Goal: Transaction & Acquisition: Subscribe to service/newsletter

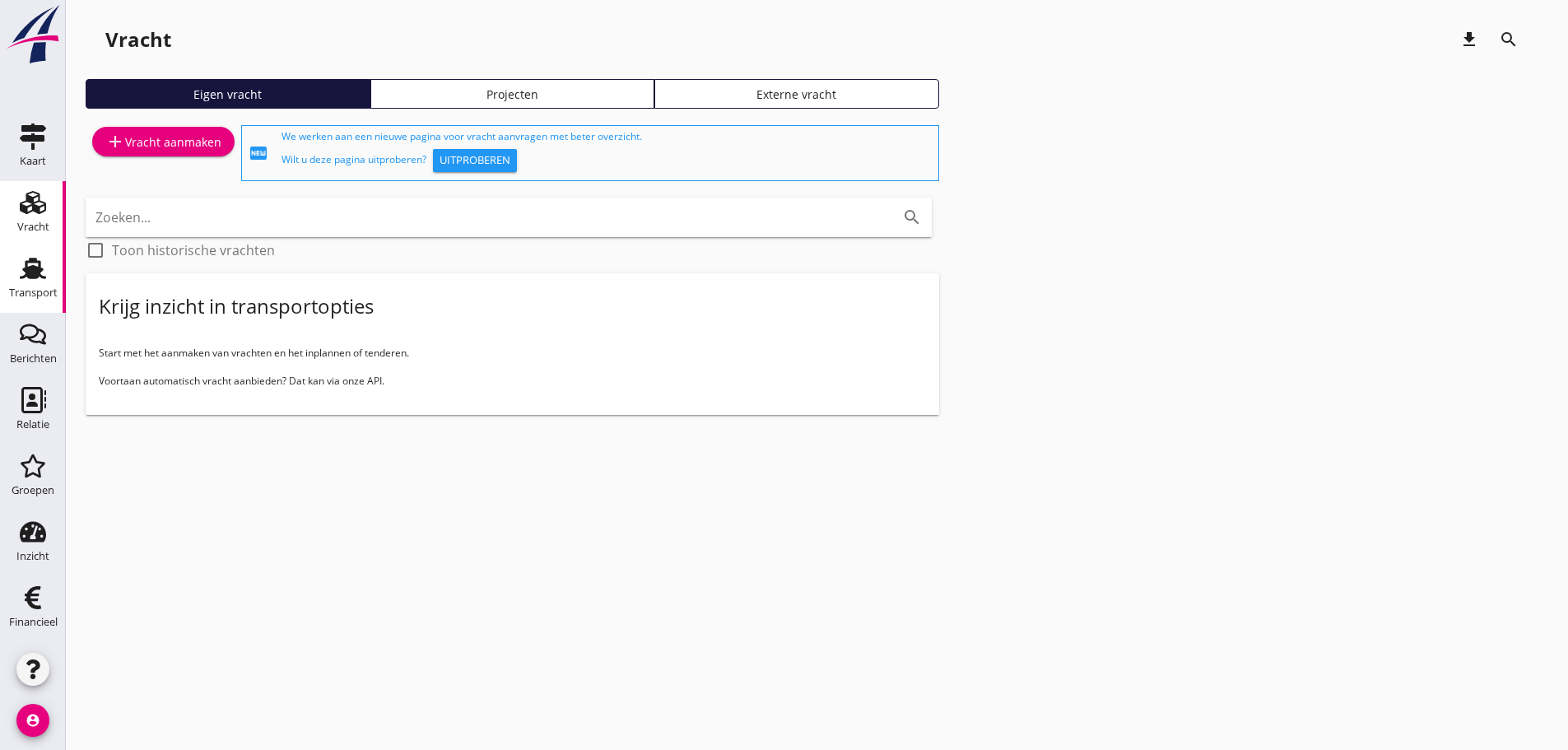
click at [30, 271] on use at bounding box center [33, 268] width 26 height 22
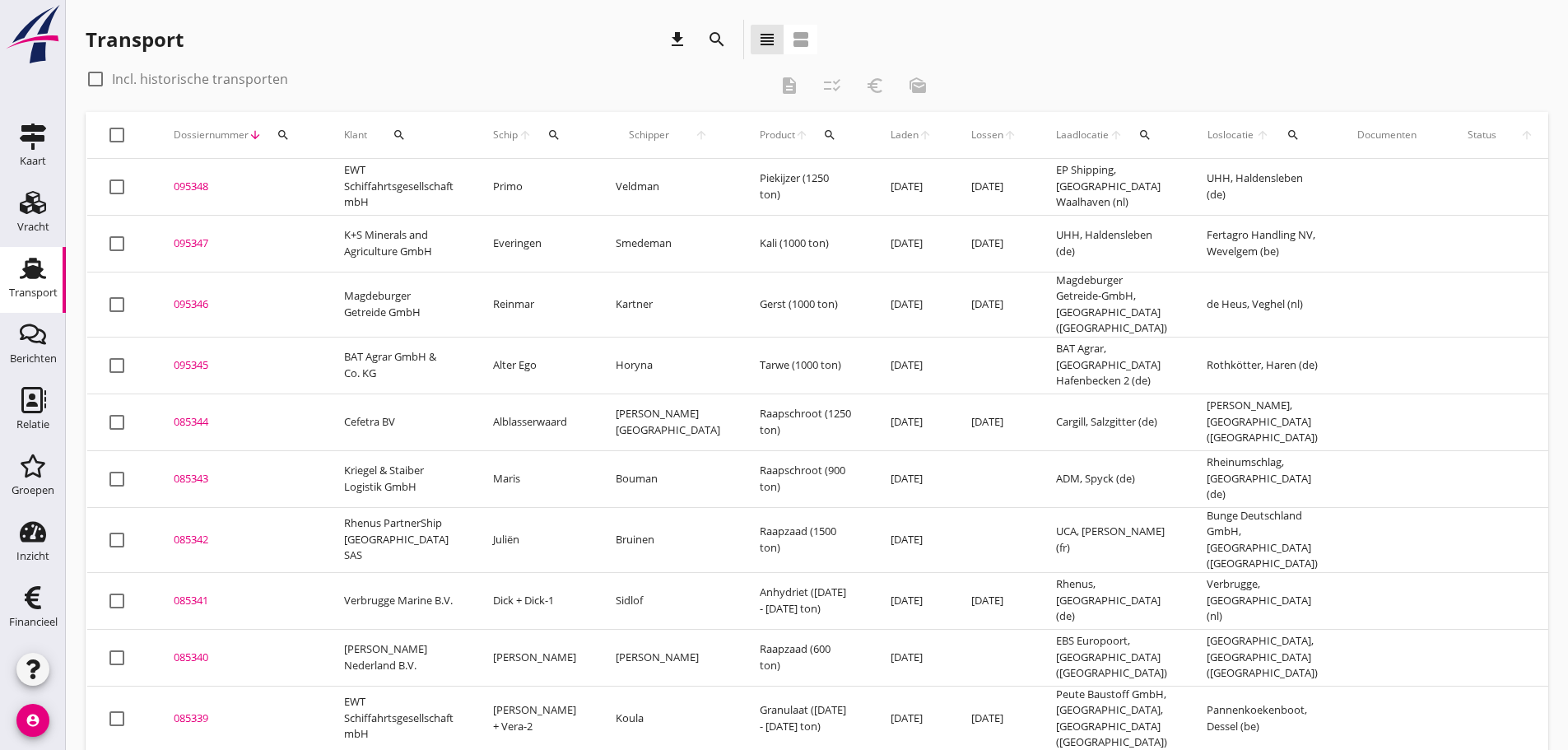
click at [288, 135] on icon "search" at bounding box center [282, 135] width 13 height 13
click at [302, 188] on input "Zoeken op dossiernummer..." at bounding box center [360, 182] width 171 height 26
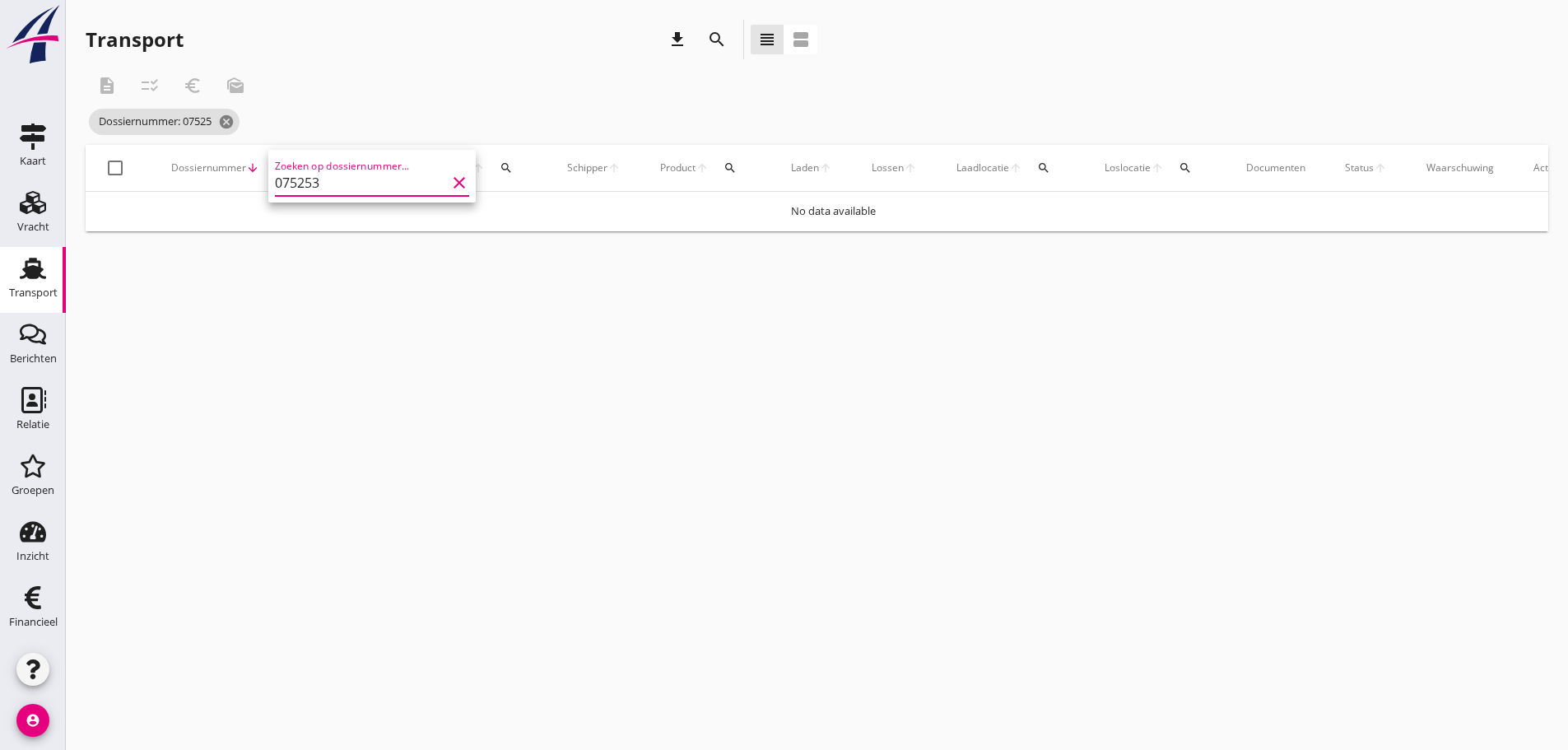
type input "075253"
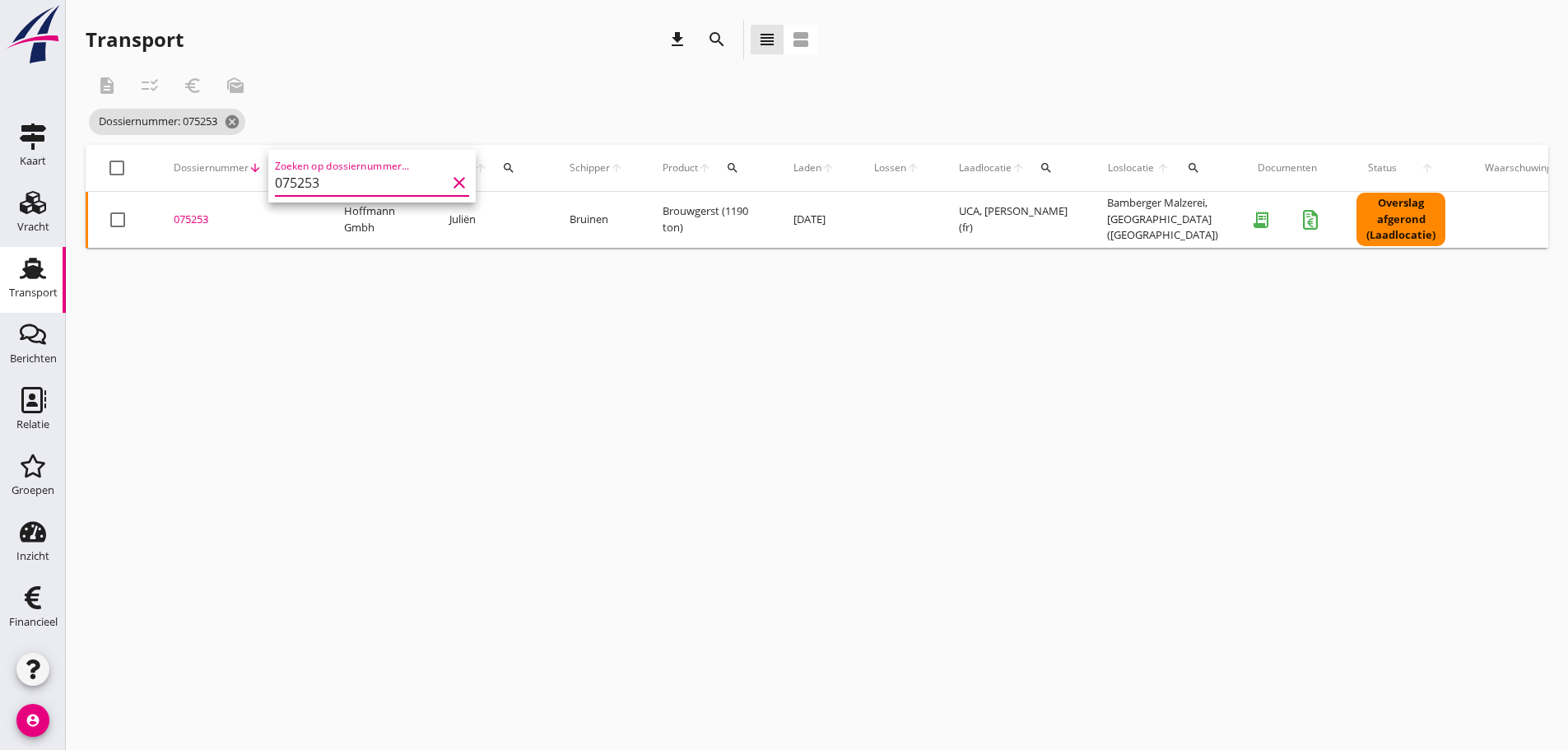
click at [207, 226] on div "075253" at bounding box center [239, 219] width 131 height 16
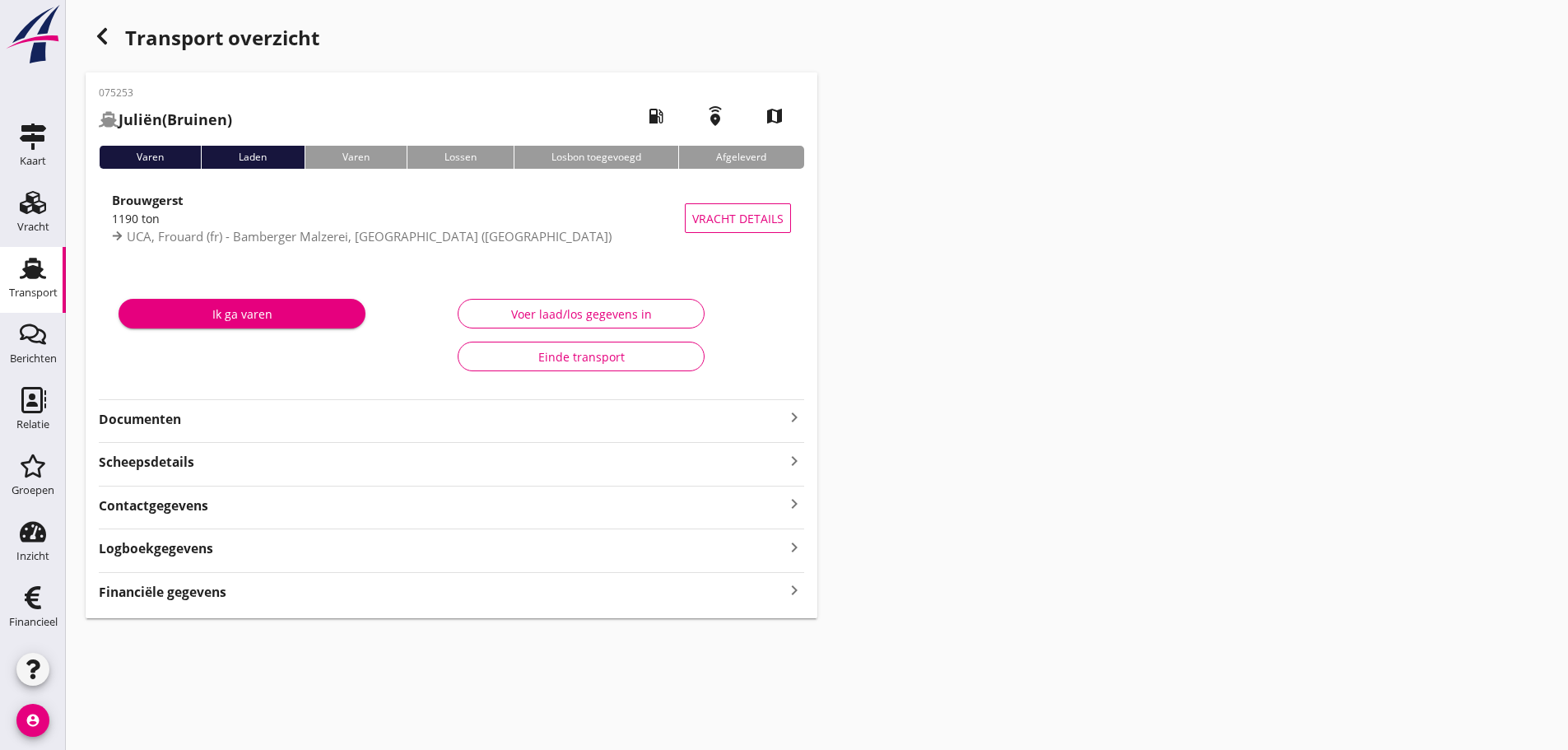
click at [792, 587] on icon "keyboard_arrow_right" at bounding box center [794, 591] width 20 height 22
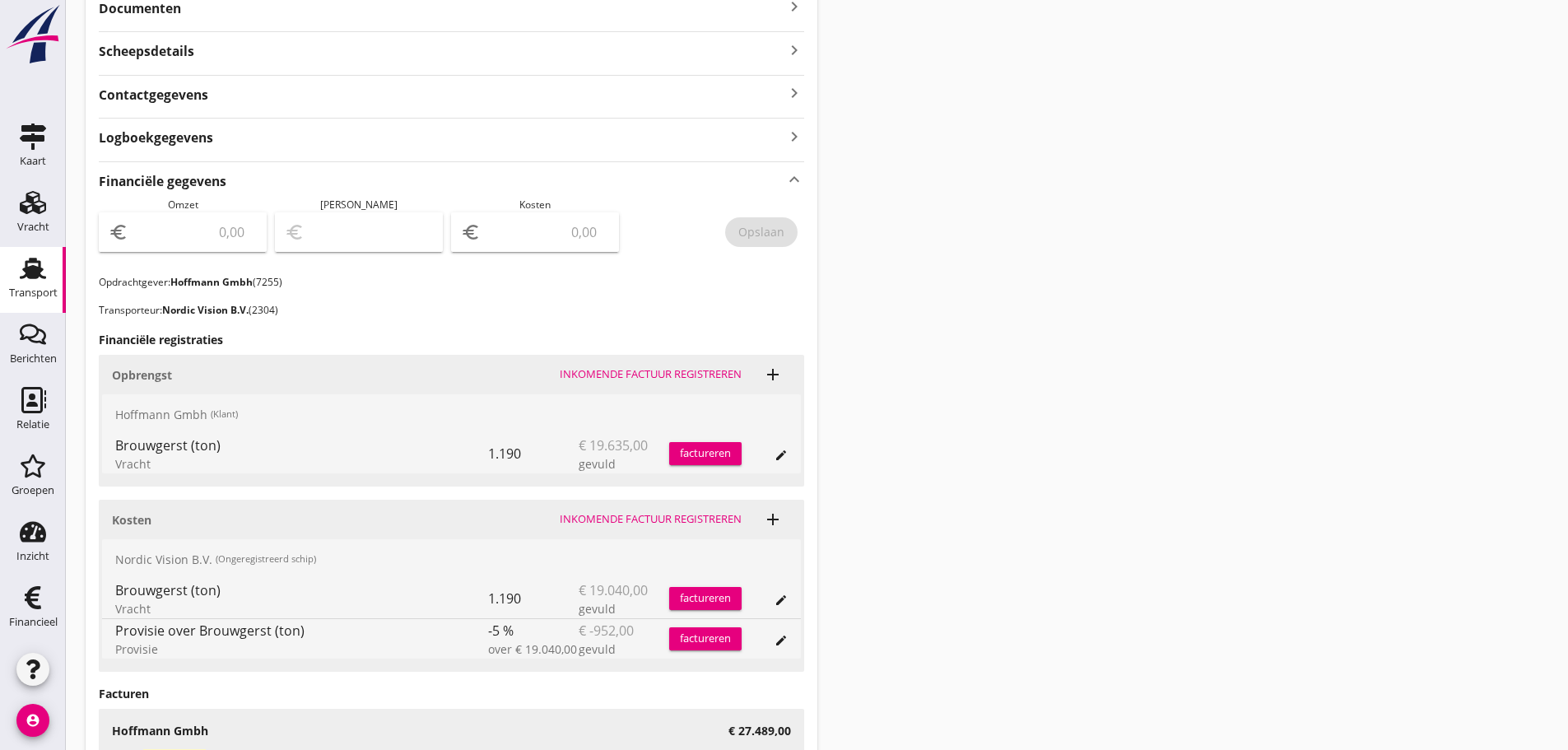
scroll to position [411, 0]
click at [511, 233] on input "number" at bounding box center [546, 232] width 125 height 26
type input "7235"
type input "7235.20"
click at [163, 222] on input "number" at bounding box center [194, 232] width 125 height 26
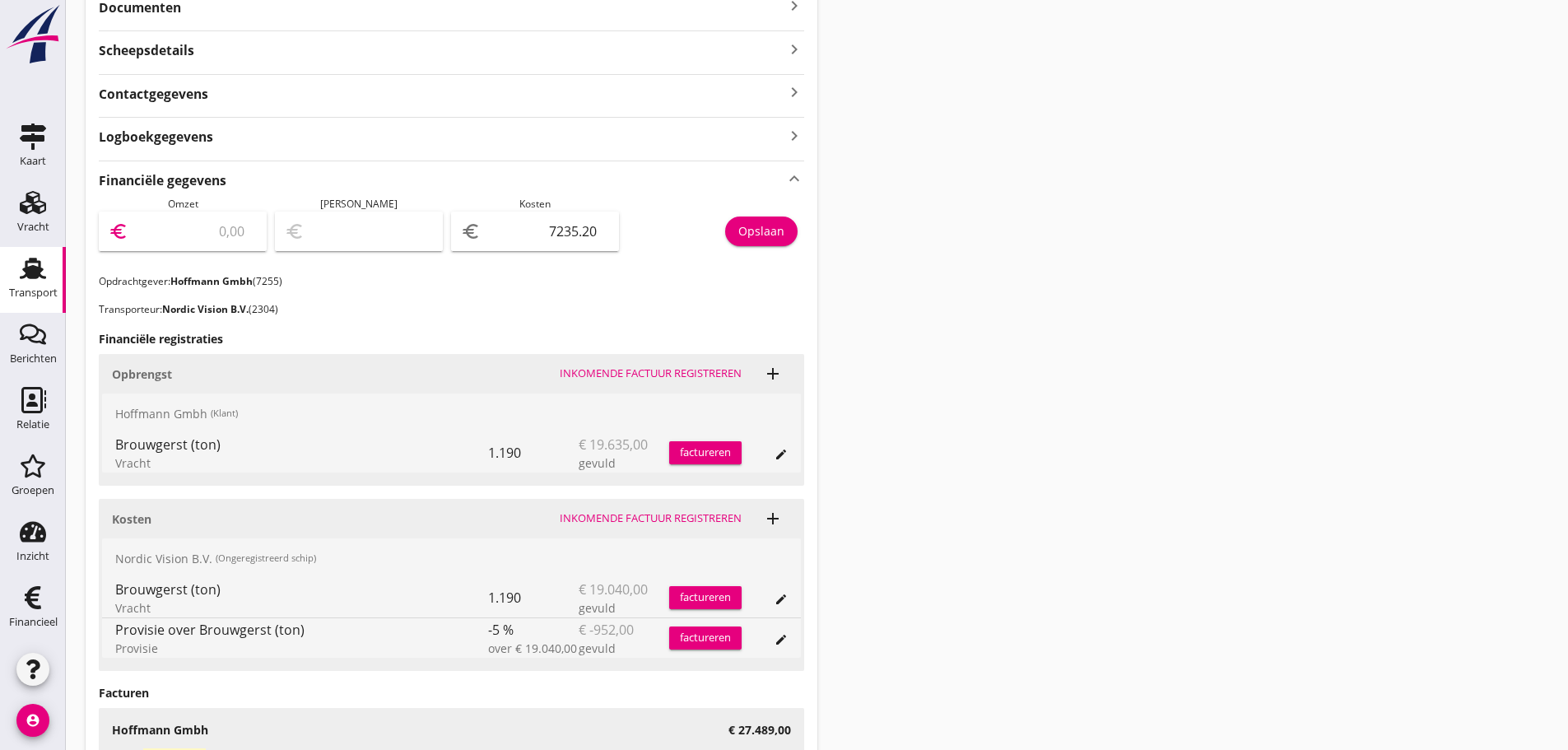
type input "2"
type input "-7233.20"
type input "27"
type input "-7208.20"
type input "274"
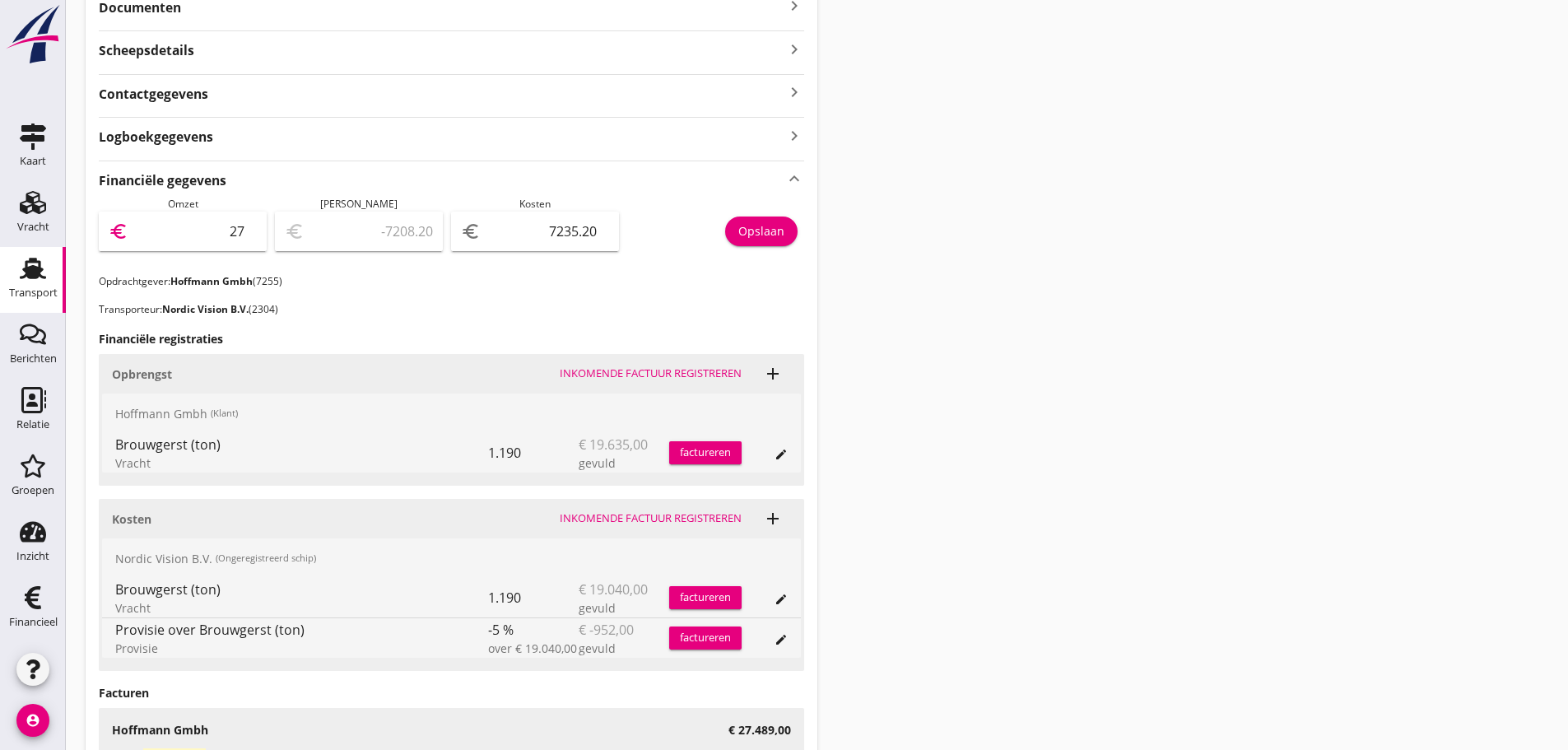
type input "-6961.20"
type input "2748"
type input "-4487.20"
type input "27489"
type input "20253.80"
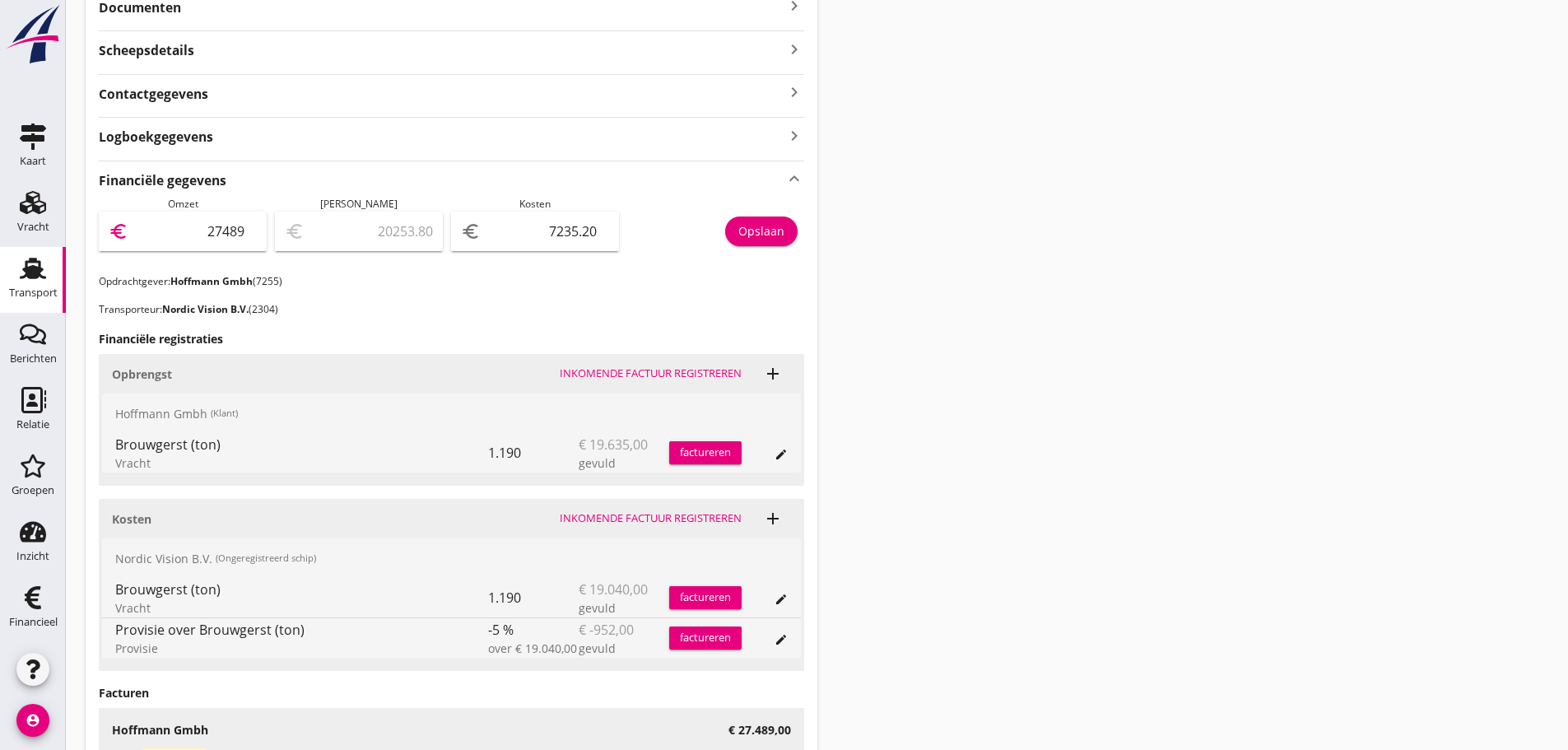
type input "27489"
click at [778, 226] on div "Opslaan" at bounding box center [761, 231] width 46 height 17
click at [550, 226] on input "7235.20" at bounding box center [546, 232] width 125 height 26
drag, startPoint x: 549, startPoint y: 227, endPoint x: 667, endPoint y: 222, distance: 118.1
click at [667, 222] on div "Omzet euro 27489 [PERSON_NAME] euro 20253.80 Kosten euro 7235.20 Opslaan" at bounding box center [451, 236] width 706 height 78
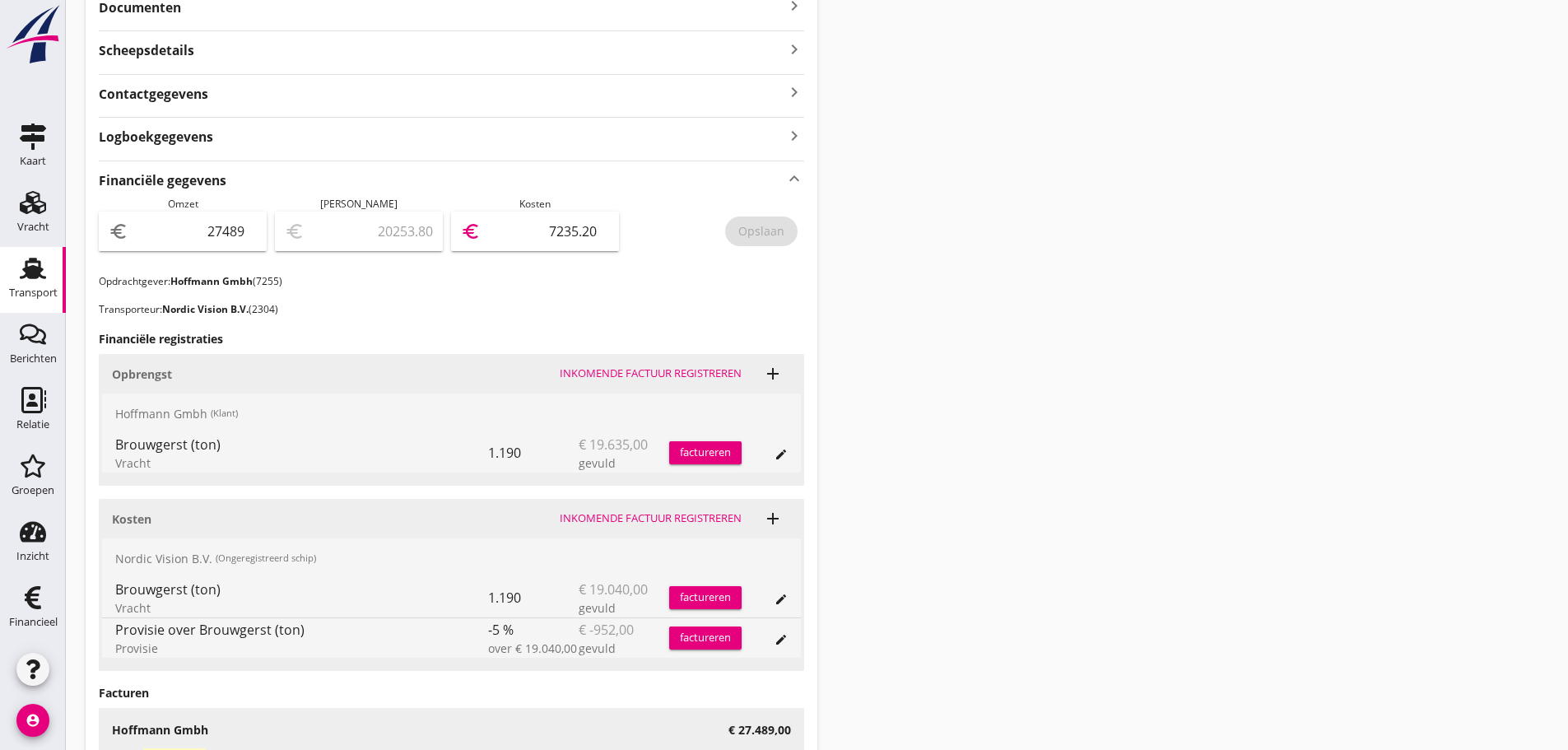
type input "27487.00"
type input "2"
type input "27464.00"
type input "25"
type input "27236.00"
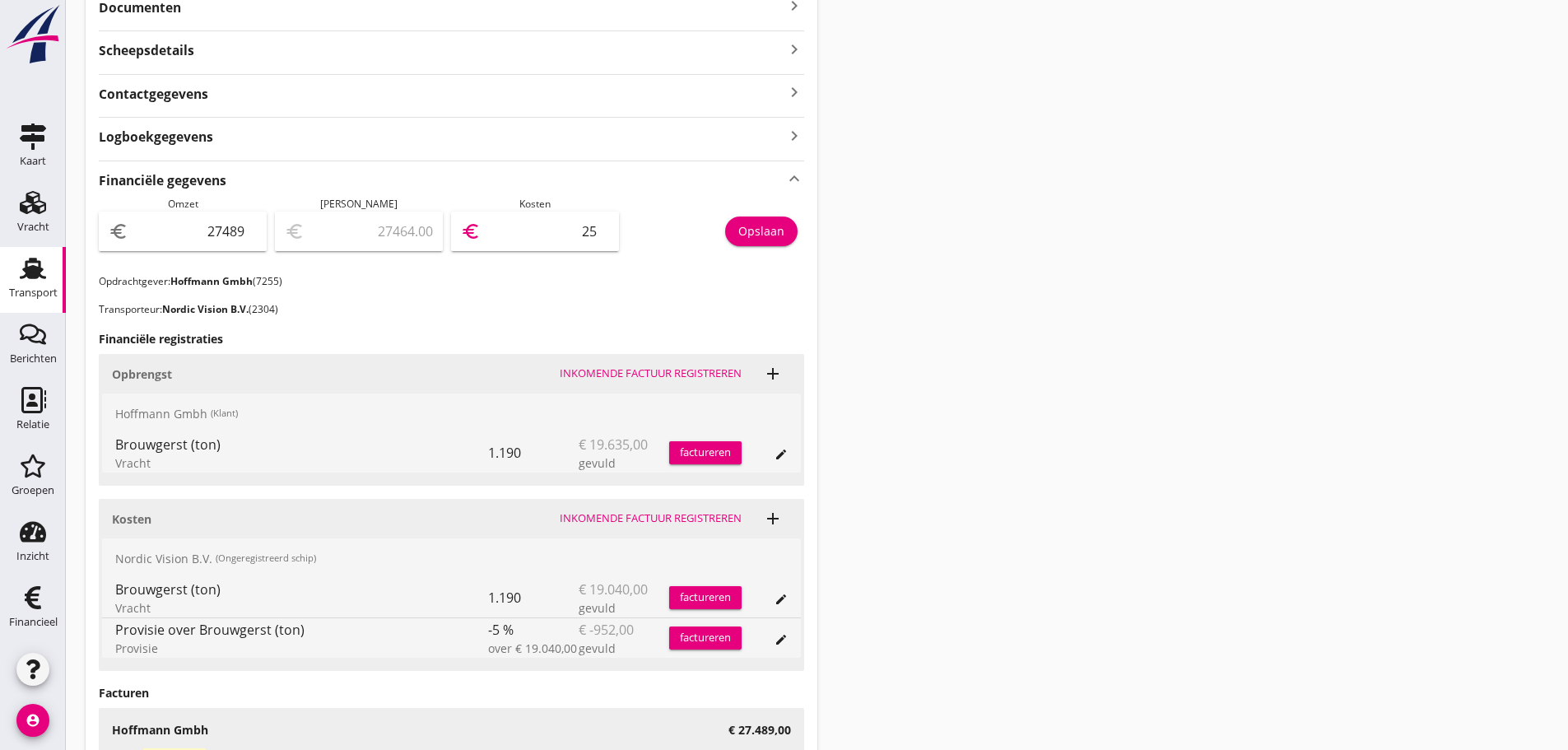
type input "253"
type input "24957.00"
type input "2532"
type input "2166.00"
type input "25323"
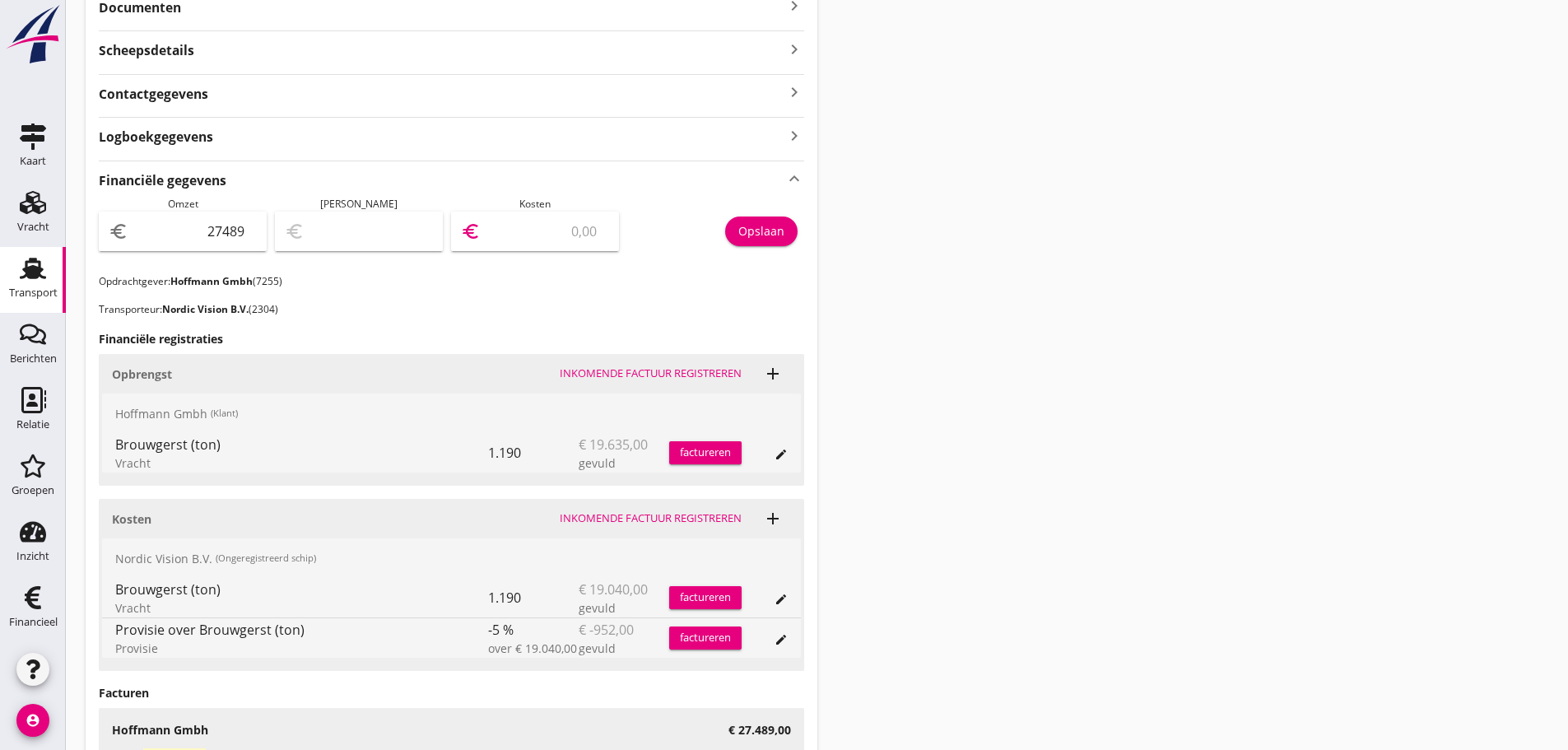
type input "2165.80"
type input "25323.20"
click at [770, 238] on div "Opslaan" at bounding box center [761, 231] width 46 height 17
click at [39, 283] on div "Transport" at bounding box center [33, 293] width 48 height 23
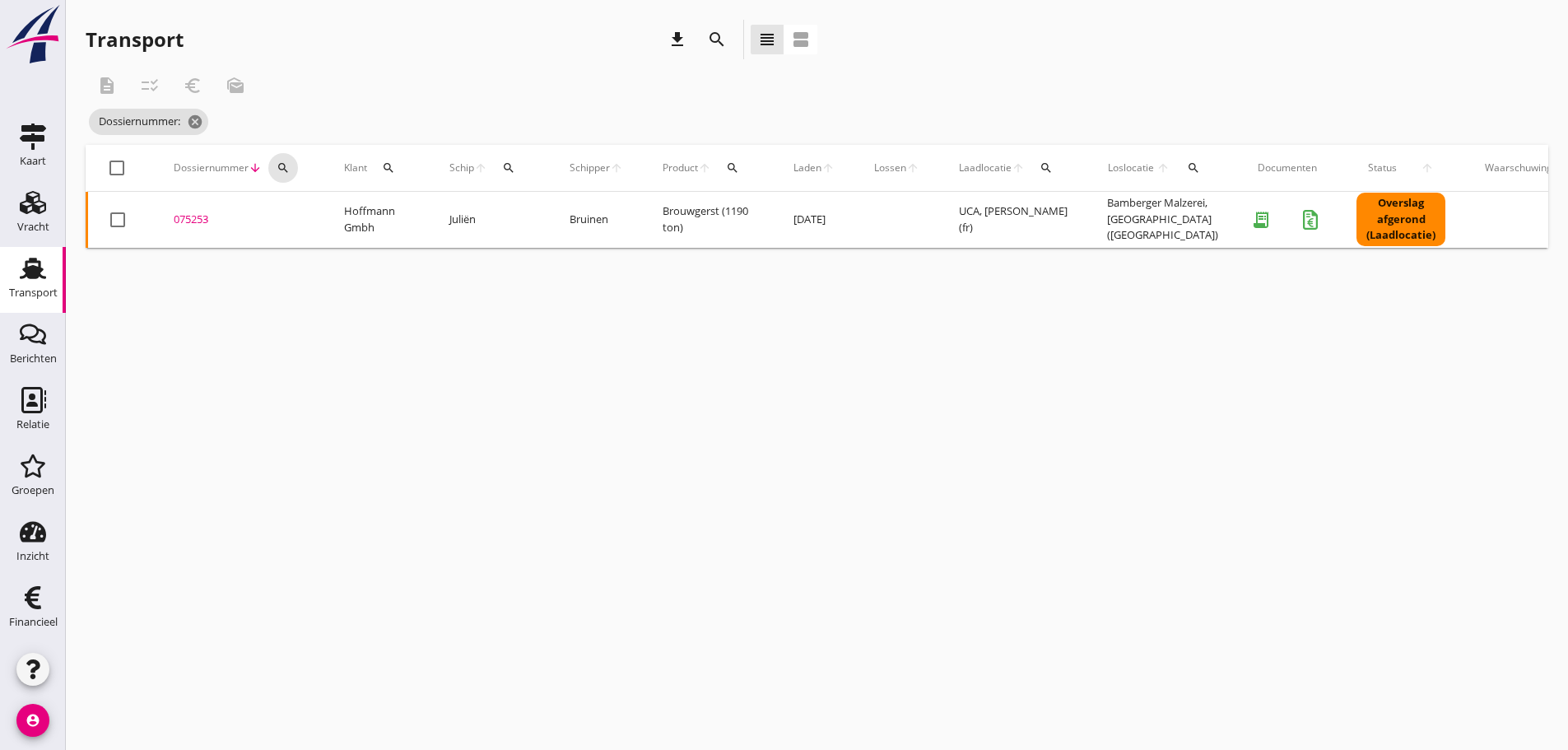
drag, startPoint x: 284, startPoint y: 161, endPoint x: 320, endPoint y: 196, distance: 50.2
click at [289, 162] on icon "search" at bounding box center [282, 168] width 13 height 13
click at [323, 199] on div "Zoeken op dossiernummer..." at bounding box center [371, 211] width 194 height 36
drag, startPoint x: 328, startPoint y: 217, endPoint x: 316, endPoint y: 216, distance: 12.0
click at [318, 218] on input "Zoeken op dossiernummer..." at bounding box center [360, 215] width 171 height 26
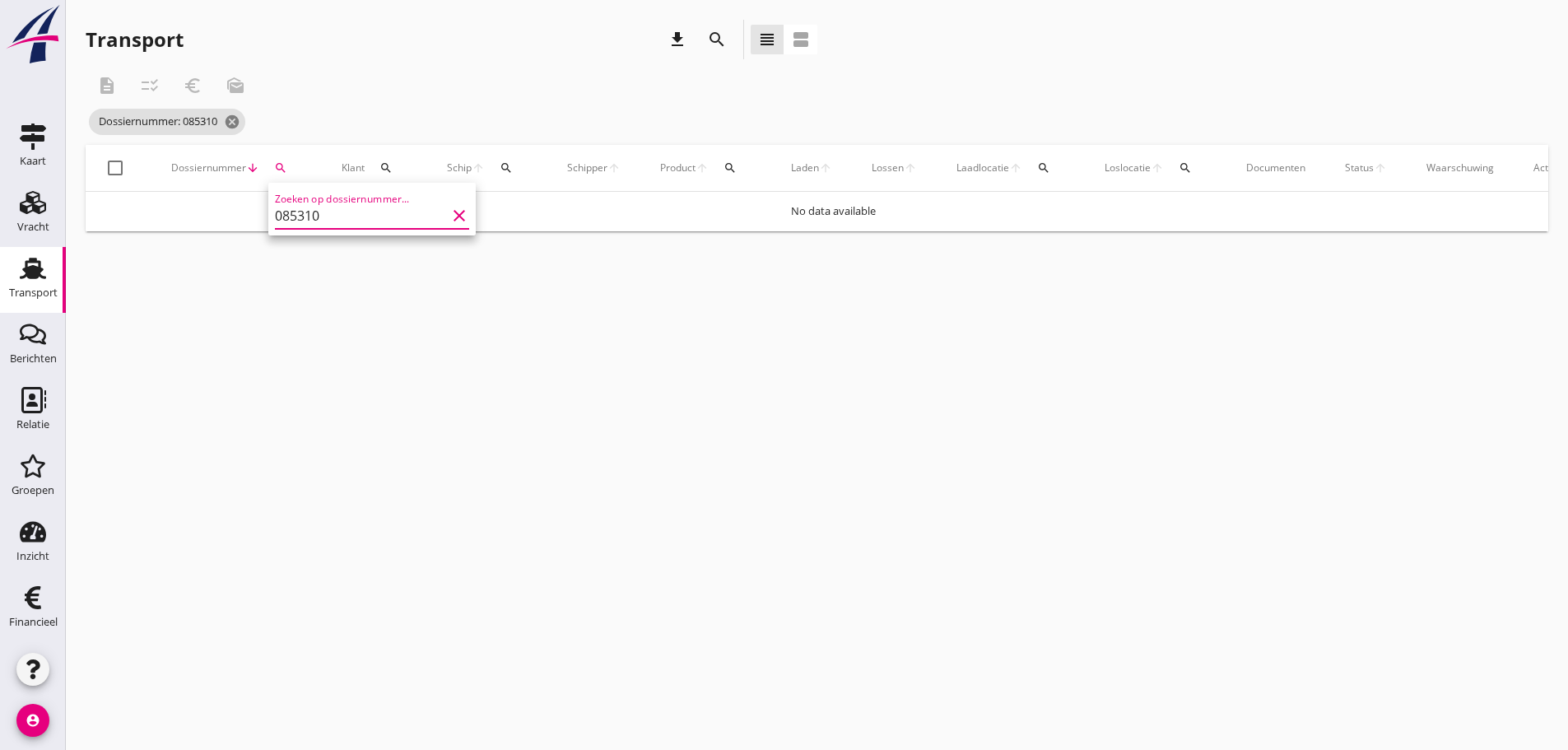
type input "085310"
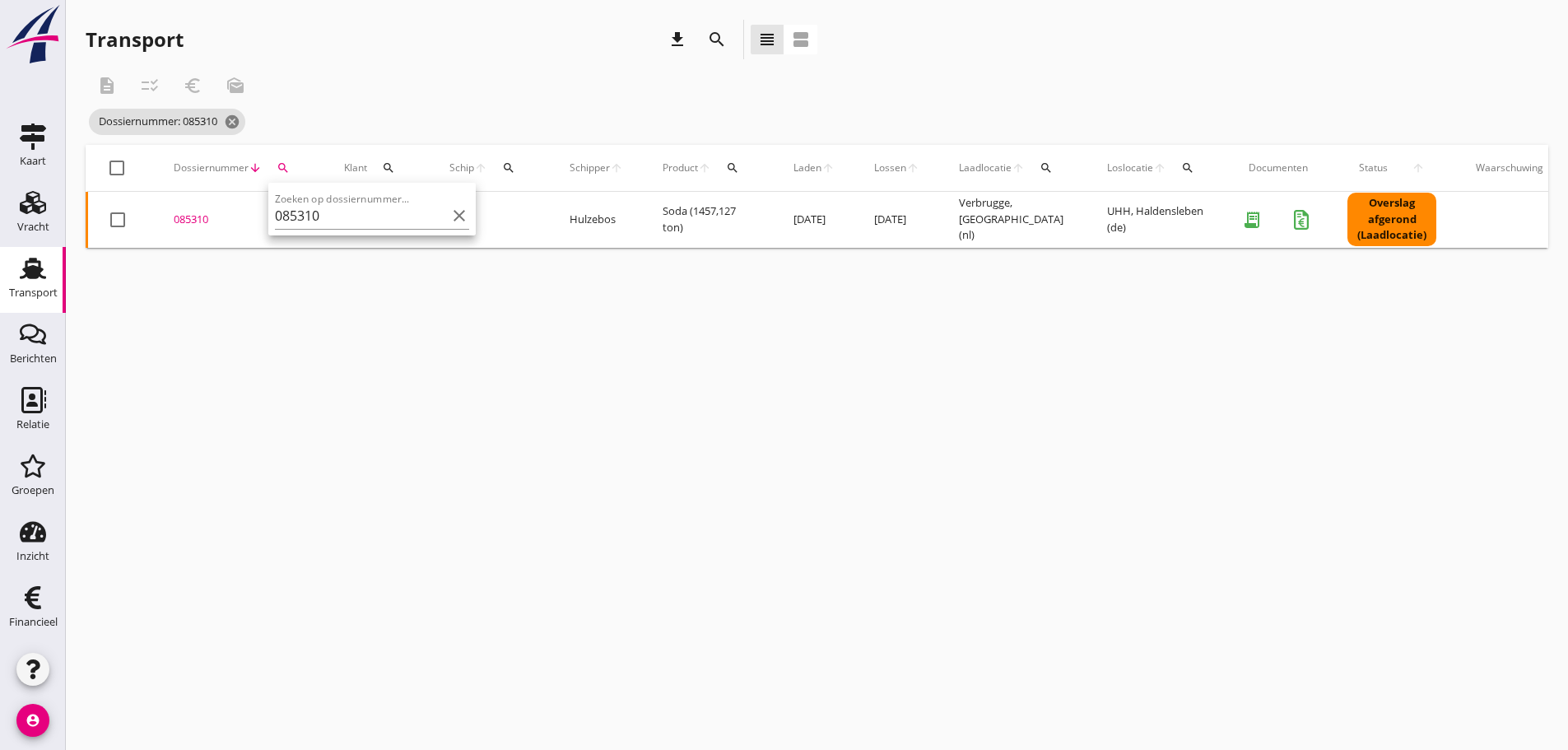
click at [184, 219] on div "085310" at bounding box center [239, 219] width 131 height 16
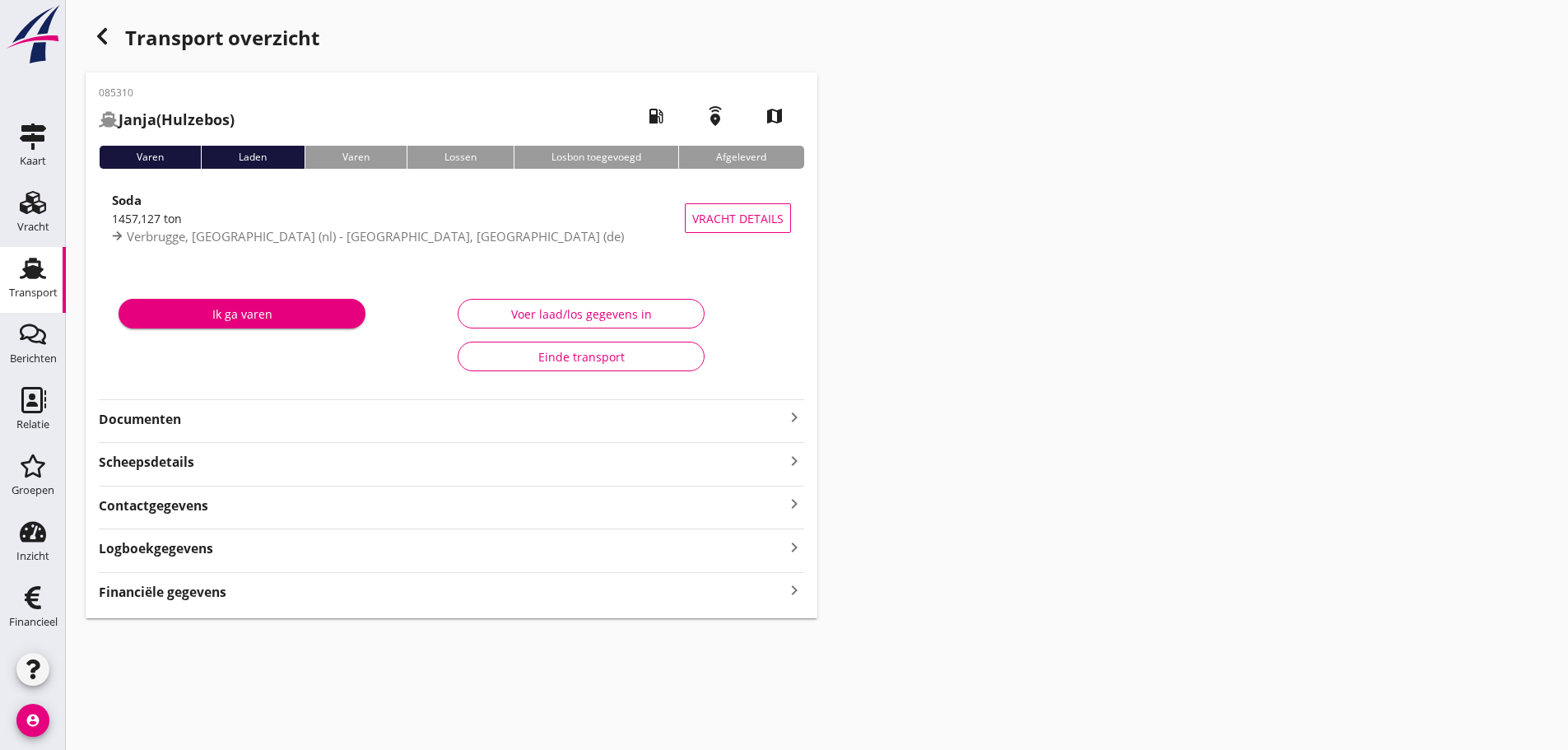
click at [778, 586] on div "Financiële gegevens keyboard_arrow_right" at bounding box center [451, 591] width 706 height 22
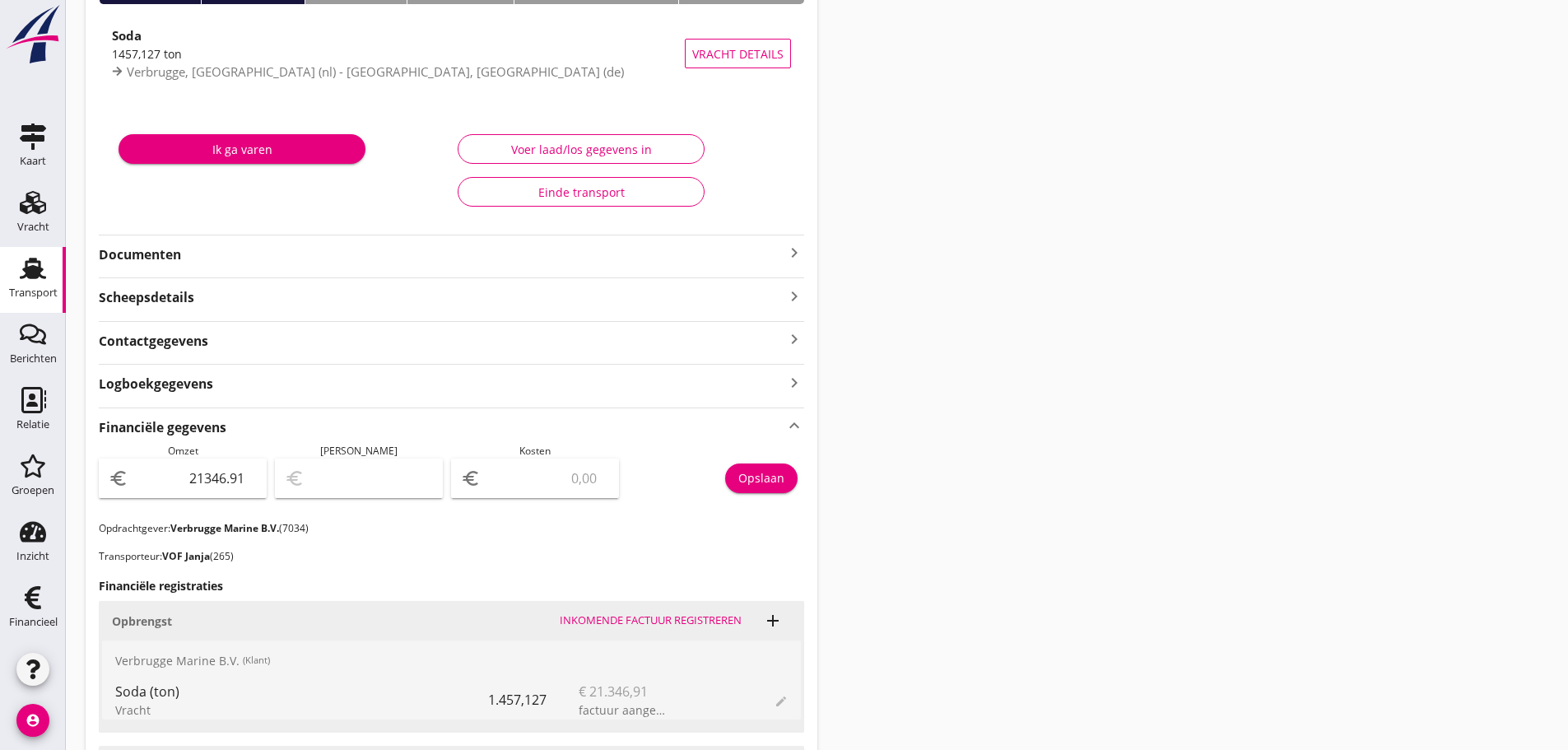
click at [534, 480] on input "number" at bounding box center [546, 478] width 125 height 26
type input "21345.91"
type input "1"
type input "21329.91"
type input "17"
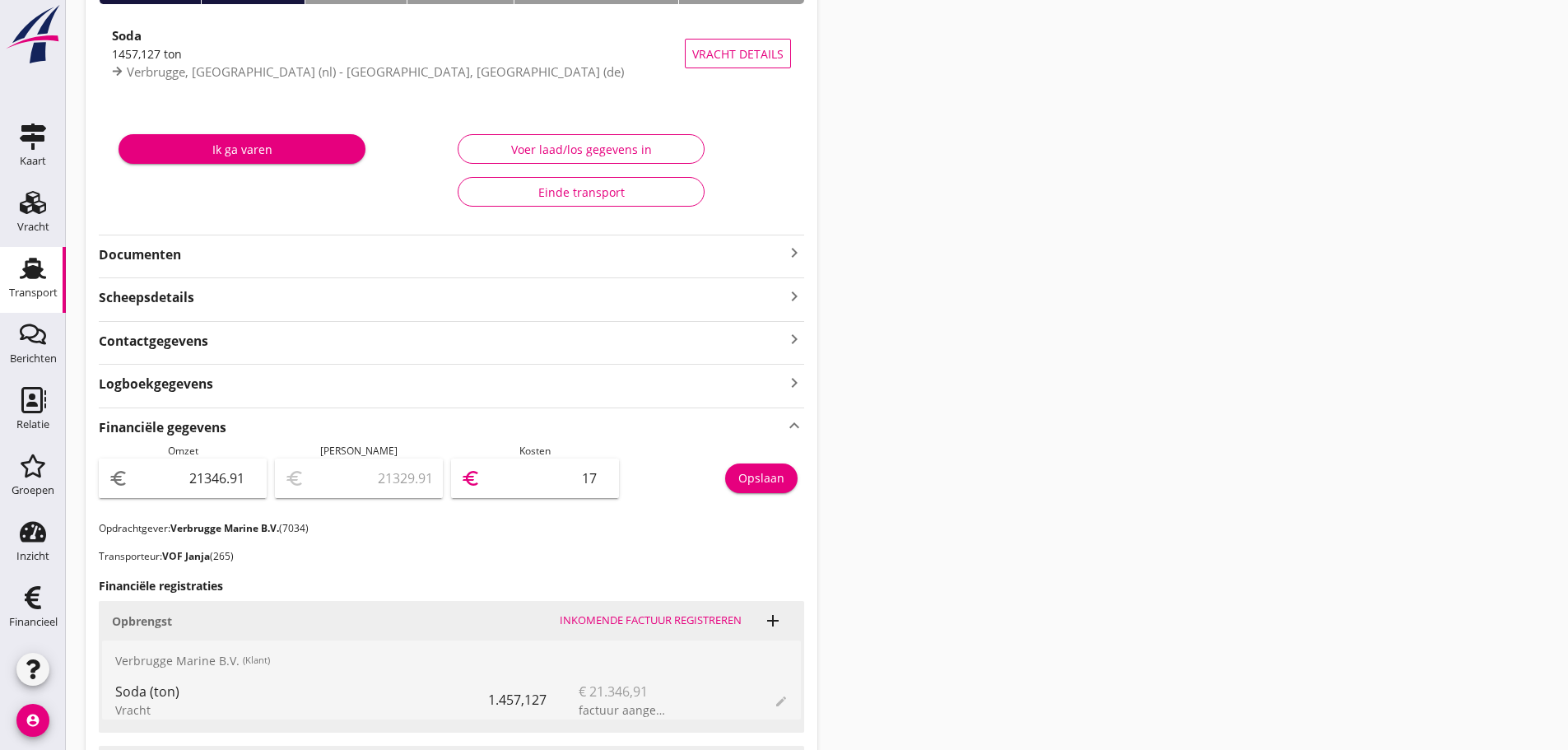
type input "21167.91"
type input "179"
type input "19547.91"
type input "1799"
type input "3351.91"
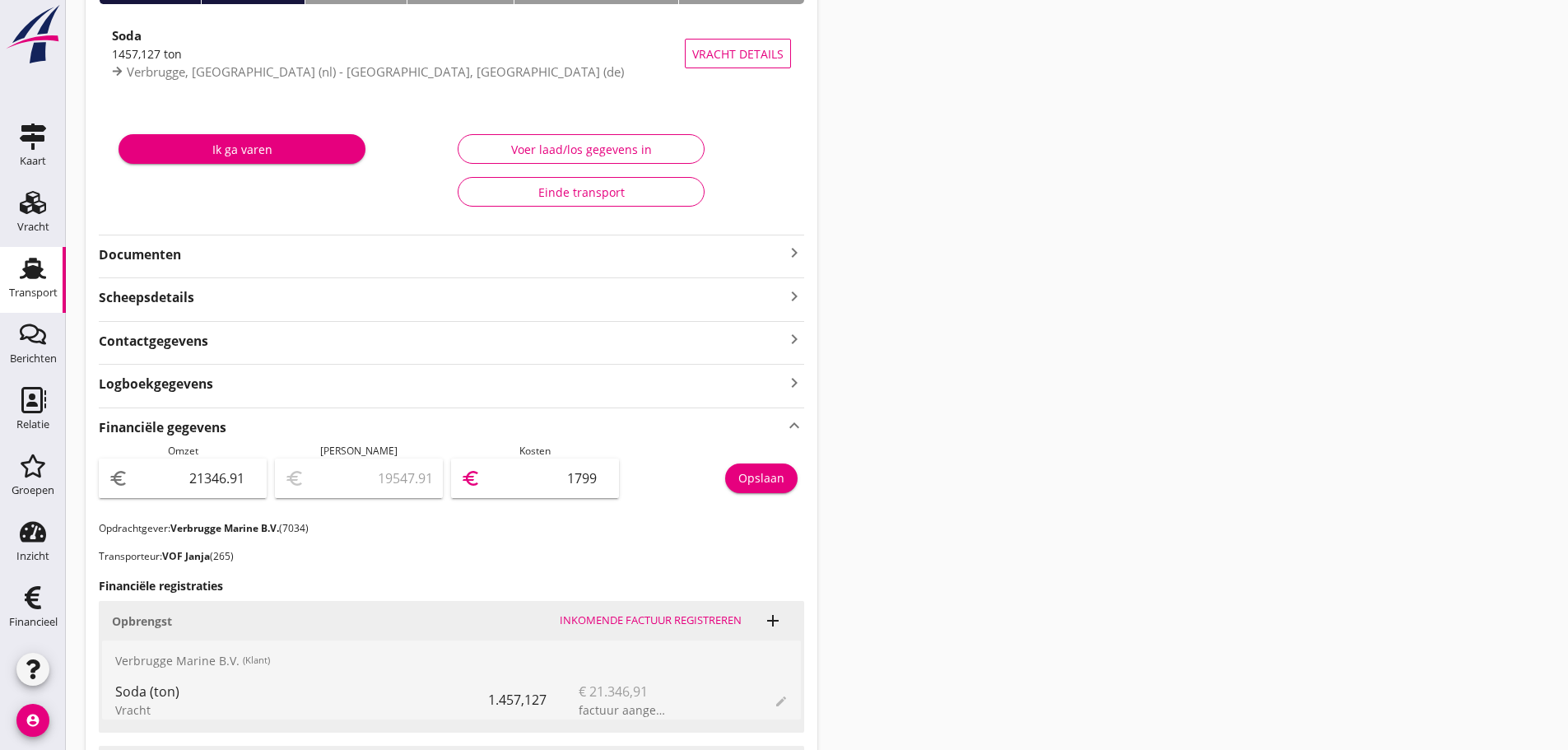
type input "17995"
type input "3351.41"
type input "17995.5"
type input "3351.39"
type input "17995.52"
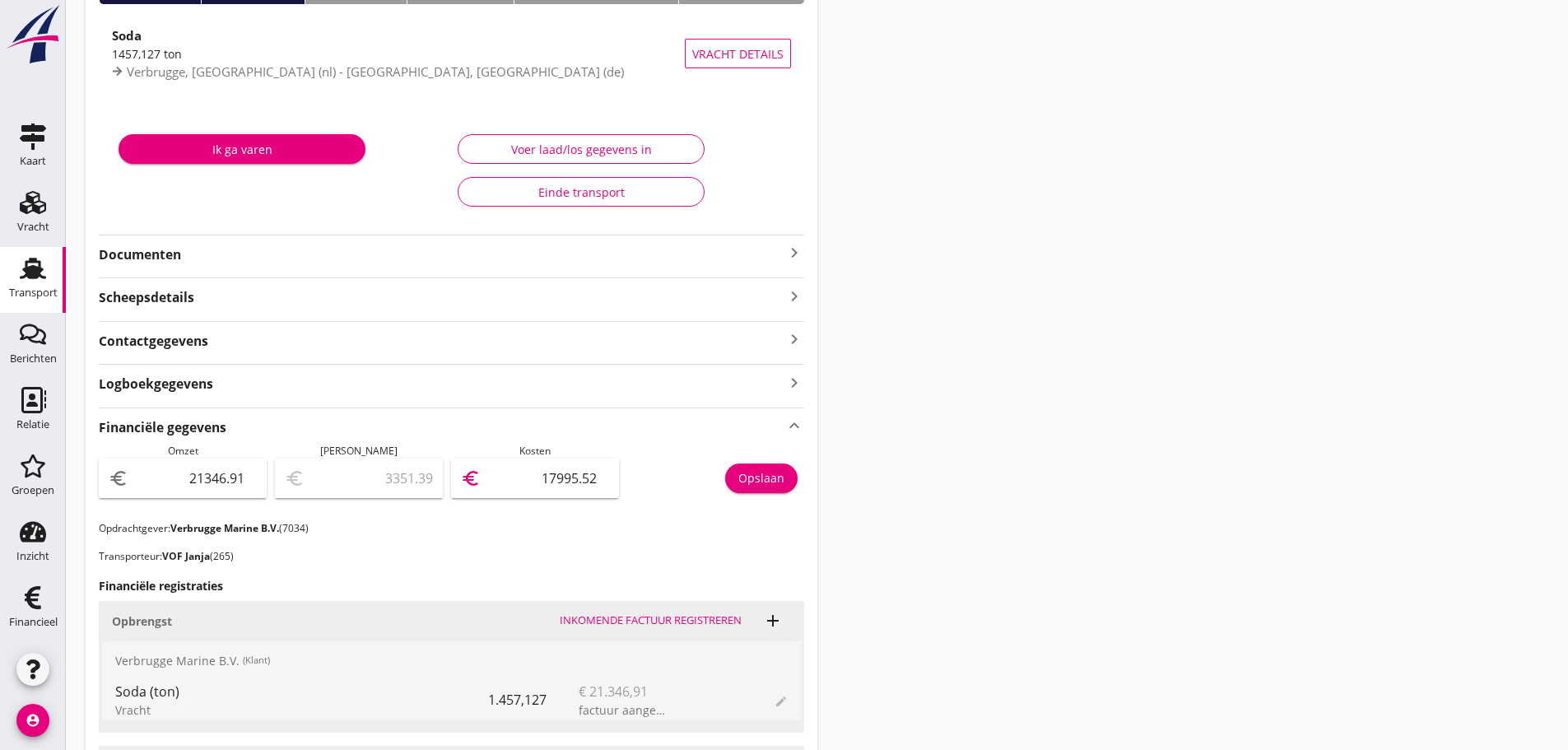
click at [771, 479] on div "Opslaan" at bounding box center [761, 478] width 46 height 17
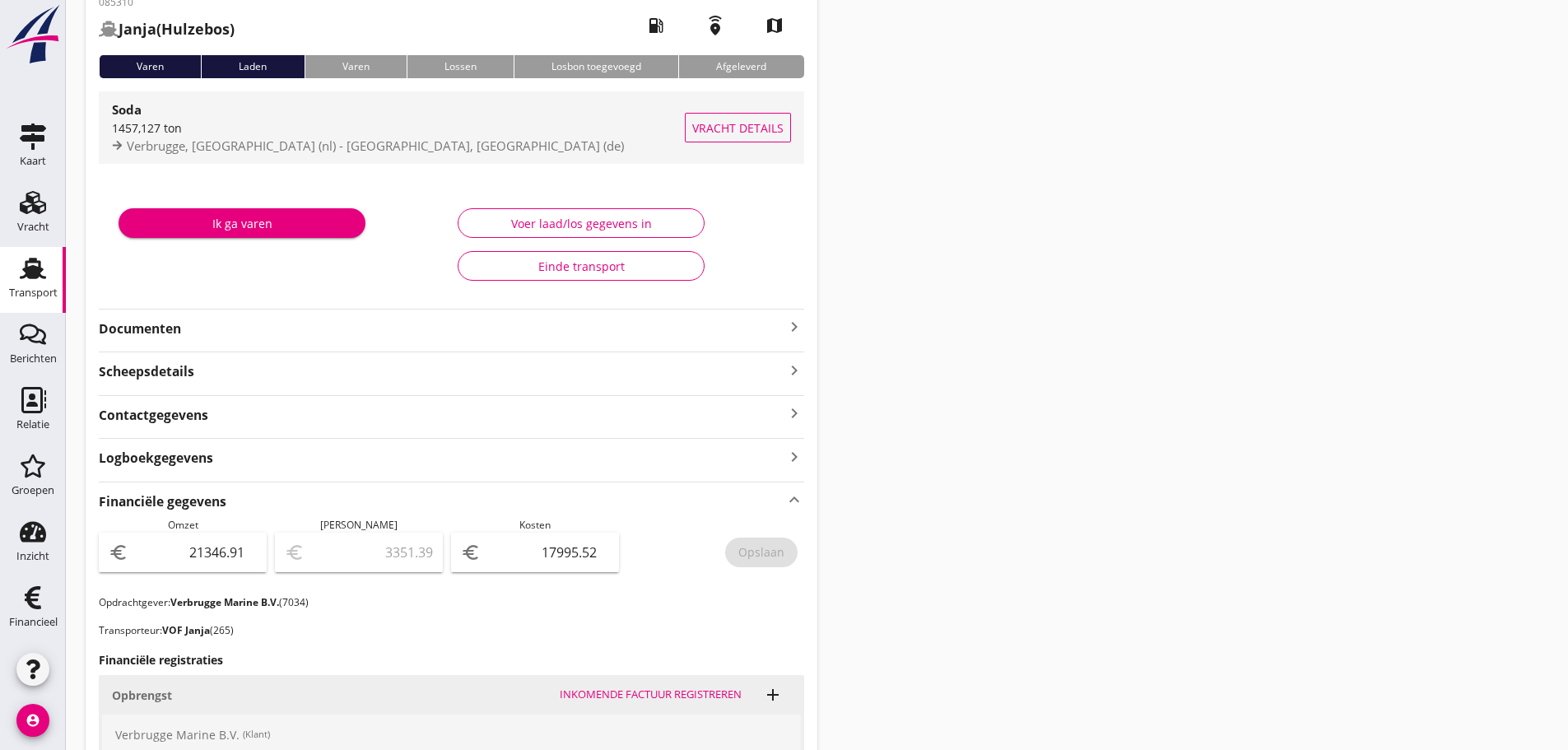
scroll to position [0, 0]
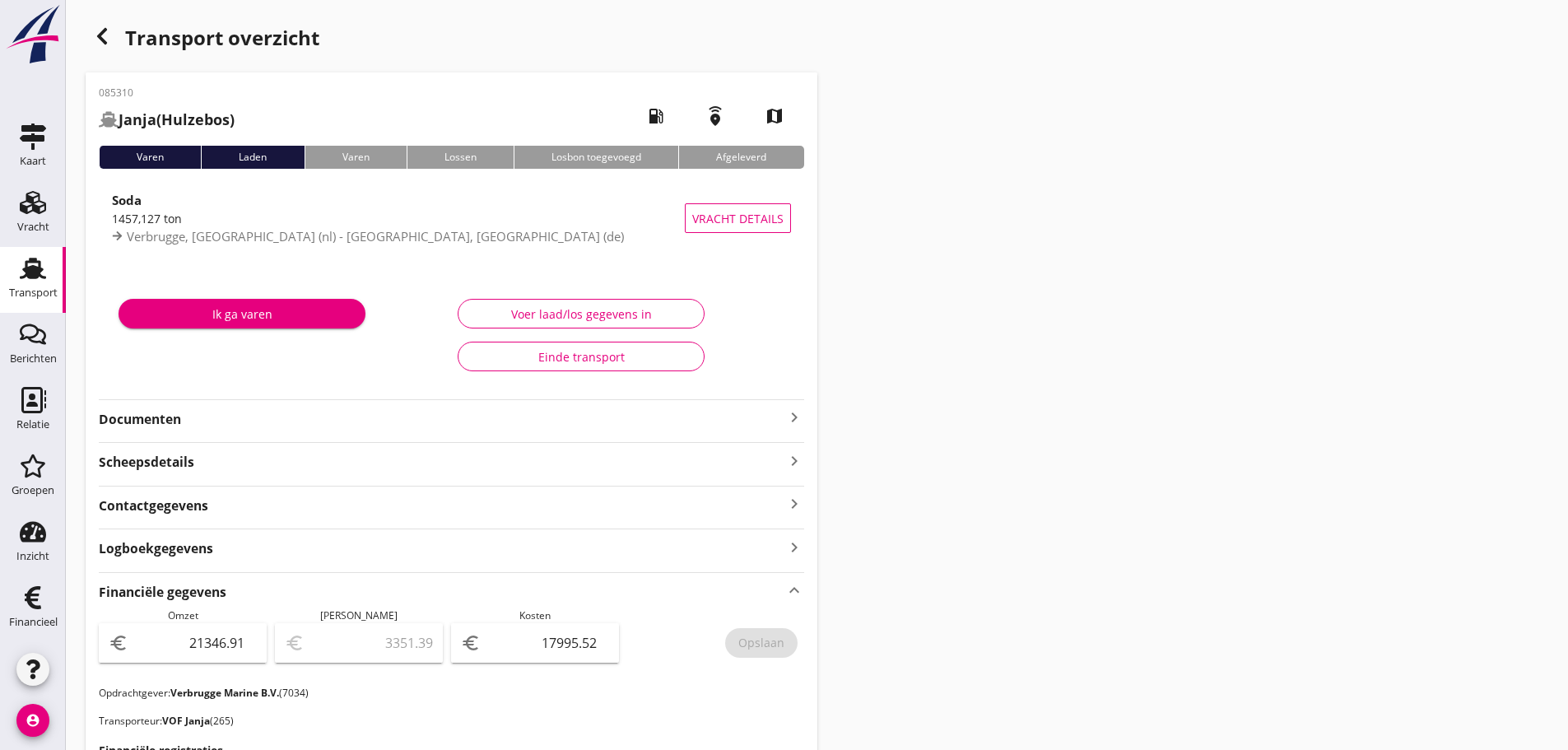
click at [102, 39] on use "button" at bounding box center [101, 35] width 10 height 16
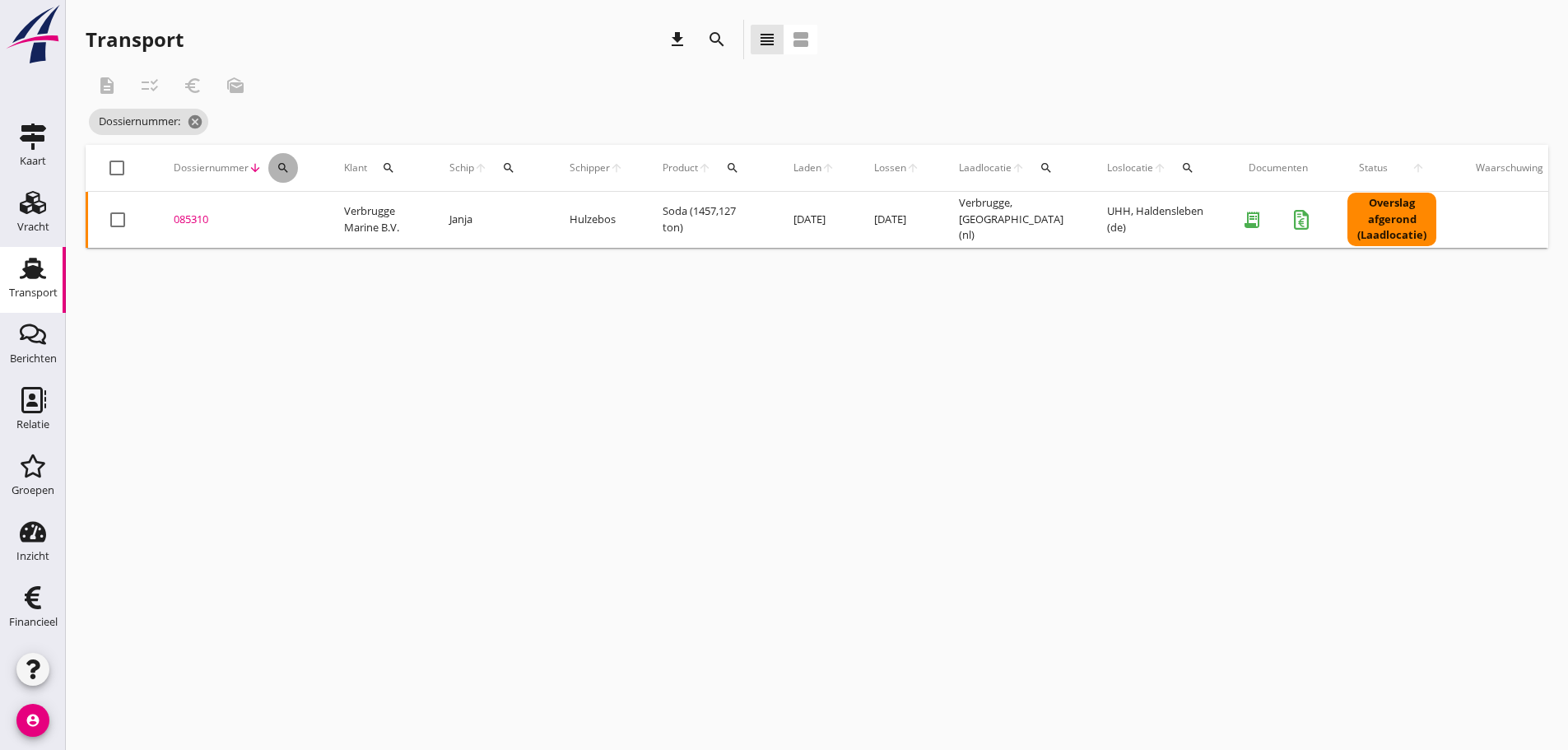
drag, startPoint x: 285, startPoint y: 160, endPoint x: 301, endPoint y: 219, distance: 61.1
click at [285, 162] on button "search" at bounding box center [283, 168] width 29 height 29
click at [301, 220] on input "Zoeken op dossiernummer..." at bounding box center [360, 215] width 171 height 26
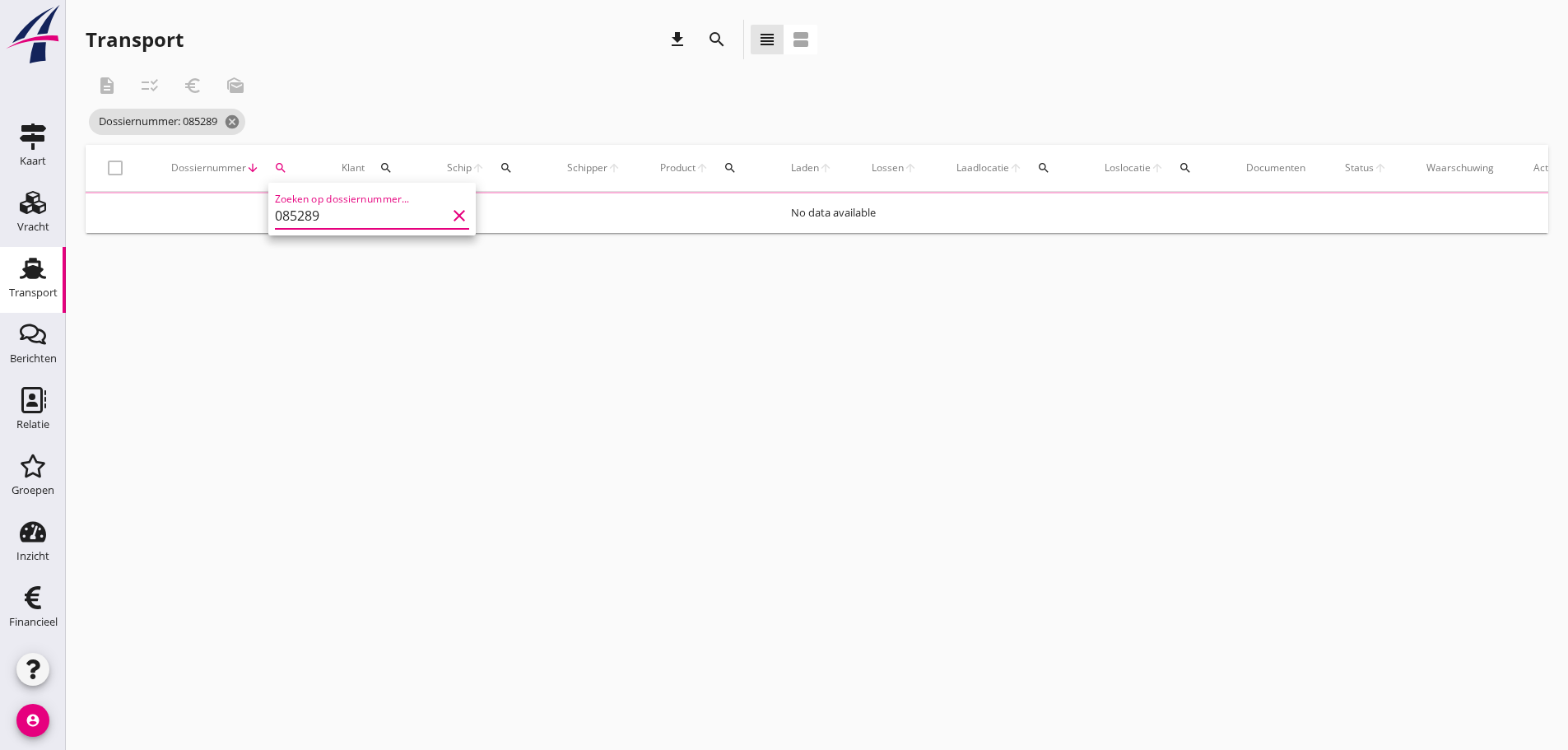
type input "085289"
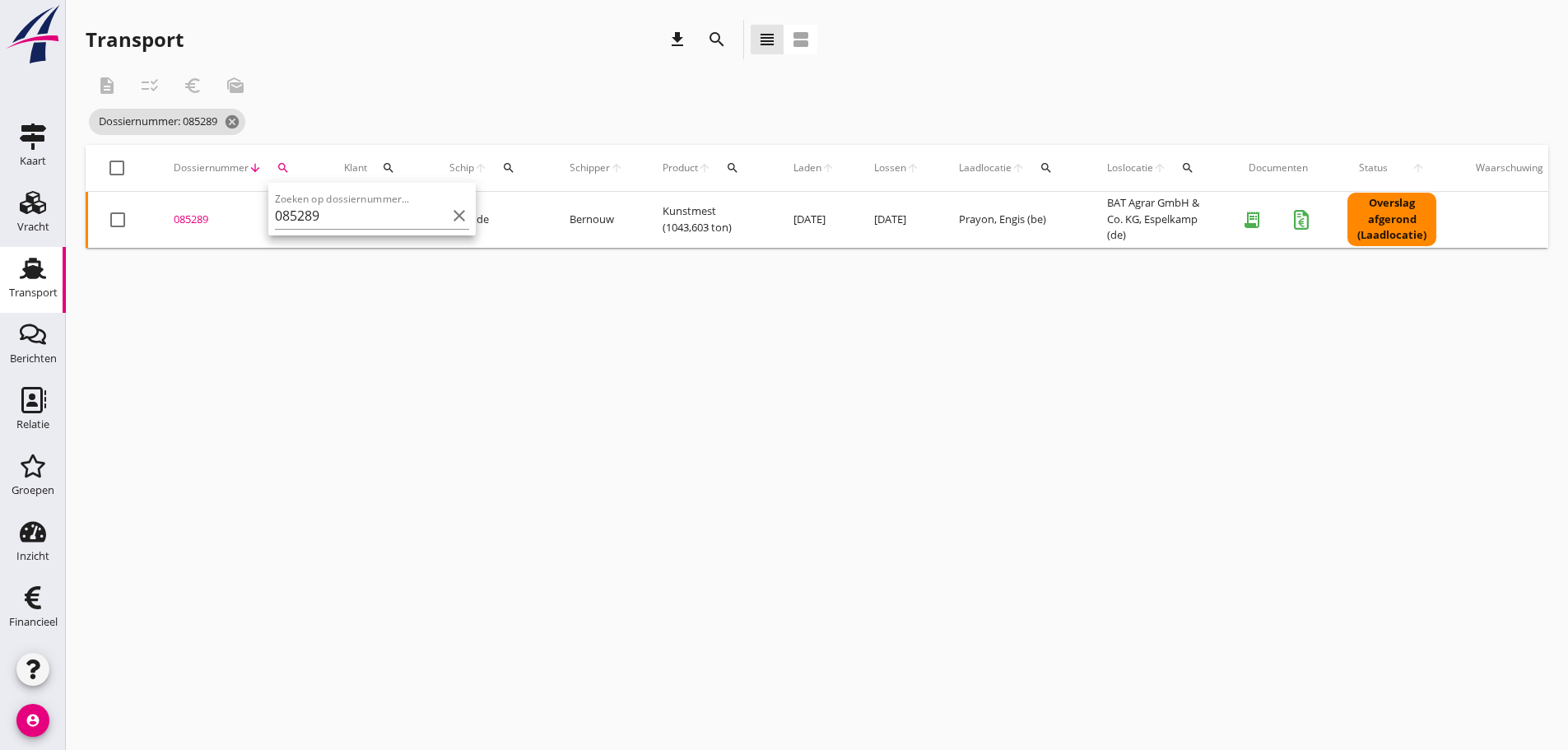
click at [185, 219] on div "085289" at bounding box center [239, 219] width 131 height 16
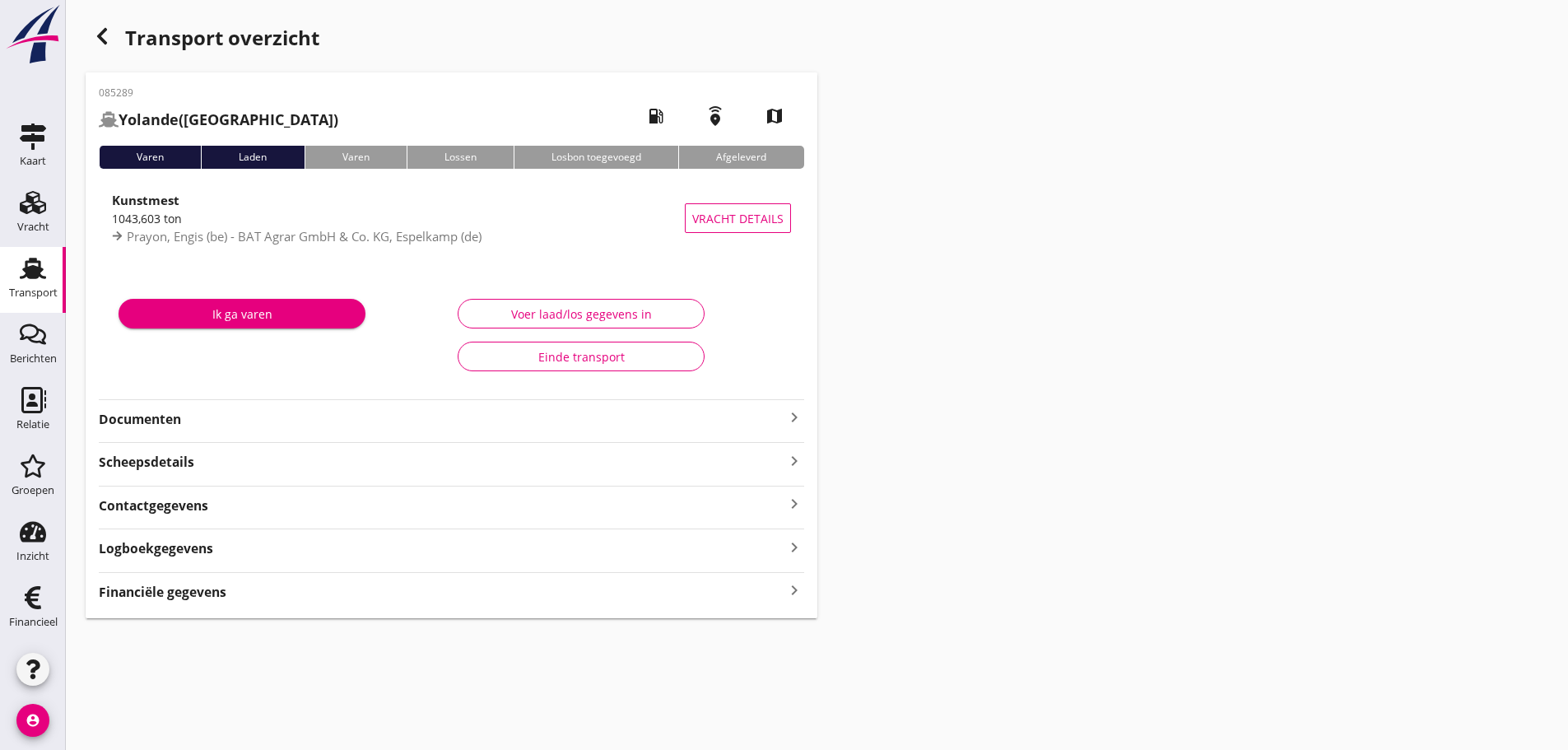
drag, startPoint x: 203, startPoint y: 598, endPoint x: 253, endPoint y: 585, distance: 51.7
click at [206, 598] on strong "Financiële gegevens" at bounding box center [162, 593] width 128 height 19
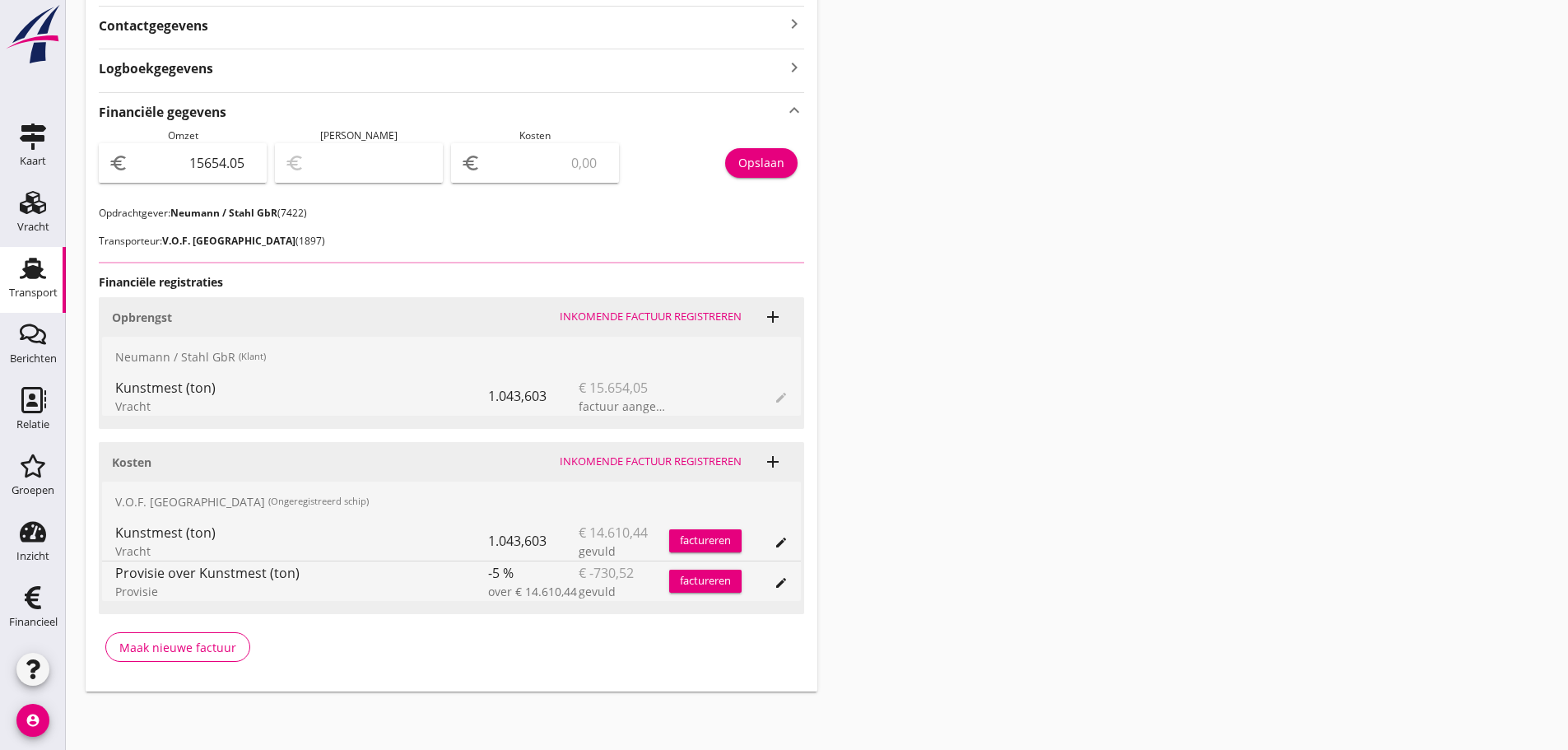
scroll to position [481, 0]
click at [518, 168] on input "number" at bounding box center [546, 162] width 125 height 26
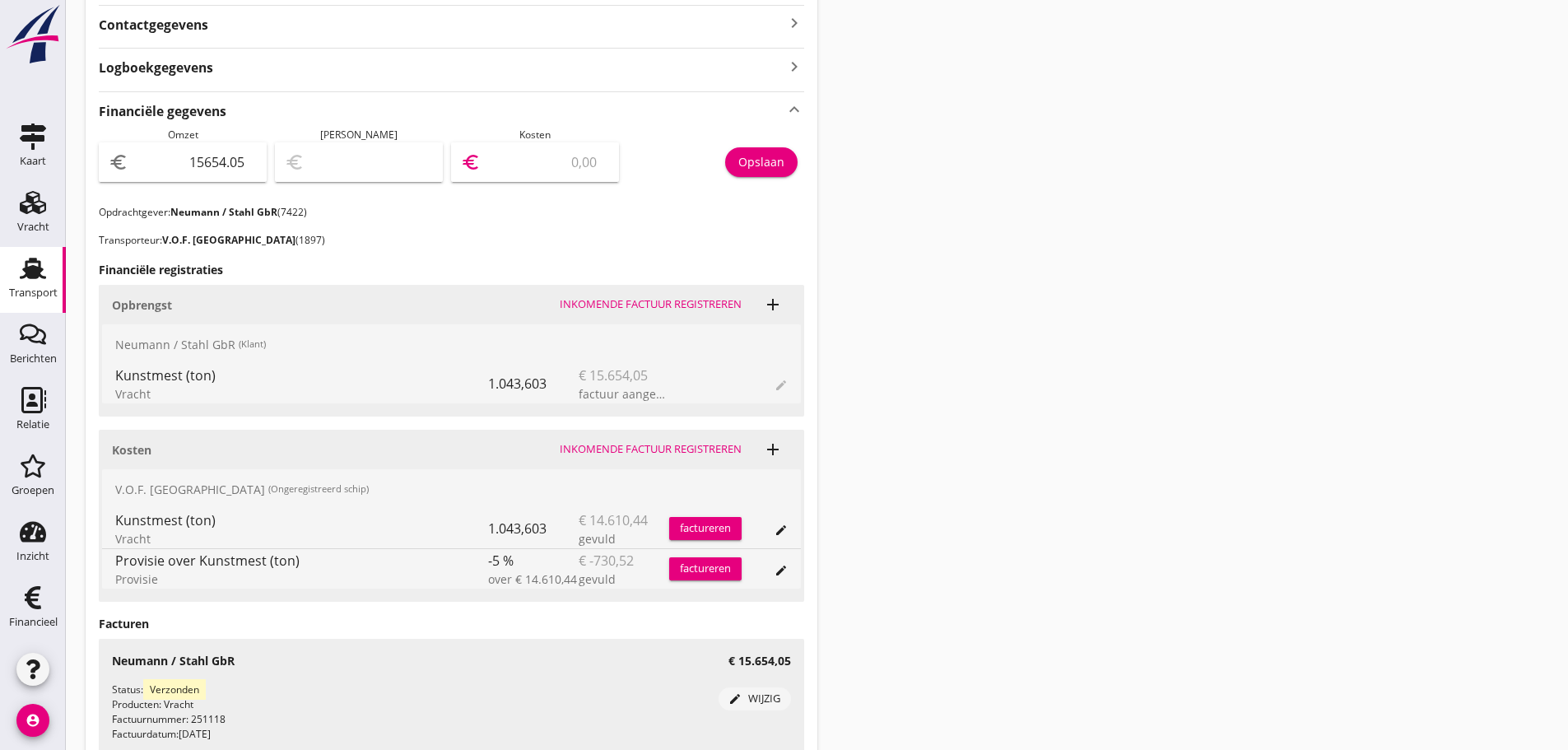
type input "15653.05"
type input "1"
type input "15641.05"
type input "138"
type input "14267.05"
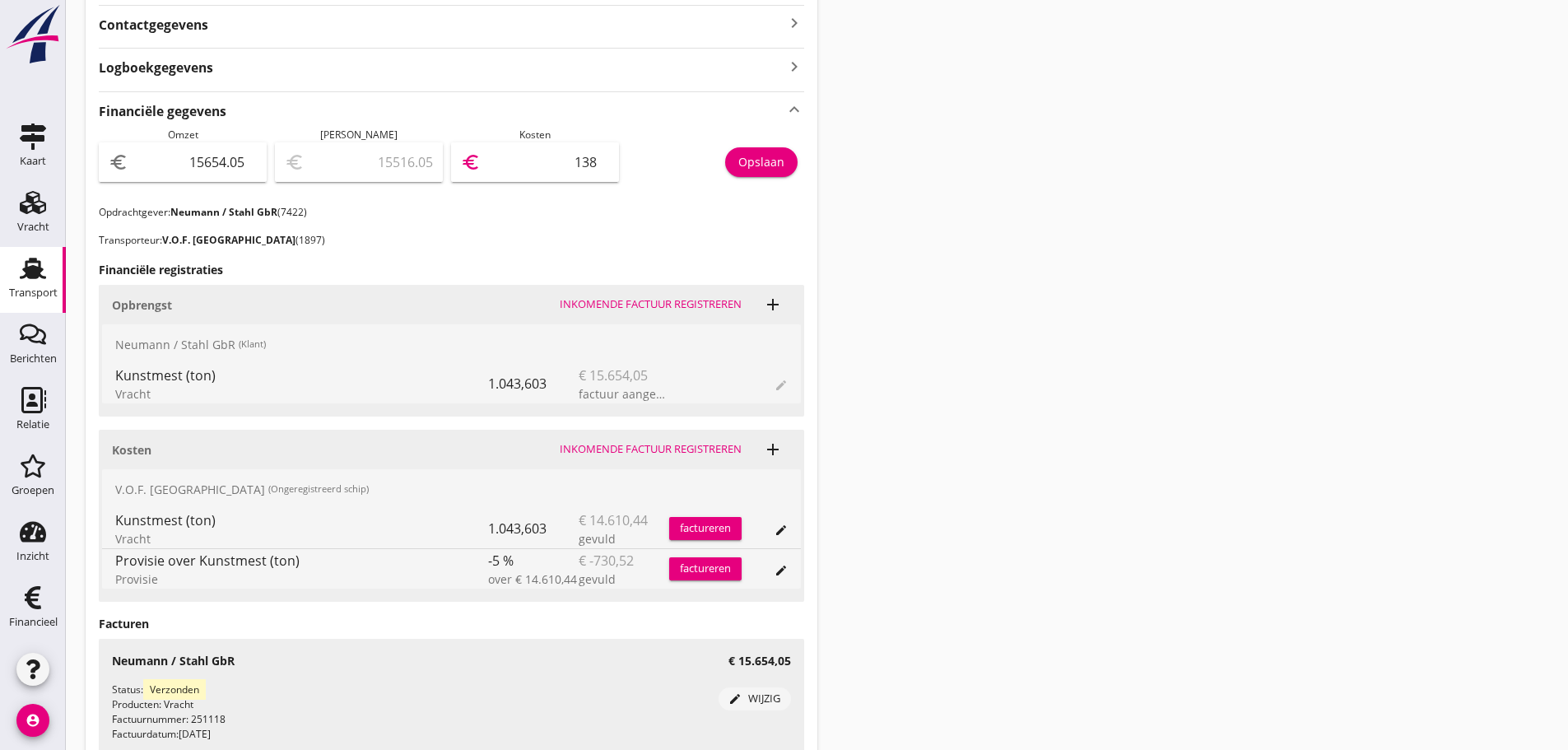
type input "1387"
type input "1775.05"
type input "13879"
type input "1774.15"
type input "13879.9"
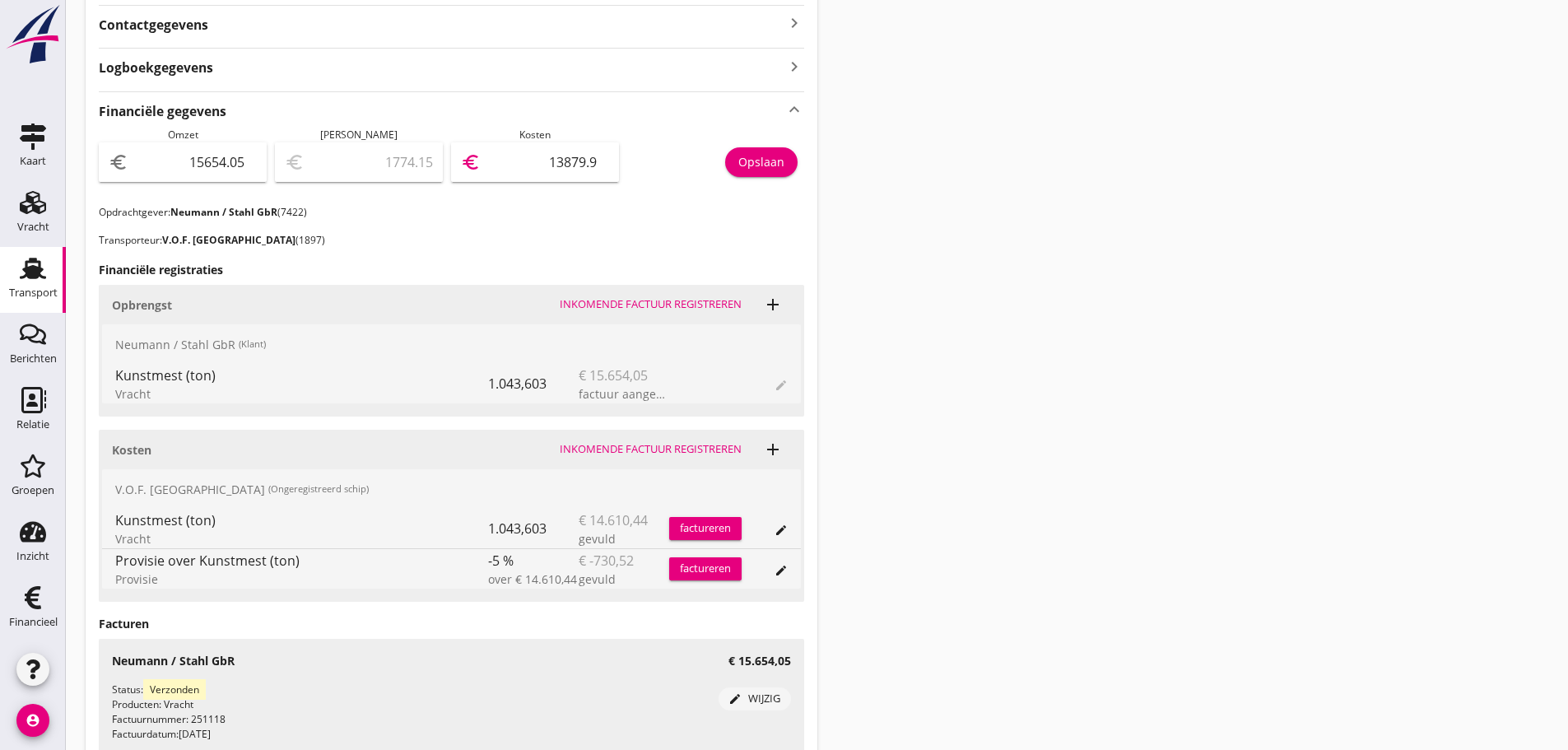
type input "1774.13"
type input "13879.92"
drag, startPoint x: 757, startPoint y: 164, endPoint x: 765, endPoint y: 162, distance: 8.2
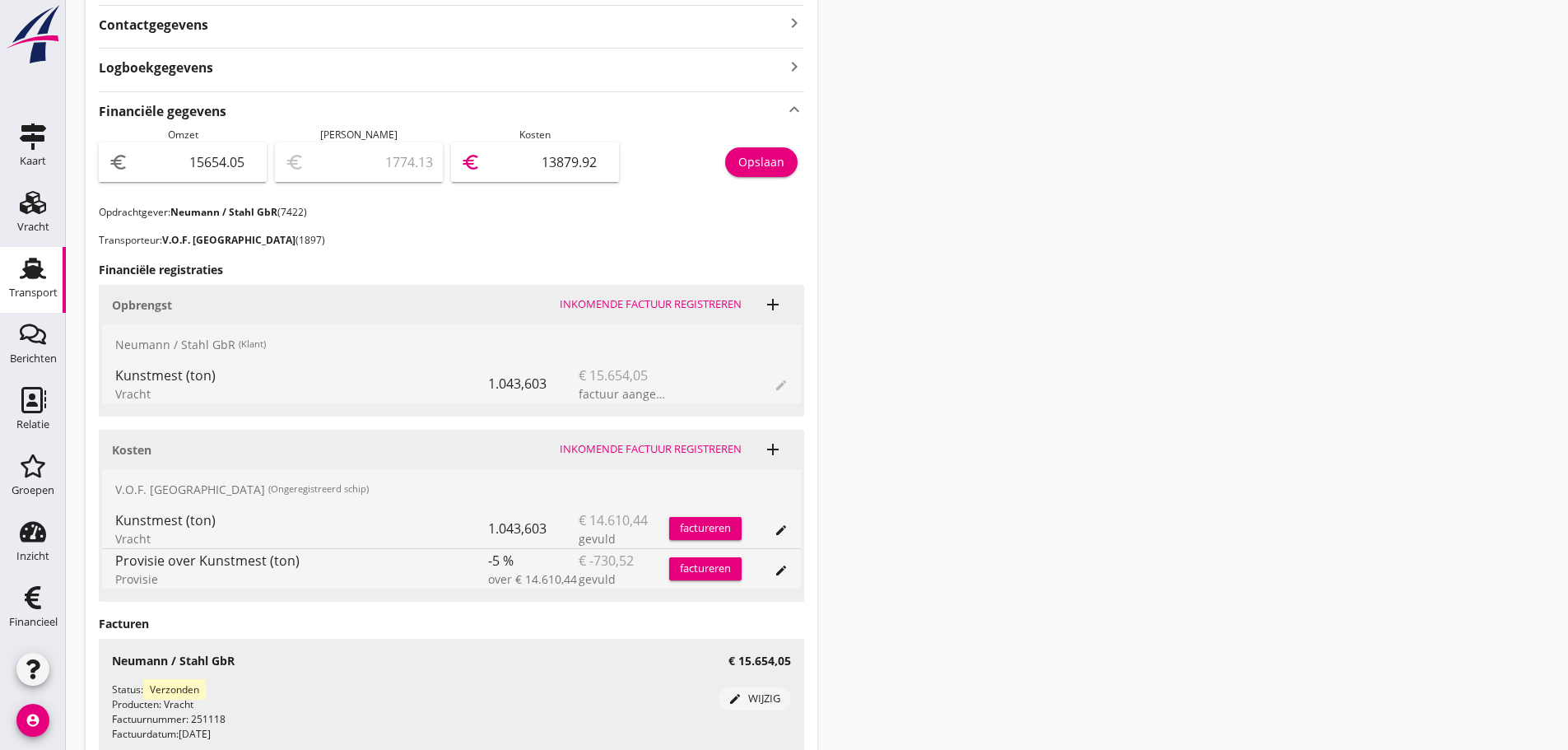
click at [760, 164] on div "Opslaan" at bounding box center [761, 162] width 46 height 17
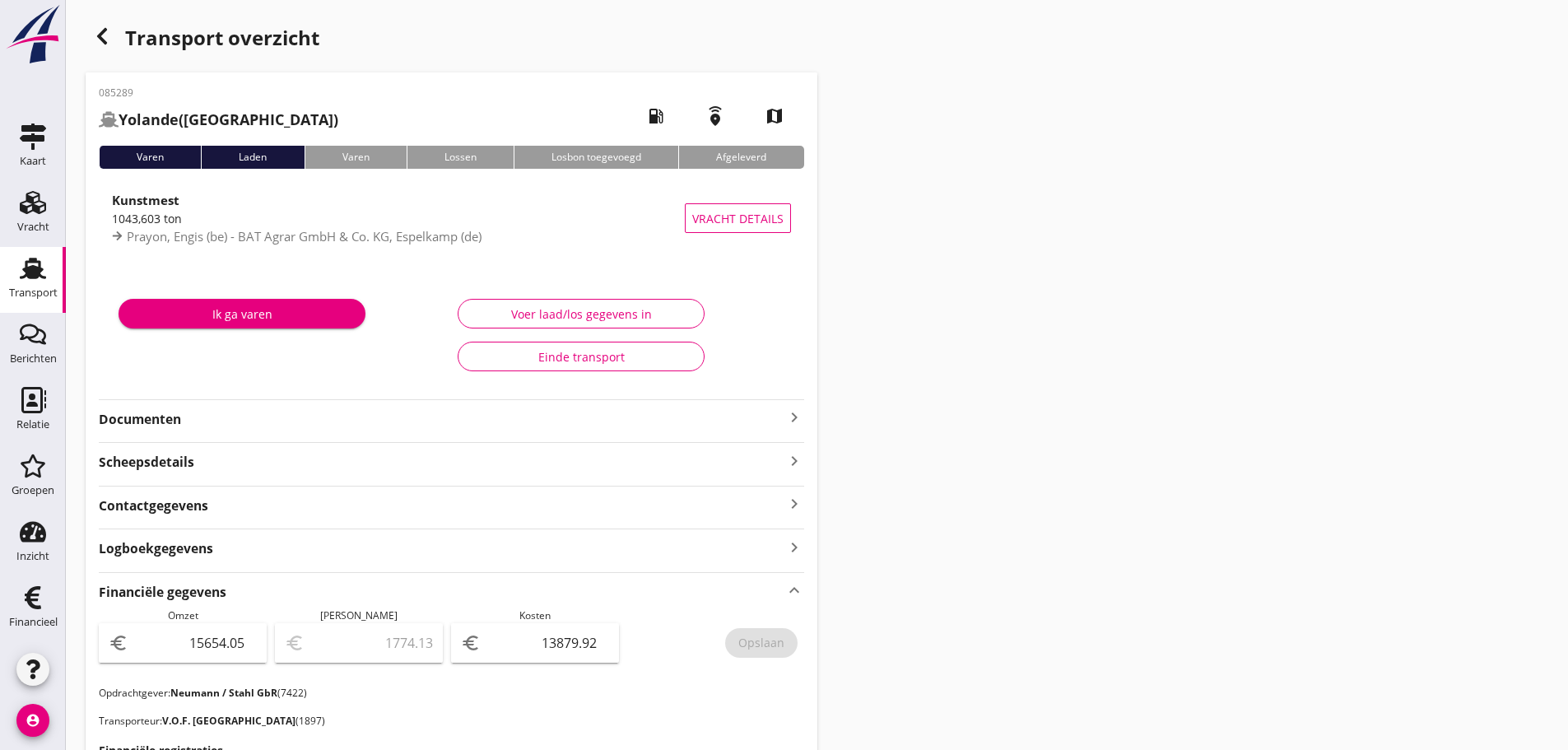
click at [105, 35] on icon "button" at bounding box center [102, 35] width 20 height 20
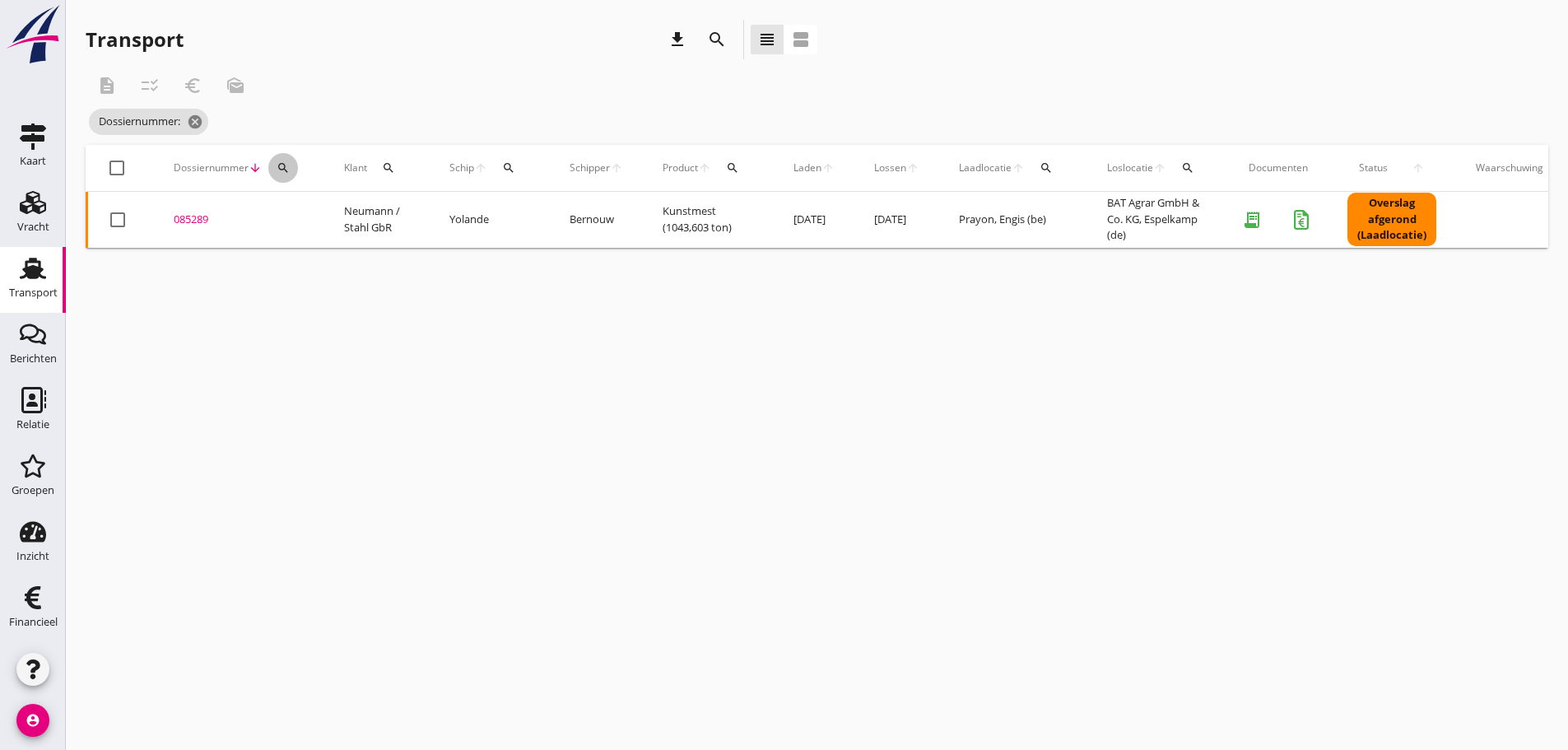
click at [288, 175] on button "search" at bounding box center [283, 168] width 29 height 29
click at [295, 213] on input "Zoeken op dossiernummer..." at bounding box center [360, 215] width 171 height 26
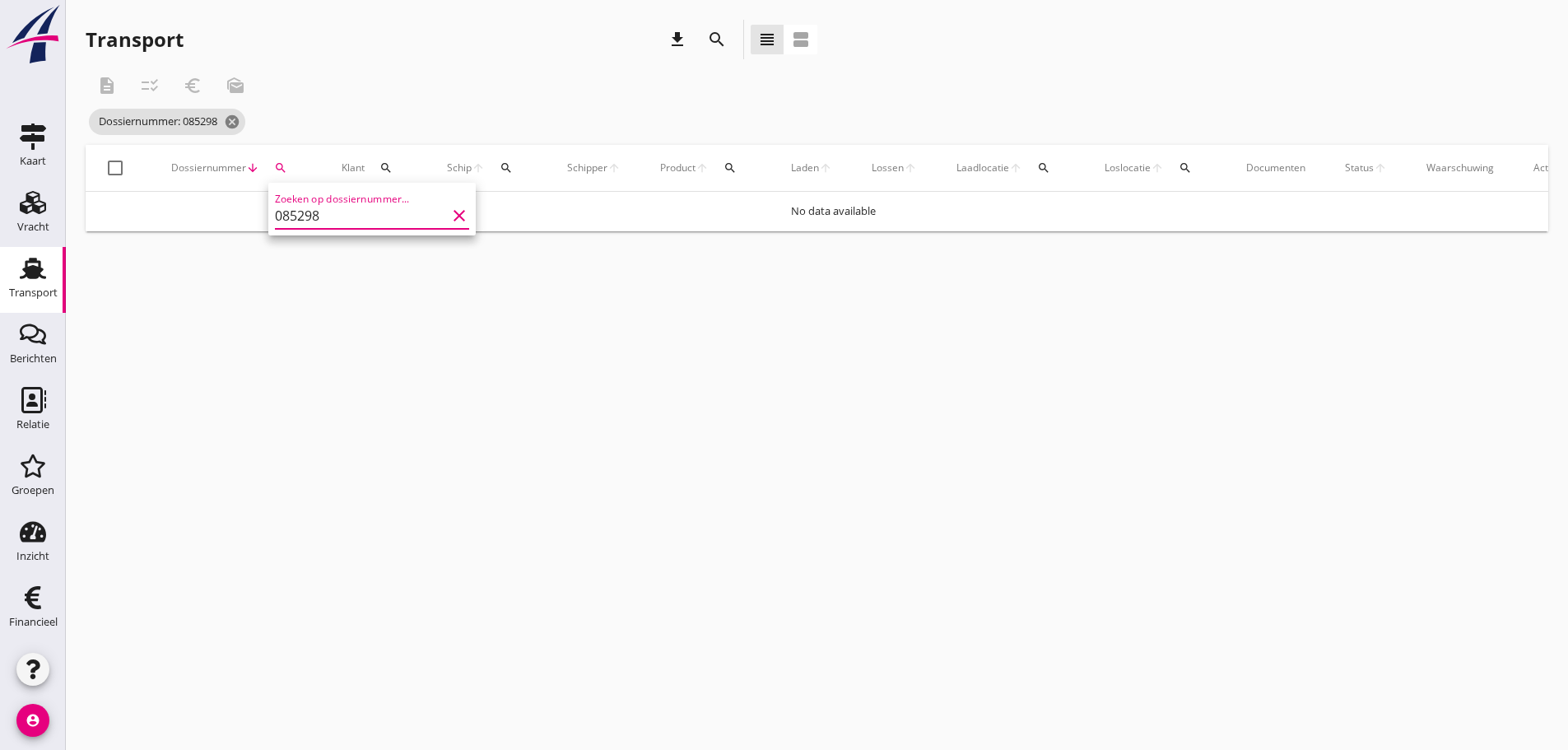
type input "085298"
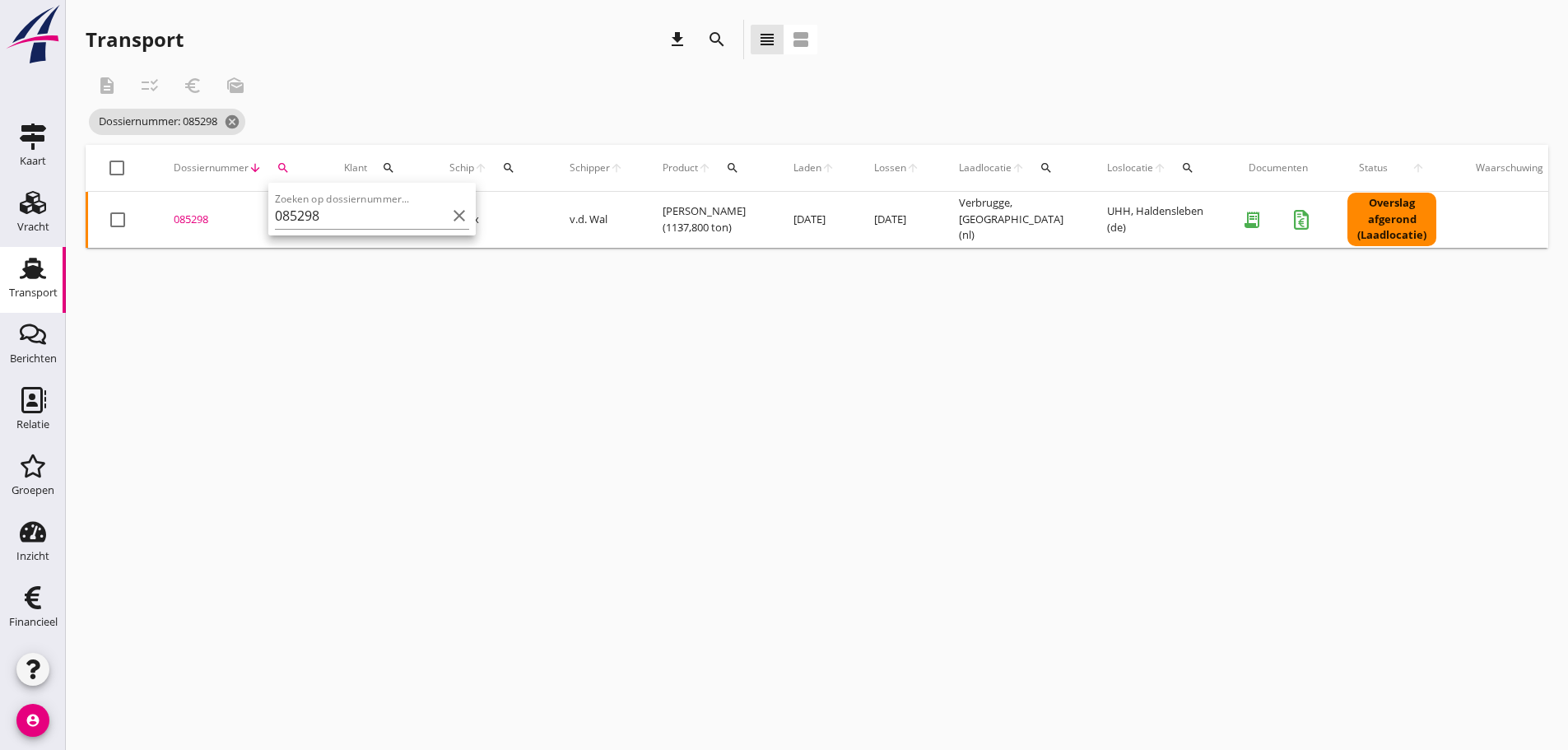
click at [209, 219] on div "085298" at bounding box center [239, 219] width 131 height 16
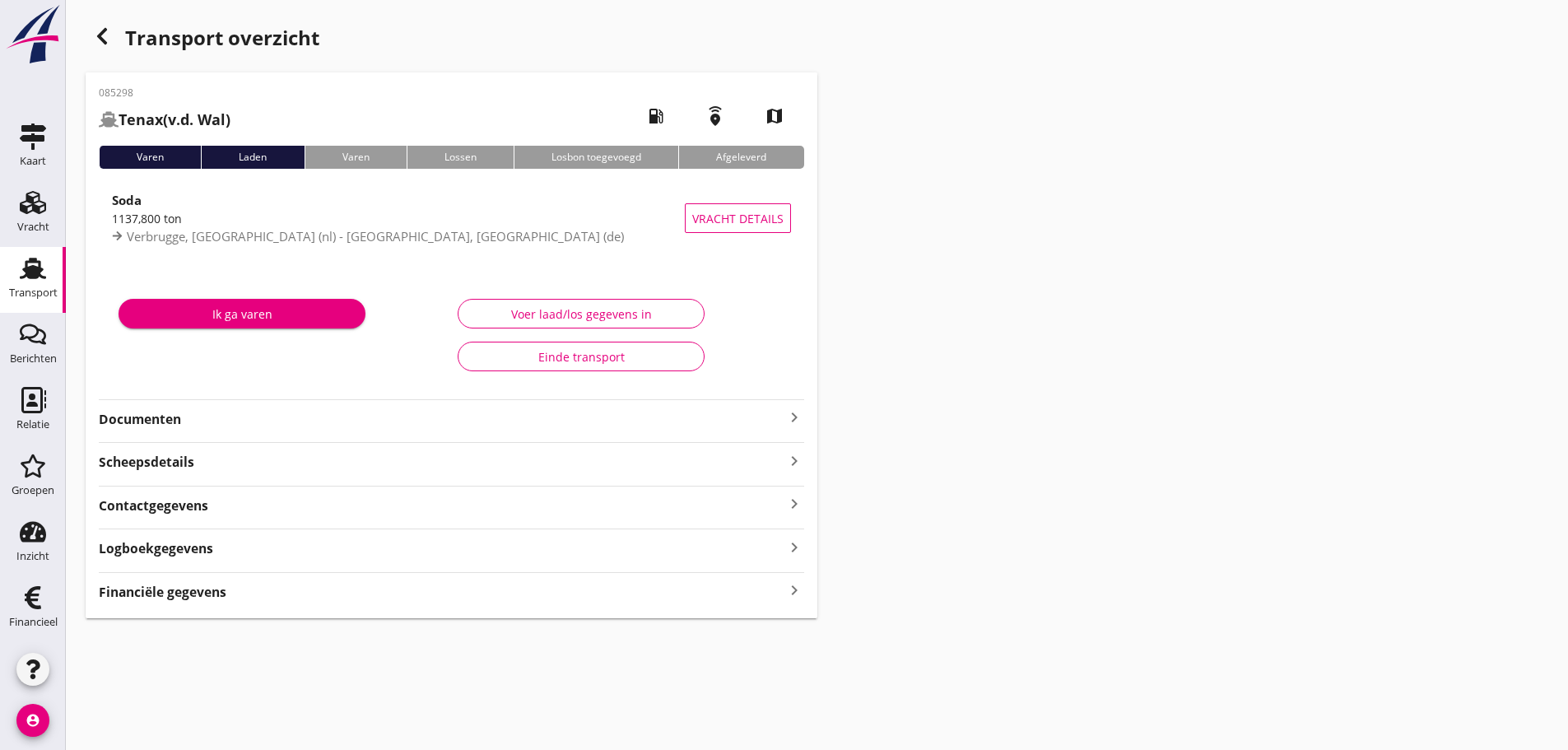
click at [782, 578] on div "Financiële gegevens keyboard_arrow_right" at bounding box center [451, 587] width 706 height 29
click at [789, 590] on icon "keyboard_arrow_right" at bounding box center [794, 591] width 20 height 22
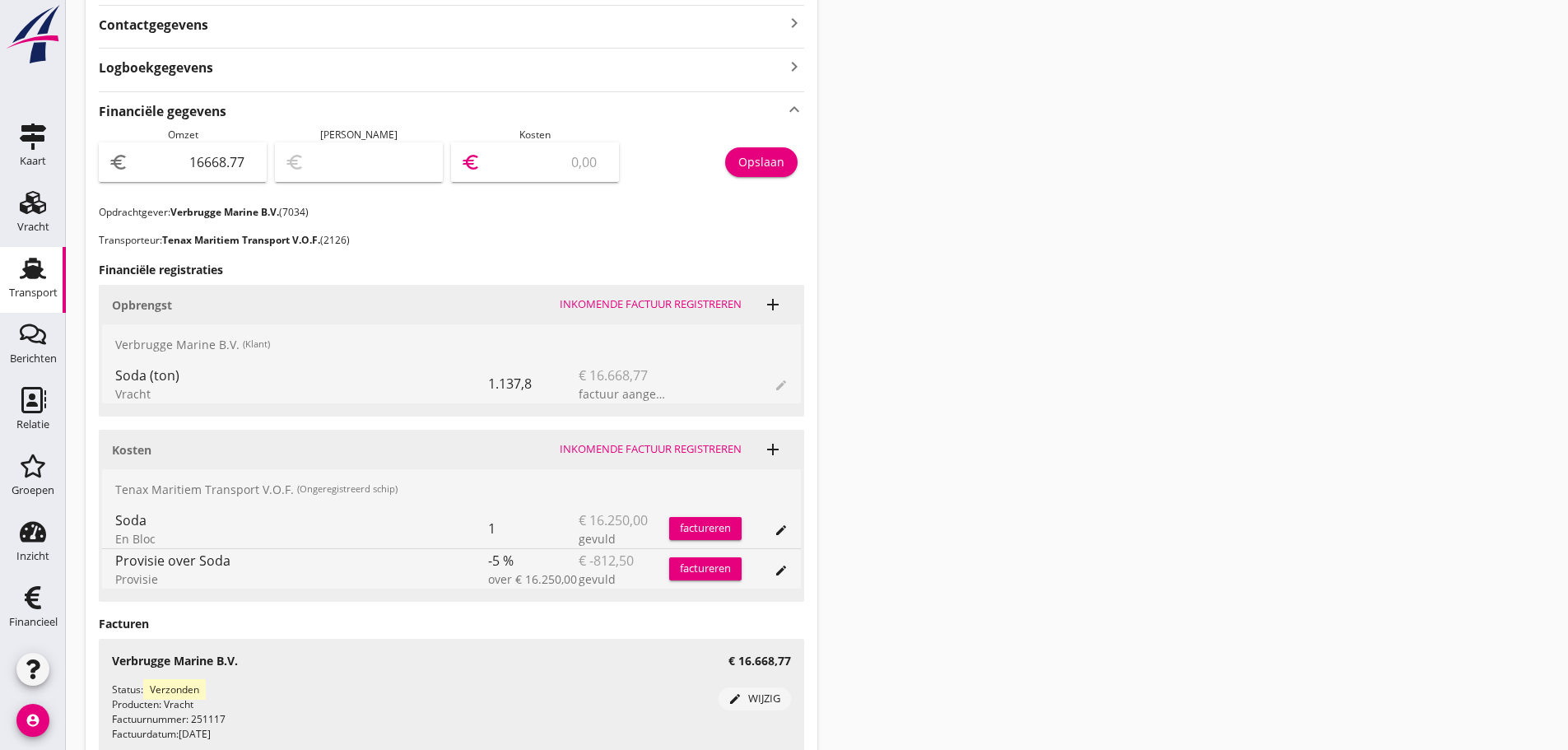
click at [554, 152] on input "number" at bounding box center [546, 162] width 125 height 26
type input "16667.77"
type input "1"
type input "16653.77"
type input "15"
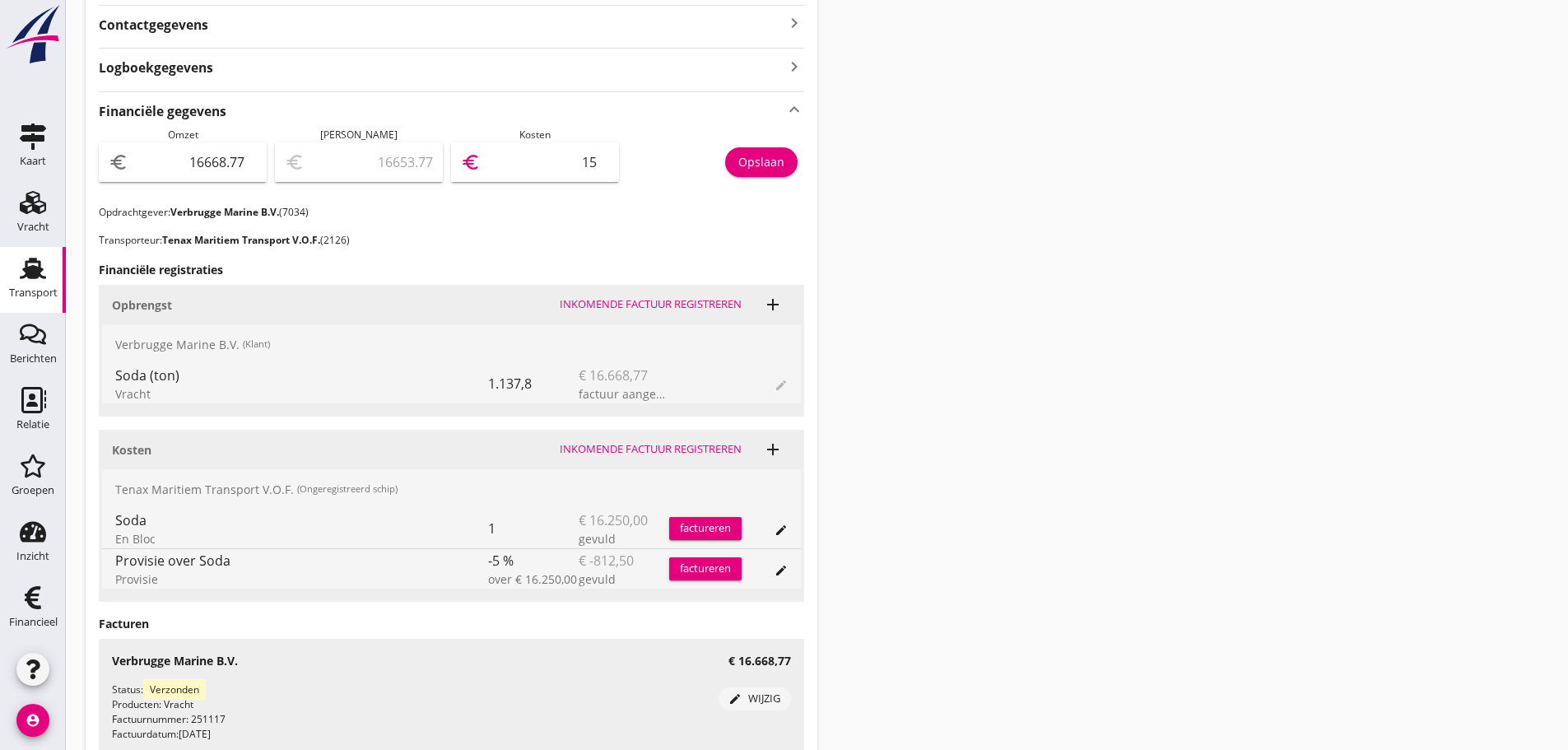
type input "16514.77"
type input "154"
type input "15125.77"
type input "1543"
type input "1231.77"
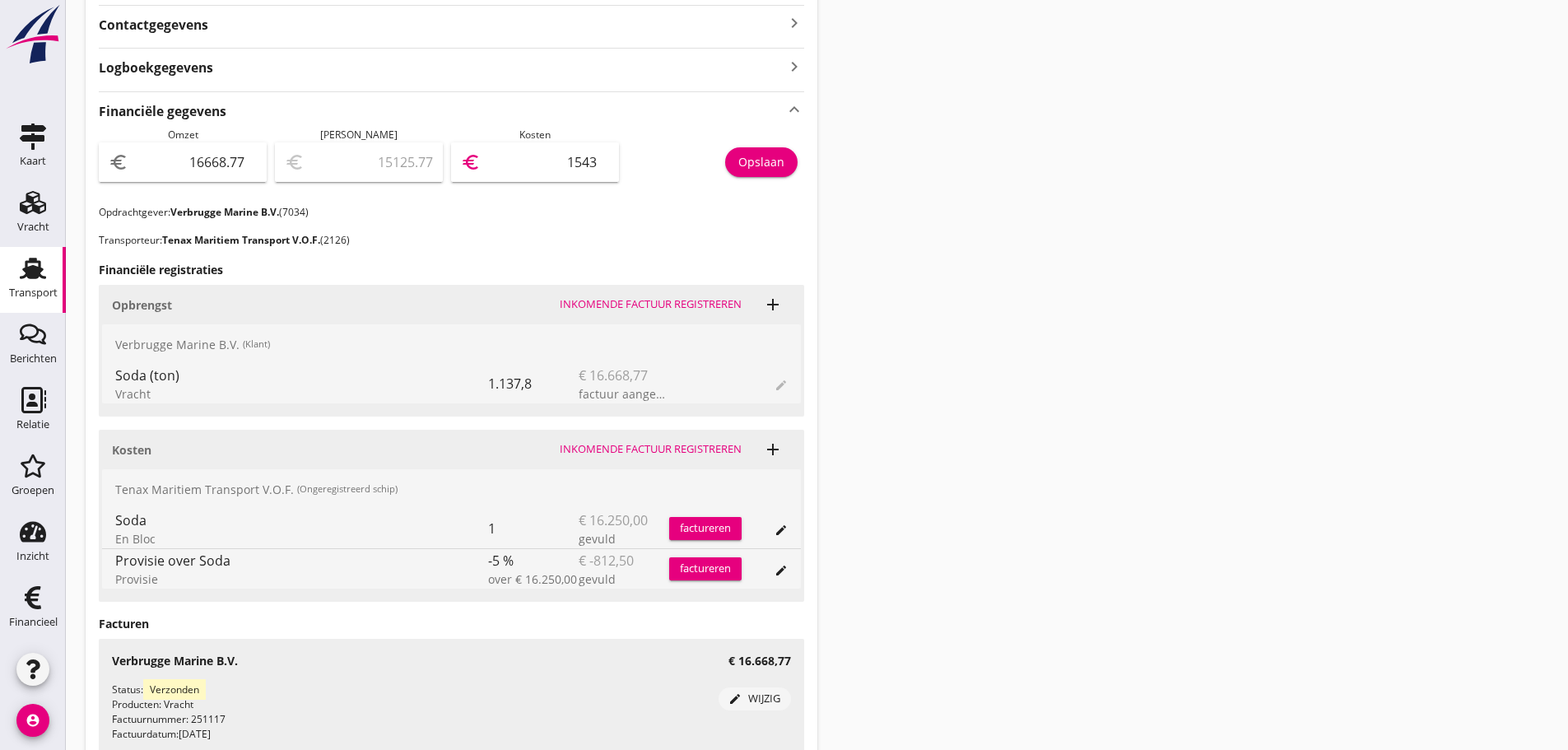
type input "15437"
type input "1231.27"
type input "15437.50"
drag, startPoint x: 739, startPoint y: 181, endPoint x: 752, endPoint y: 166, distance: 19.8
click at [743, 178] on div "Opslaan" at bounding box center [715, 167] width 176 height 78
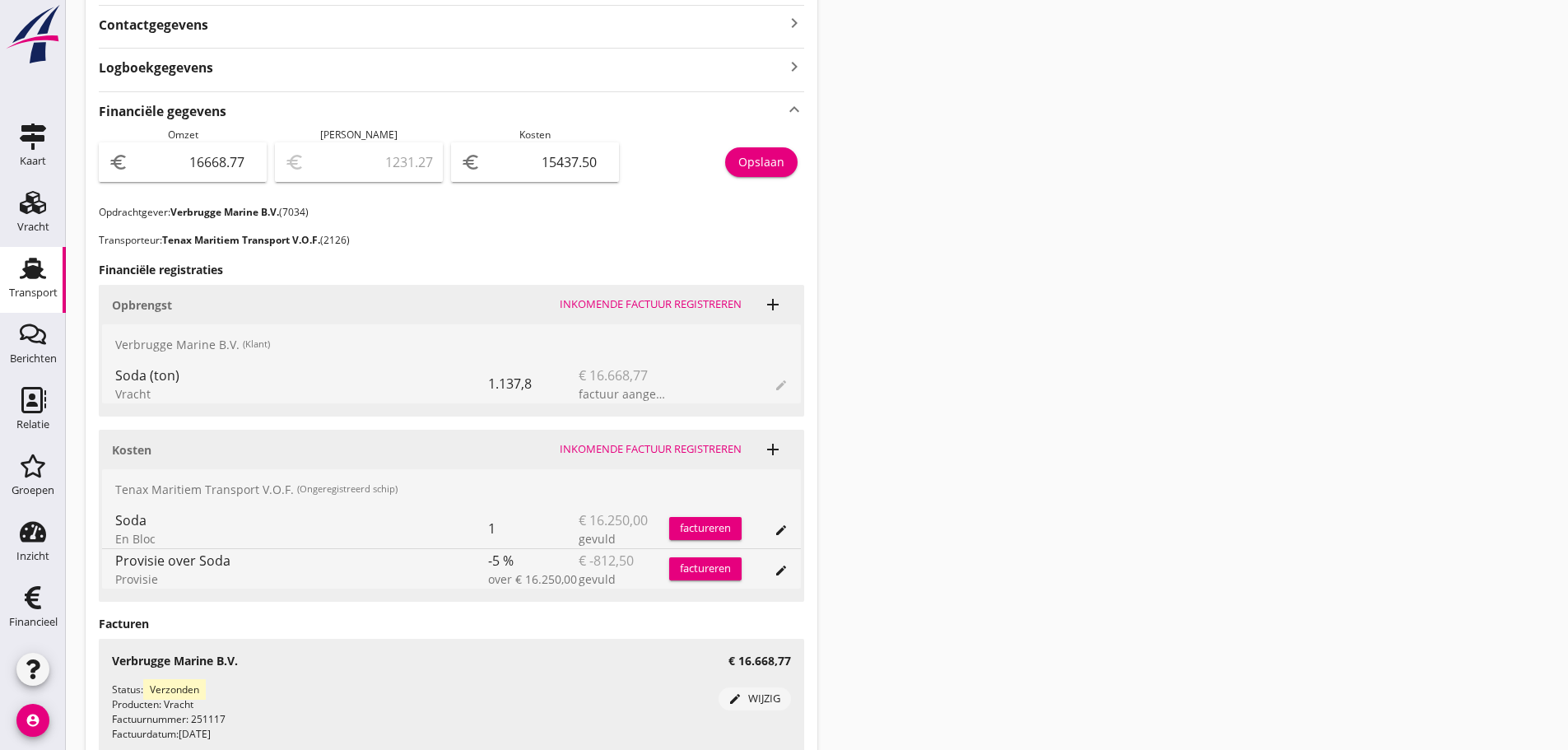
click at [752, 166] on div "Opslaan" at bounding box center [761, 162] width 46 height 17
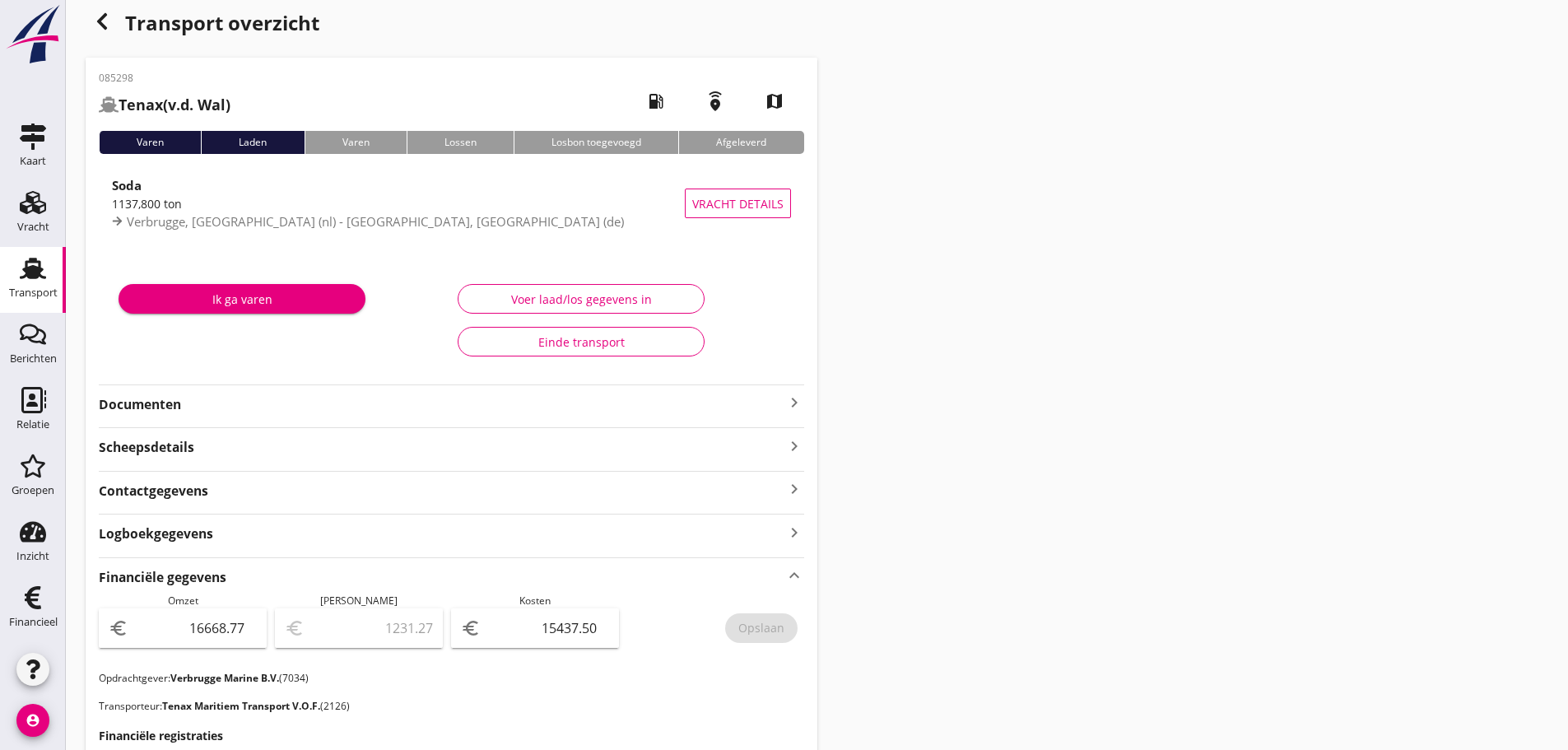
scroll to position [0, 0]
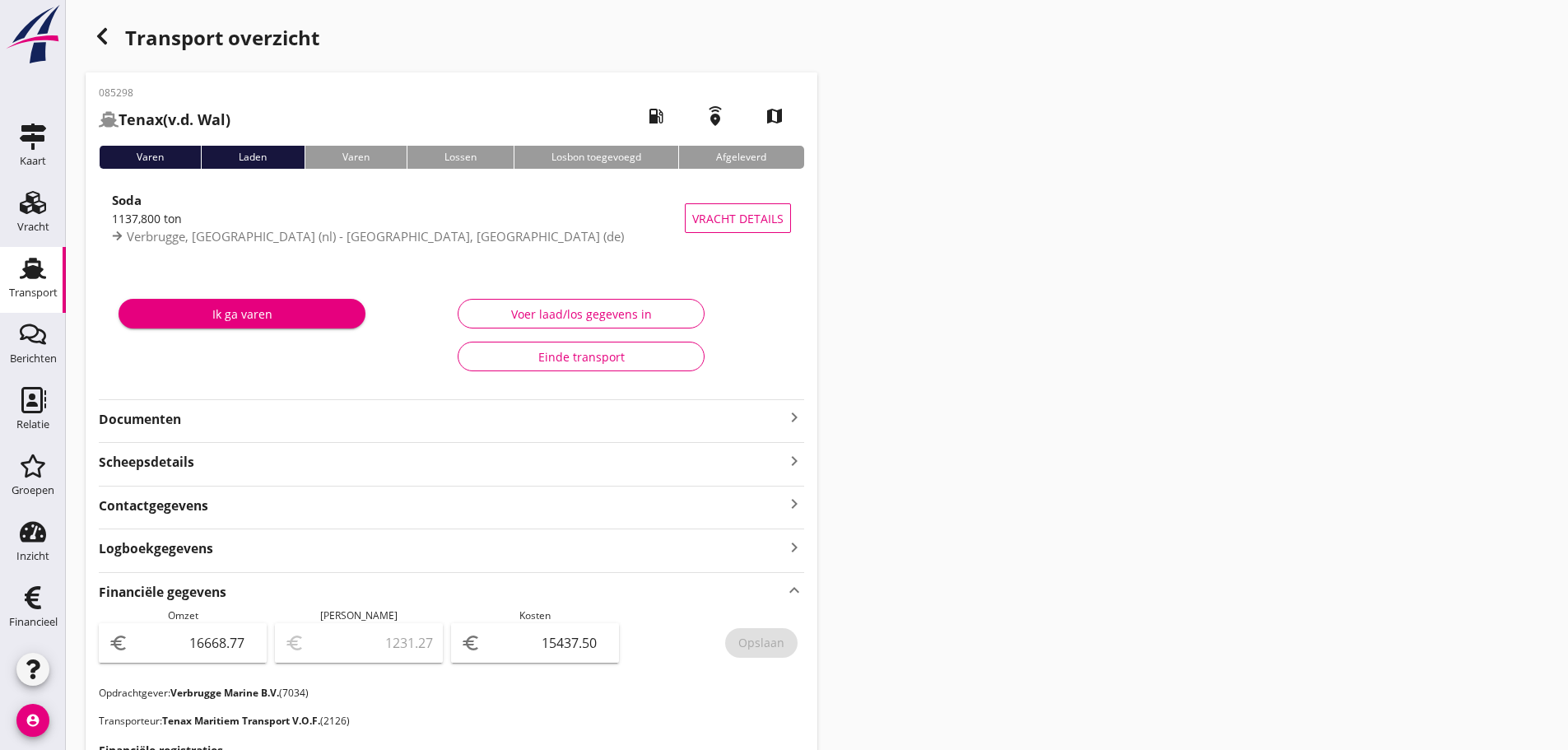
click at [107, 24] on div "button" at bounding box center [102, 36] width 33 height 33
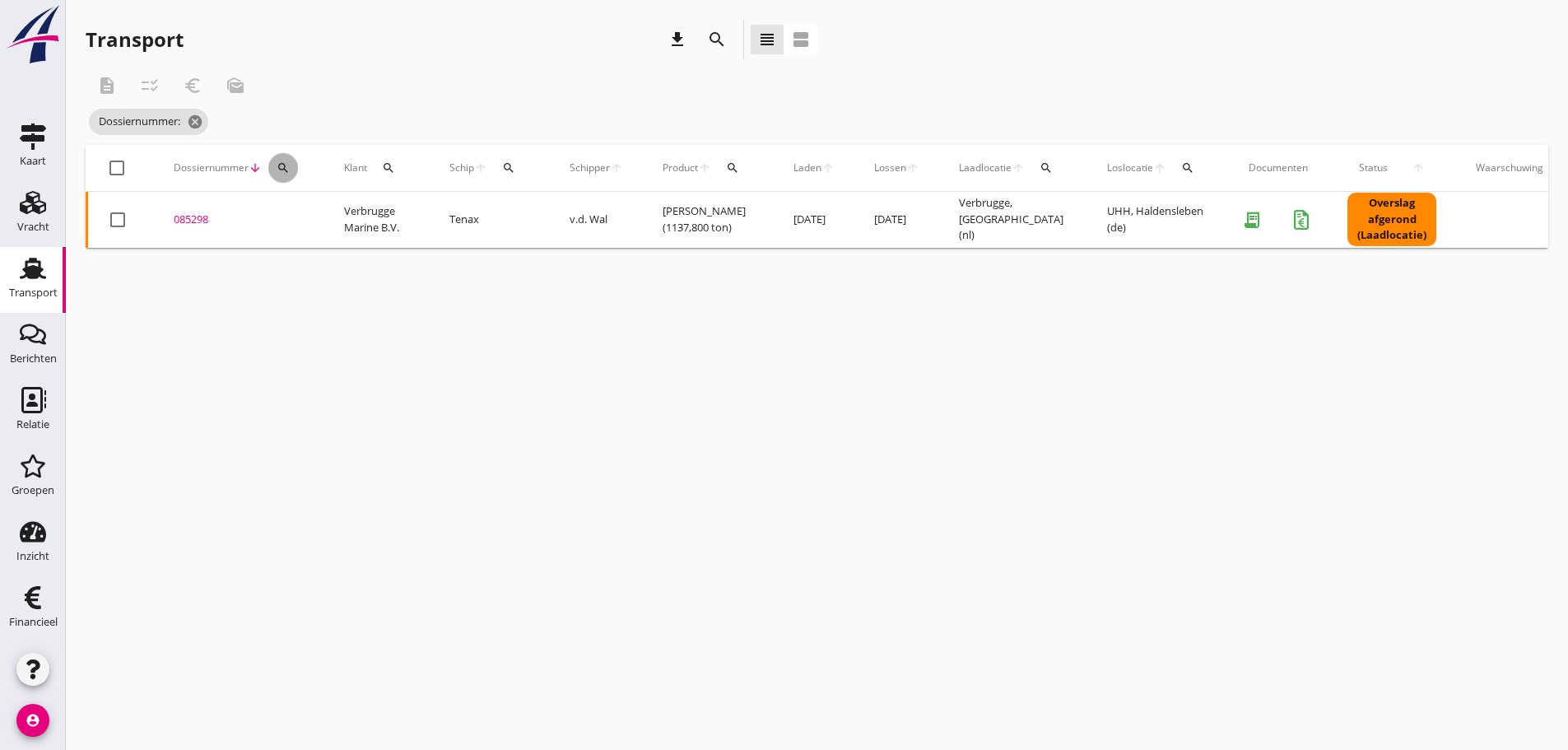
drag, startPoint x: 276, startPoint y: 168, endPoint x: 304, endPoint y: 240, distance: 77.3
click at [277, 169] on icon "search" at bounding box center [282, 168] width 13 height 13
click at [302, 212] on input "Zoeken op dossiernummer..." at bounding box center [360, 215] width 171 height 26
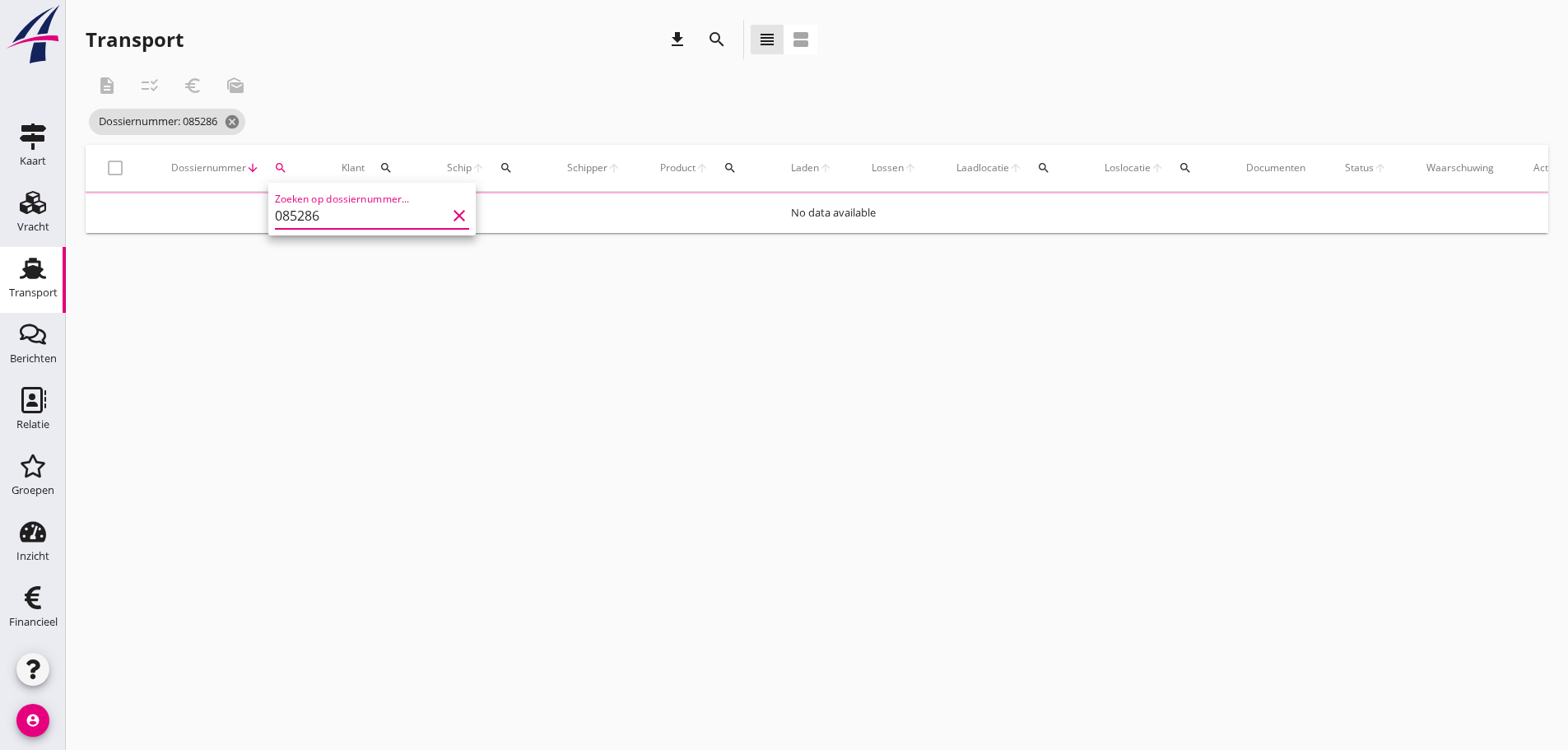
type input "085286"
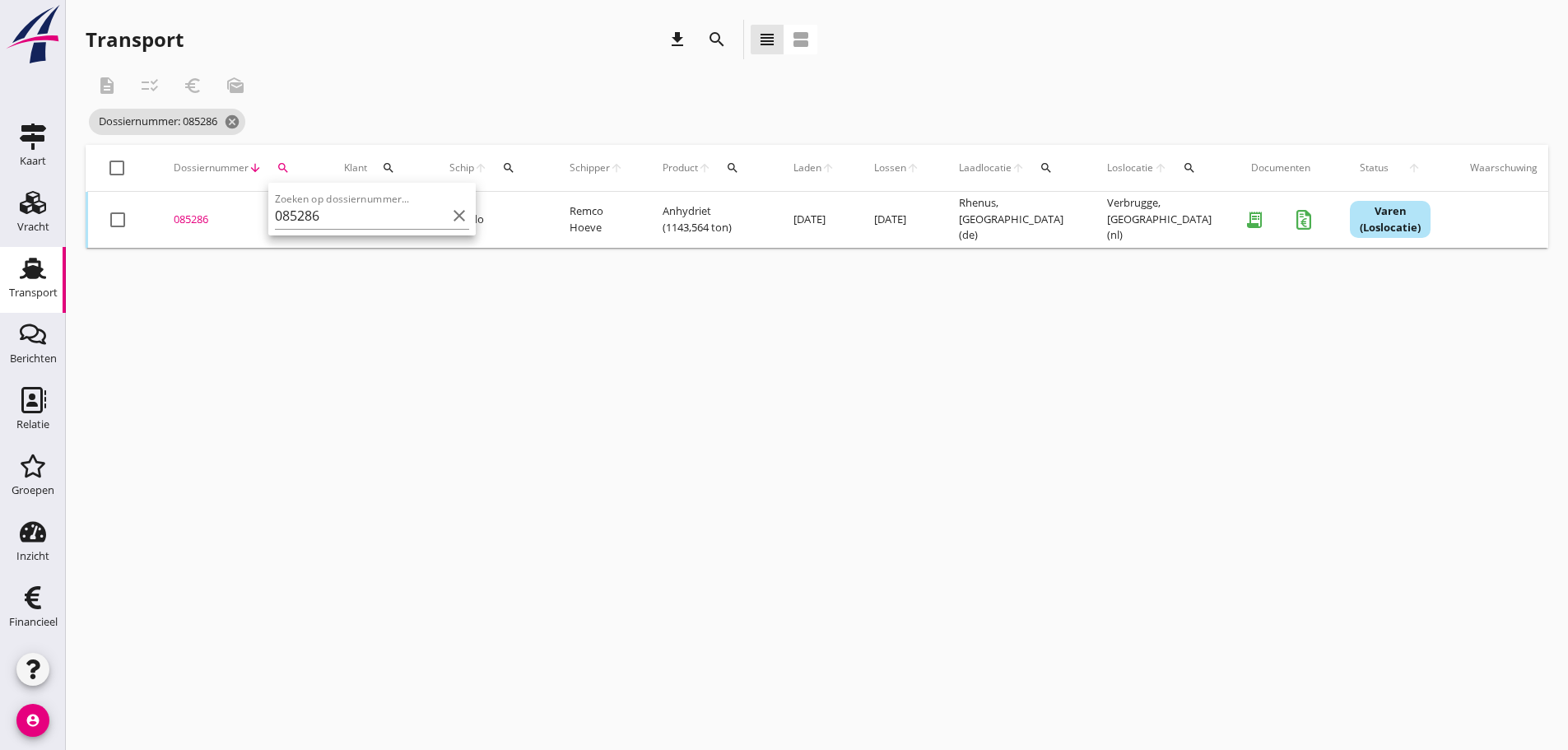
click at [213, 212] on div "085286" at bounding box center [239, 219] width 131 height 16
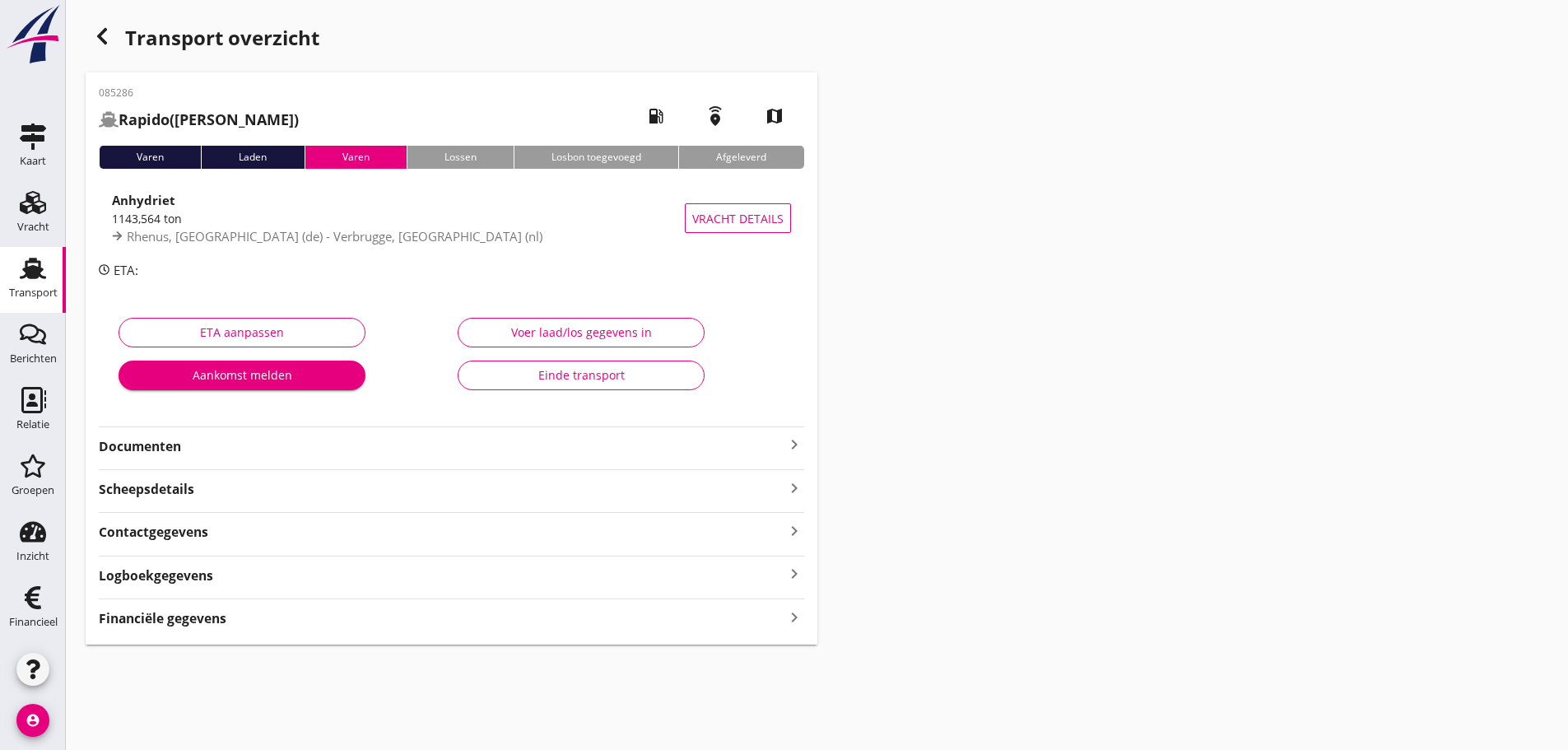
click at [791, 625] on icon "keyboard_arrow_right" at bounding box center [794, 617] width 20 height 22
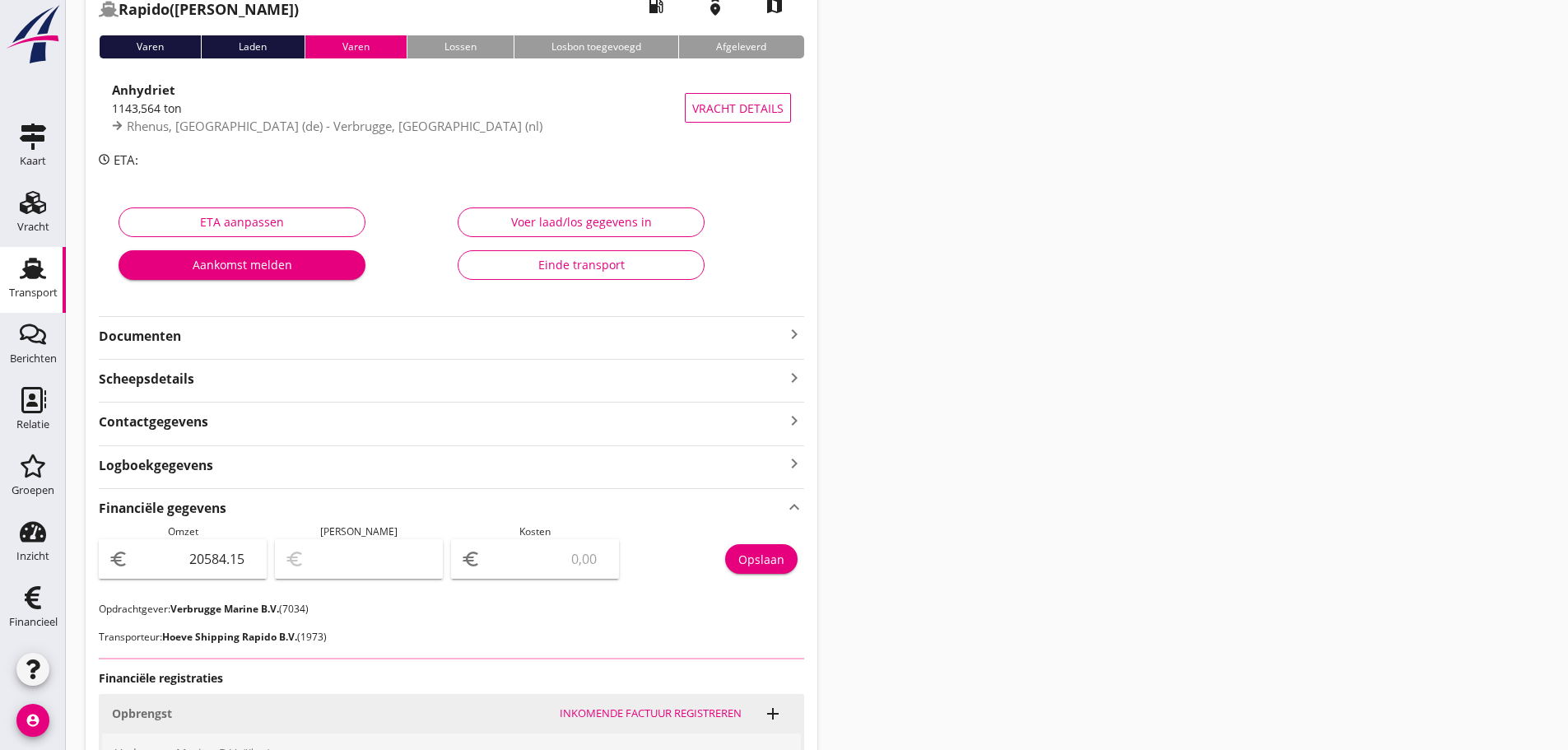
scroll to position [411, 0]
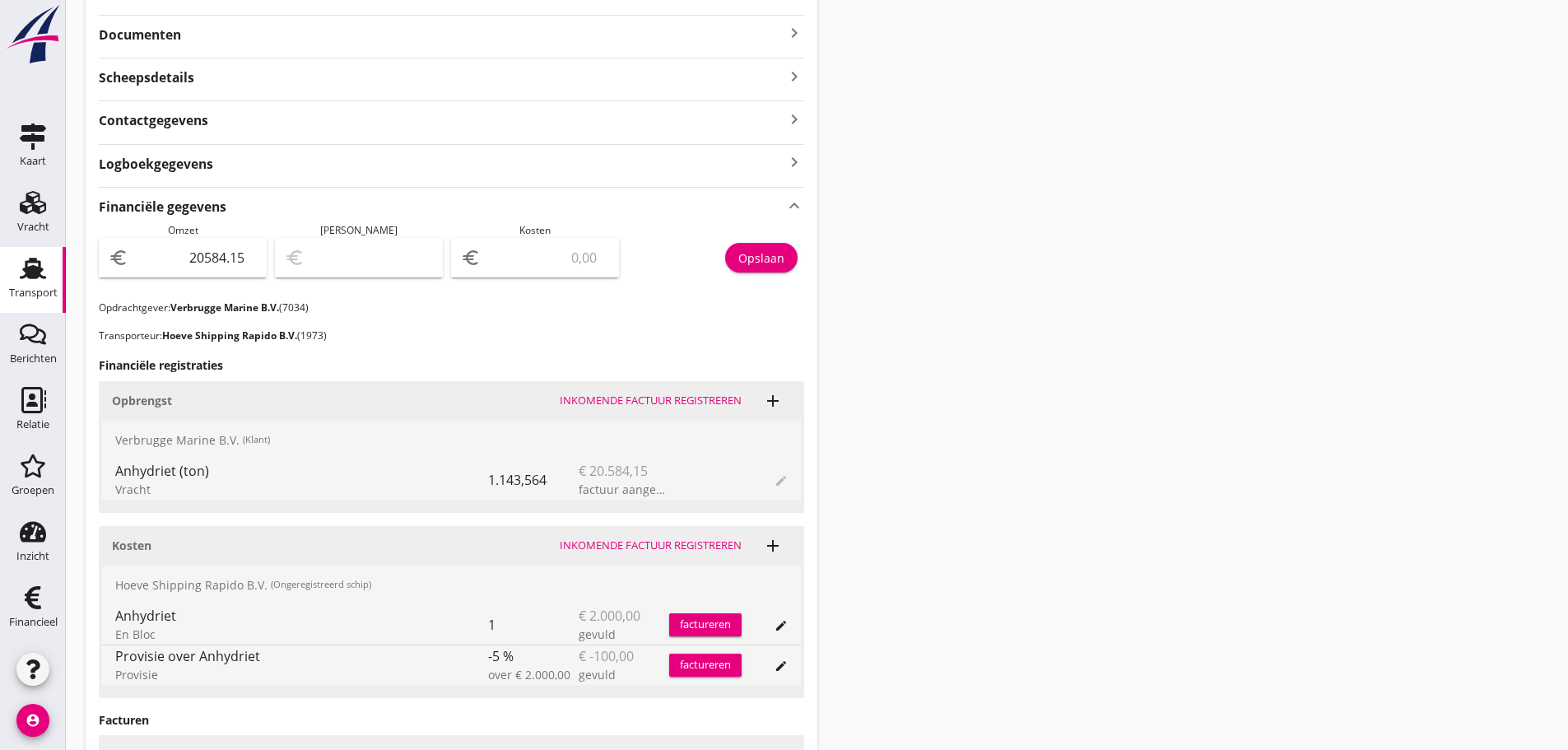
click at [504, 249] on input "number" at bounding box center [546, 257] width 125 height 26
type input "20583.15"
type input "1"
type input "20565.15"
type input "19"
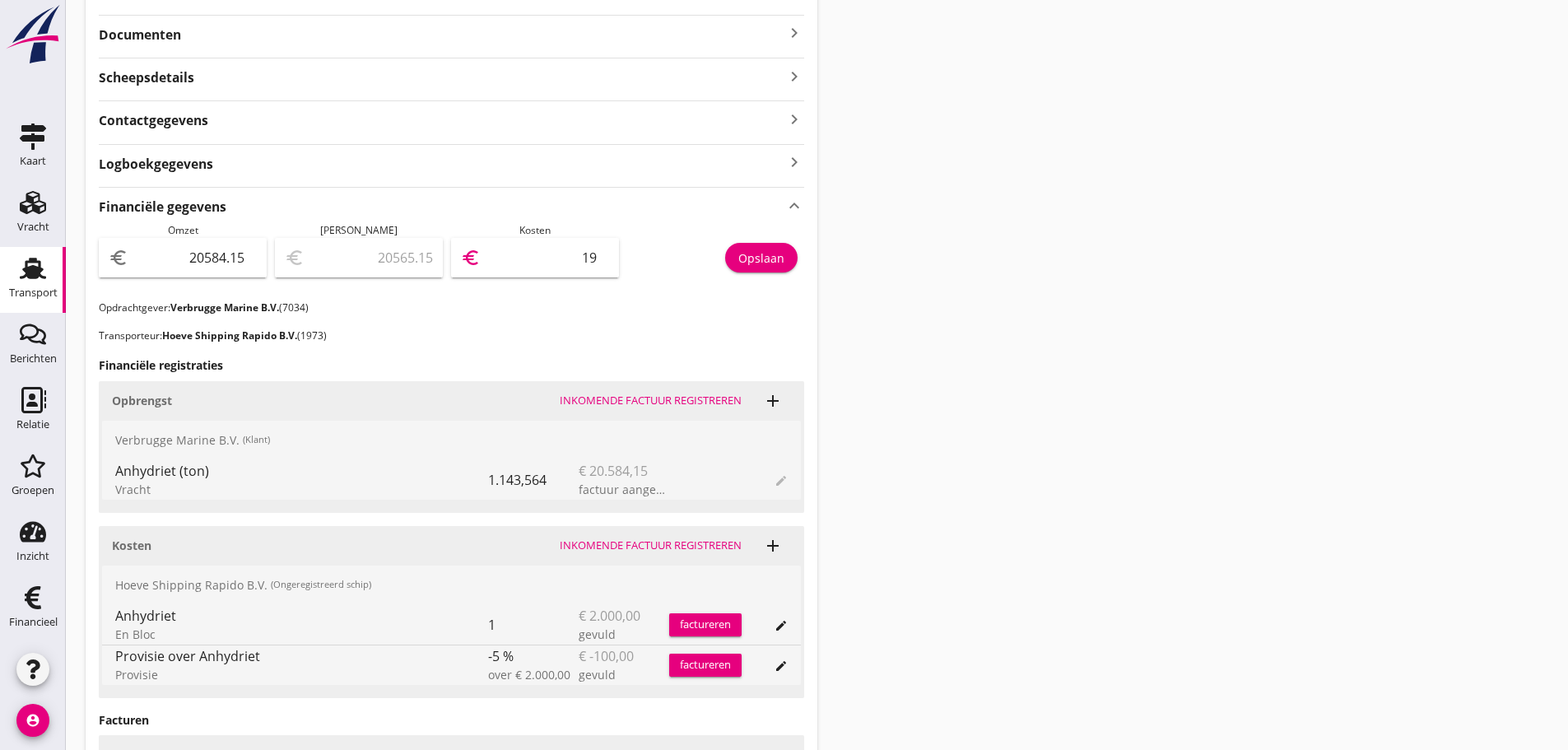
type input "20394.15"
type input "190"
type input "18684.15"
type input "1900"
type input "1584.15"
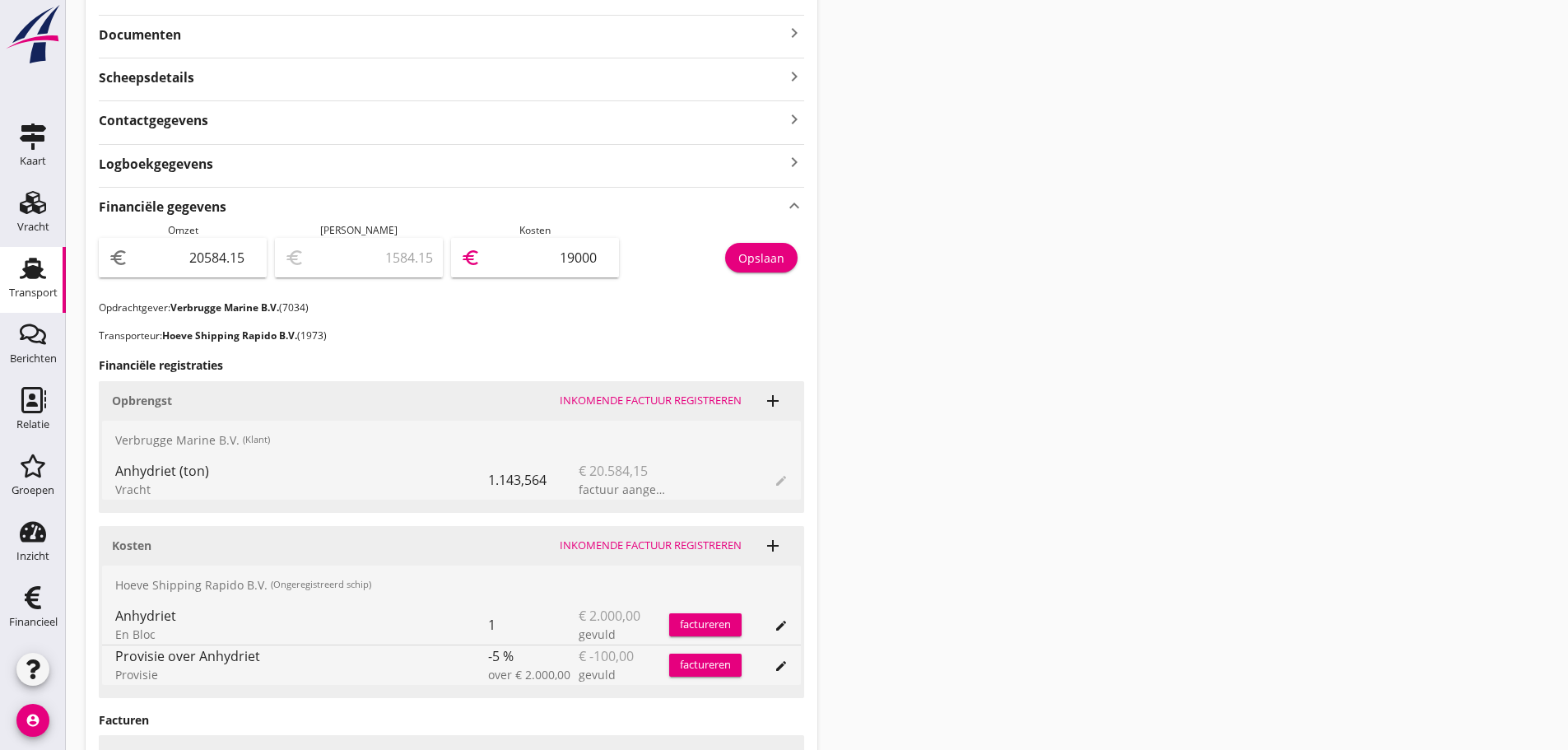
type input "19000"
click at [755, 259] on div "Opslaan" at bounding box center [761, 258] width 46 height 17
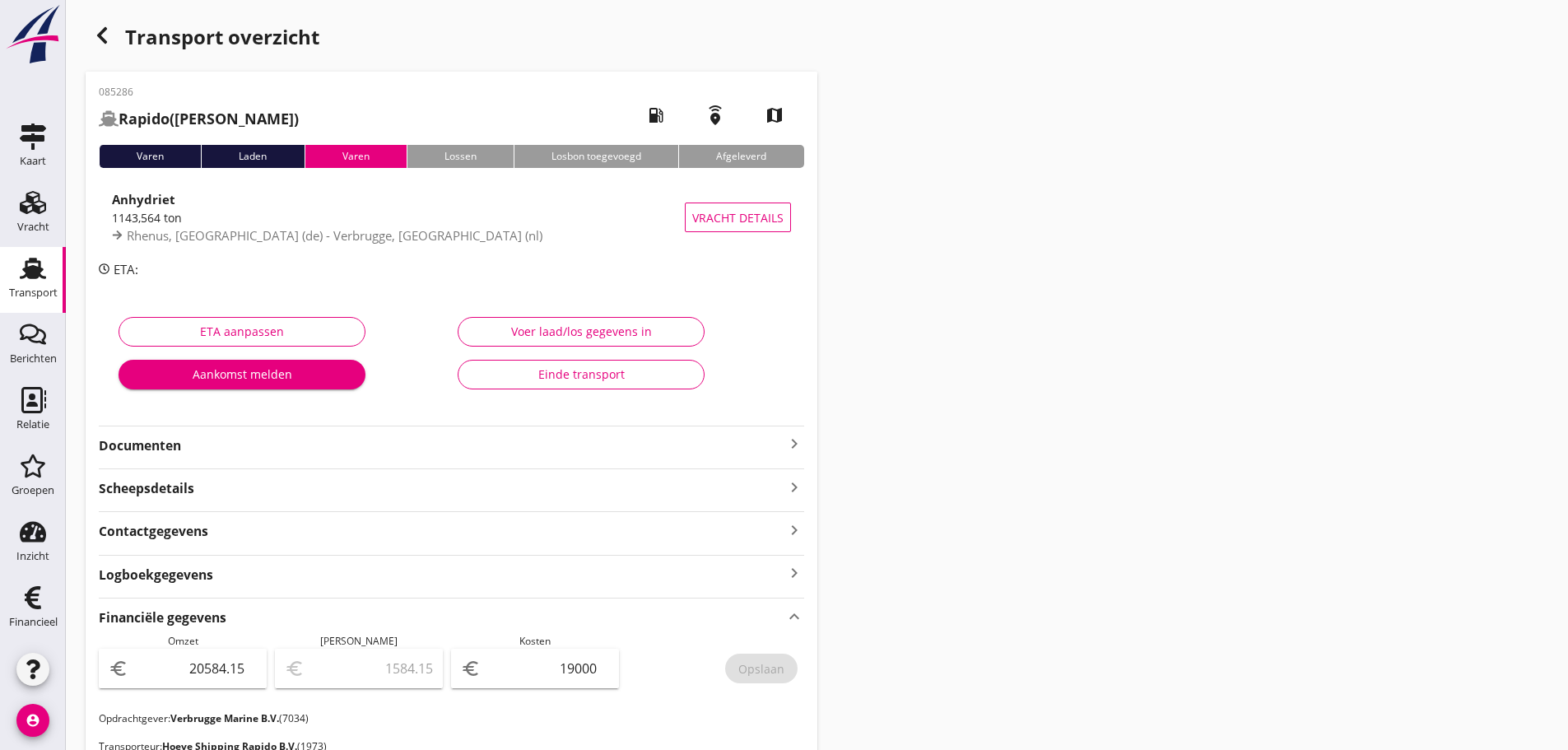
scroll to position [0, 0]
click at [44, 272] on icon "Transport" at bounding box center [33, 268] width 26 height 26
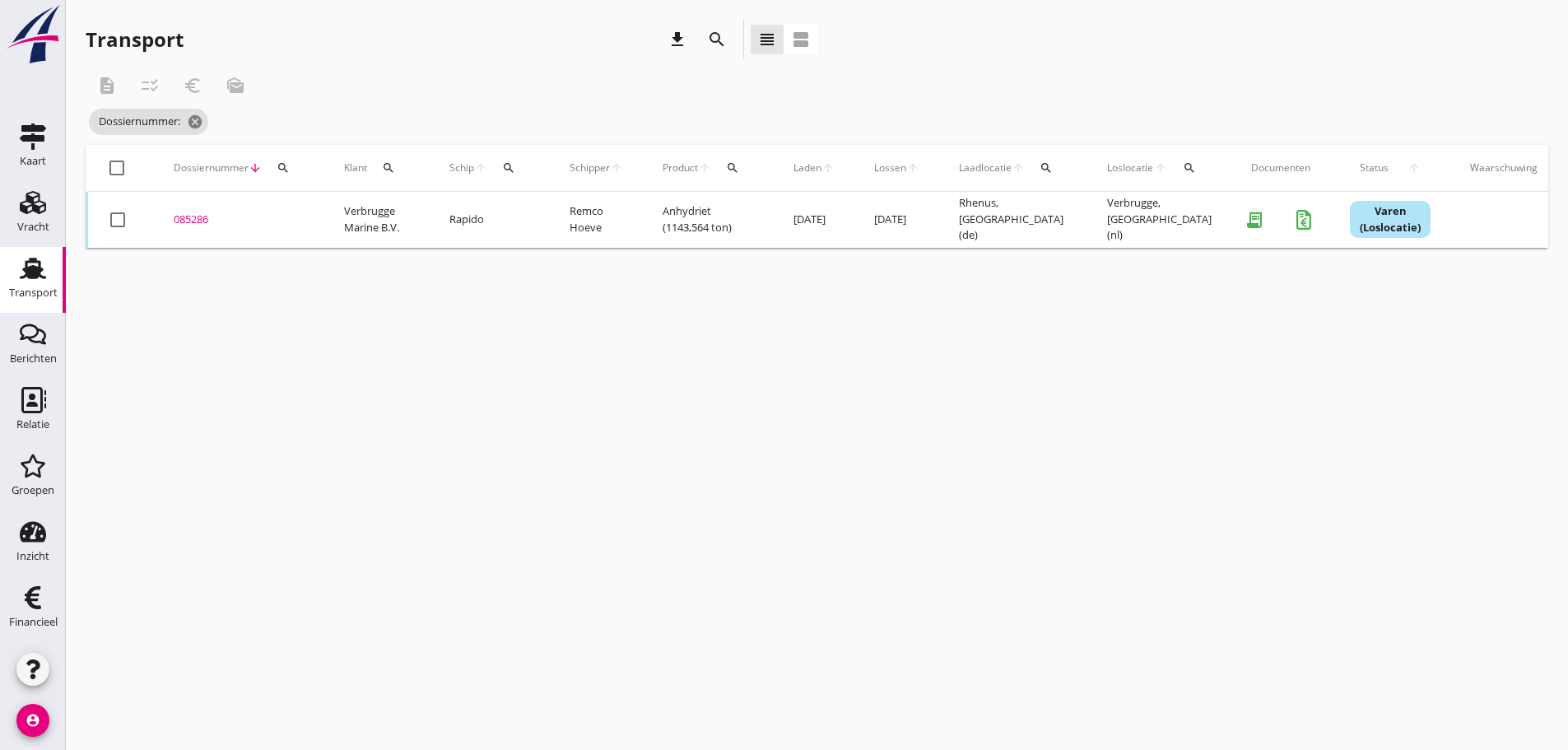
drag, startPoint x: 271, startPoint y: 170, endPoint x: 285, endPoint y: 167, distance: 14.3
click at [274, 170] on div "search" at bounding box center [283, 168] width 29 height 13
click at [289, 212] on input "Zoeken op dossiernummer..." at bounding box center [360, 215] width 171 height 26
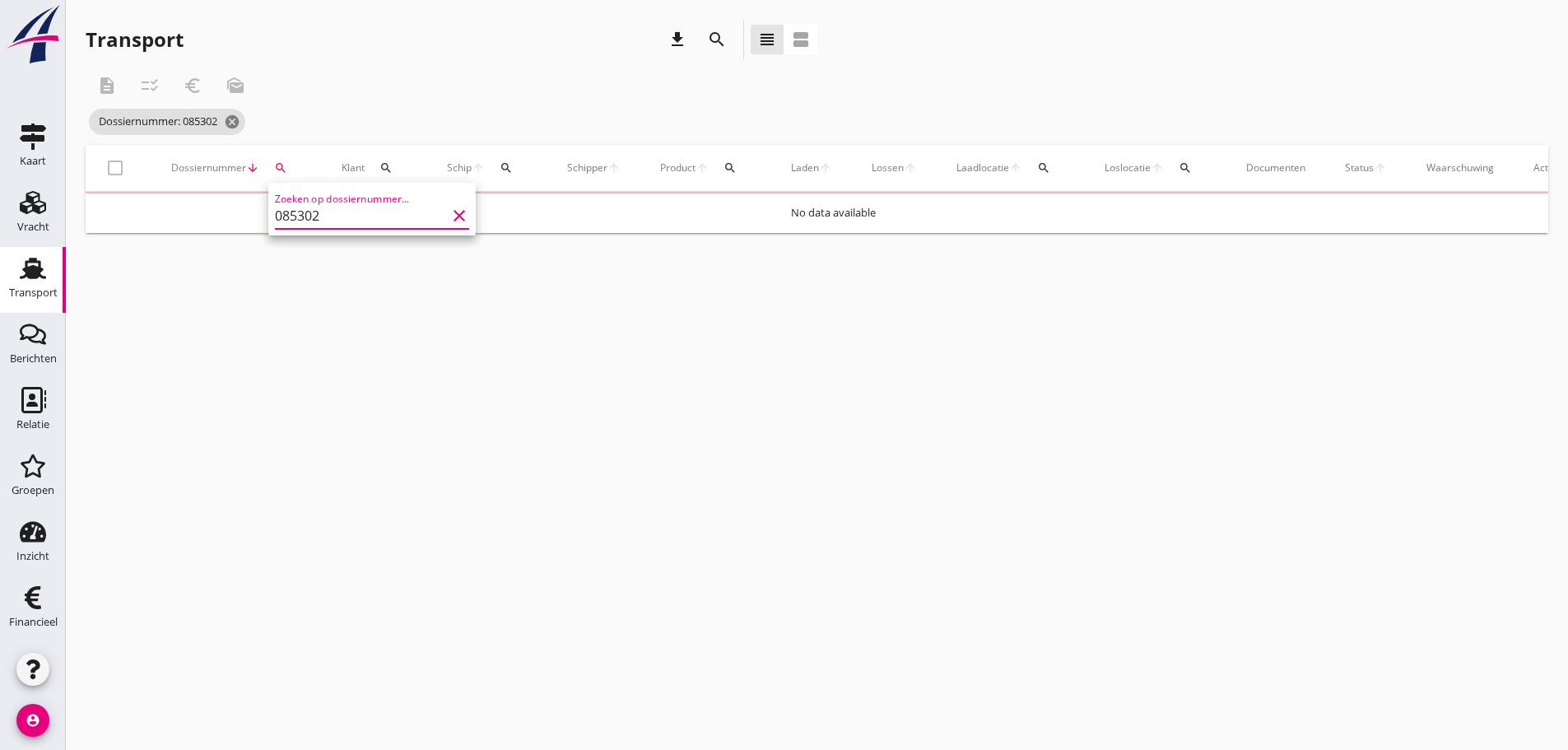
type input "085302"
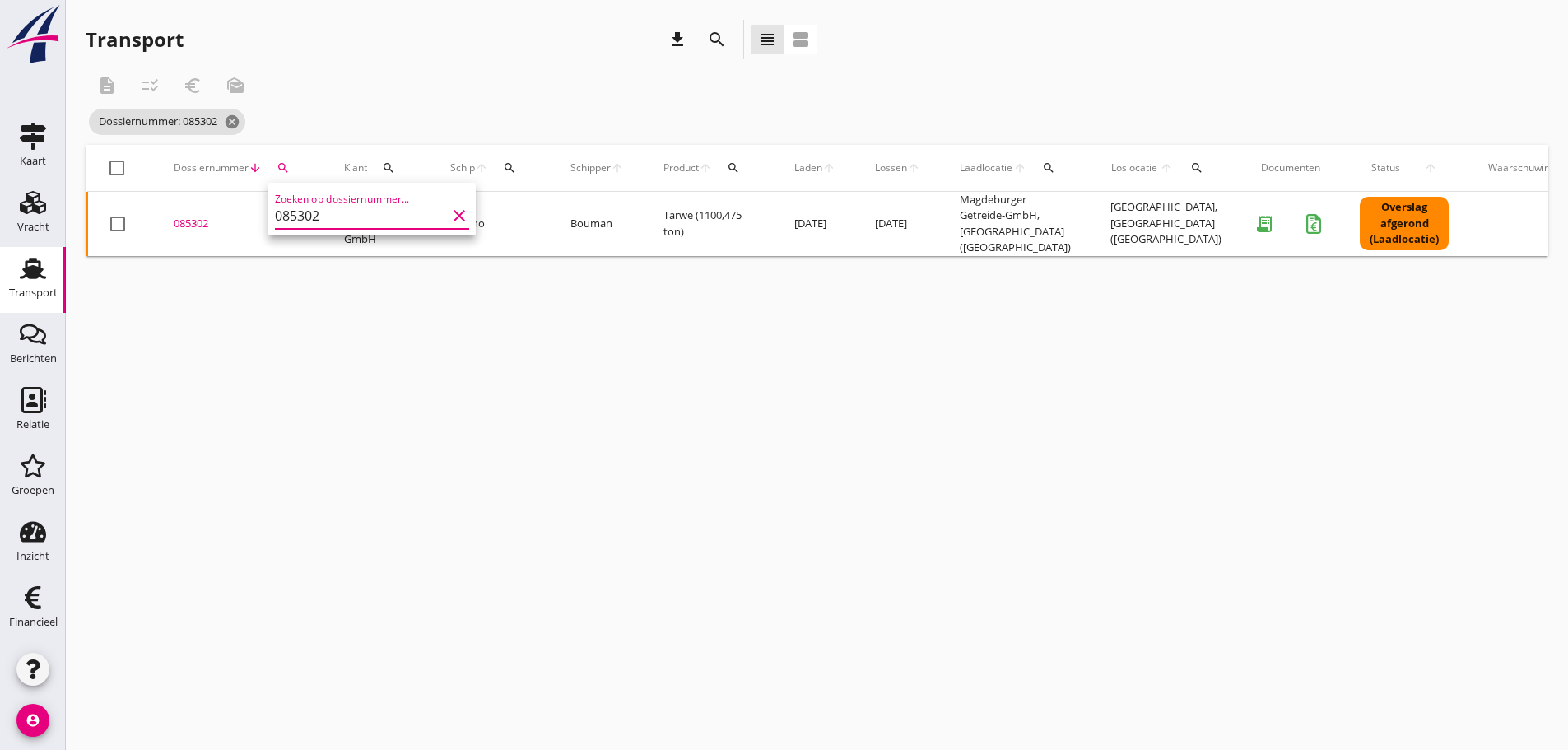
click at [187, 220] on div "085302" at bounding box center [239, 224] width 131 height 16
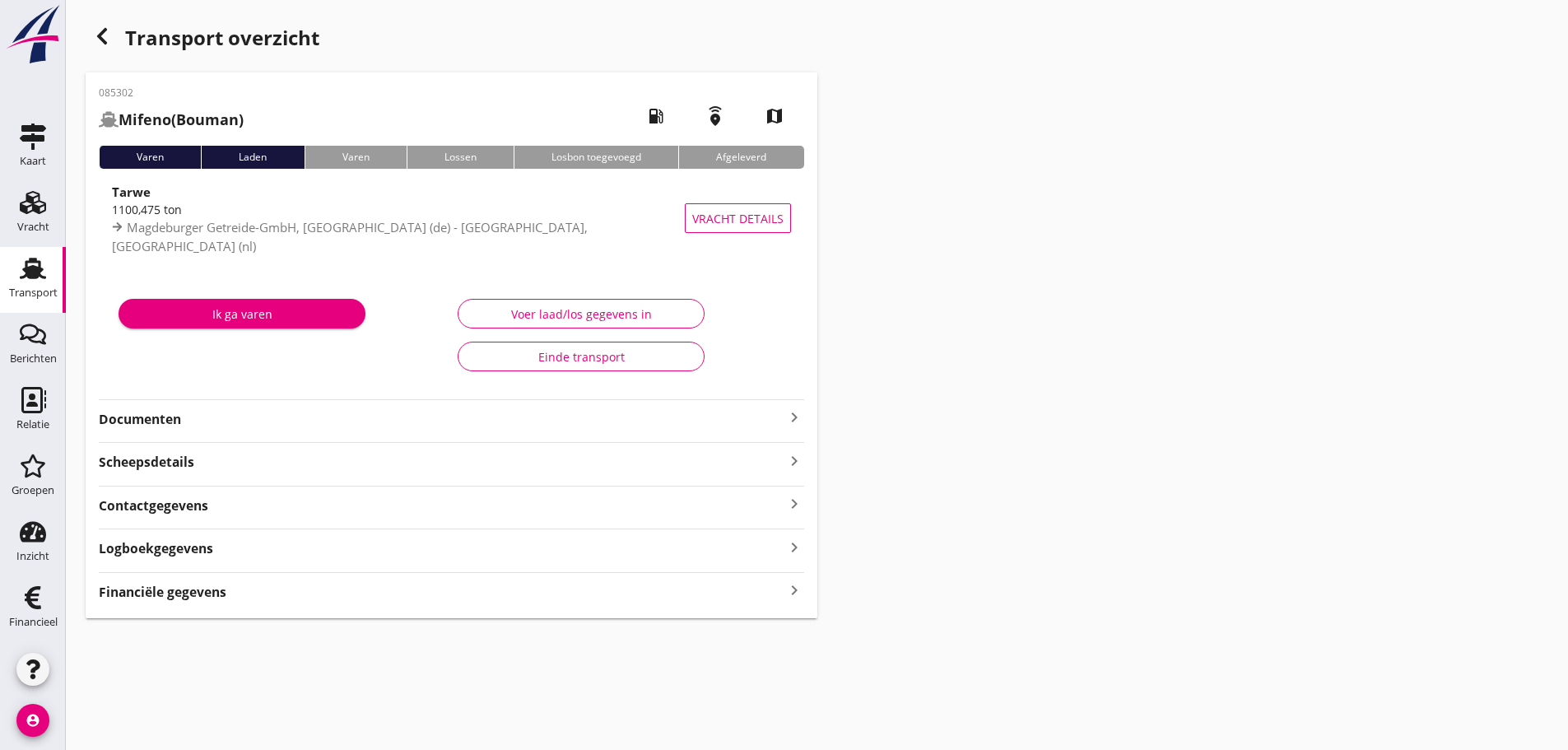
click at [792, 593] on icon "keyboard_arrow_right" at bounding box center [794, 591] width 20 height 22
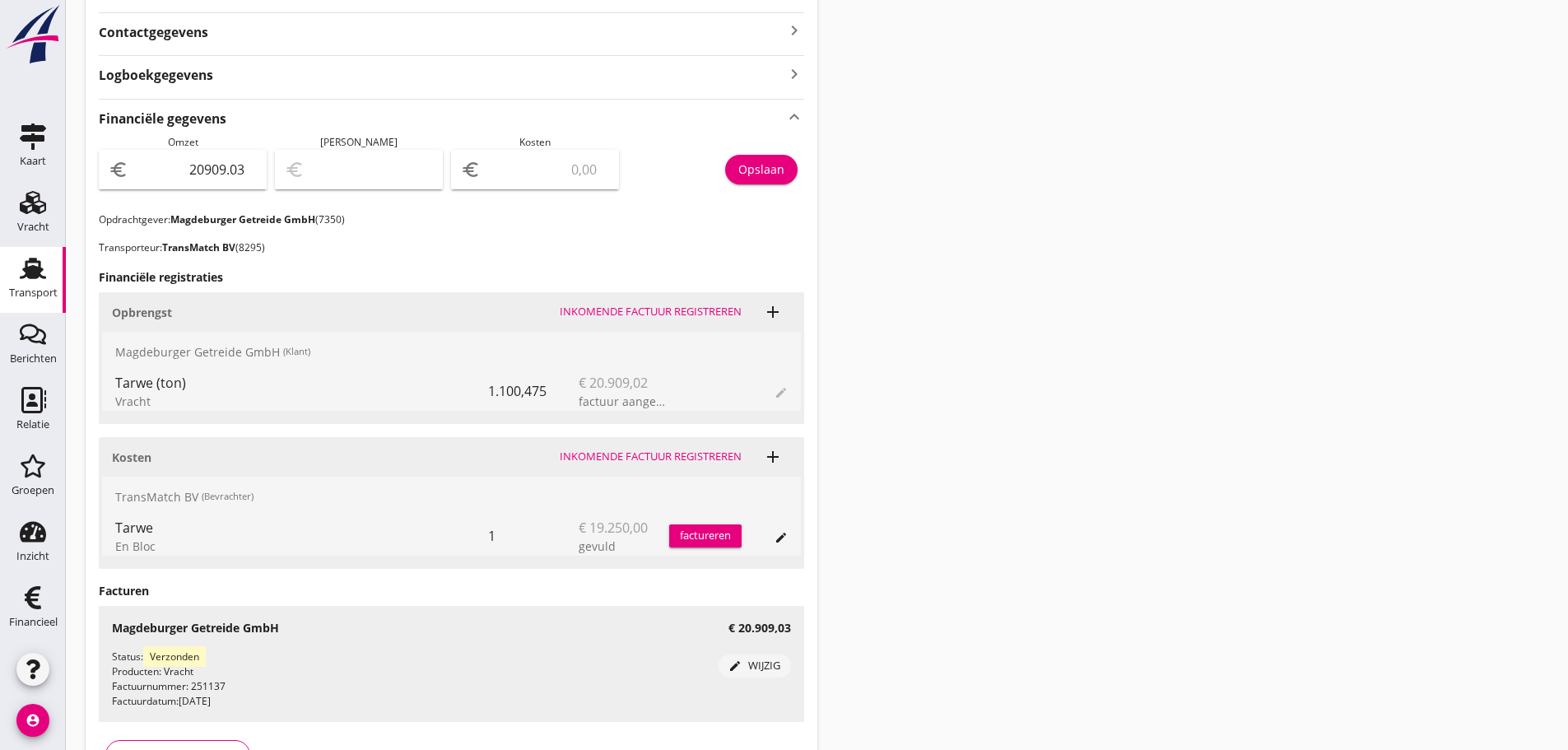
scroll to position [516, 0]
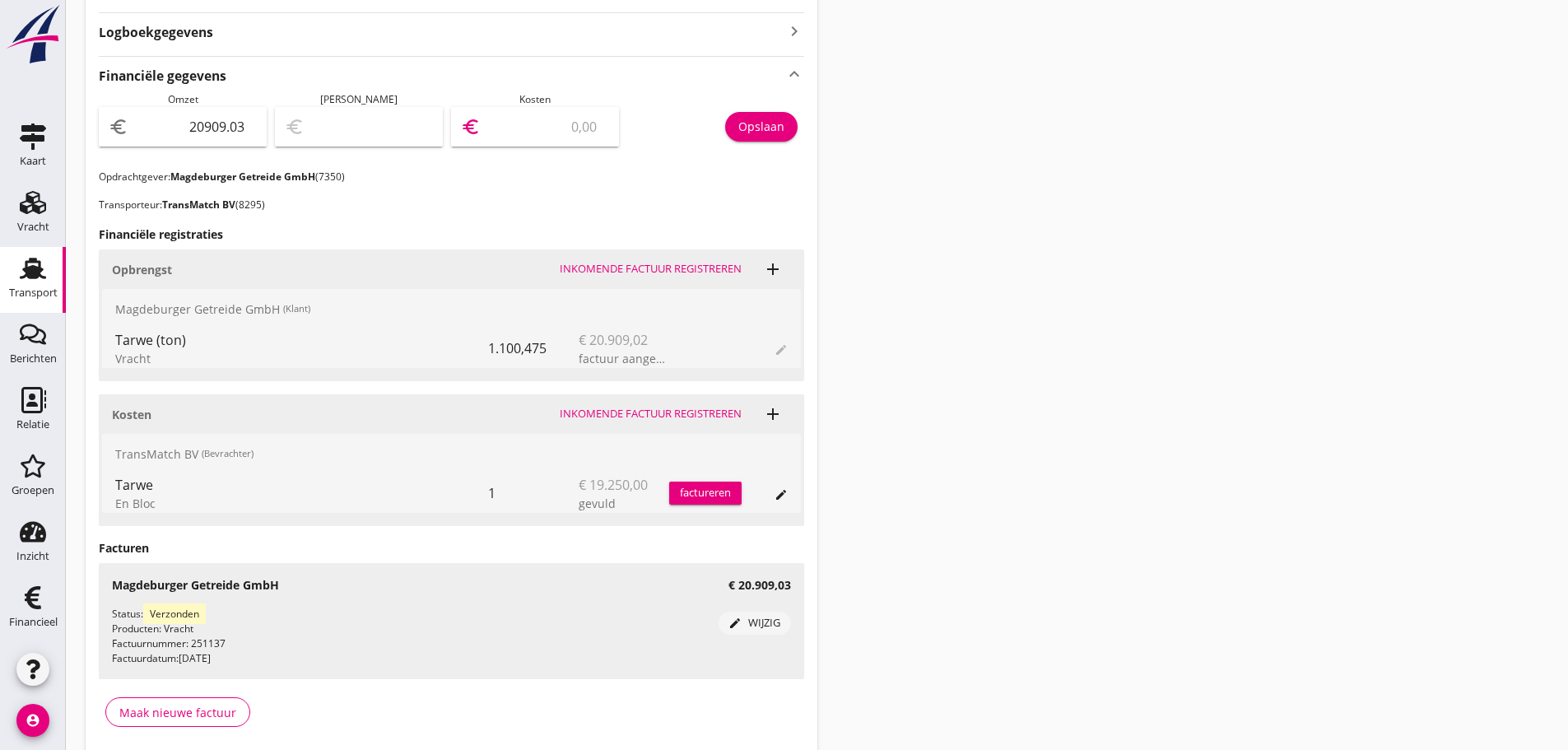
click at [522, 115] on input "number" at bounding box center [546, 127] width 125 height 26
type input "20907.03"
type input "2"
type input "20908.03"
type input "1"
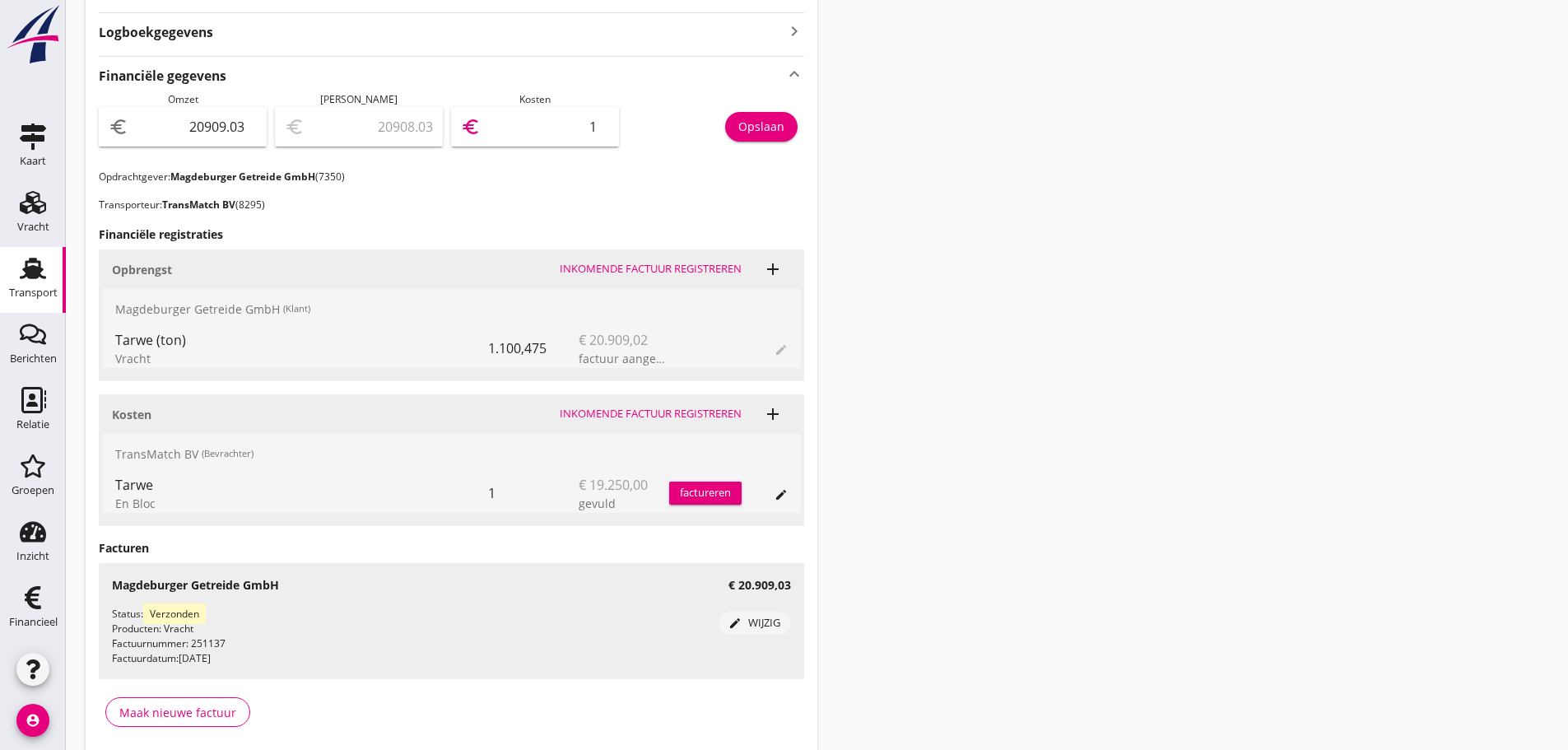
type input "20890.03"
type input "19"
type input "20717.03"
type input "192"
type input "18984.03"
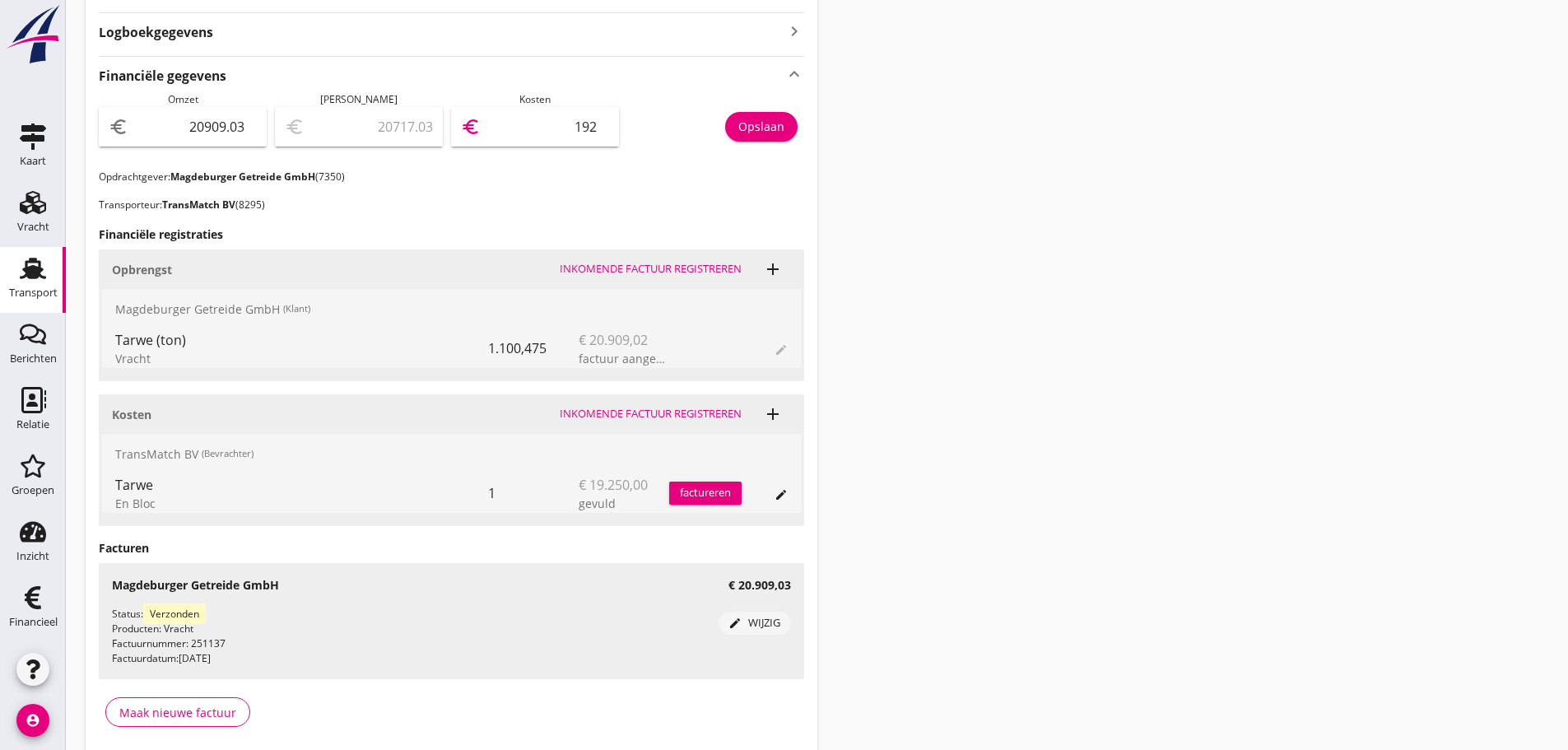
type input "1925"
type input "1659.03"
type input "19250"
click at [758, 124] on div "Opslaan" at bounding box center [761, 126] width 46 height 17
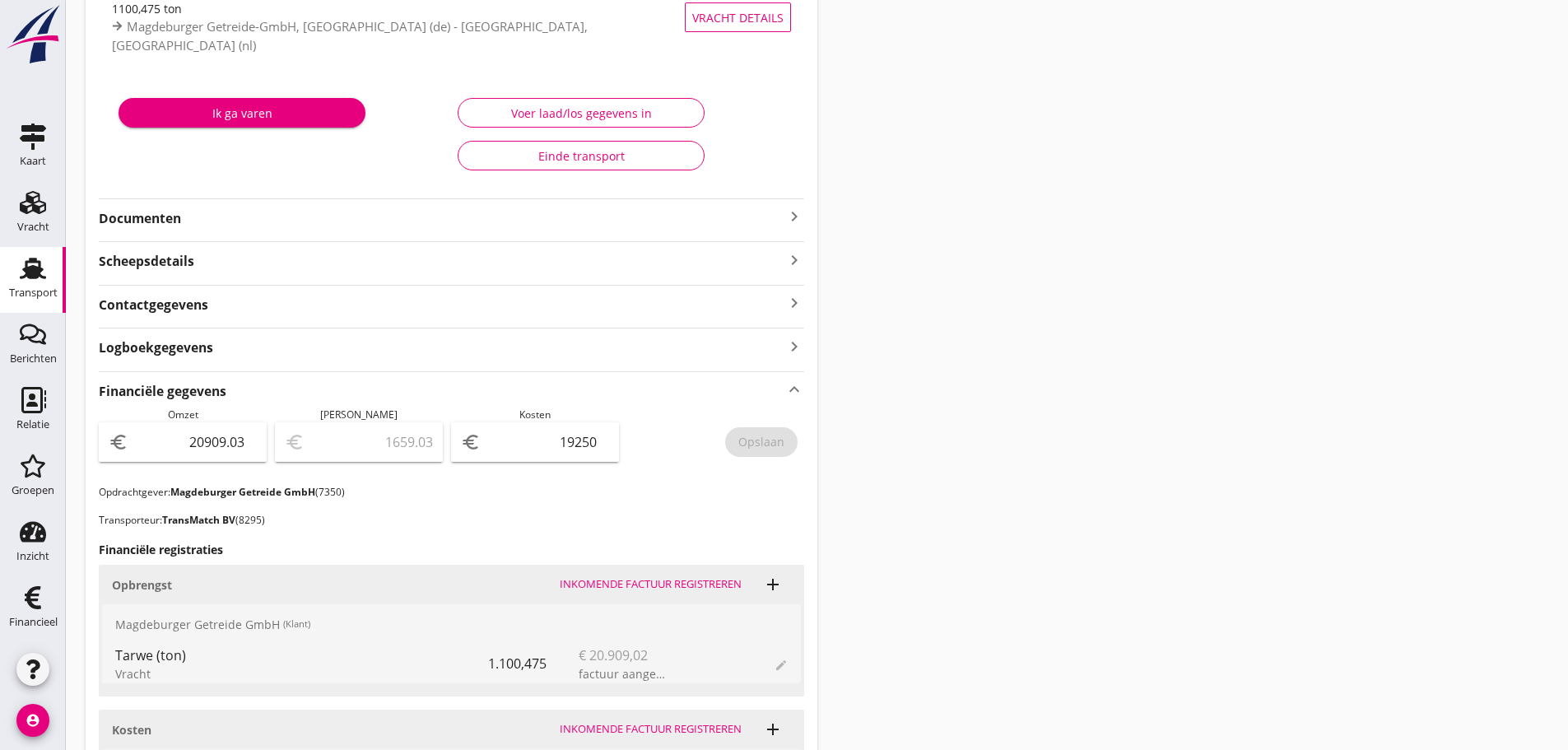
scroll to position [187, 0]
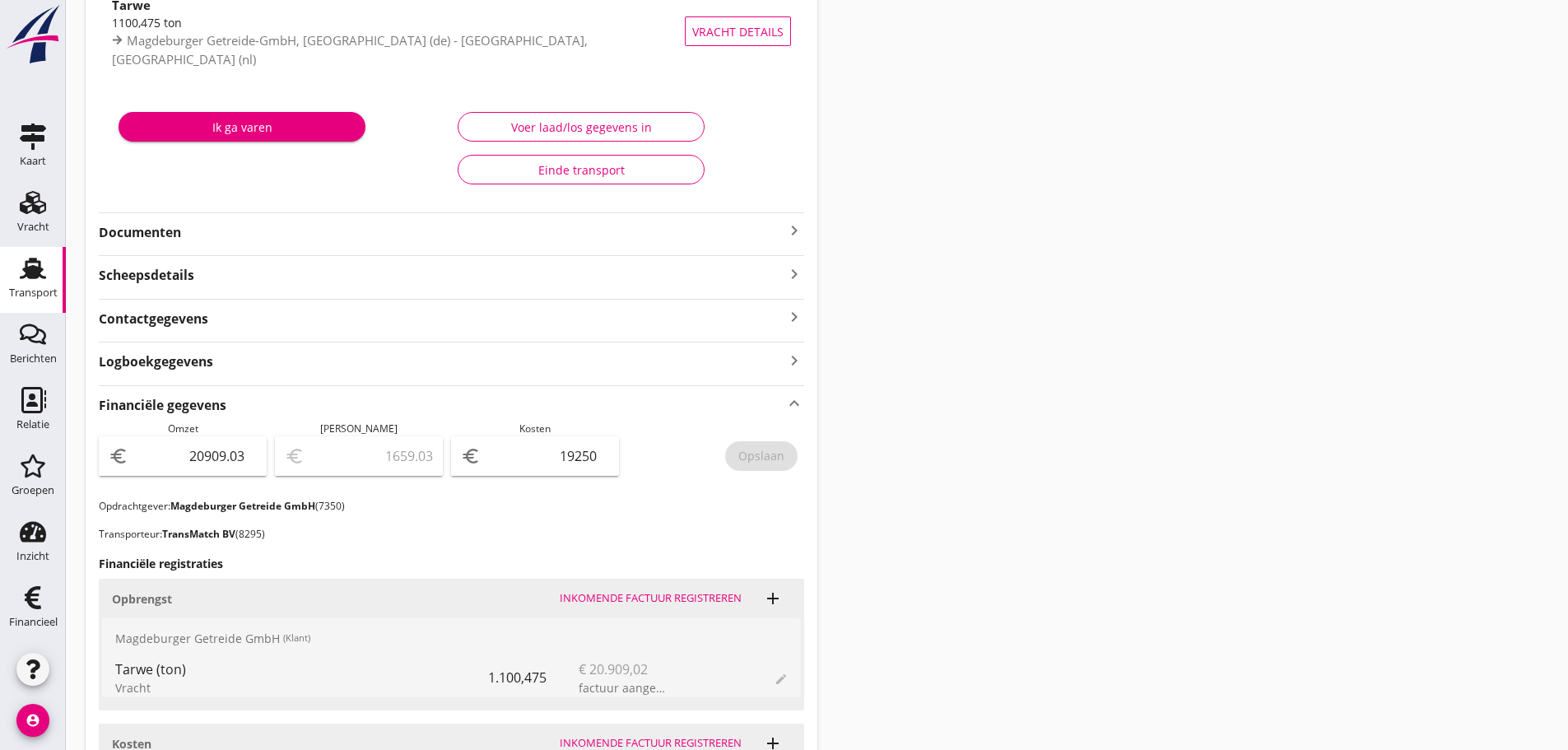
click at [29, 293] on div "Transport" at bounding box center [33, 293] width 48 height 10
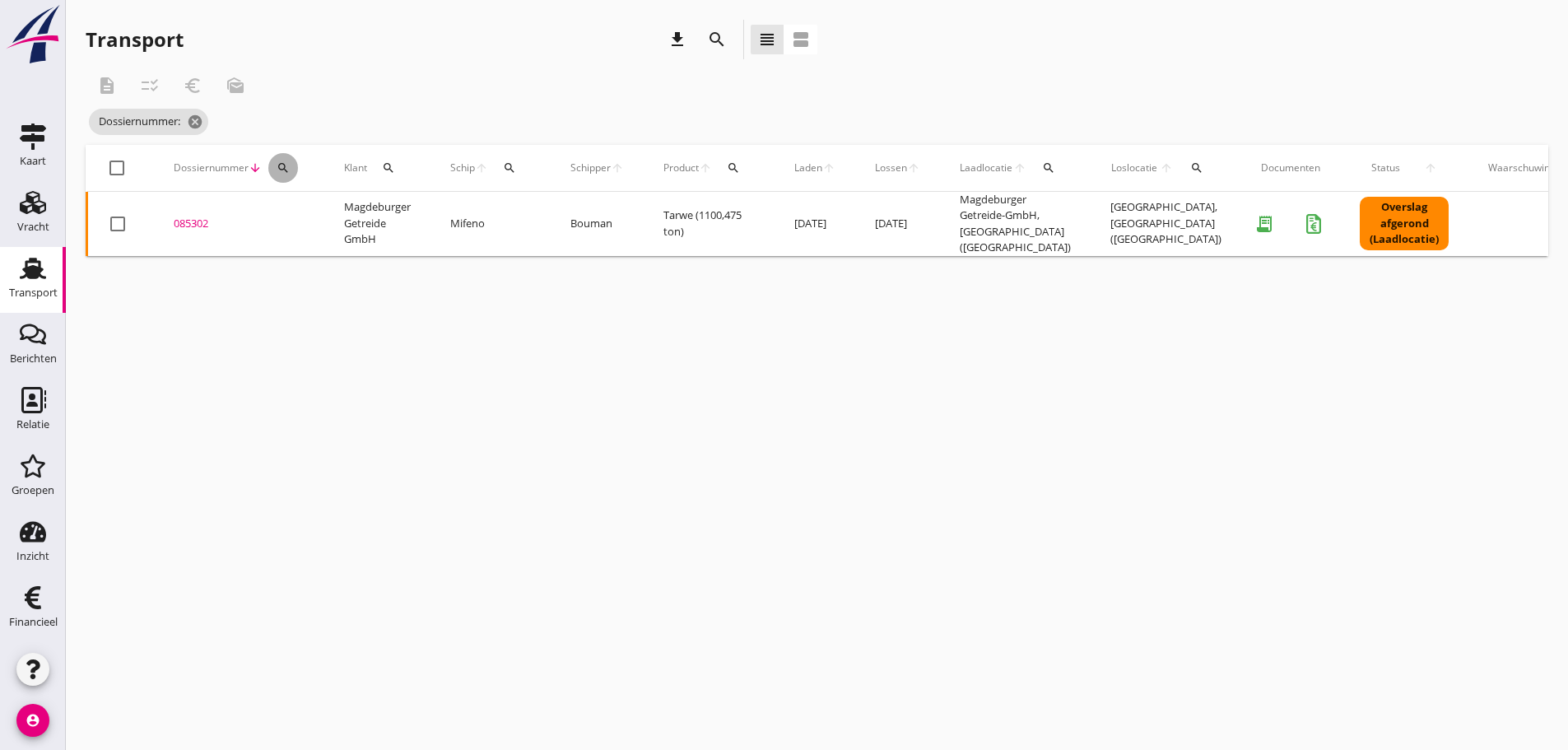
drag, startPoint x: 279, startPoint y: 165, endPoint x: 289, endPoint y: 192, distance: 28.8
click at [282, 166] on icon "search" at bounding box center [282, 168] width 13 height 13
click at [289, 206] on input "Zoeken op dossiernummer..." at bounding box center [360, 215] width 171 height 26
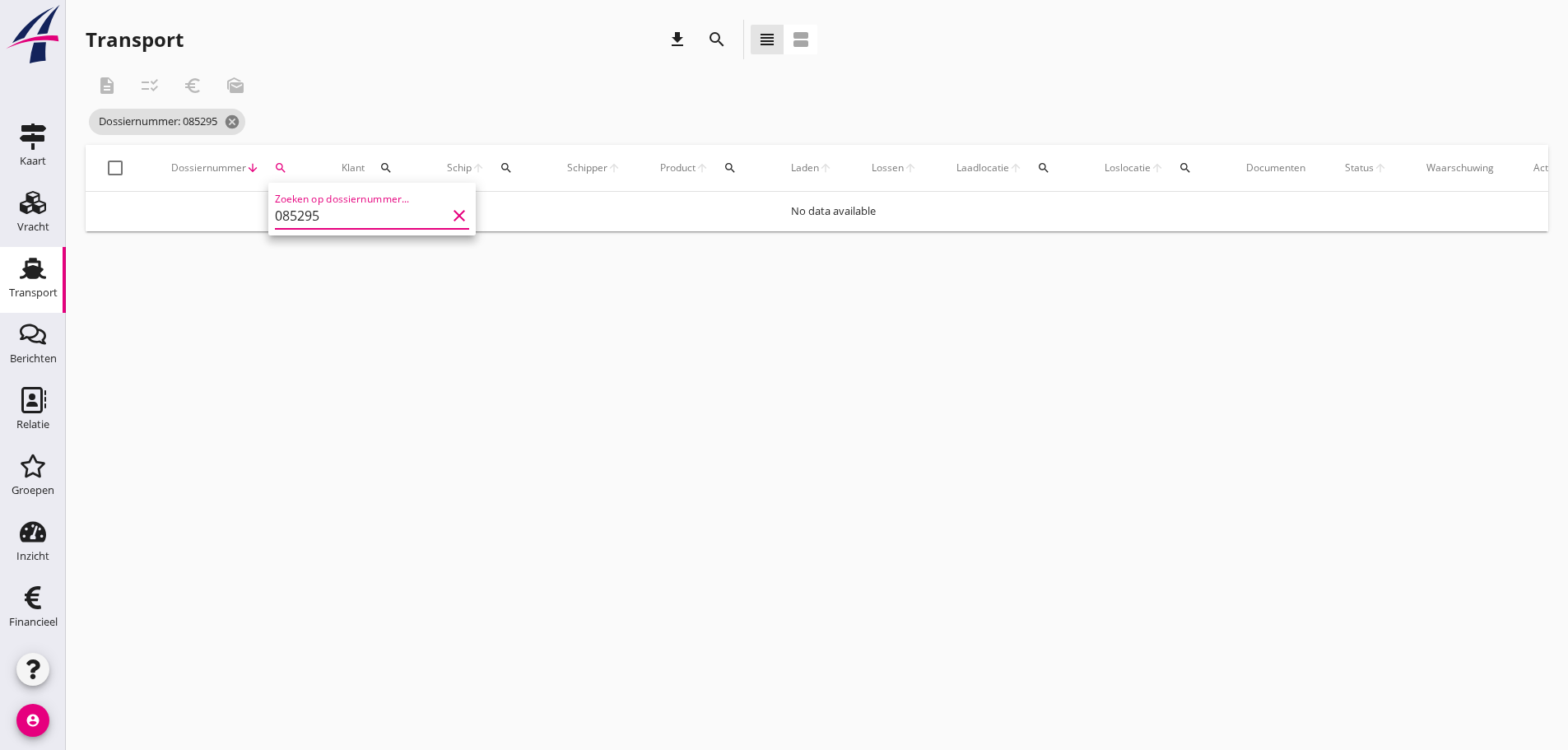
type input "085295"
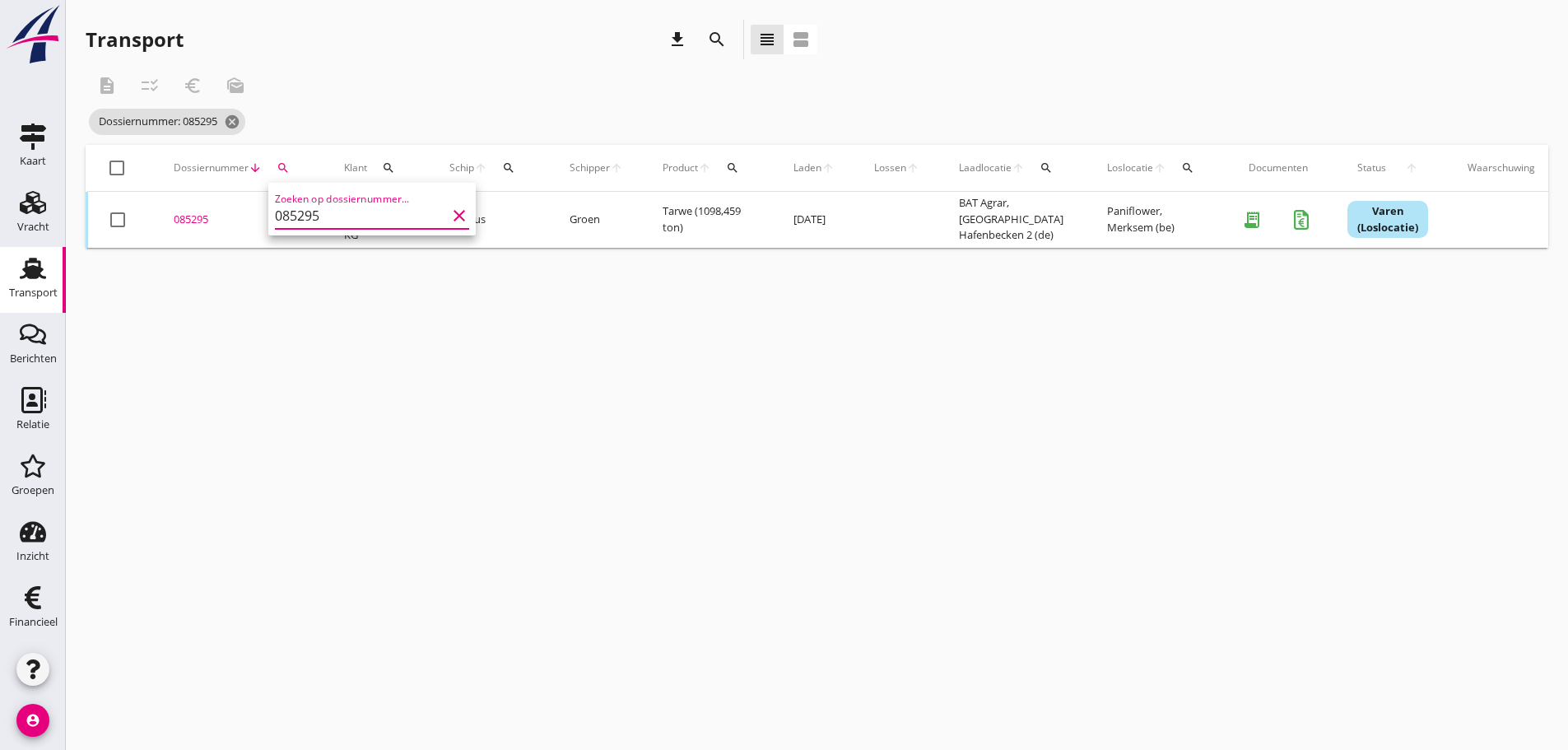
click at [201, 217] on div "085295" at bounding box center [239, 219] width 131 height 16
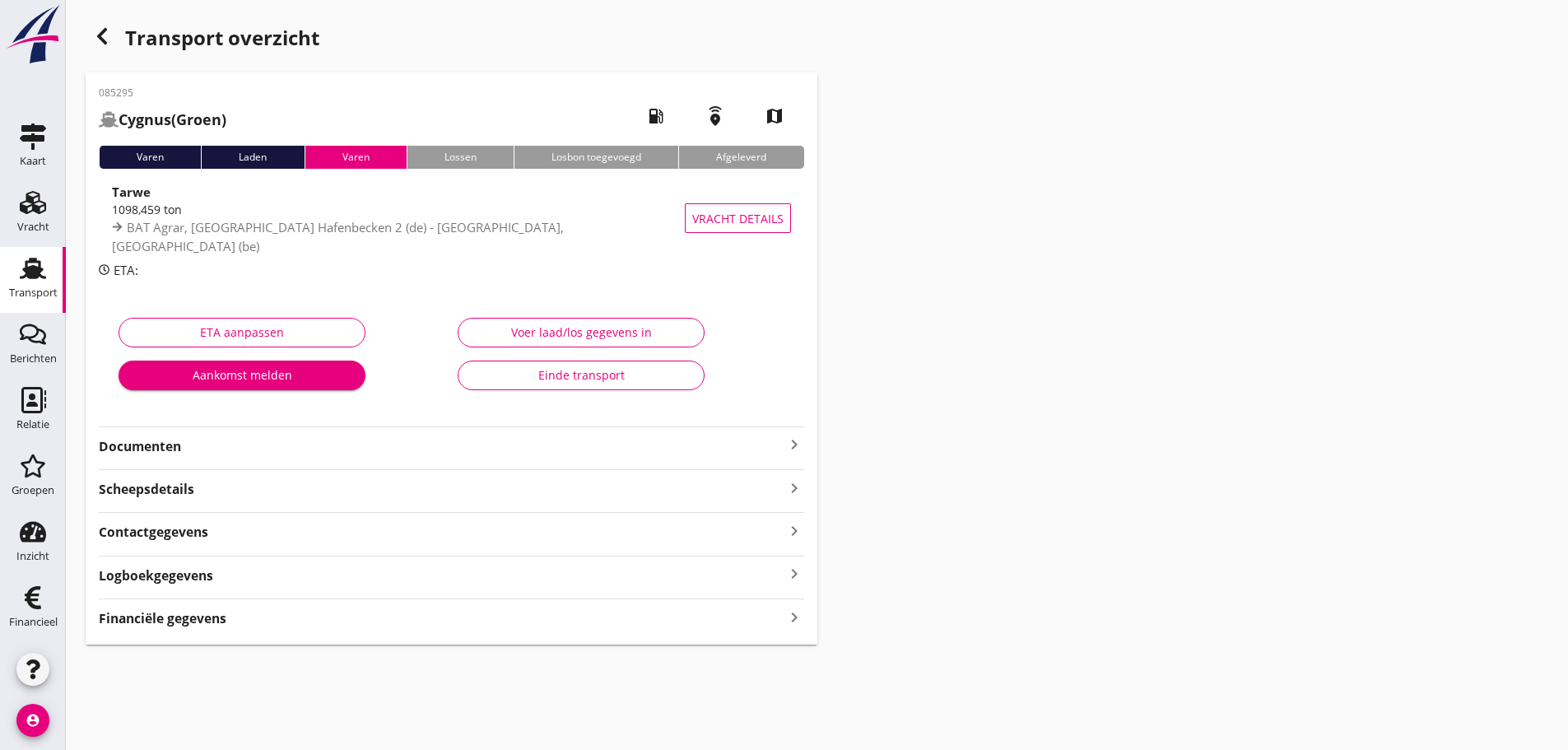
click at [161, 627] on strong "Financiële gegevens" at bounding box center [162, 619] width 128 height 19
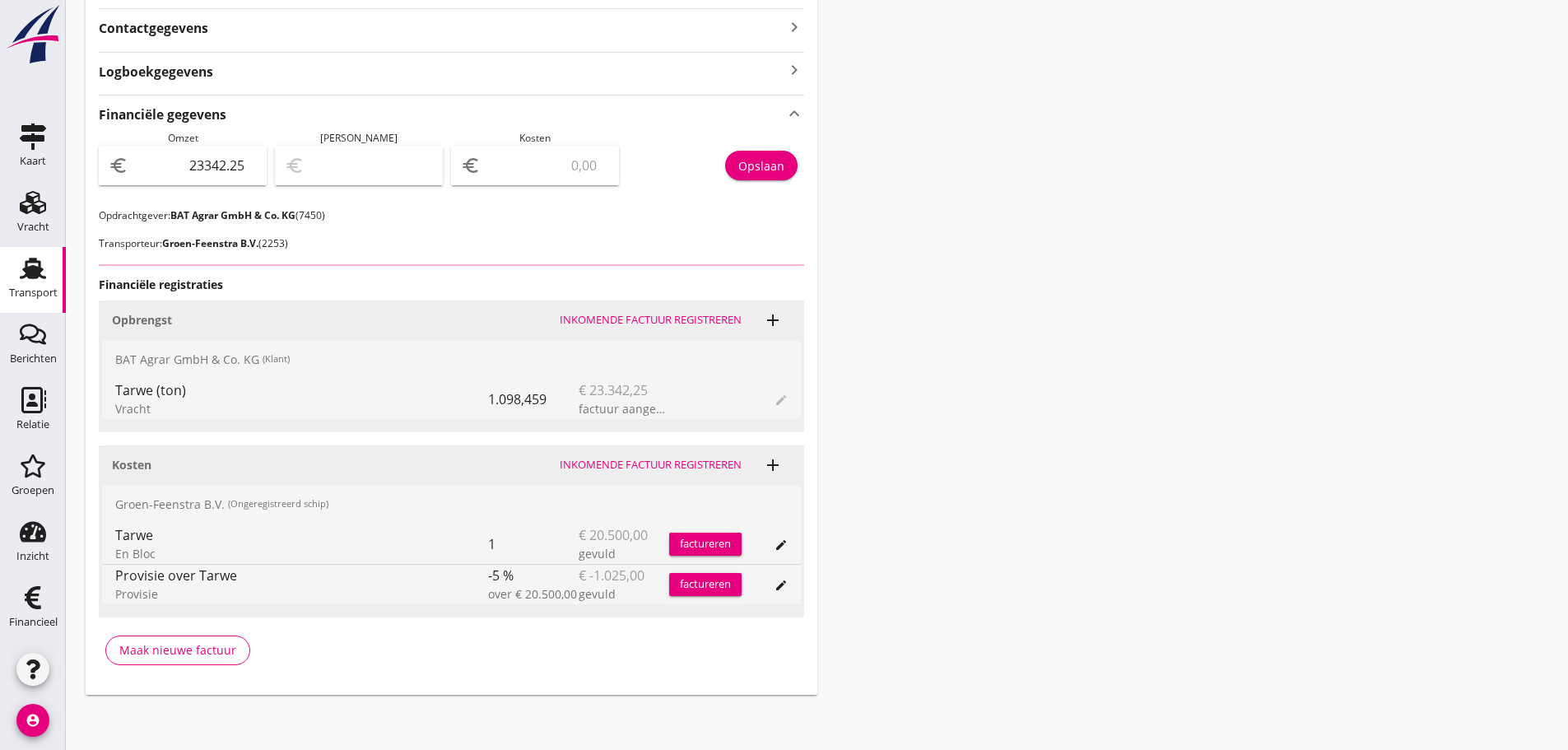
scroll to position [508, 0]
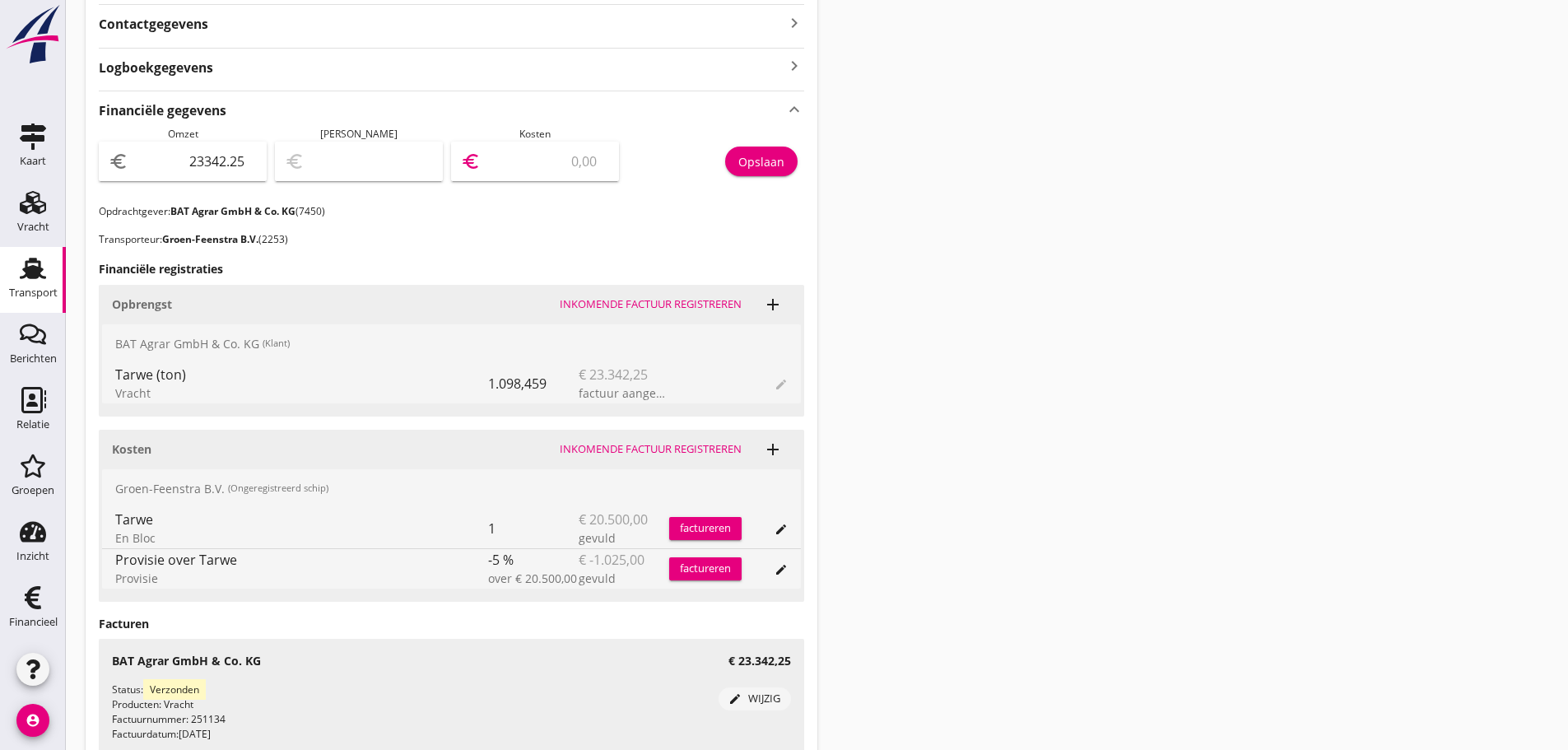
click at [495, 163] on input "number" at bounding box center [546, 162] width 125 height 26
type input "23341.25"
type input "1"
type input "23323.25"
type input "19"
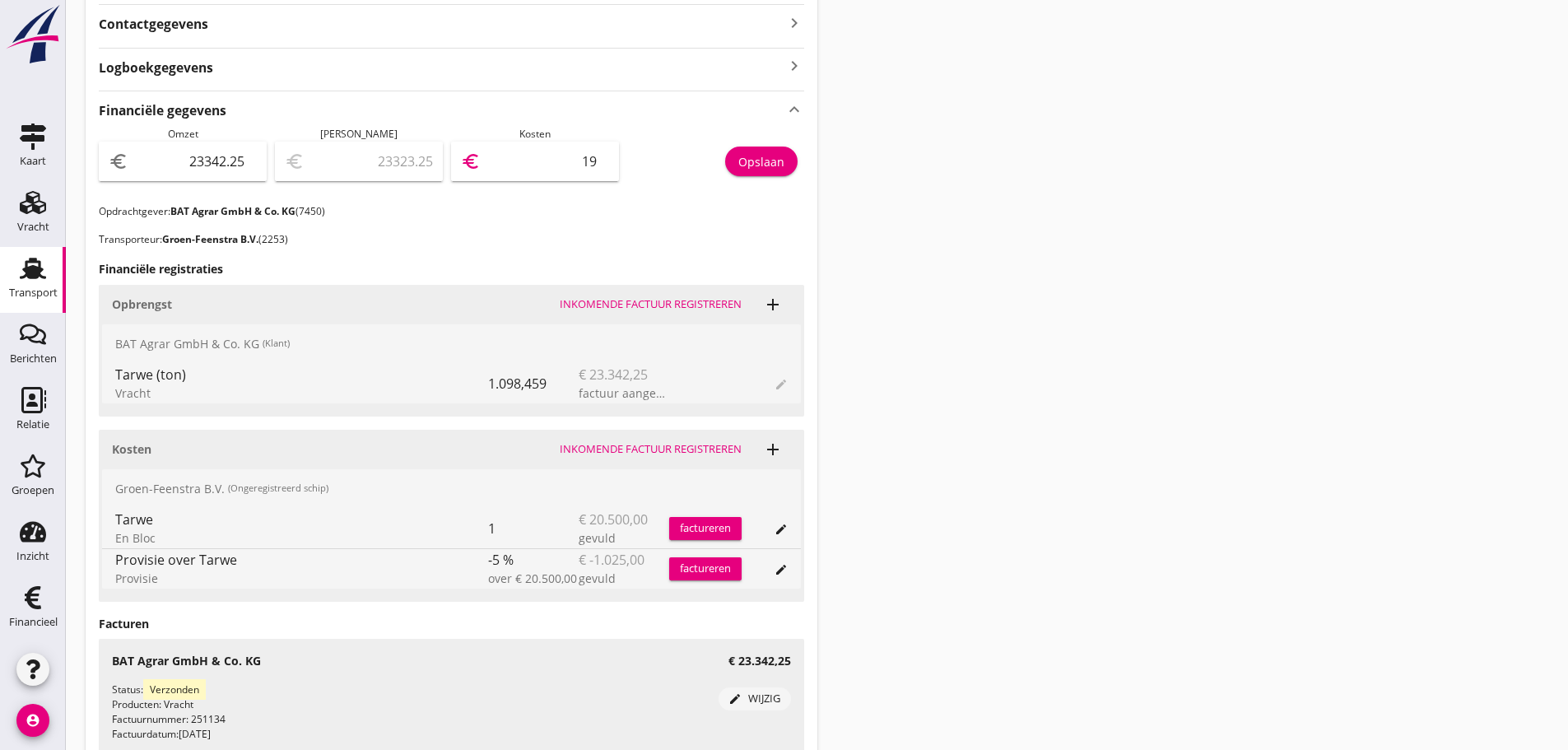
type input "23148.25"
type input "194"
type input "21395.25"
type input "1947"
type input "3867.25"
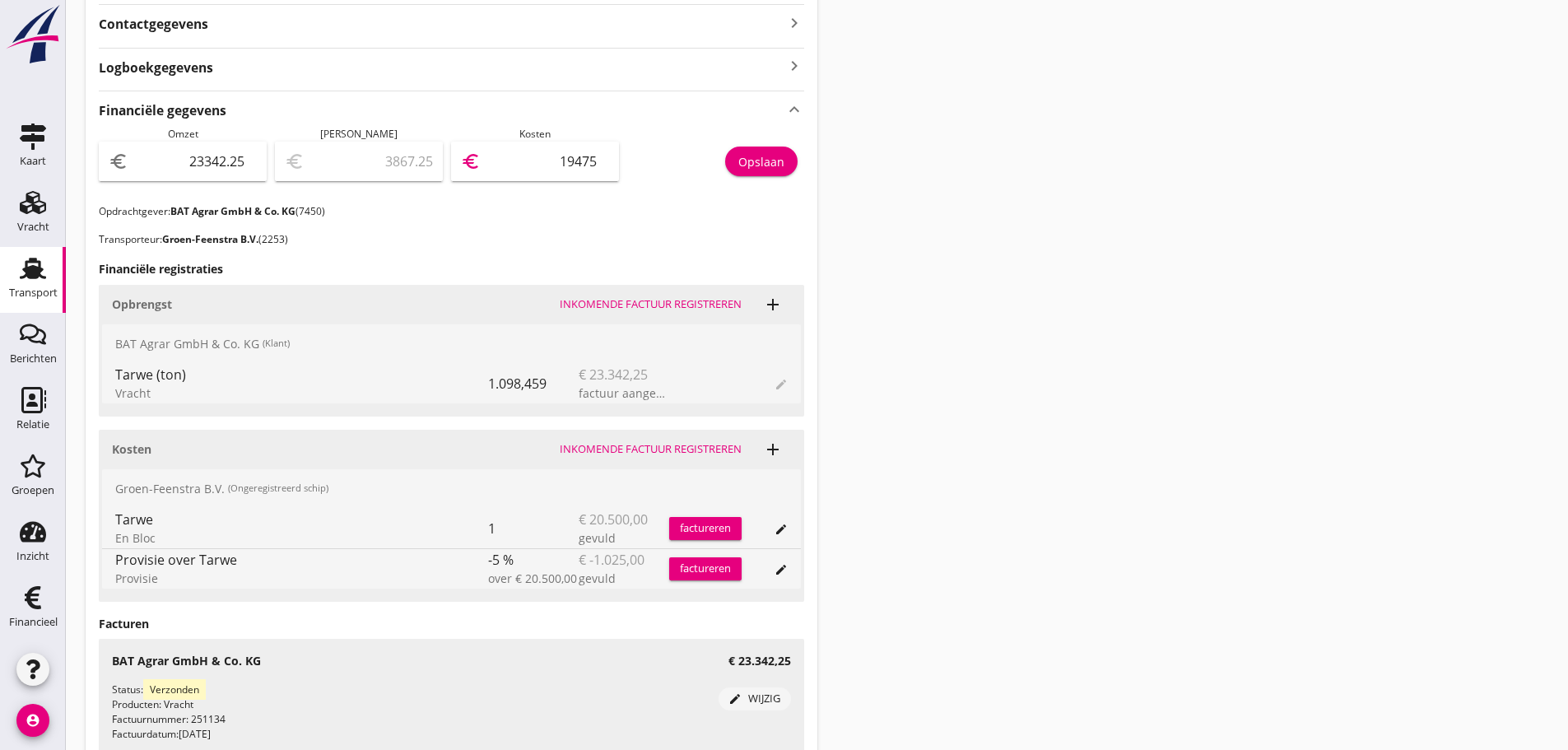
type input "19475"
click at [761, 168] on div "Opslaan" at bounding box center [761, 162] width 46 height 17
click at [492, 193] on div at bounding box center [536, 192] width 149 height 10
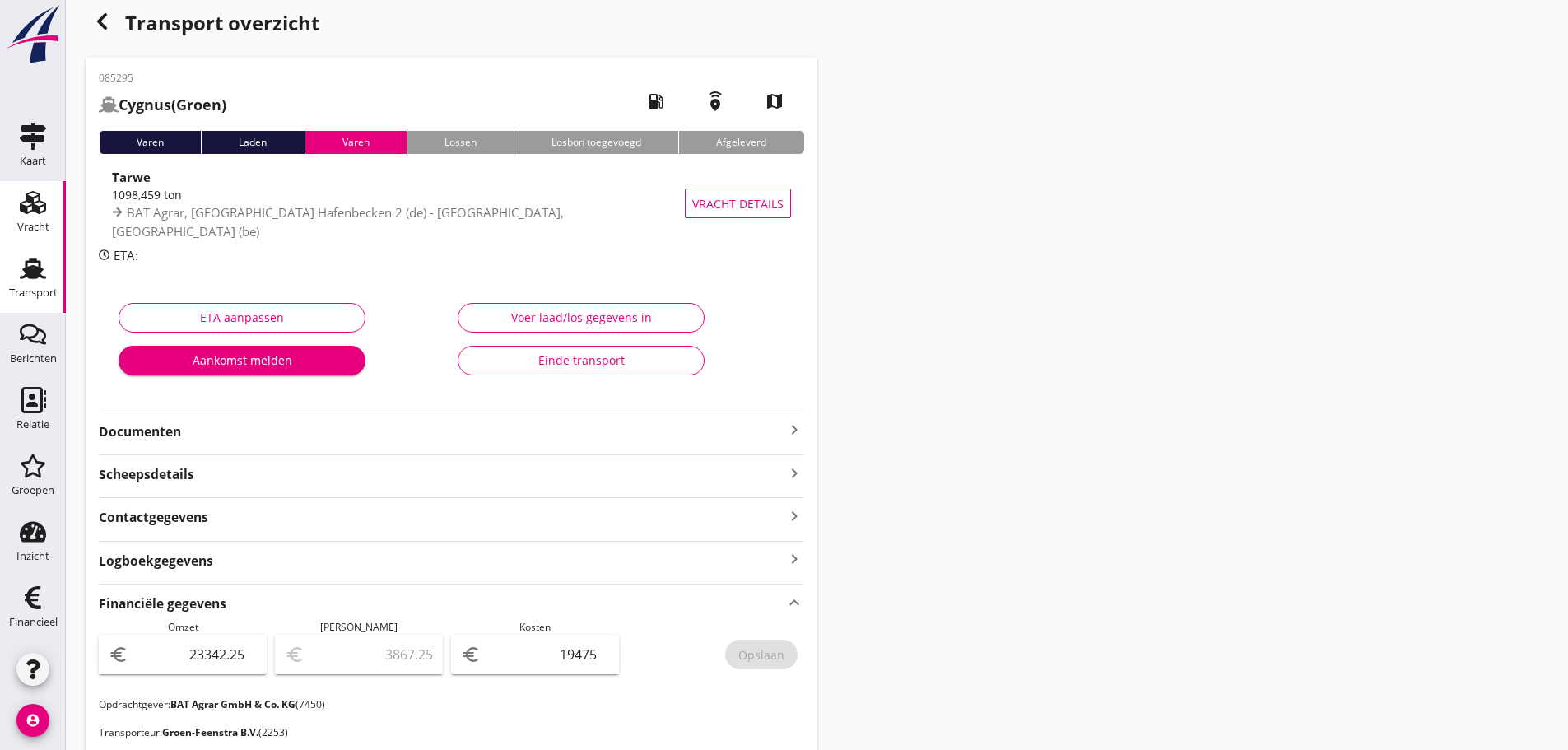
scroll to position [14, 0]
click at [41, 275] on use at bounding box center [33, 268] width 26 height 22
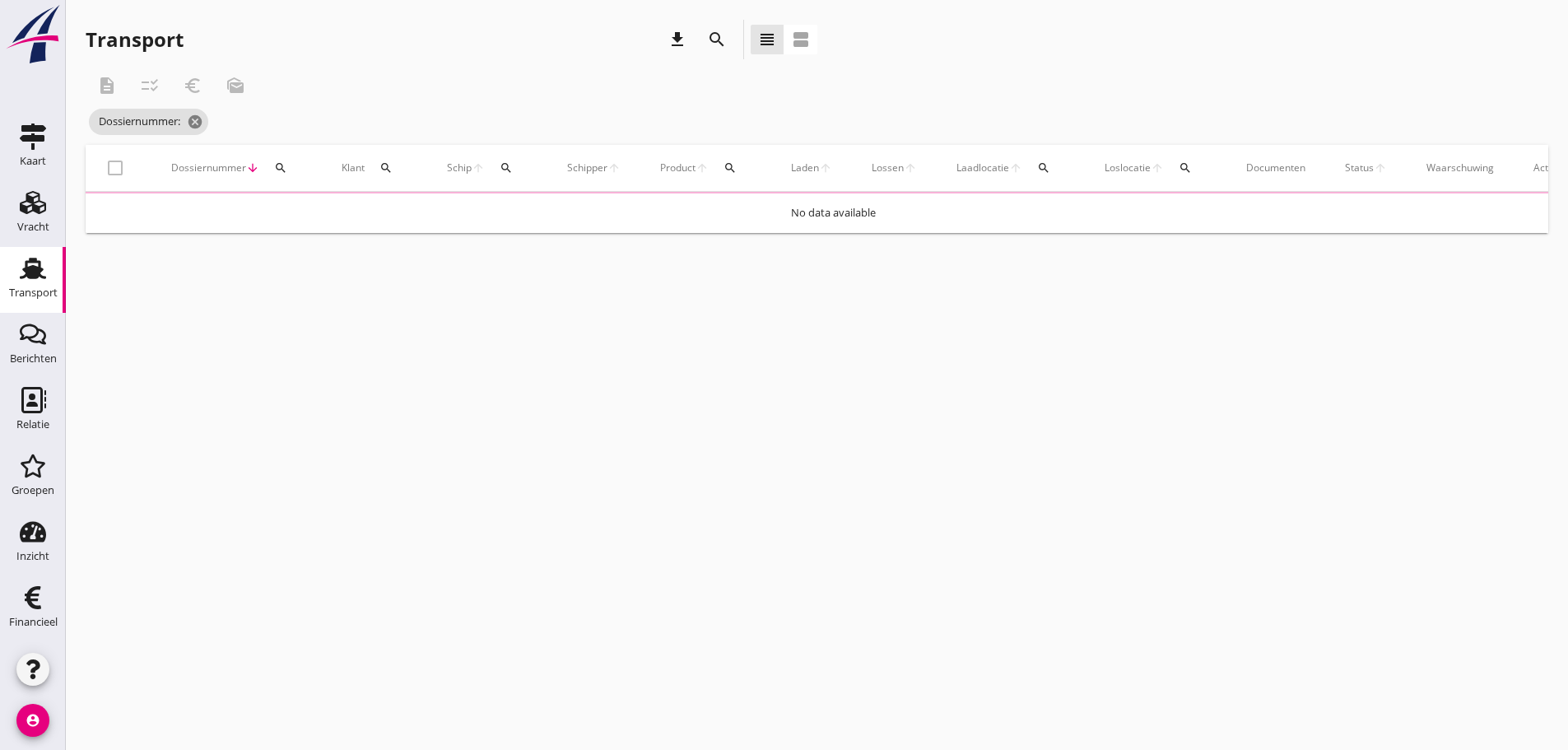
drag, startPoint x: 271, startPoint y: 165, endPoint x: 284, endPoint y: 181, distance: 20.6
click at [278, 174] on div "search" at bounding box center [281, 168] width 29 height 13
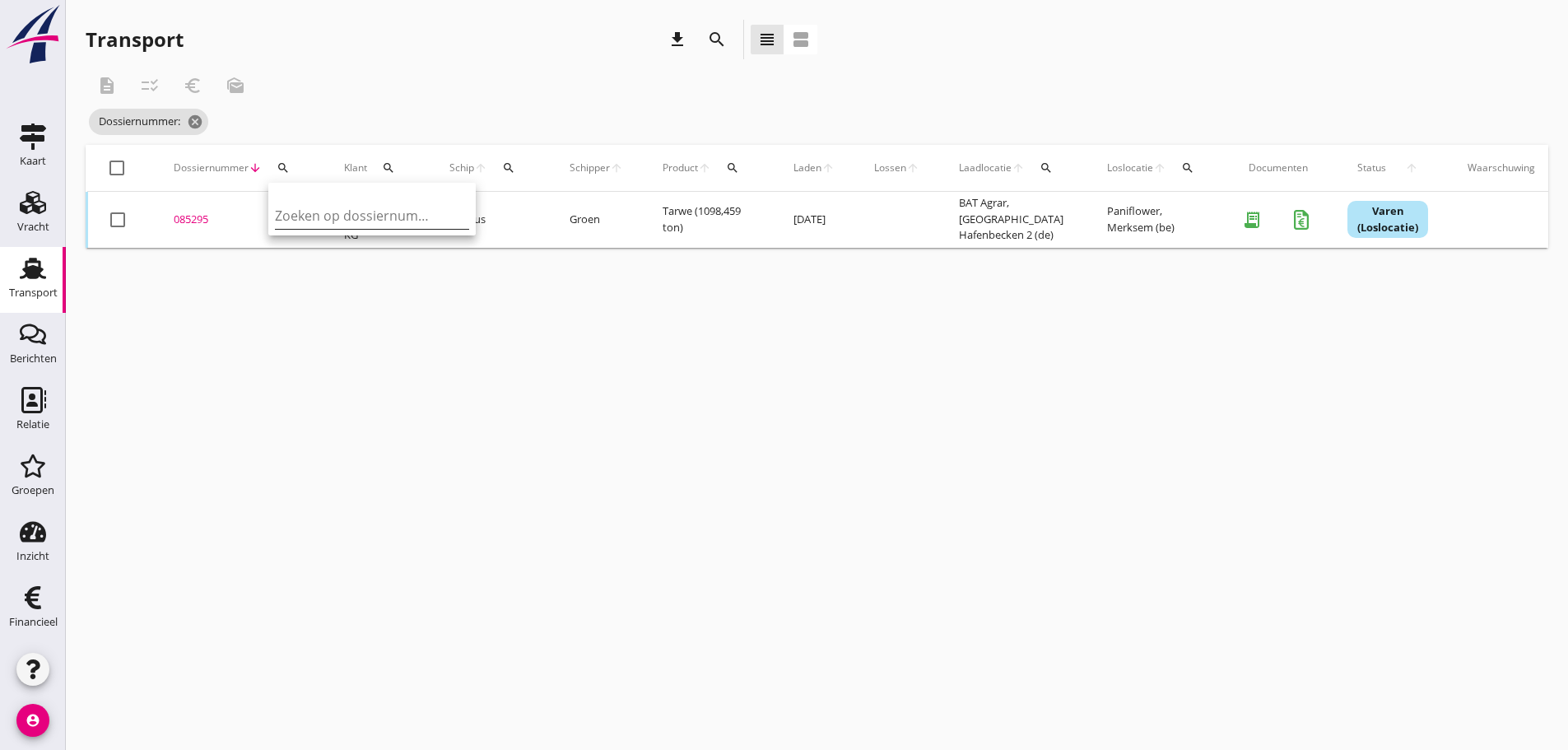
drag, startPoint x: 335, startPoint y: 225, endPoint x: 324, endPoint y: 222, distance: 11.4
click at [333, 225] on input "Zoeken op dossiernummer..." at bounding box center [360, 215] width 171 height 26
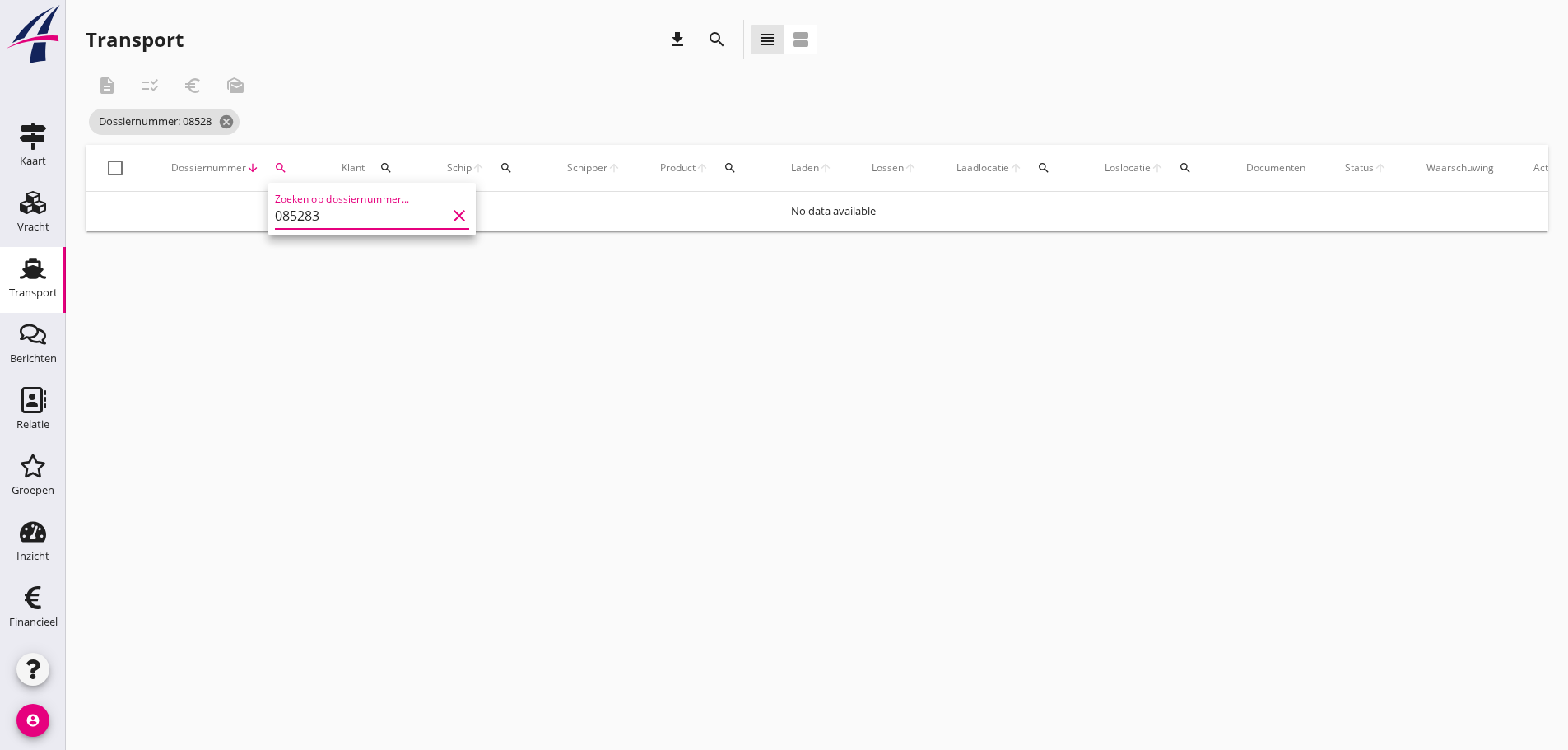
type input "085283"
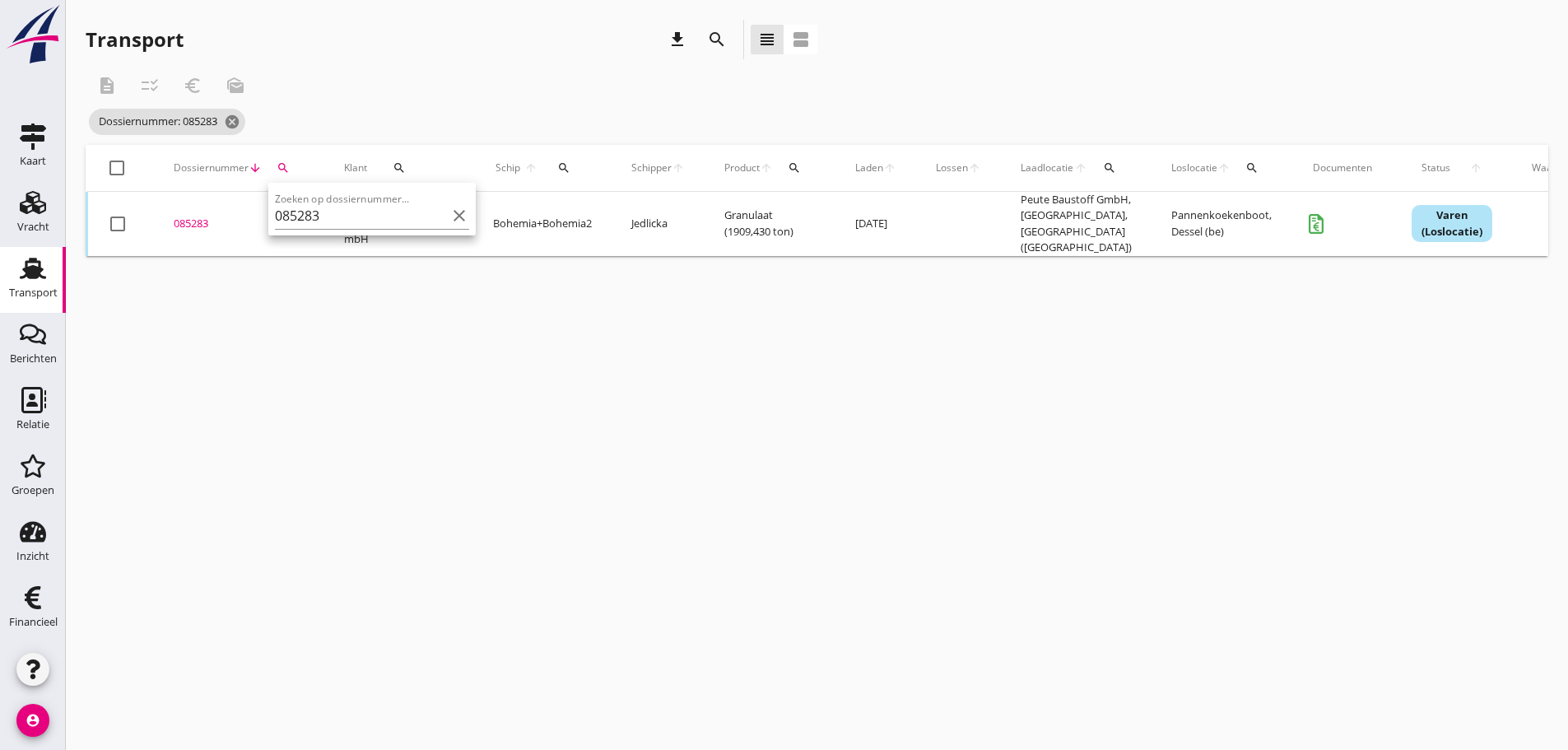
drag, startPoint x: 190, startPoint y: 219, endPoint x: 284, endPoint y: 303, distance: 126.1
click at [194, 220] on div "085283" at bounding box center [239, 224] width 131 height 16
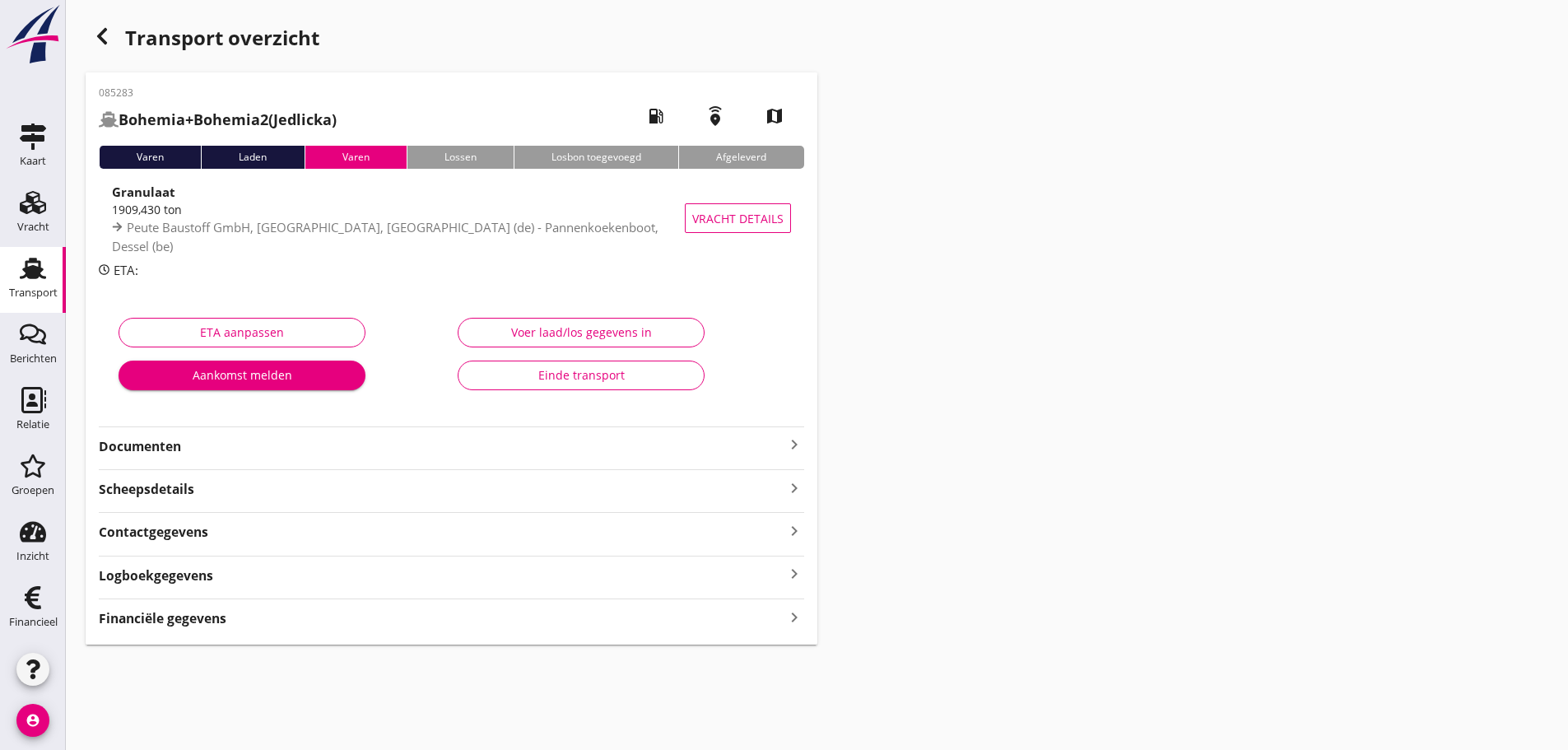
click at [233, 618] on div "Financiële gegevens keyboard_arrow_right" at bounding box center [451, 617] width 706 height 22
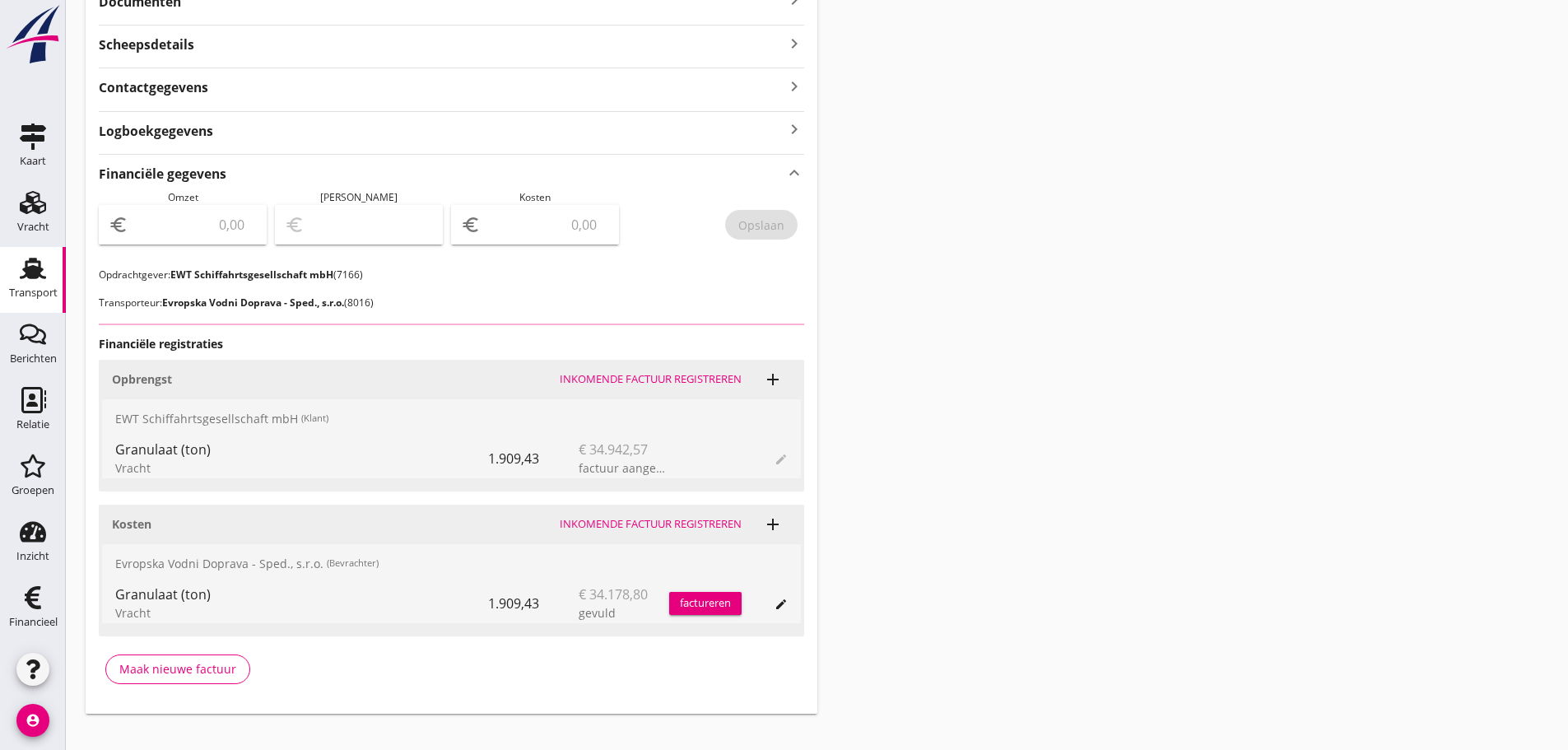
scroll to position [467, 0]
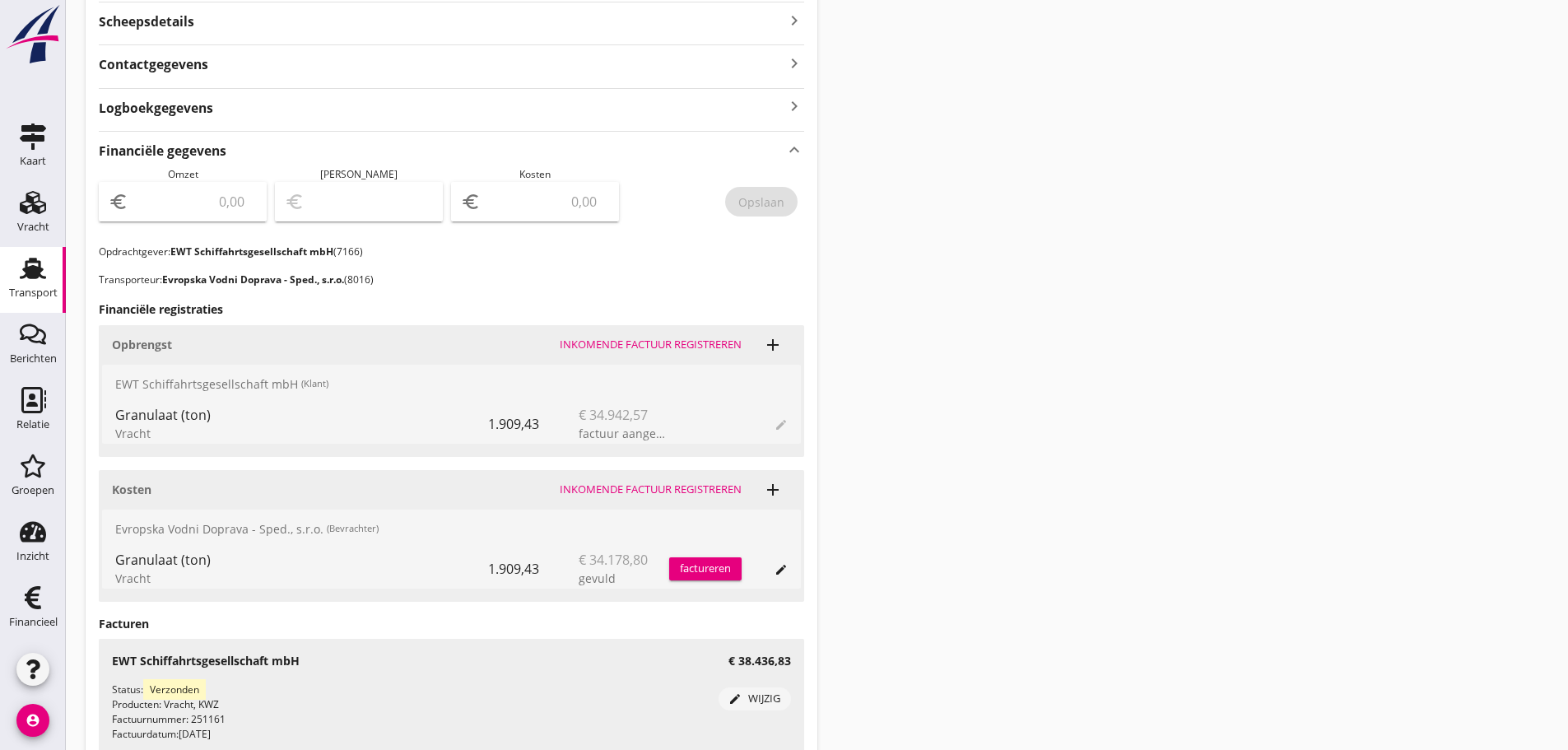
click at [206, 196] on input "number" at bounding box center [194, 201] width 125 height 26
type input "38436"
type input "38436.83"
click at [536, 213] on input "number" at bounding box center [546, 201] width 125 height 26
type input "38433.83"
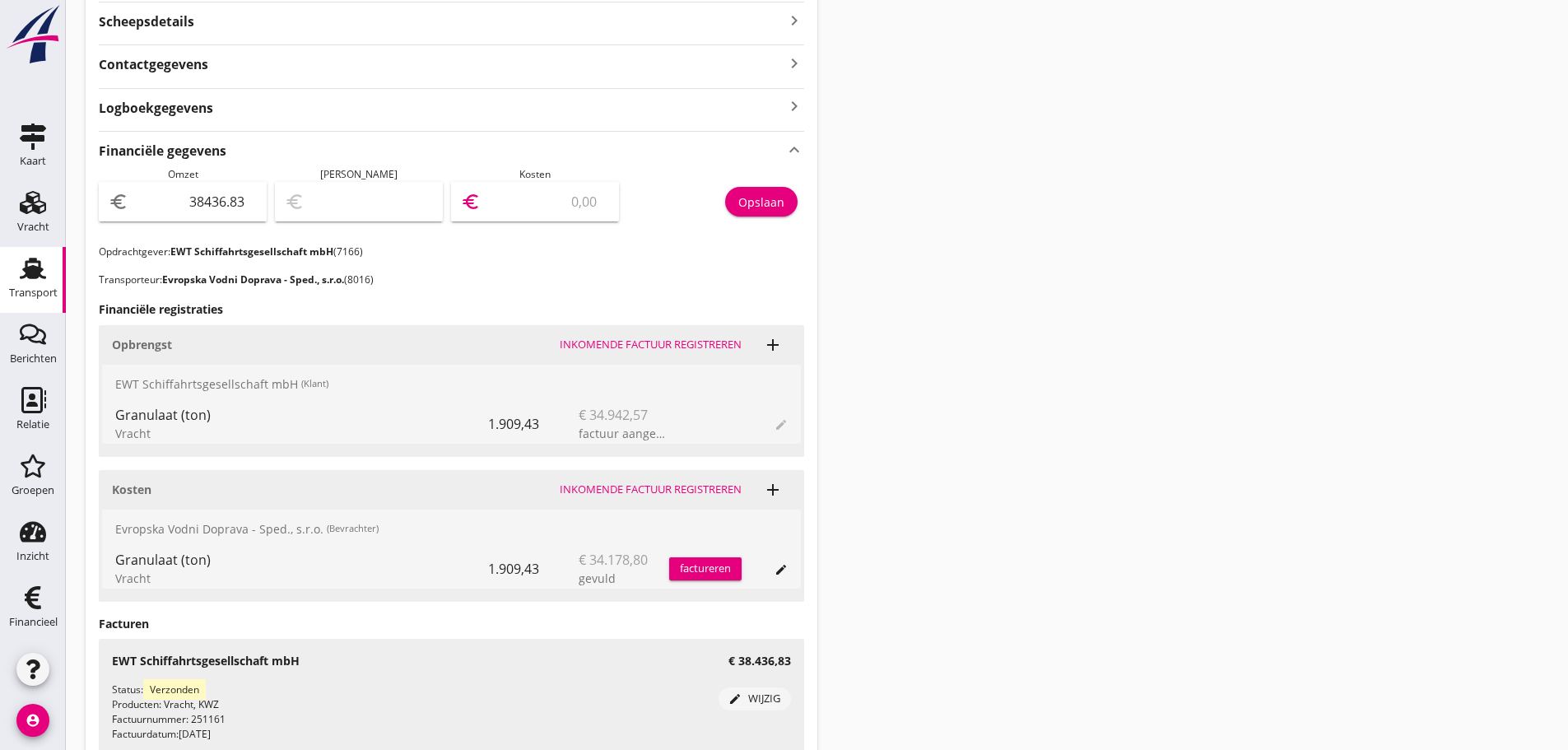
type input "3"
type input "38402.83"
type input "34"
type input "38095.83"
type input "341"
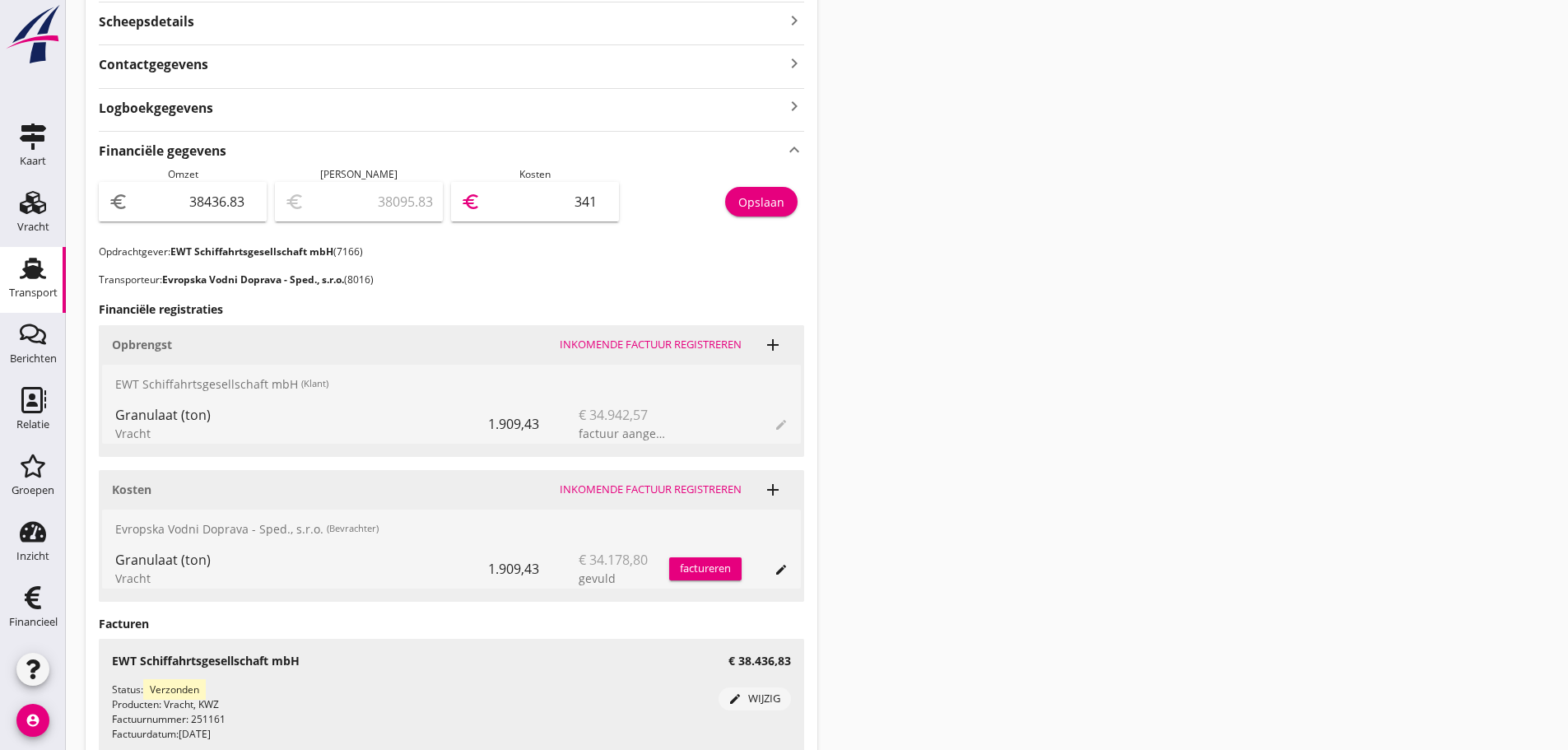
type input "35018.83"
type input "3418"
type input "4252.83"
type input "34184"
type input "4252.33"
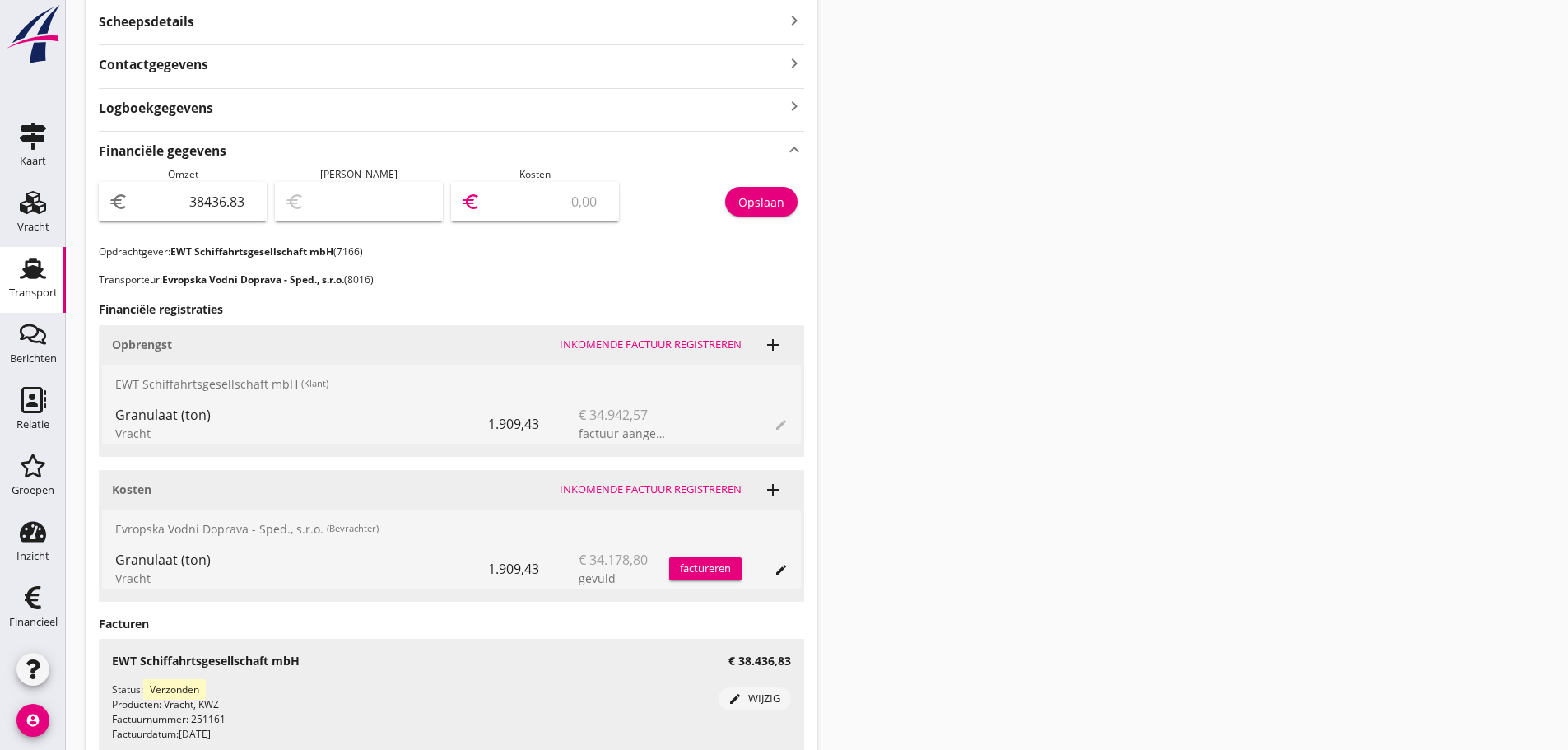
type input "34184.5"
type input "4252.30"
type input "34184.53"
click at [770, 194] on div "Opslaan" at bounding box center [761, 202] width 46 height 17
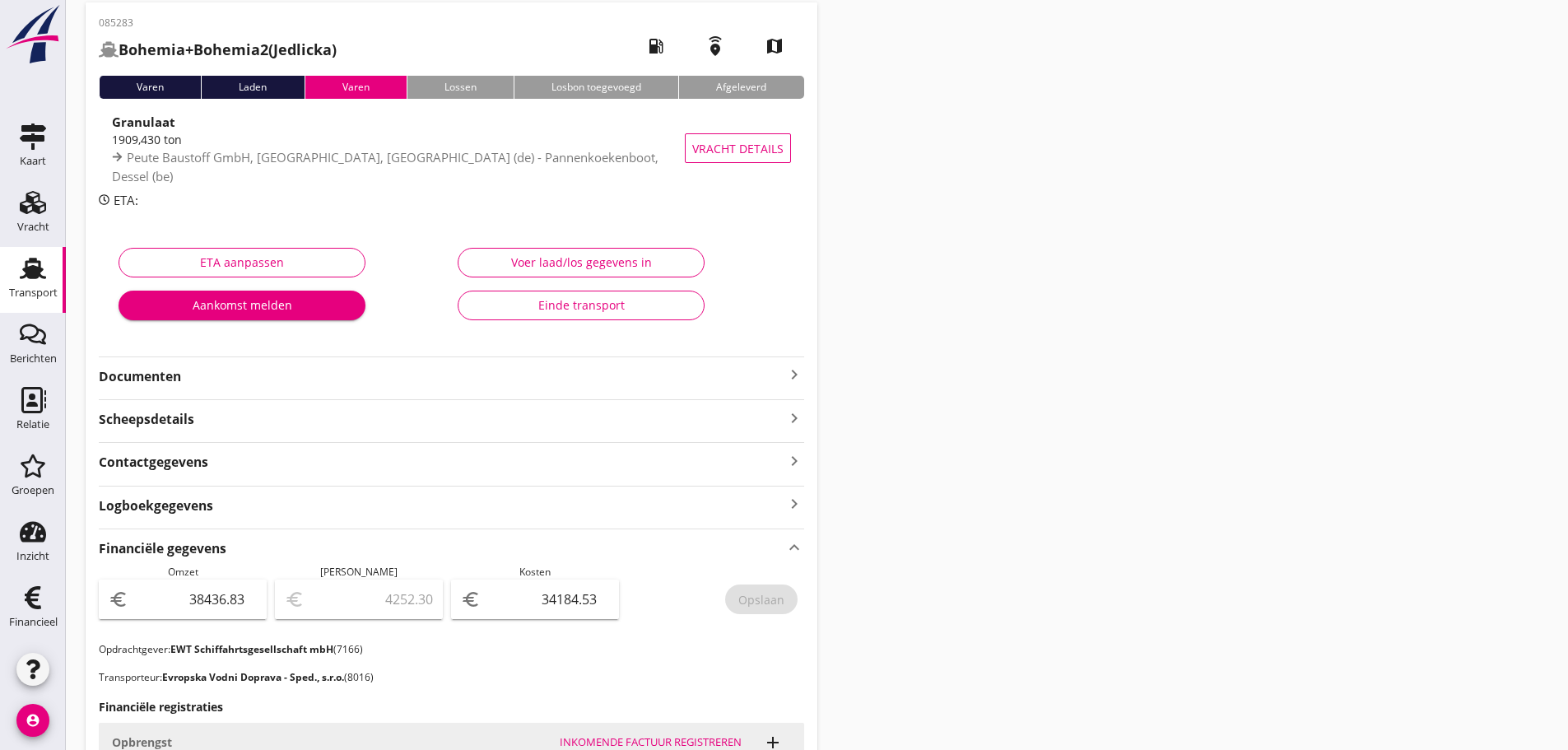
scroll to position [0, 0]
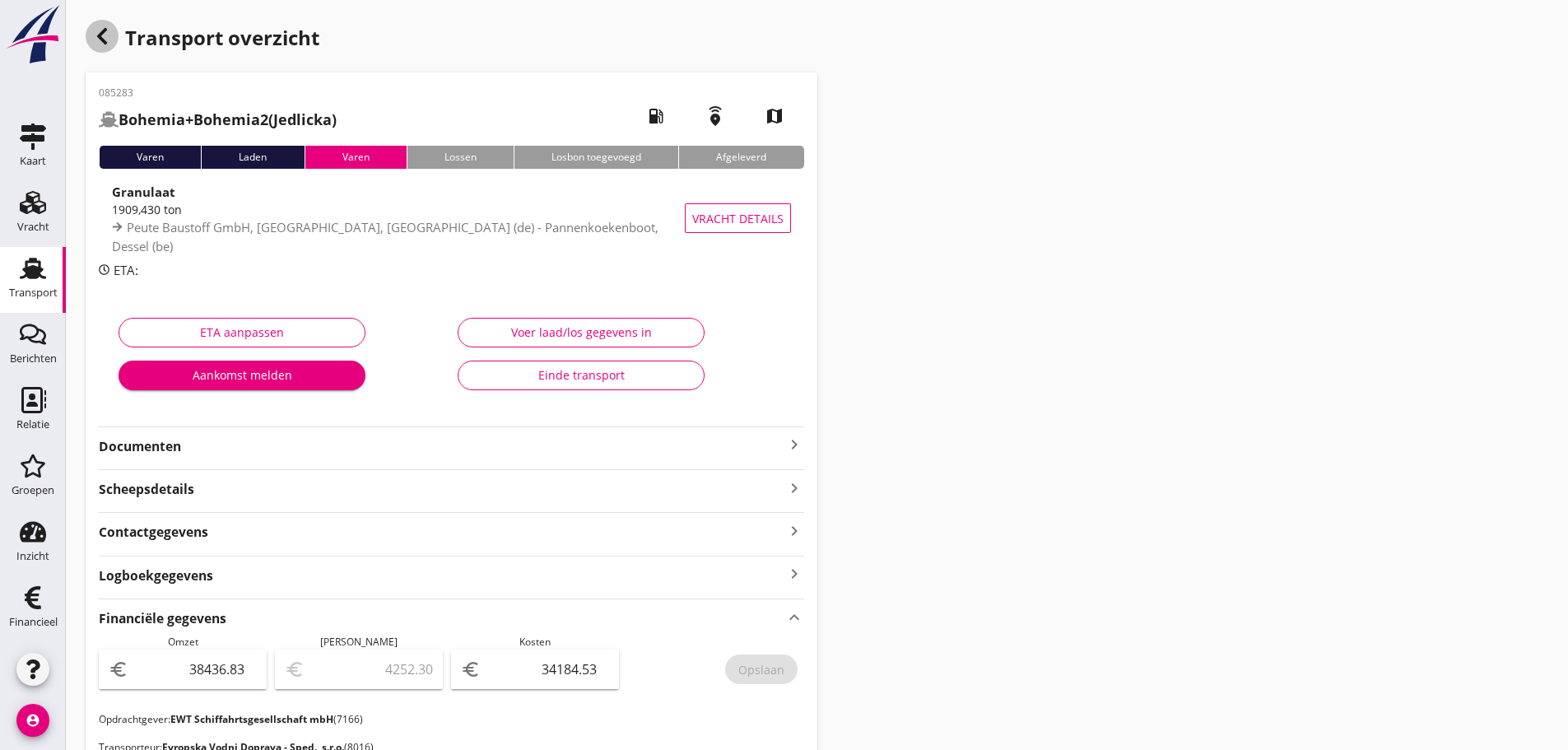
click at [116, 29] on div "button" at bounding box center [102, 36] width 33 height 33
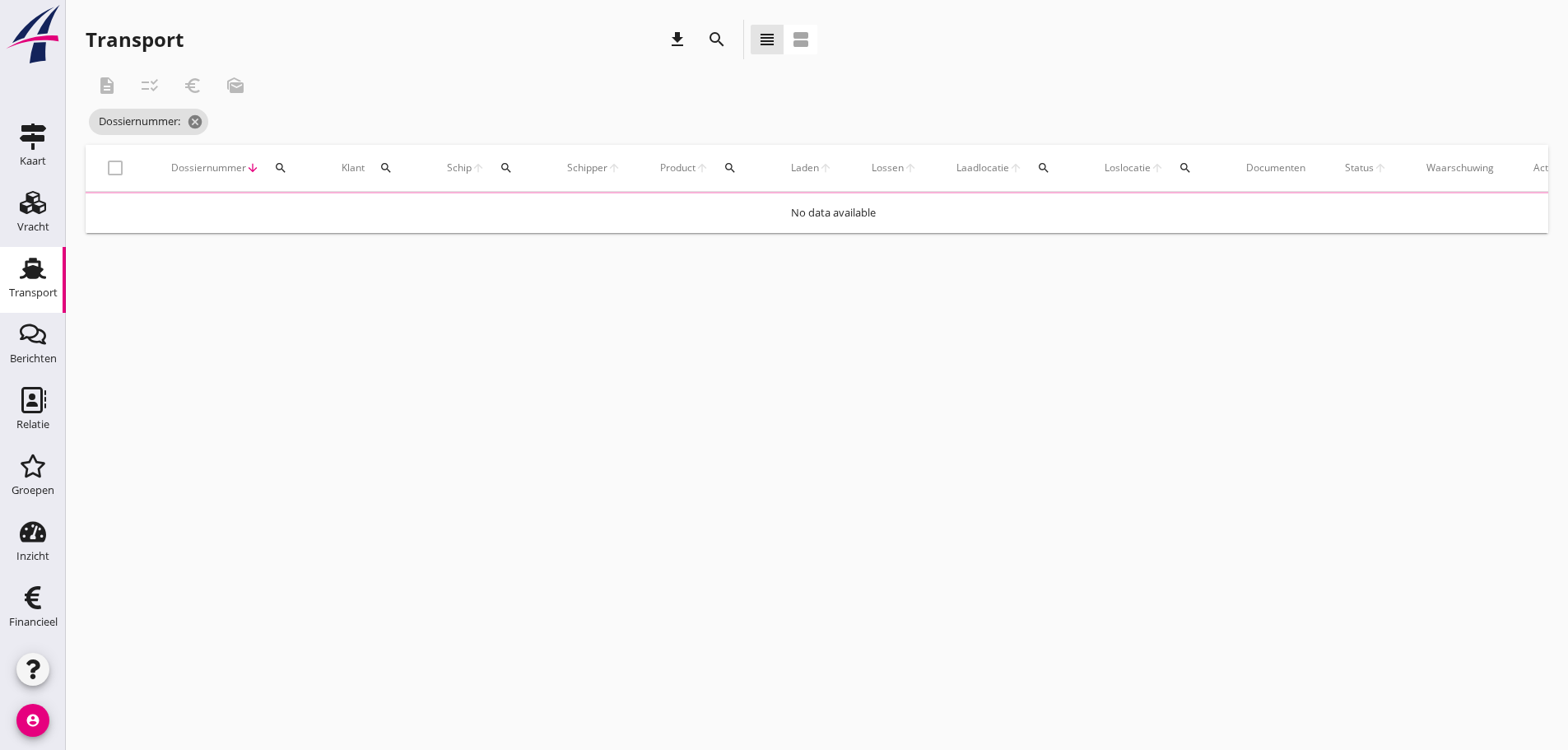
click at [295, 164] on div "Dossiernummer arrow_downward search" at bounding box center [237, 168] width 131 height 40
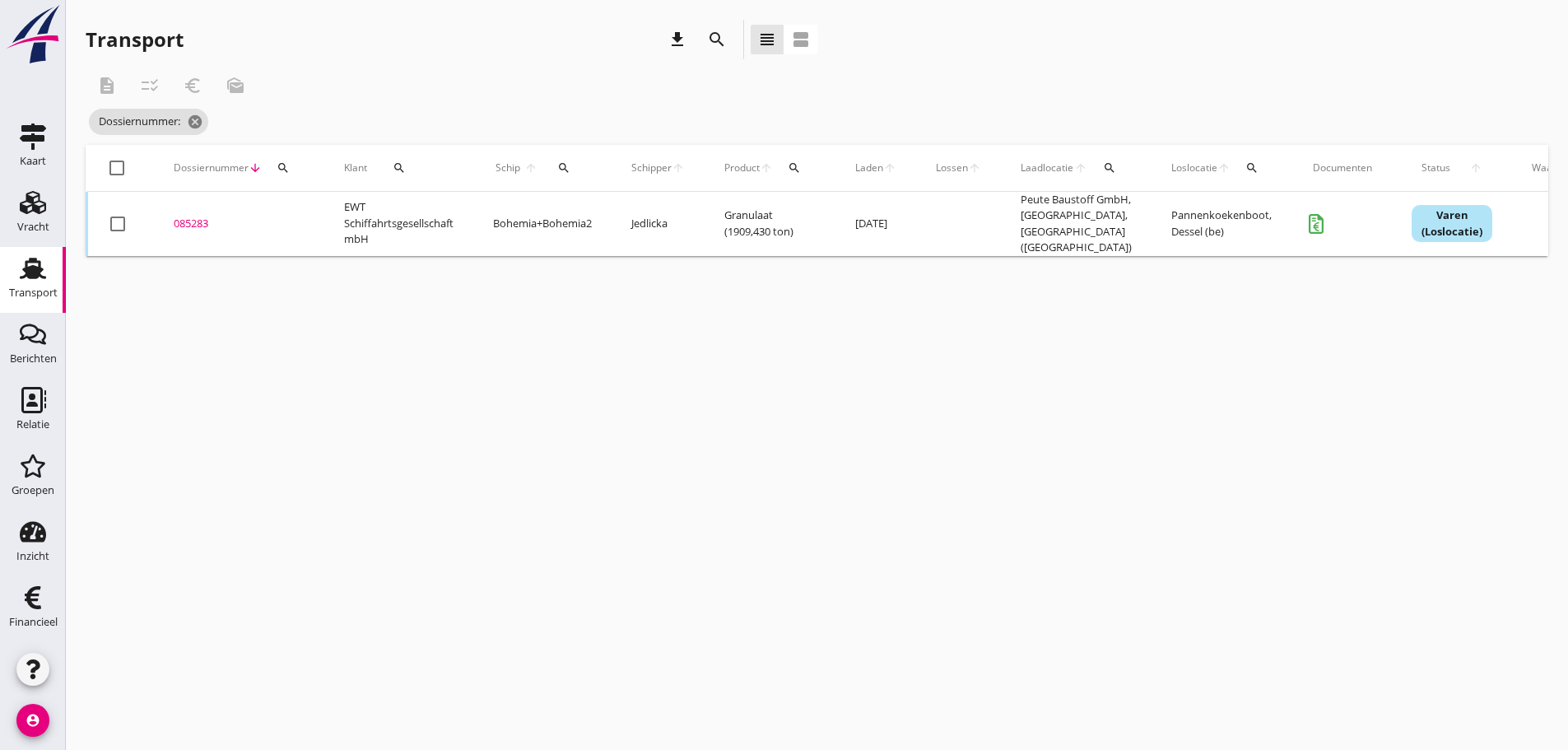
drag, startPoint x: 289, startPoint y: 199, endPoint x: 303, endPoint y: 219, distance: 24.4
click at [294, 204] on td "085283 upload_file Drop hier uw bestand om het aan het dossier toe te voegen" at bounding box center [238, 224] width 170 height 64
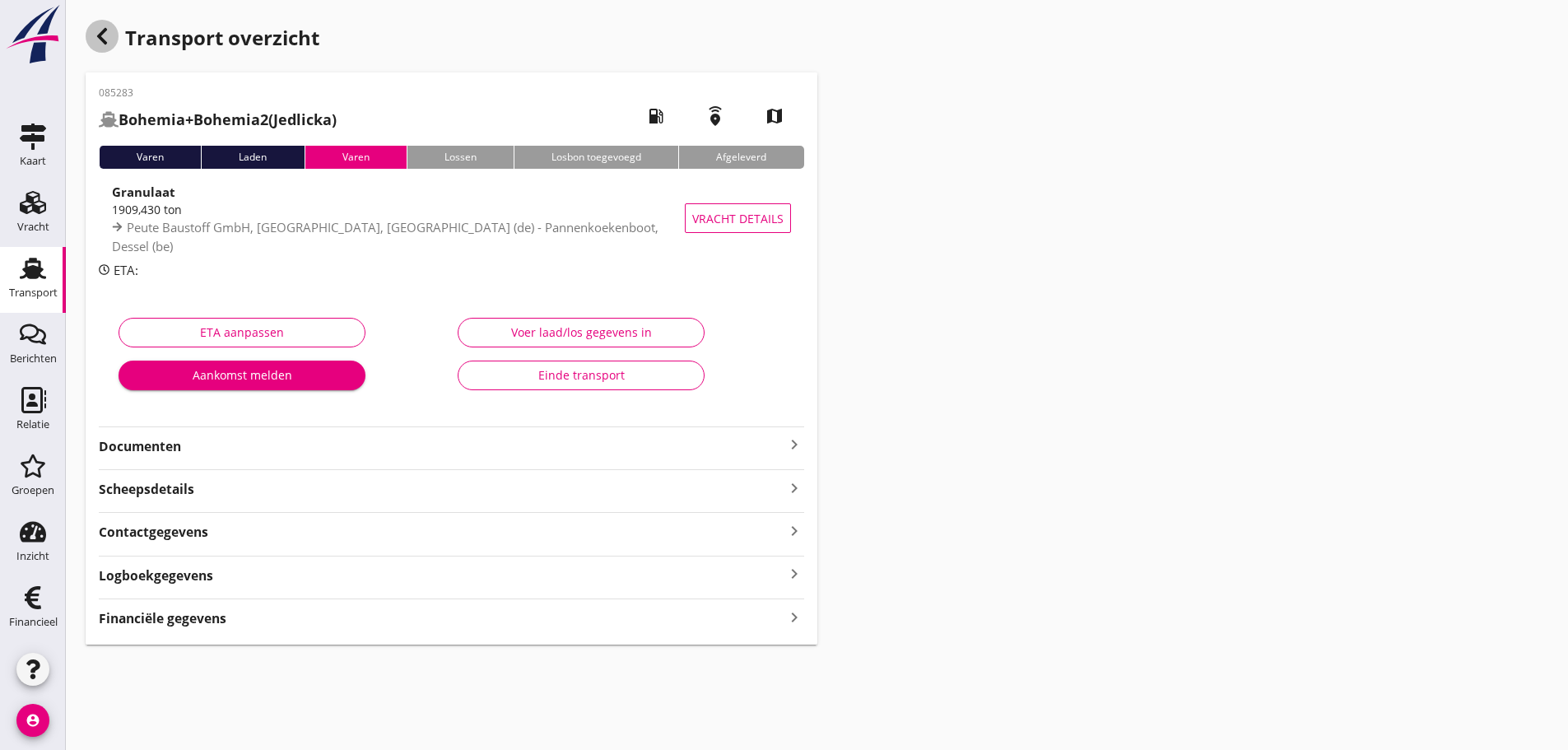
click at [98, 31] on icon "button" at bounding box center [102, 35] width 20 height 20
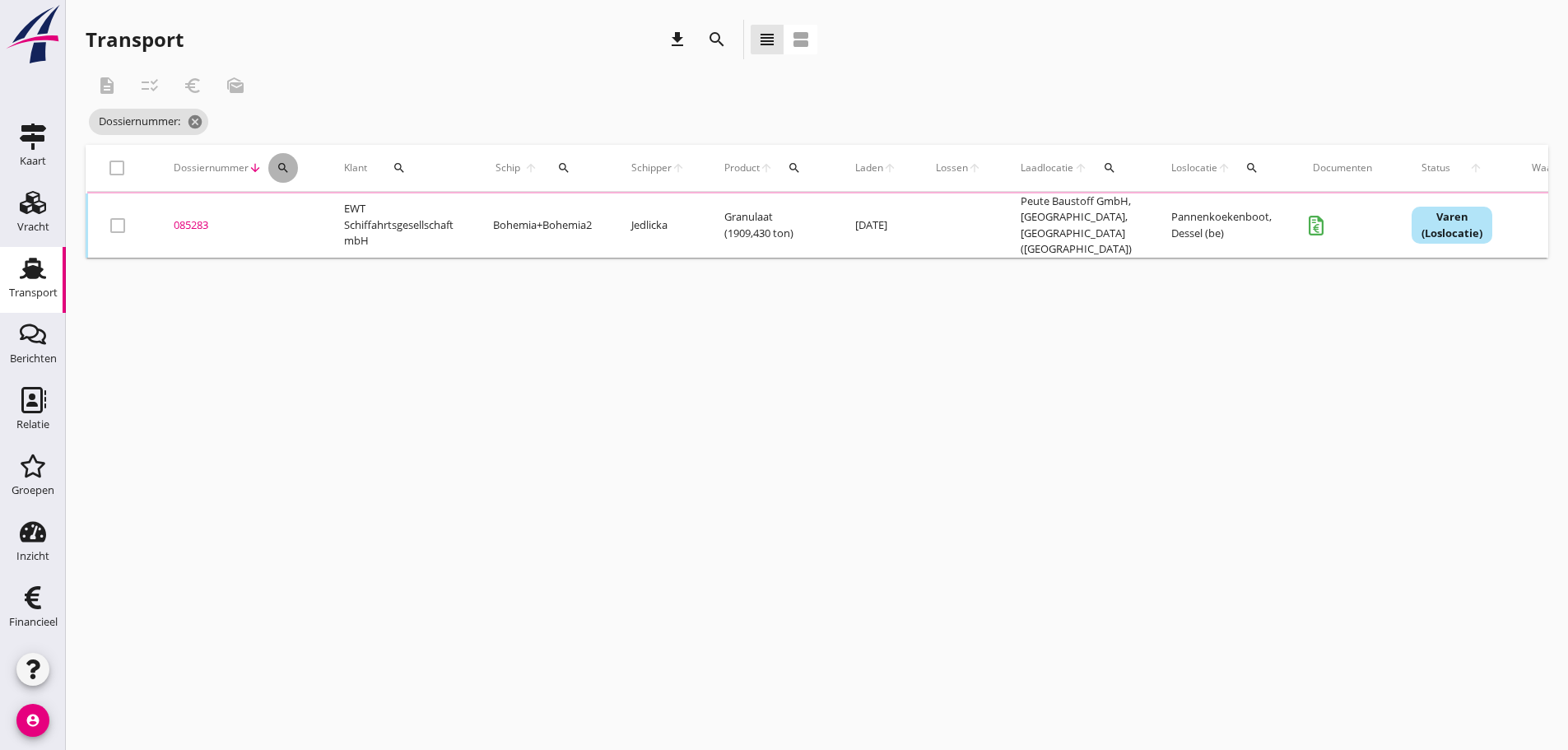
drag, startPoint x: 289, startPoint y: 161, endPoint x: 315, endPoint y: 232, distance: 75.6
click at [291, 166] on div "search" at bounding box center [283, 168] width 29 height 13
drag, startPoint x: 325, startPoint y: 207, endPoint x: 314, endPoint y: 212, distance: 12.1
click at [324, 207] on input "Zoeken op dossiernummer..." at bounding box center [360, 215] width 171 height 26
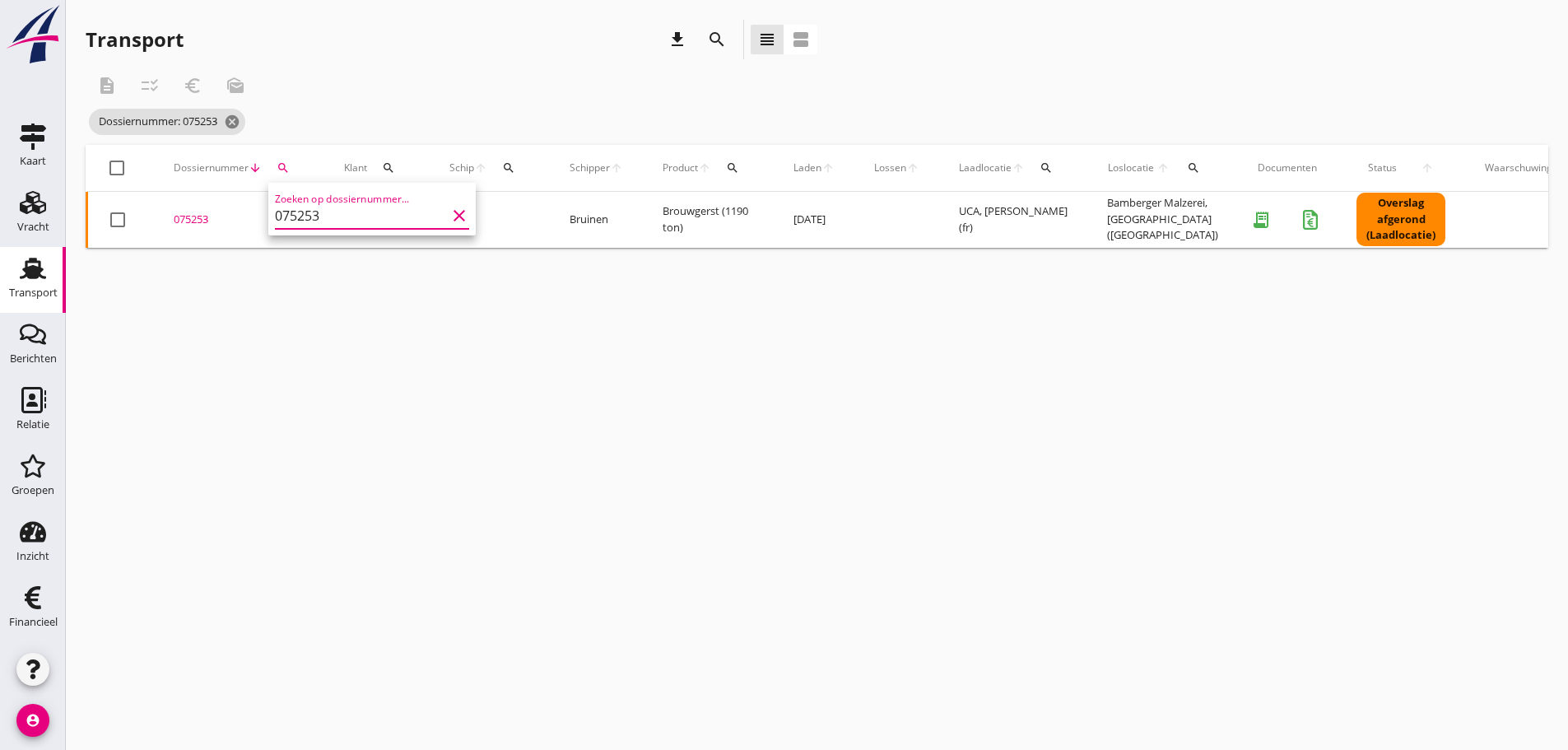
click at [363, 209] on input "075253" at bounding box center [360, 215] width 171 height 26
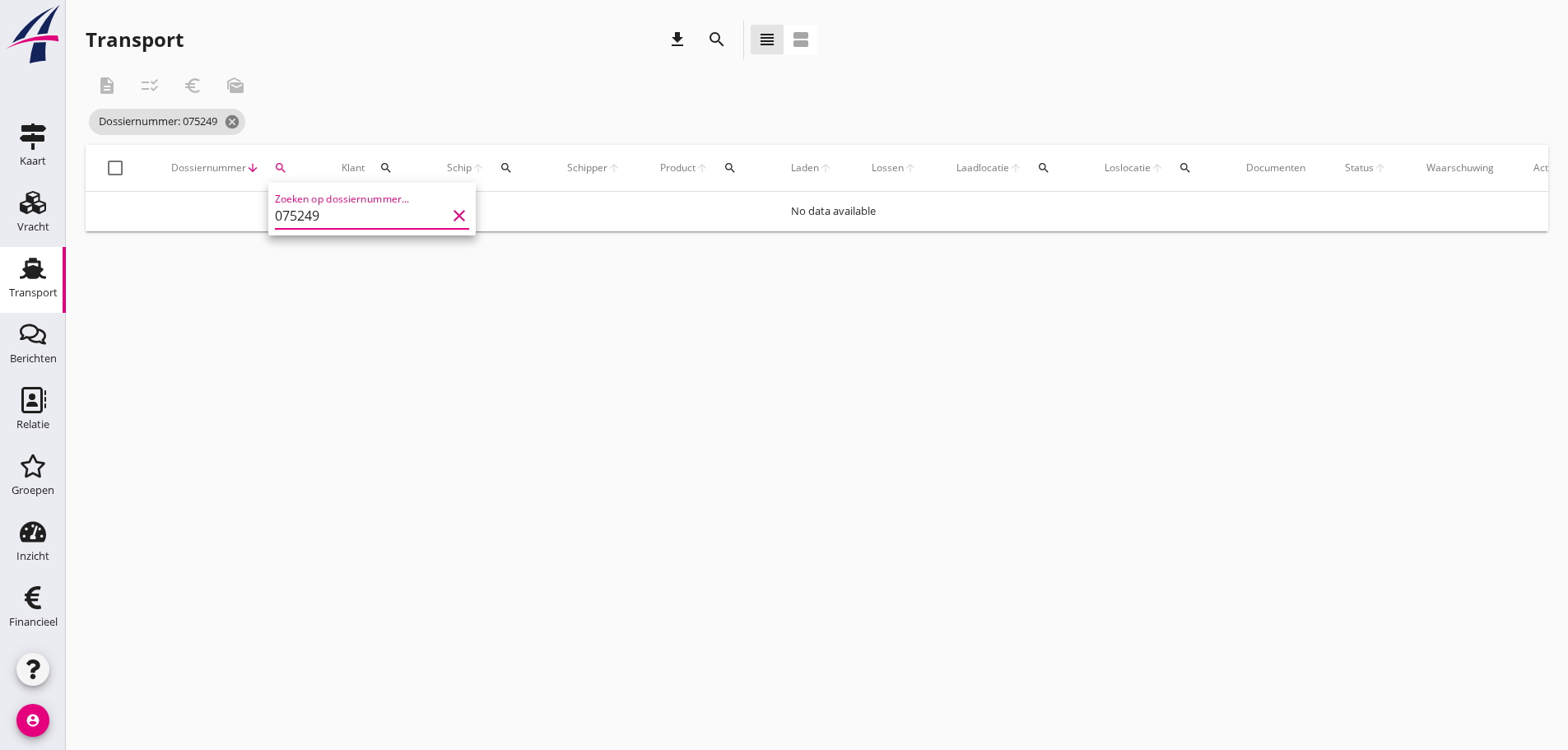
type input "075249"
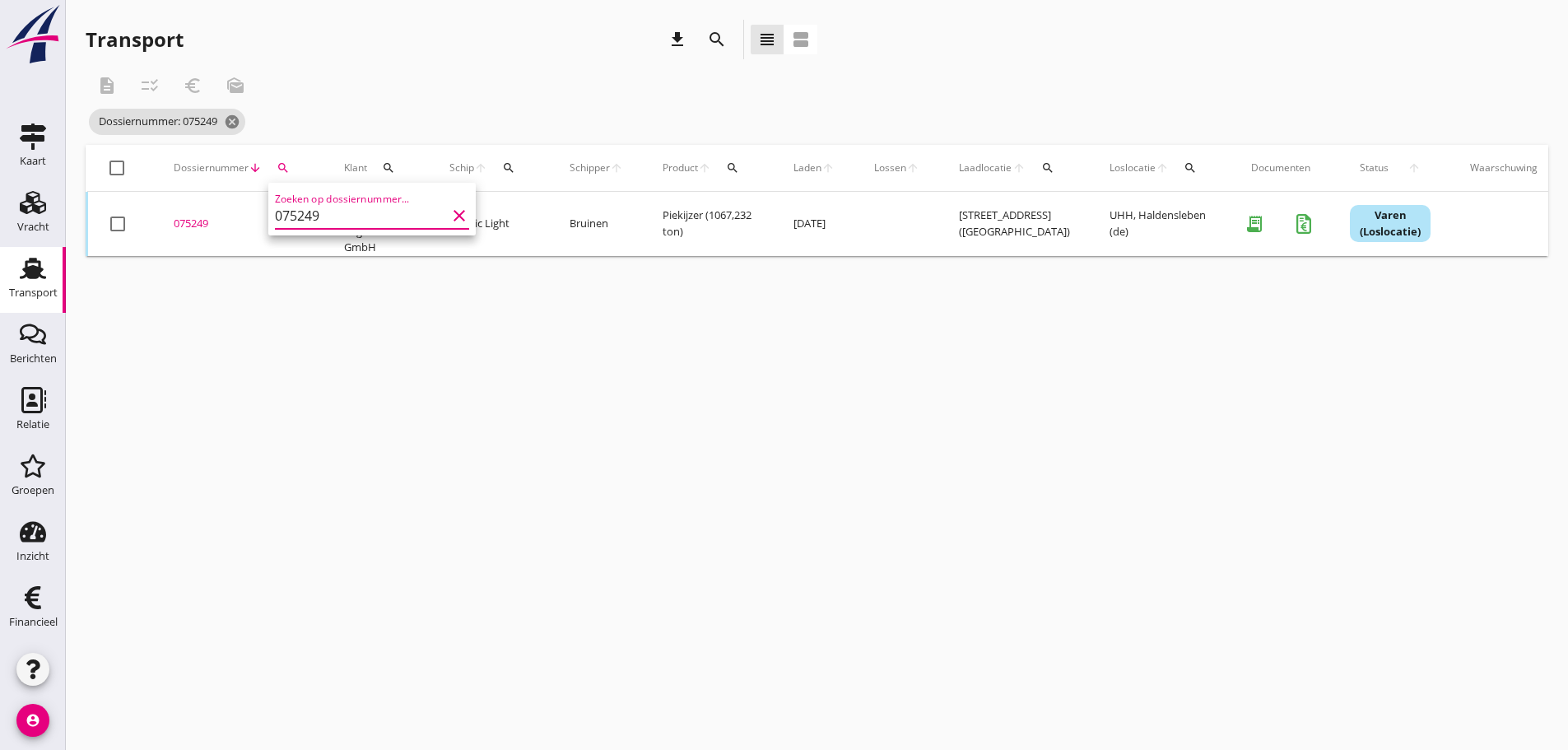
click at [189, 227] on div "075249" at bounding box center [239, 224] width 131 height 16
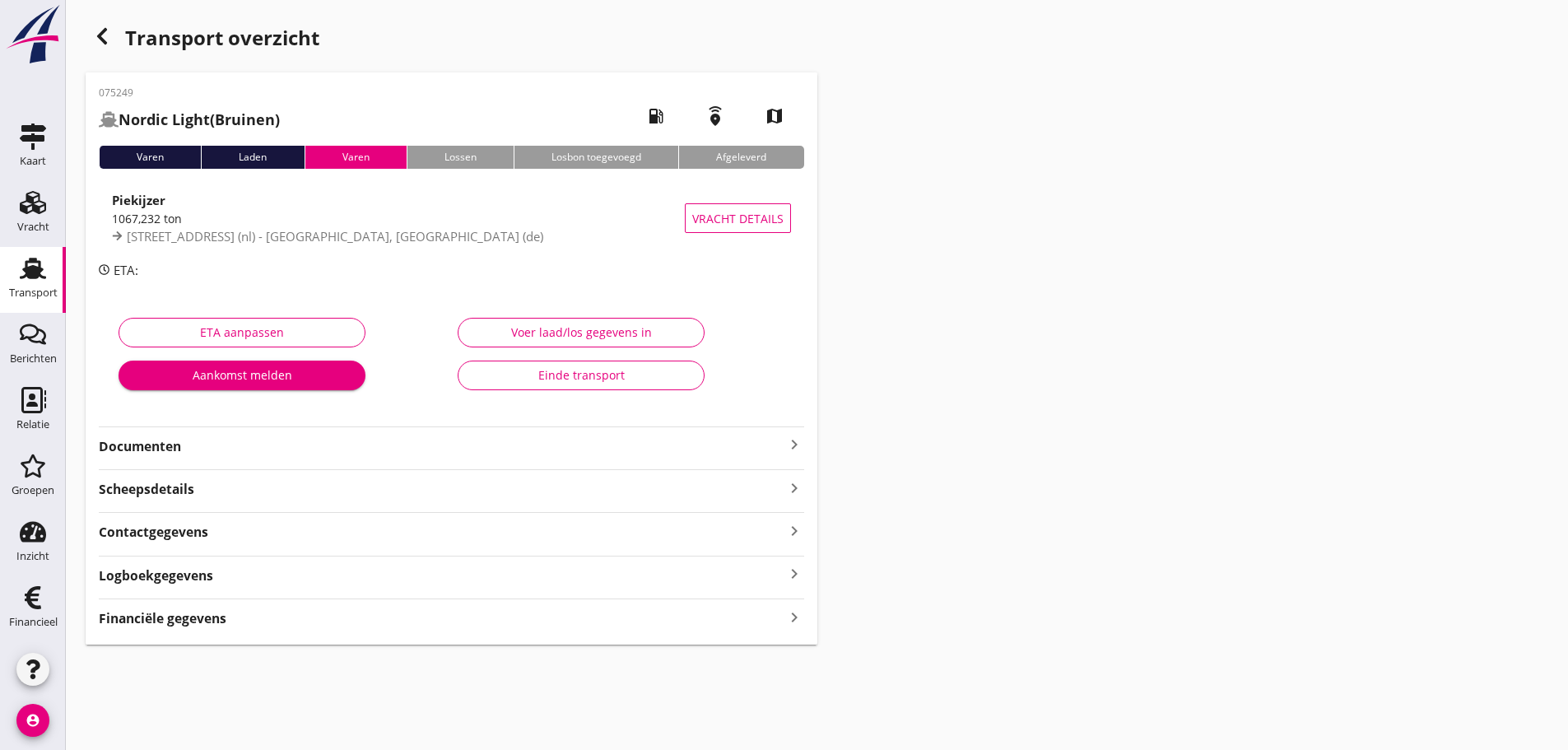
drag, startPoint x: 258, startPoint y: 507, endPoint x: 268, endPoint y: 509, distance: 10.2
click at [262, 507] on div "075249 Nordic Light (Bruinen) local_gas_station emergency_share map Varen Laden…" at bounding box center [451, 359] width 732 height 572
click at [295, 622] on div "Financiële gegevens keyboard_arrow_right" at bounding box center [451, 617] width 706 height 22
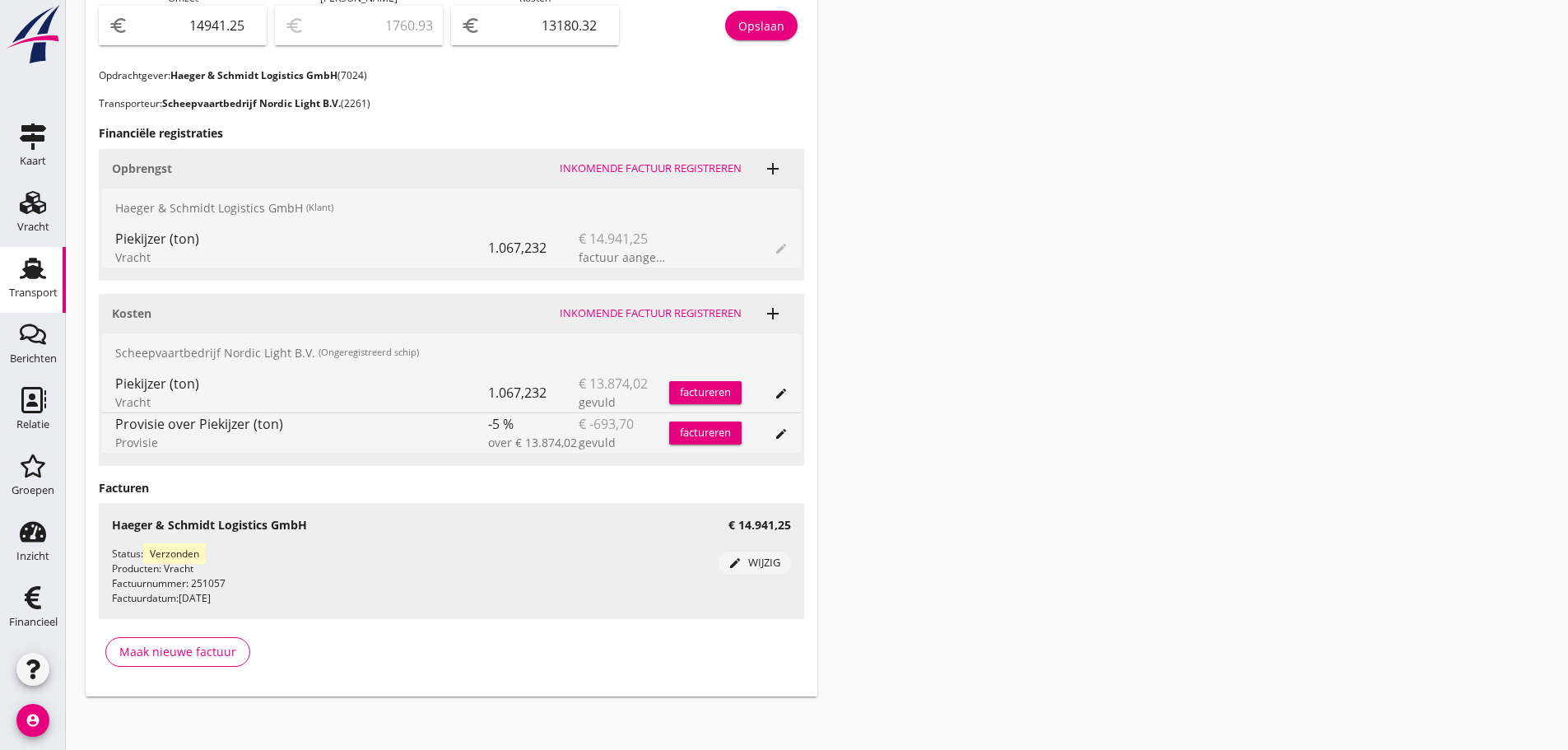
scroll to position [650, 0]
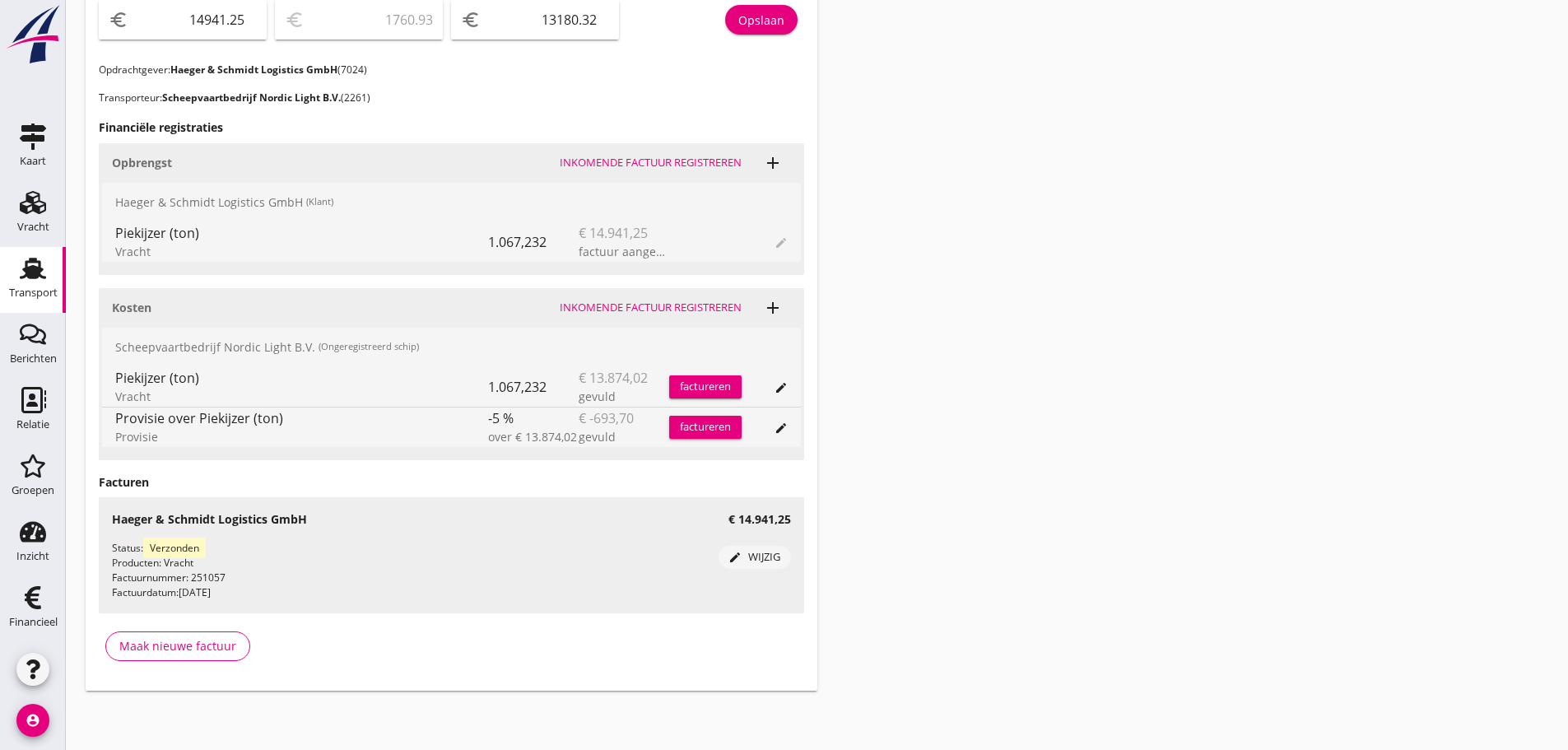
click at [26, 287] on div "Transport" at bounding box center [33, 293] width 48 height 23
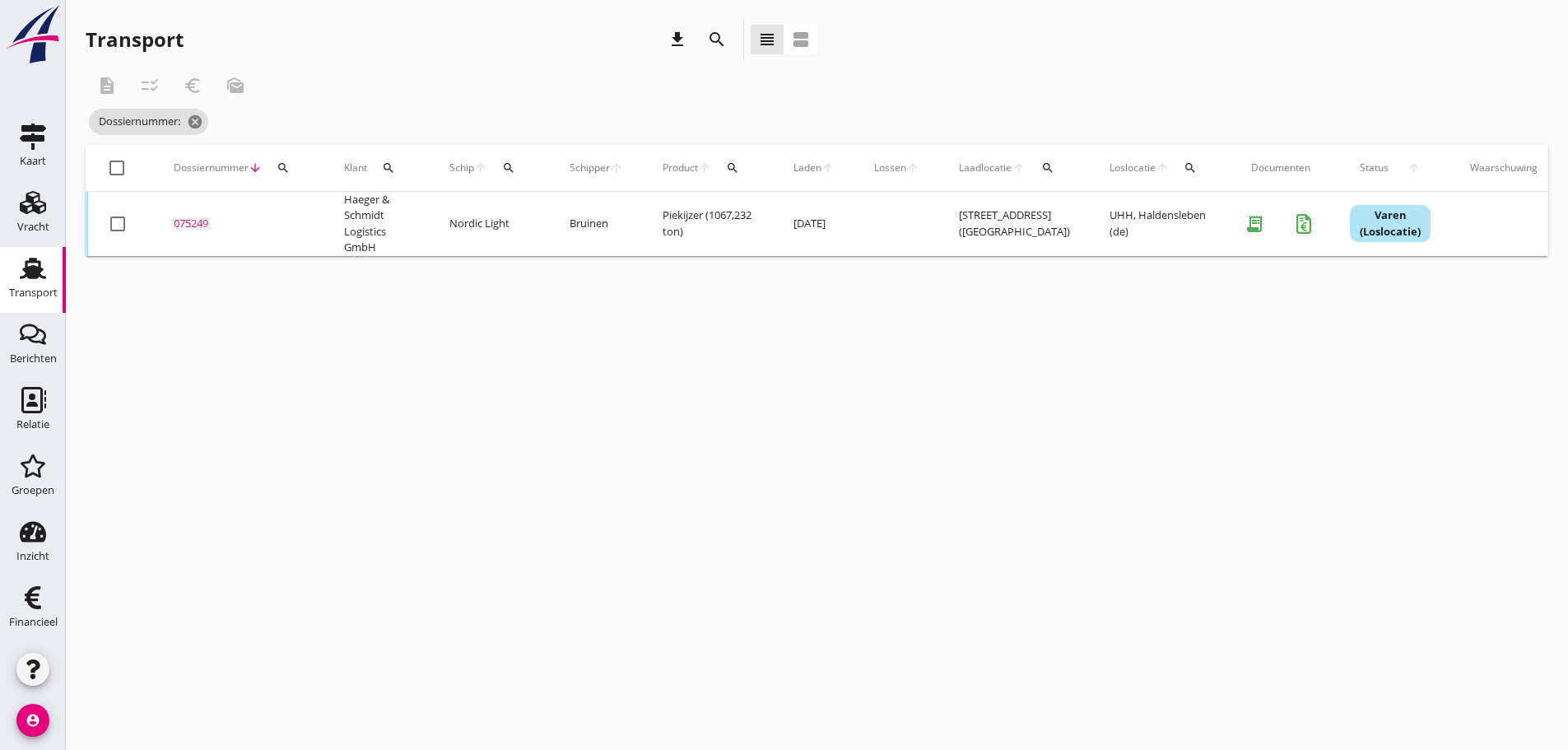
click at [275, 168] on div "search" at bounding box center [283, 168] width 29 height 13
click at [282, 208] on input "Zoeken op dossiernummer..." at bounding box center [360, 215] width 171 height 26
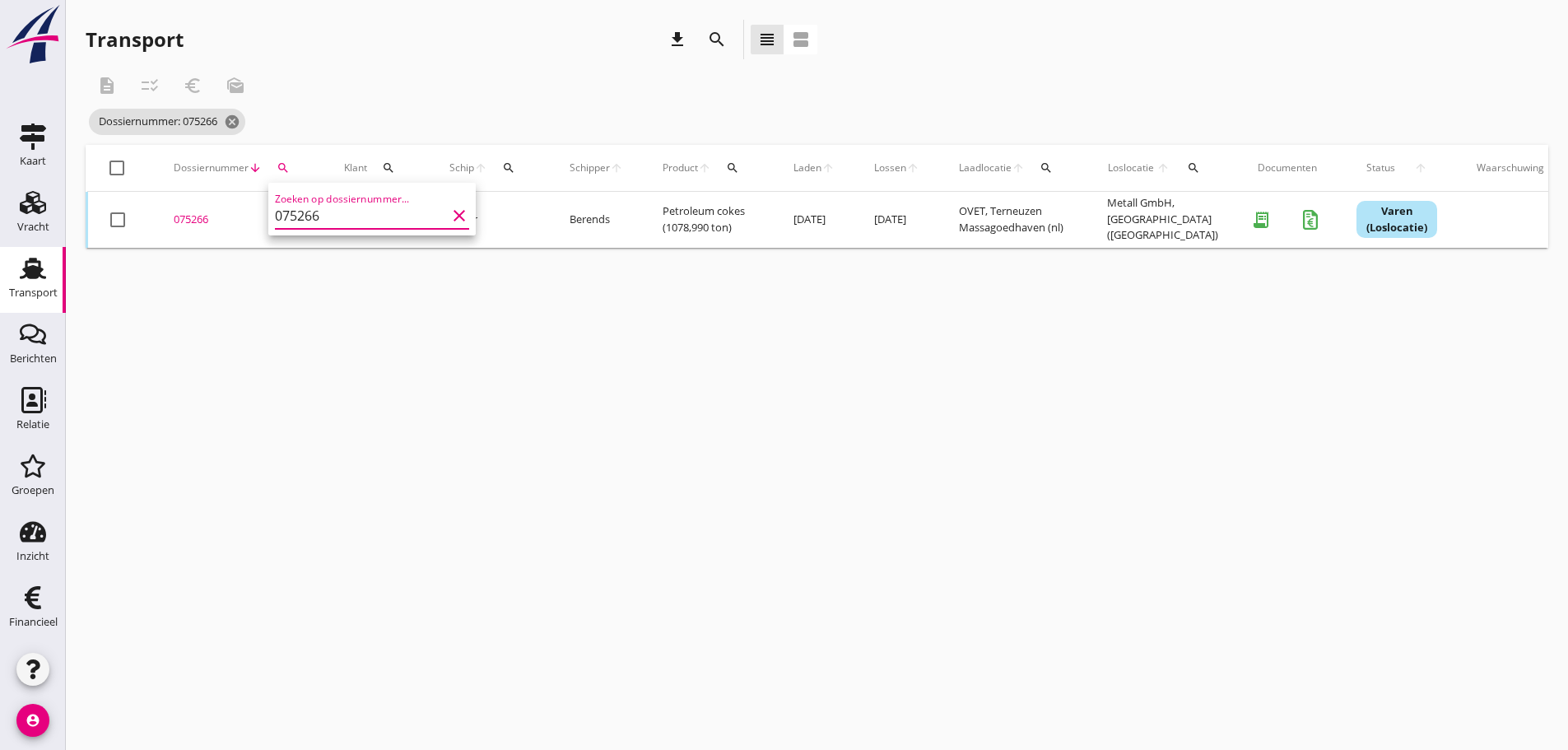
type input "075266"
click at [199, 218] on div "075266" at bounding box center [239, 219] width 131 height 16
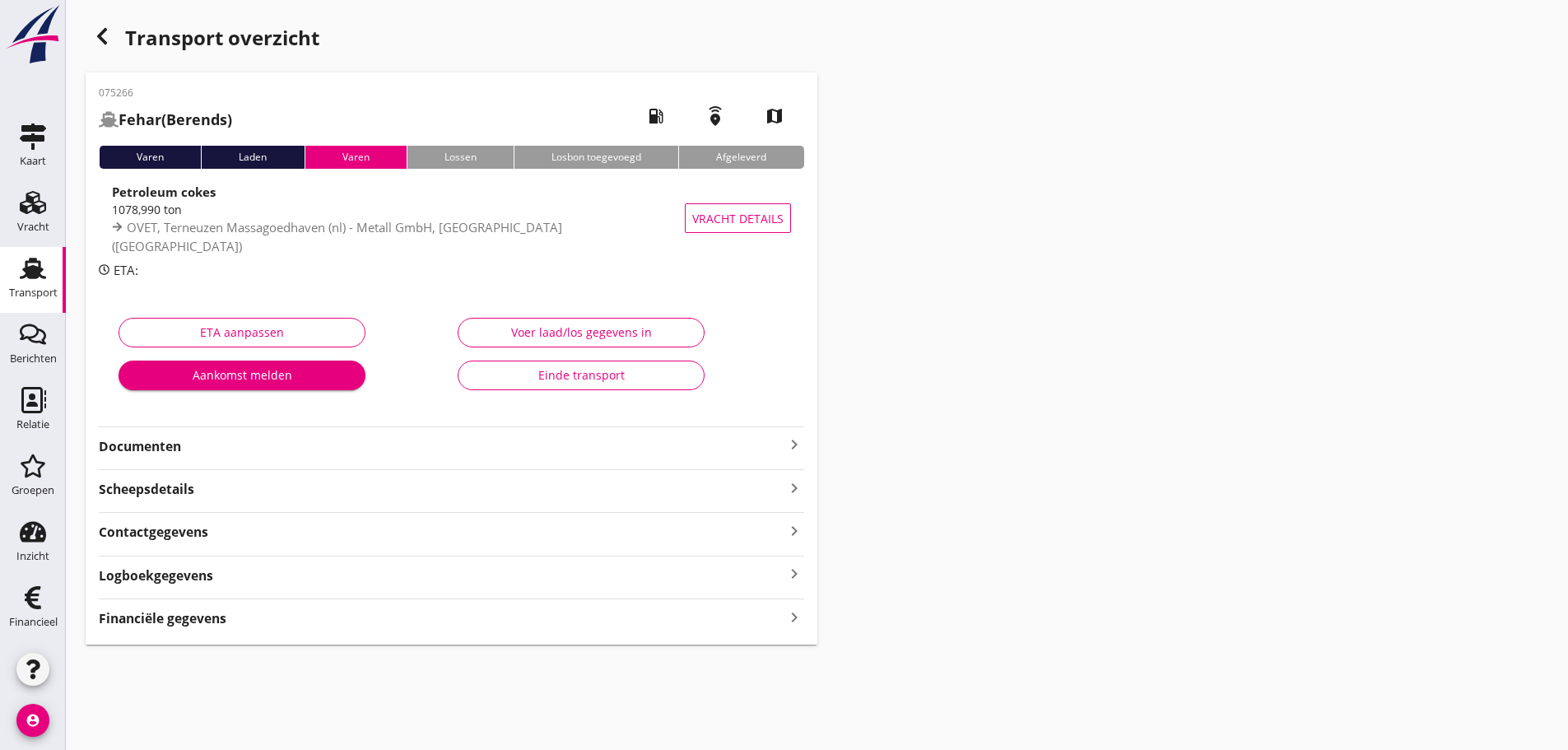
click at [796, 621] on icon "keyboard_arrow_right" at bounding box center [794, 617] width 20 height 22
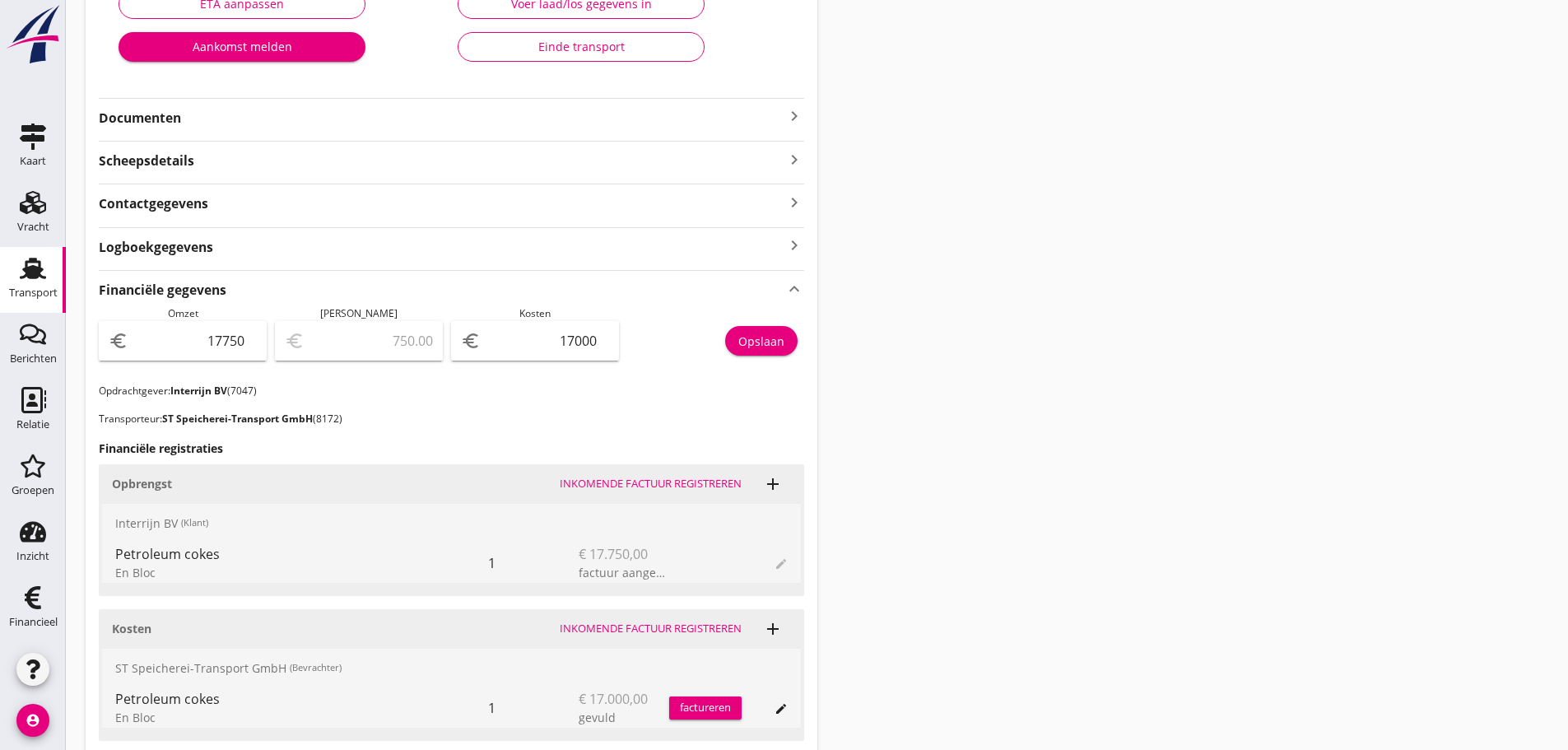
scroll to position [411, 0]
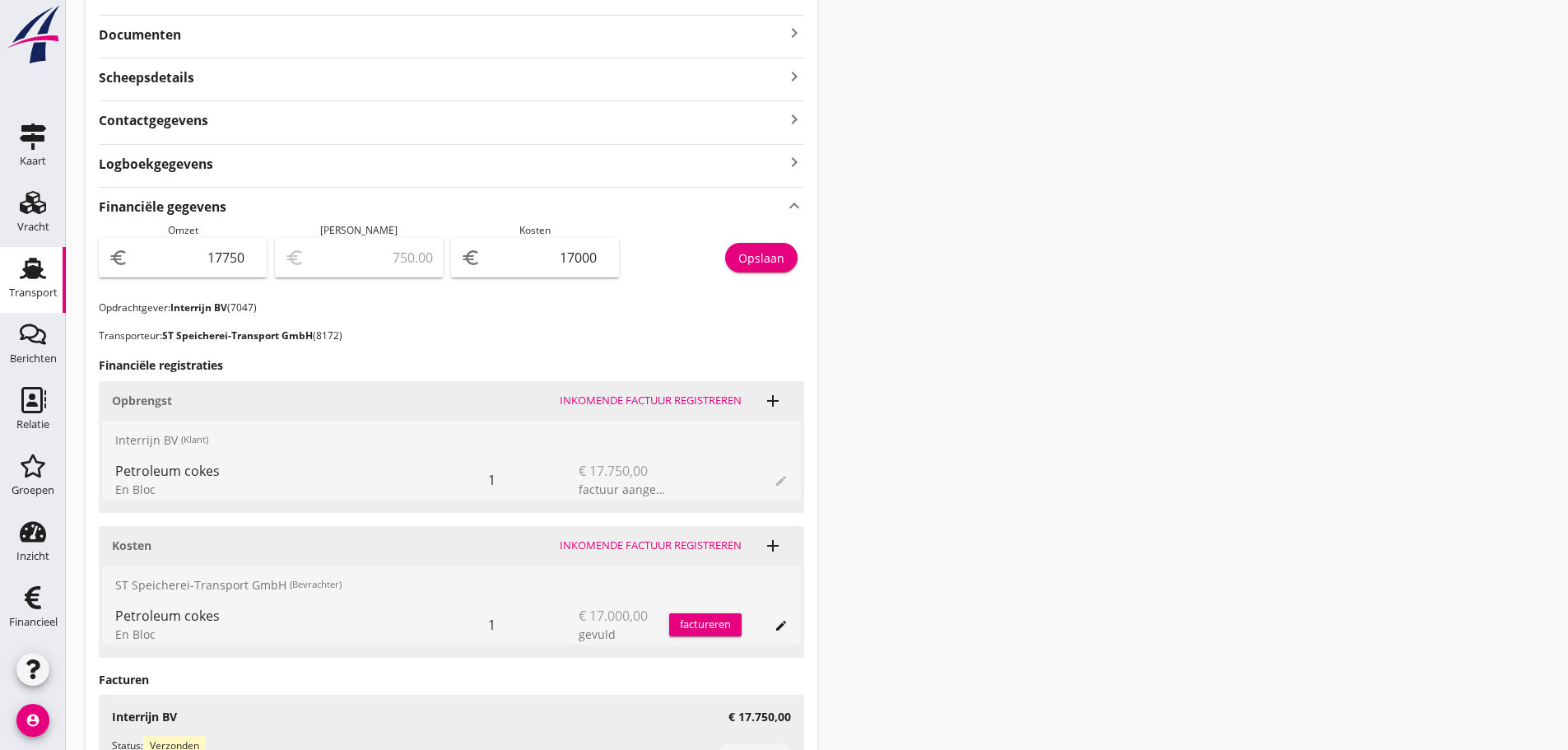
click at [790, 37] on icon "keyboard_arrow_right" at bounding box center [794, 33] width 20 height 20
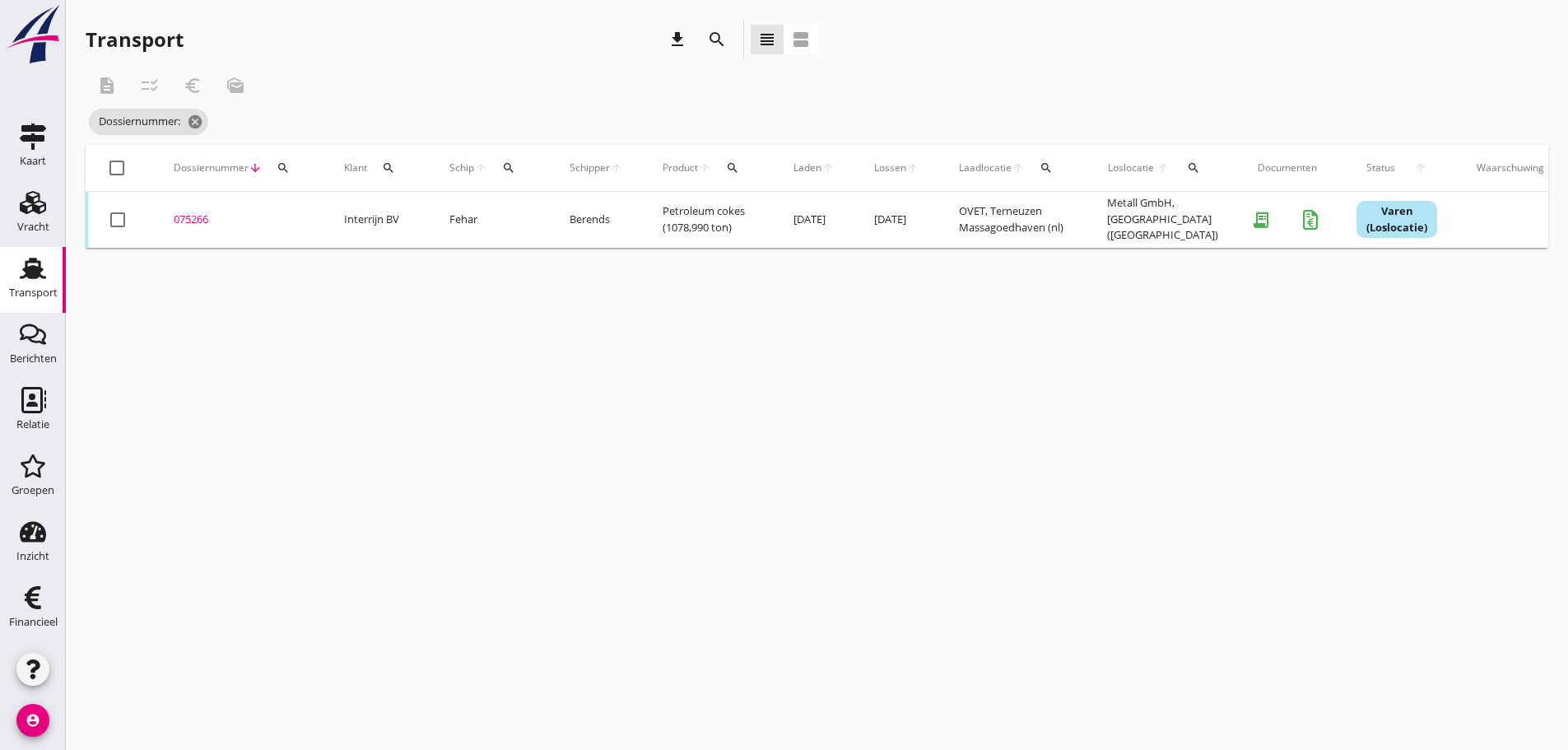
click at [191, 224] on div "075266" at bounding box center [239, 219] width 131 height 16
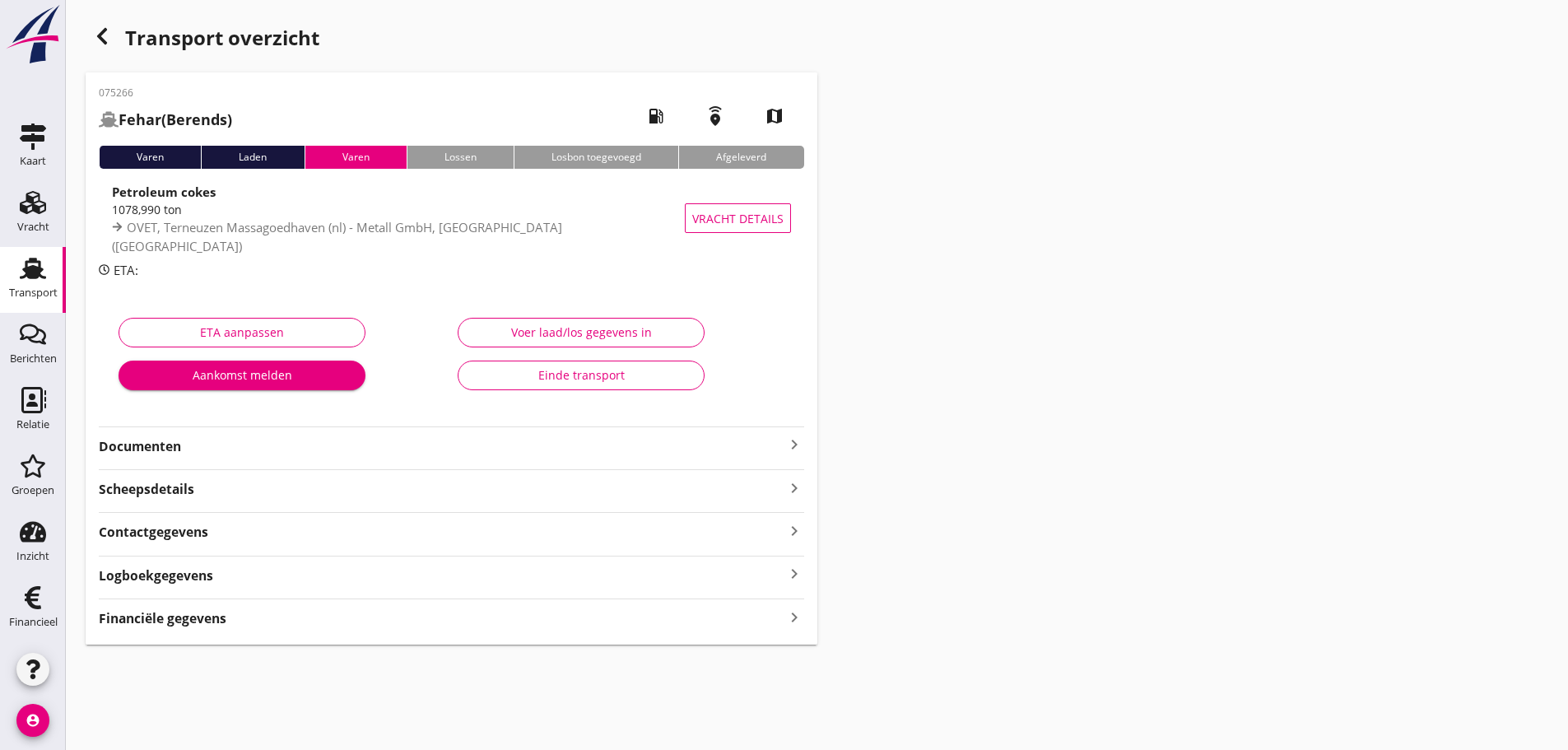
click at [791, 618] on icon "keyboard_arrow_right" at bounding box center [794, 617] width 20 height 22
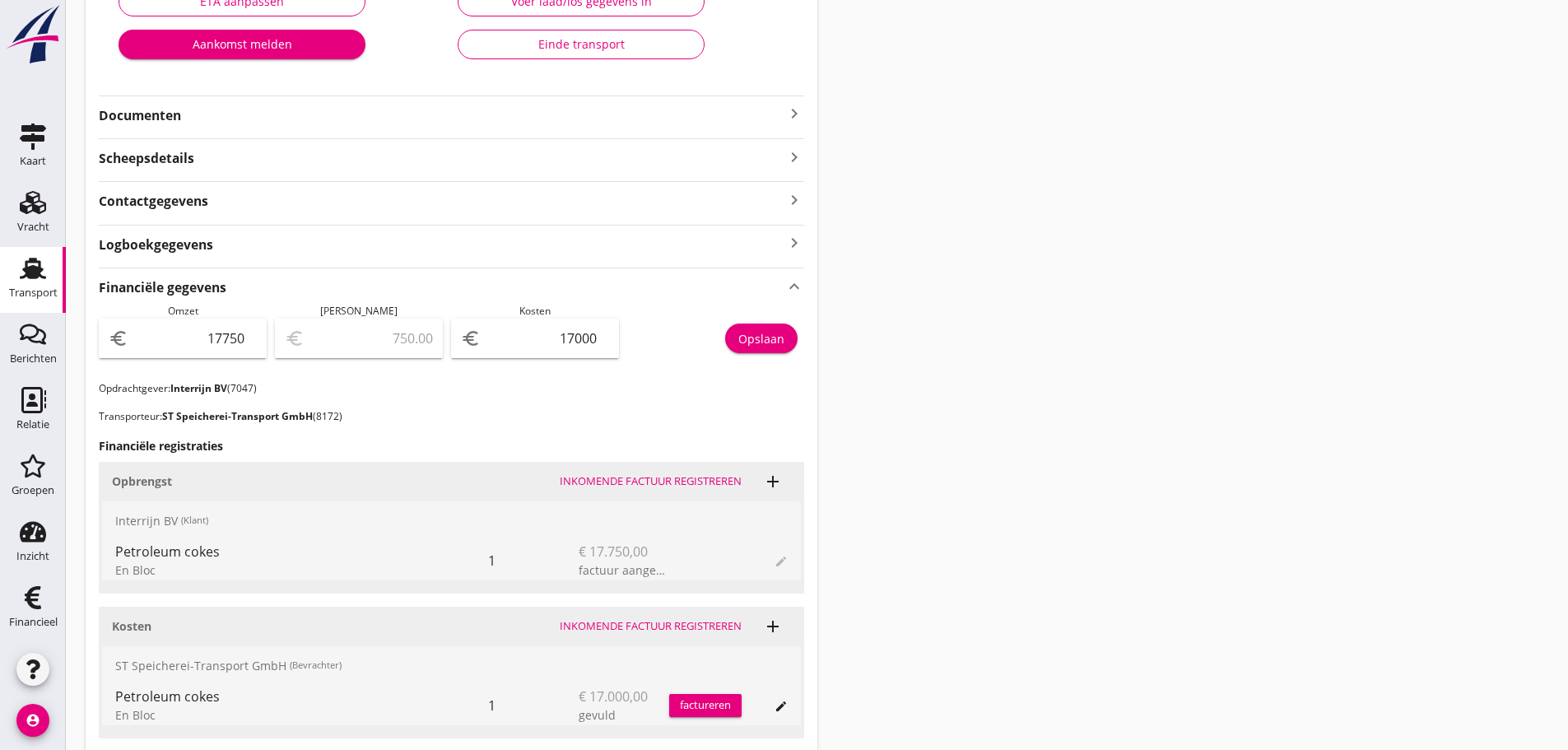
scroll to position [303, 0]
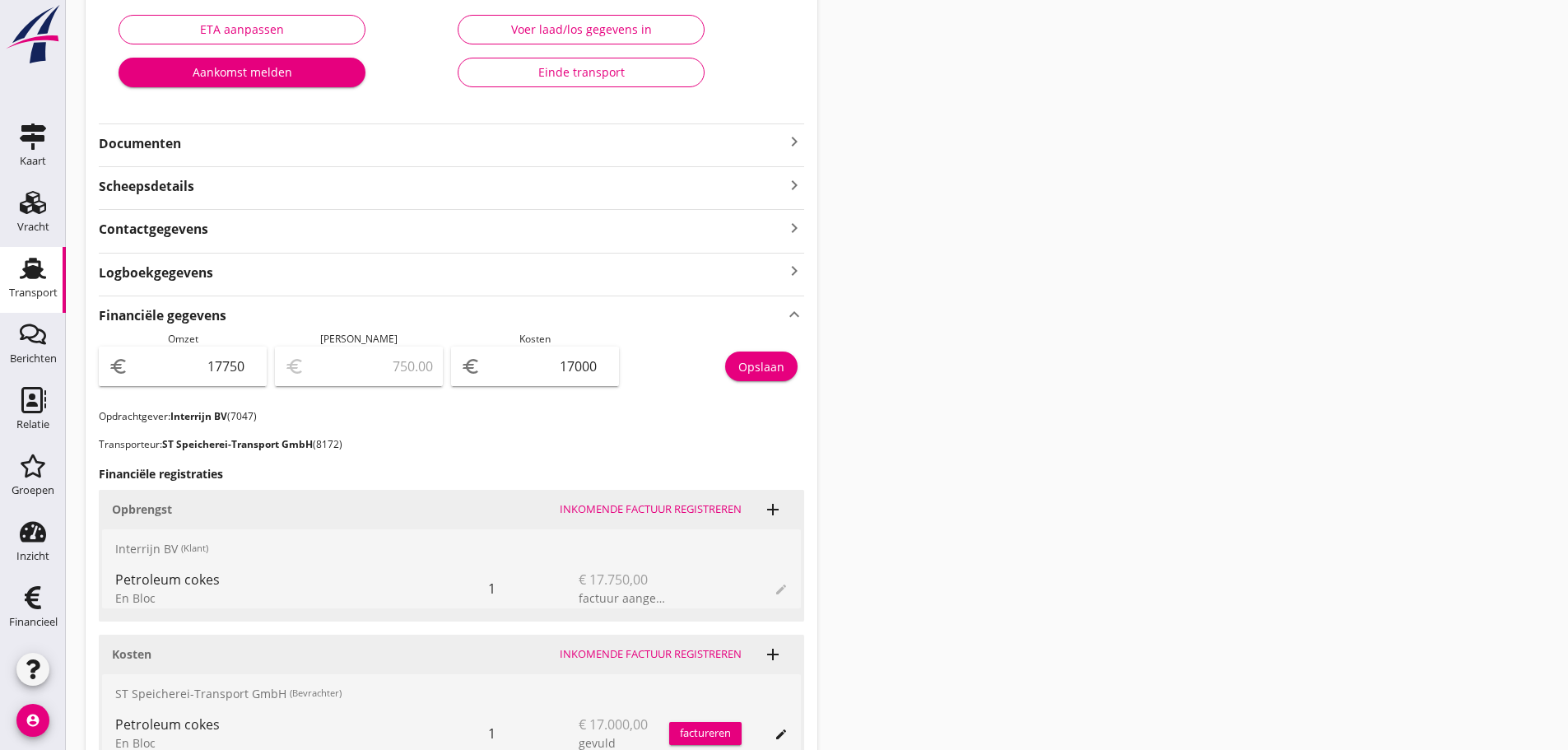
click at [796, 138] on icon "keyboard_arrow_right" at bounding box center [794, 141] width 20 height 20
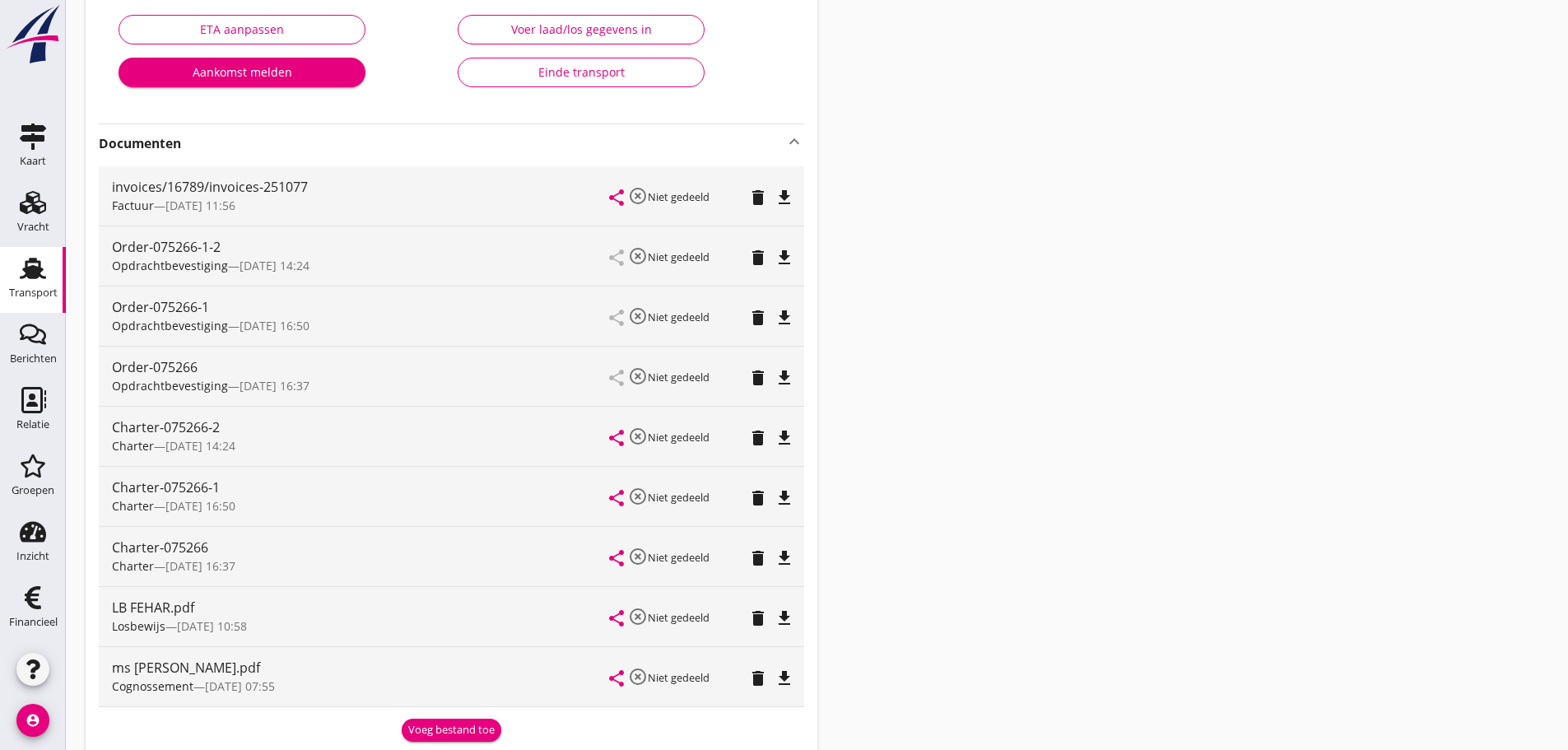
click at [1228, 382] on div "Transport overzicht 075266 Fehar (Berends) local_gas_station emergency_share ma…" at bounding box center [816, 651] width 1502 height 1909
click at [37, 673] on icon "button" at bounding box center [33, 669] width 20 height 20
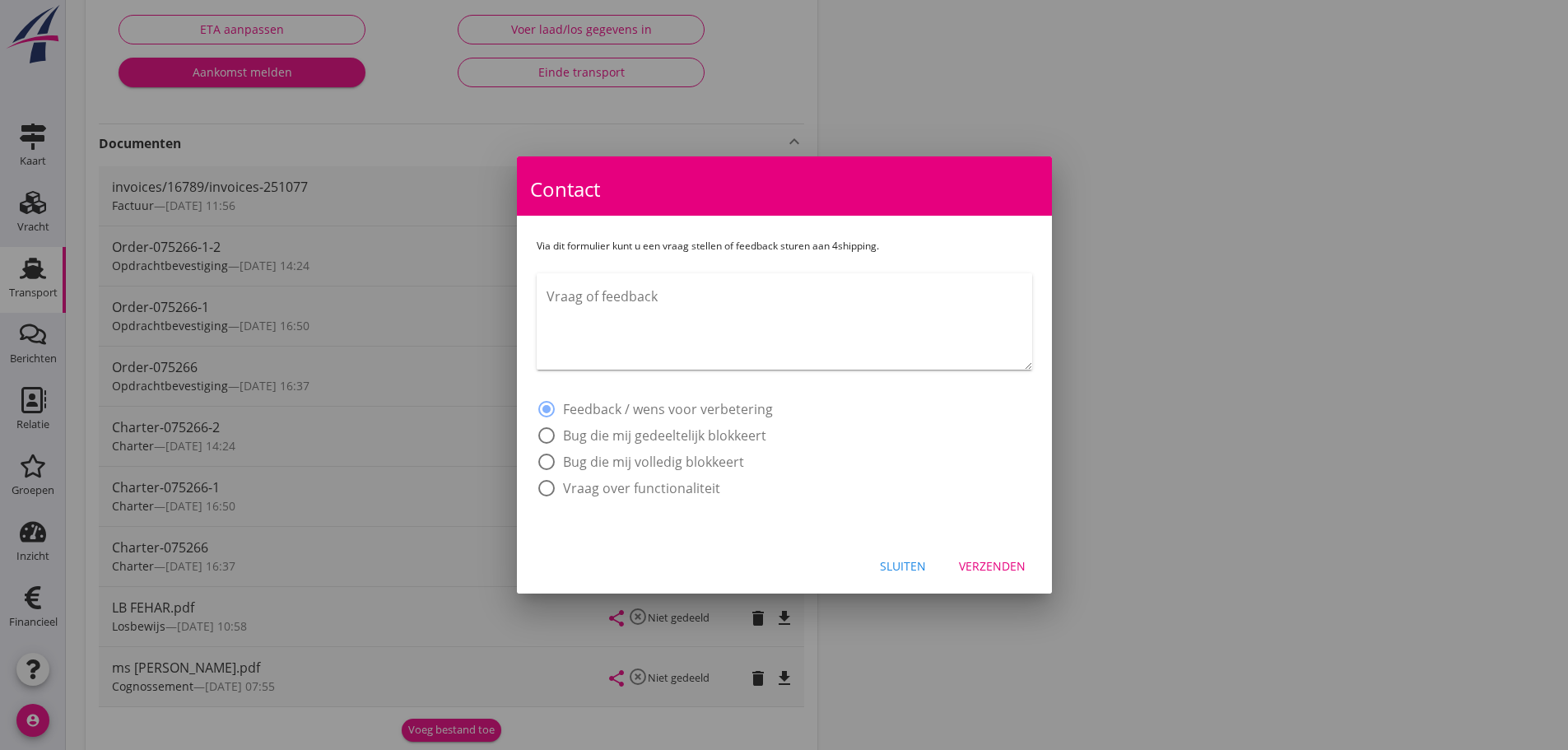
click at [700, 294] on textarea "Vraag of feedback" at bounding box center [790, 327] width 486 height 86
type textarea "o"
type textarea "i"
type textarea "E"
drag, startPoint x: 951, startPoint y: 298, endPoint x: 939, endPoint y: 302, distance: 12.6
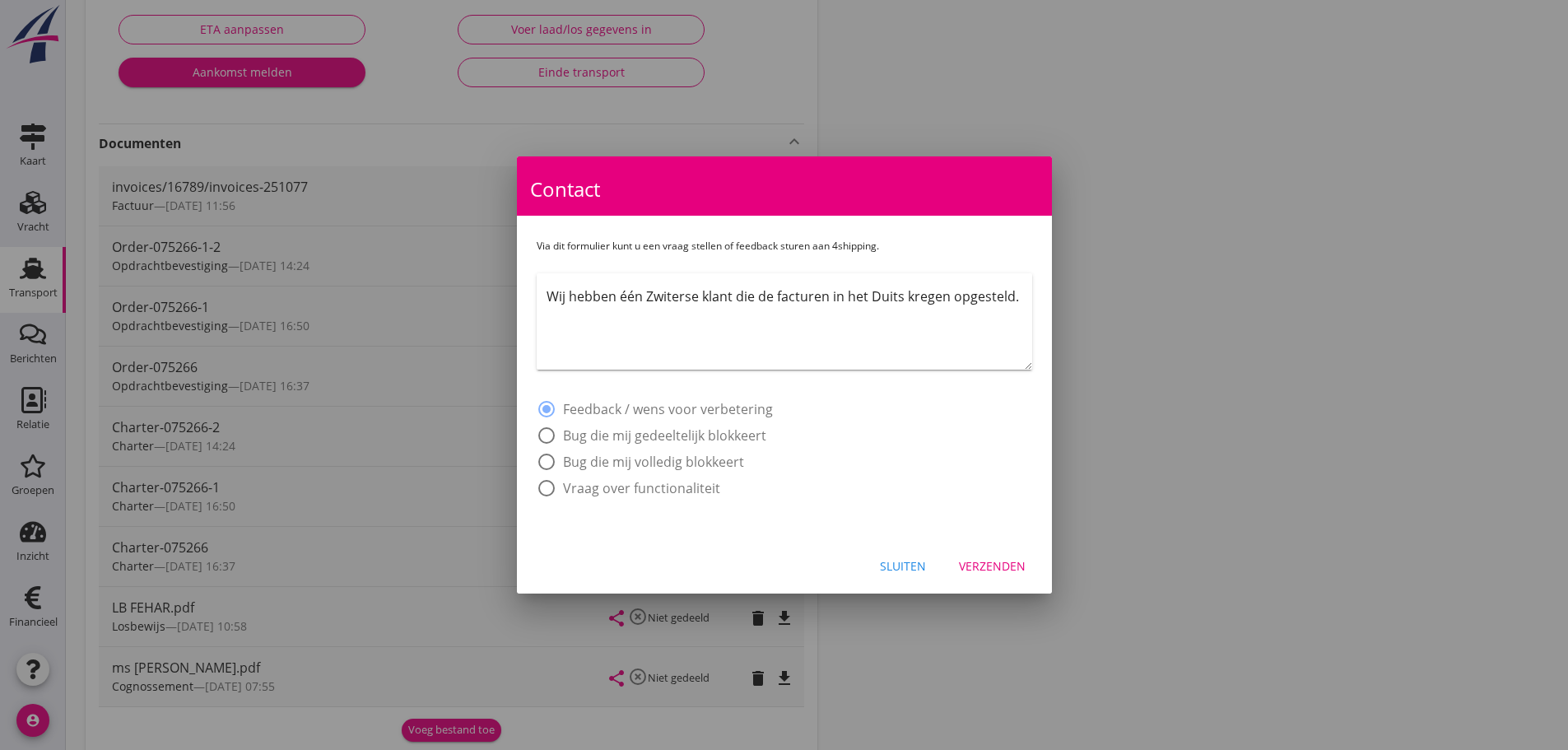
click at [945, 301] on textarea "Wij hebben één Zwiterse klant die de facturen in het Duits kregen opgesteld." at bounding box center [790, 327] width 486 height 86
drag, startPoint x: 1005, startPoint y: 295, endPoint x: 1025, endPoint y: 293, distance: 20.1
click at [1023, 293] on textarea "Wij hebben één Zwiterse klant die de facturen in het Duits krijgt opgesteld. Ik…" at bounding box center [790, 327] width 486 height 86
click at [979, 283] on div "Wij hebben één Zwiterse klant die de facturen in het Duits krijgt Ik constateer…" at bounding box center [790, 321] width 486 height 96
drag, startPoint x: 937, startPoint y: 303, endPoint x: 943, endPoint y: 295, distance: 10.0
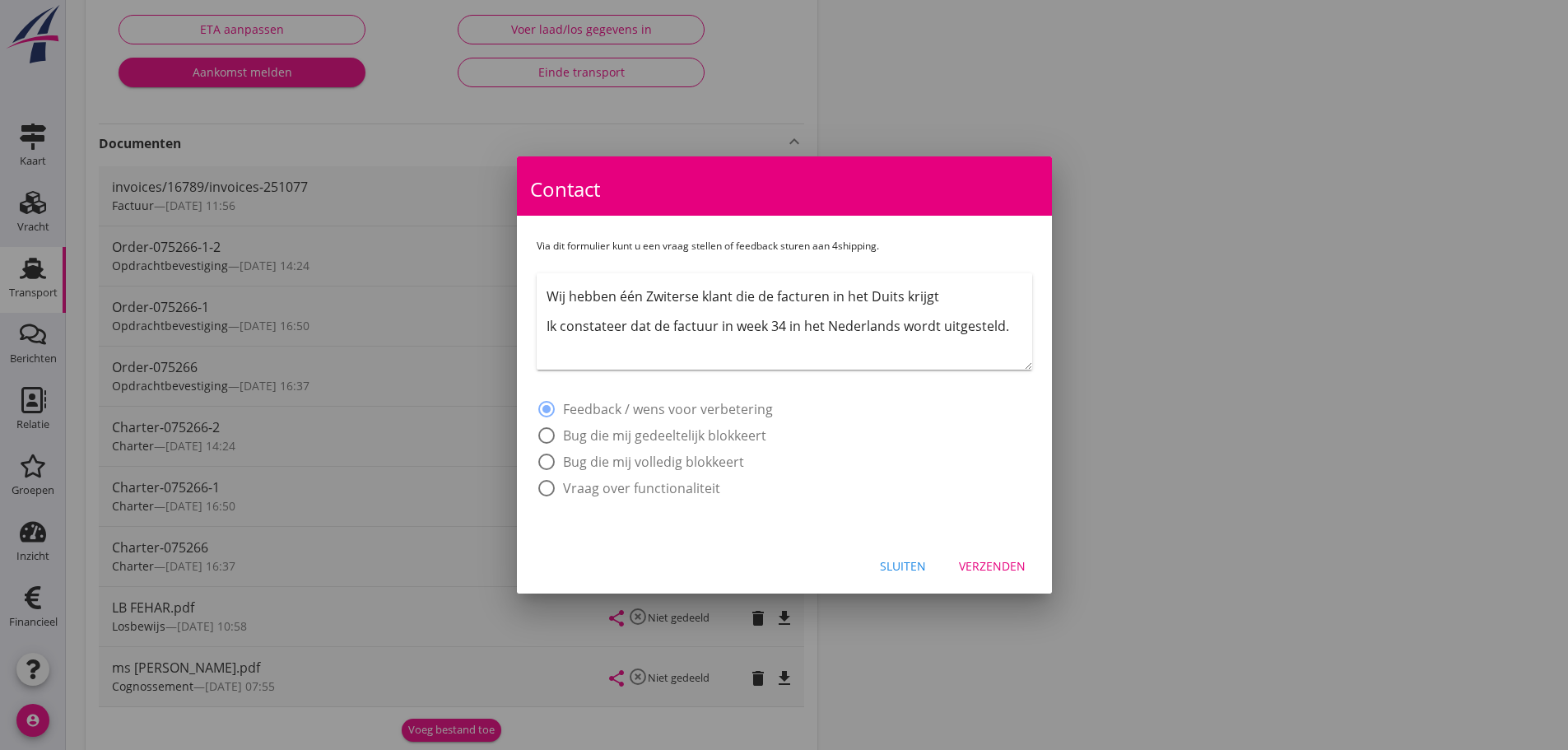
click at [943, 295] on textarea "Wij hebben één Zwiterse klant die de facturen in het Duits krijgt Ik constateer…" at bounding box center [790, 327] width 486 height 86
click at [963, 294] on textarea "Wij hebben één Zwiterse klant die de facturen in het Duits krijgt. Ik constatee…" at bounding box center [790, 327] width 486 height 86
click at [722, 346] on textarea "Wij hebben één Zwiterse klant die de facturen in het Duits krijgt. Ik constatee…" at bounding box center [790, 327] width 486 height 86
click at [734, 299] on textarea "Wij hebben één Zwiterse klant die de facturen in het Duits krijgt. Ik constatee…" at bounding box center [790, 327] width 486 height 86
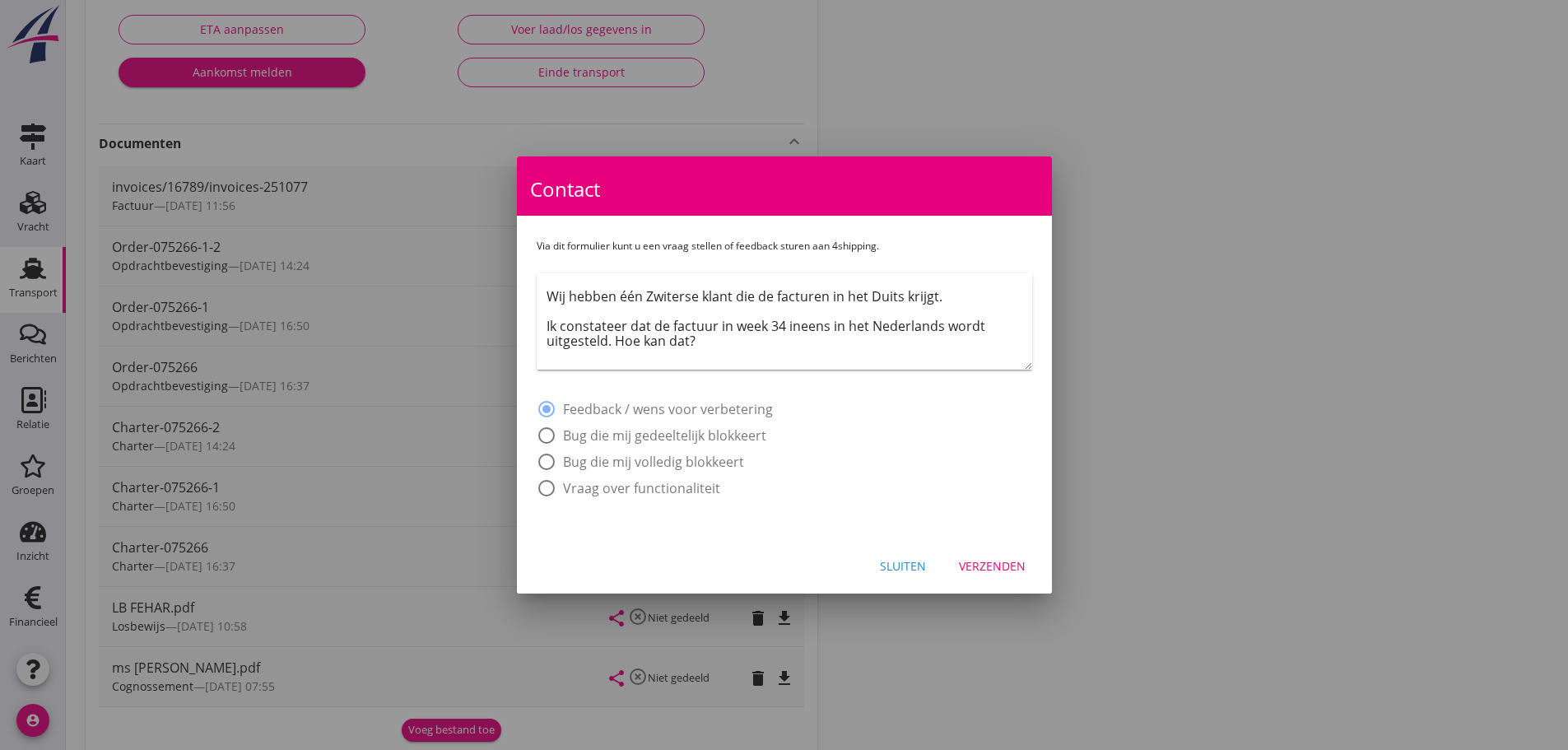
scroll to position [10, 0]
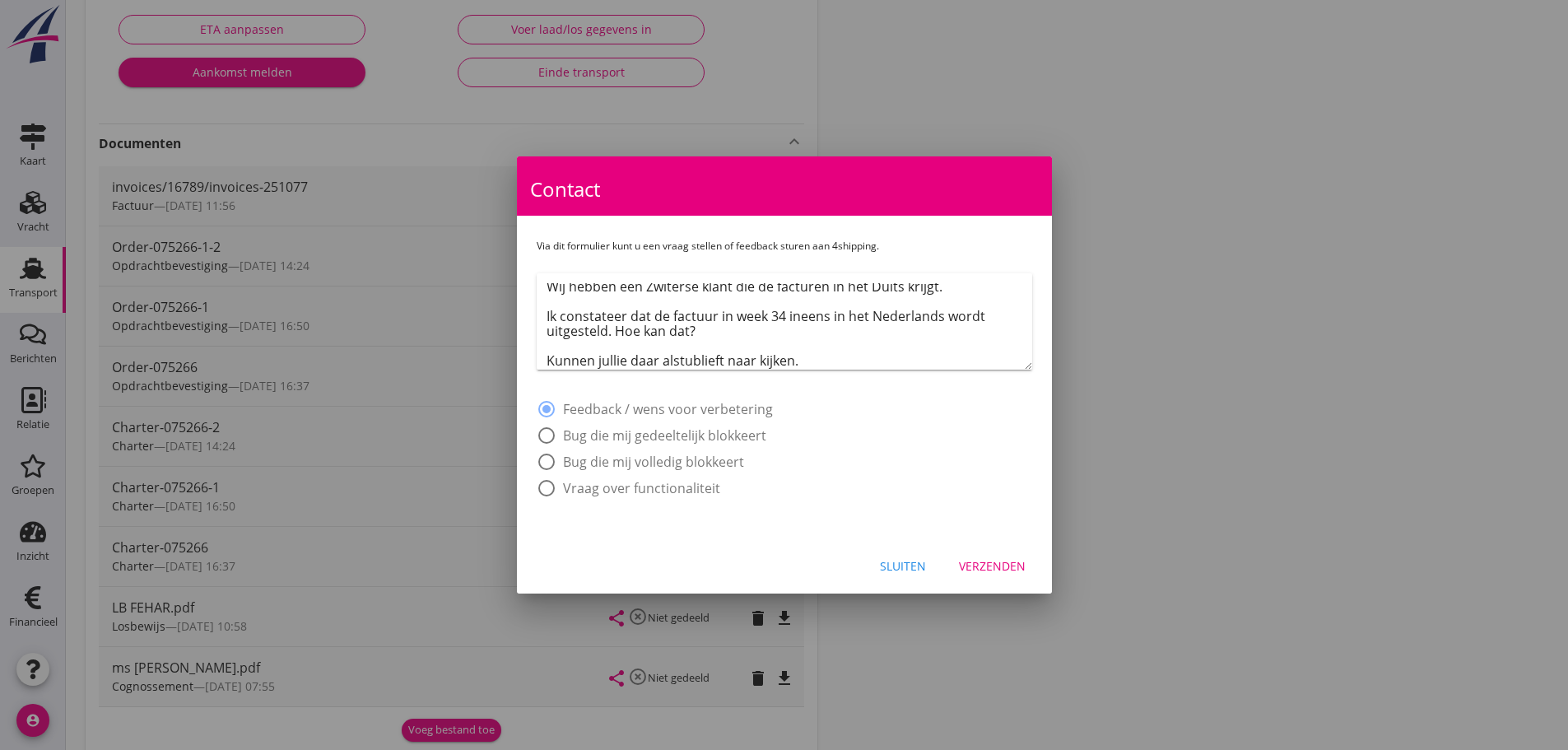
click at [733, 282] on div "Wij hebben één Zwiterse klant die de facturen in het Duits krijgt. Ik constatee…" at bounding box center [790, 321] width 486 height 96
click at [729, 286] on textarea "Wij hebben één Zwiterse klant die de facturen in het Duits krijgt. Ik constatee…" at bounding box center [790, 327] width 486 height 86
click at [832, 354] on textarea "Wij hebben één Zwiterse klant EuroChem die de facturen in het Duits krijgt. Ik …" at bounding box center [790, 327] width 486 height 86
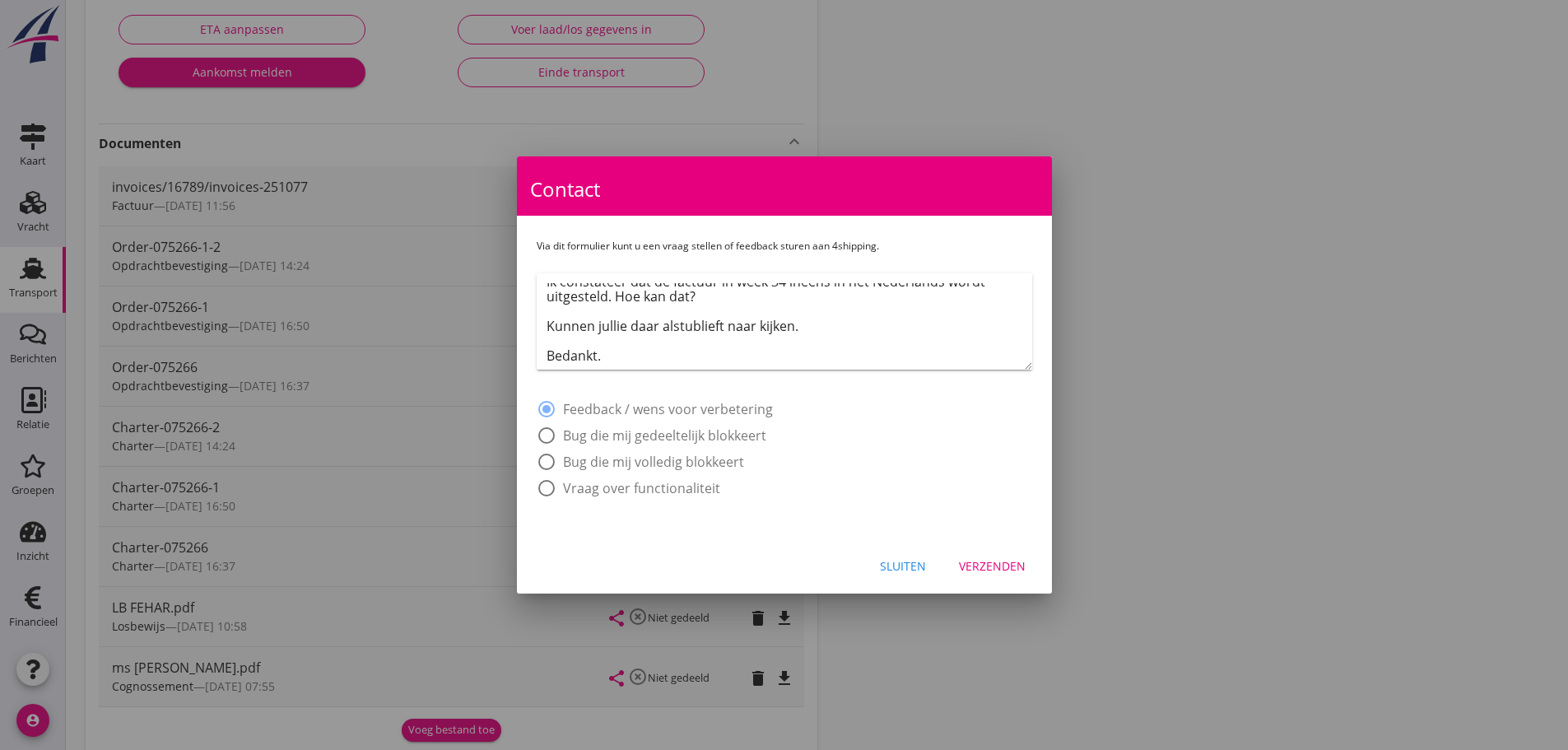
scroll to position [44, 0]
type textarea "Wij hebben één Zwiterse klant EuroChem die de facturen in het Duits krijgt. Ik …"
click at [990, 572] on div "Verzenden" at bounding box center [992, 566] width 67 height 17
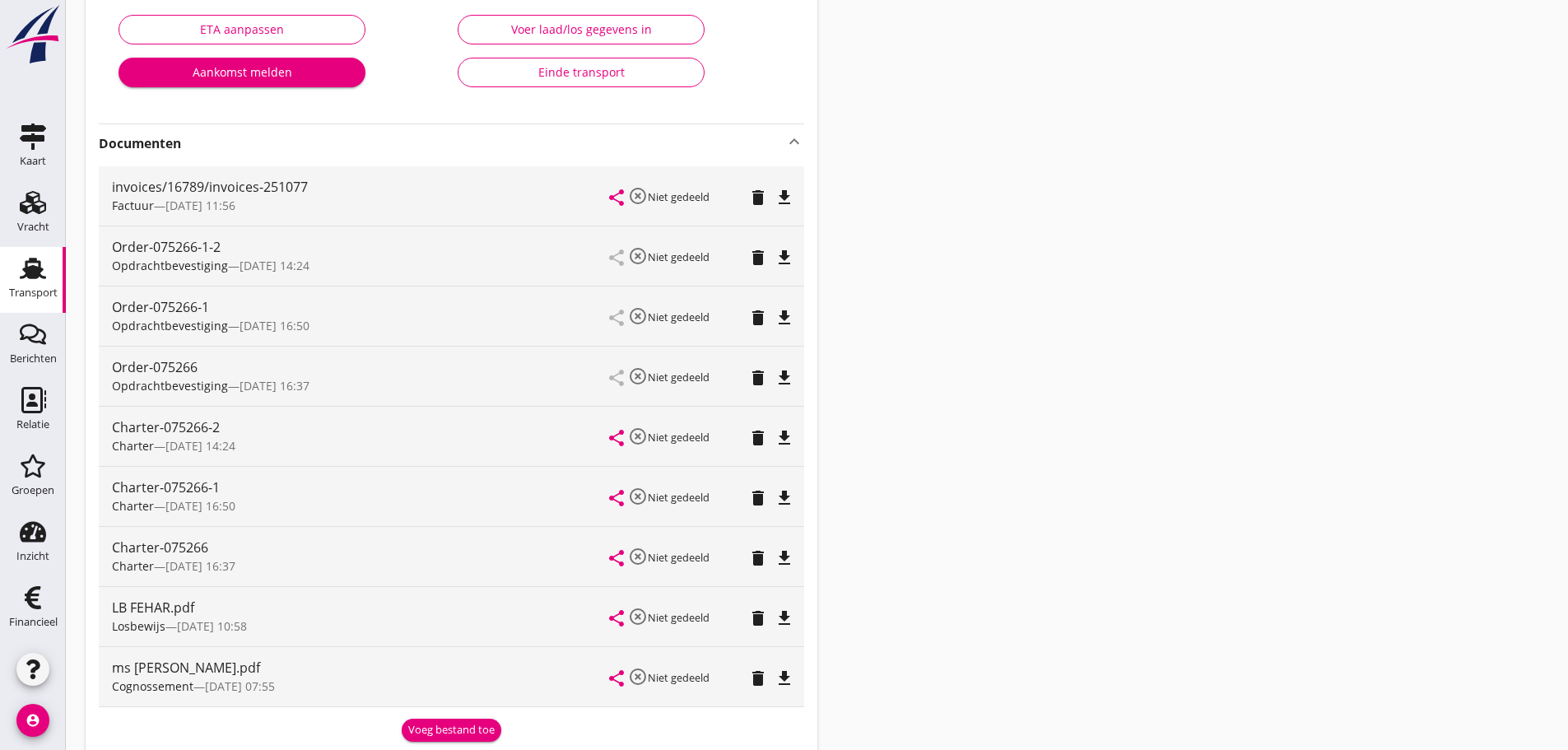
click at [721, 748] on div "075266 Fehar (Berends) local_gas_station emergency_share map Varen Laden Varen …" at bounding box center [451, 677] width 732 height 1816
click at [41, 414] on div "Relatie" at bounding box center [33, 424] width 33 height 23
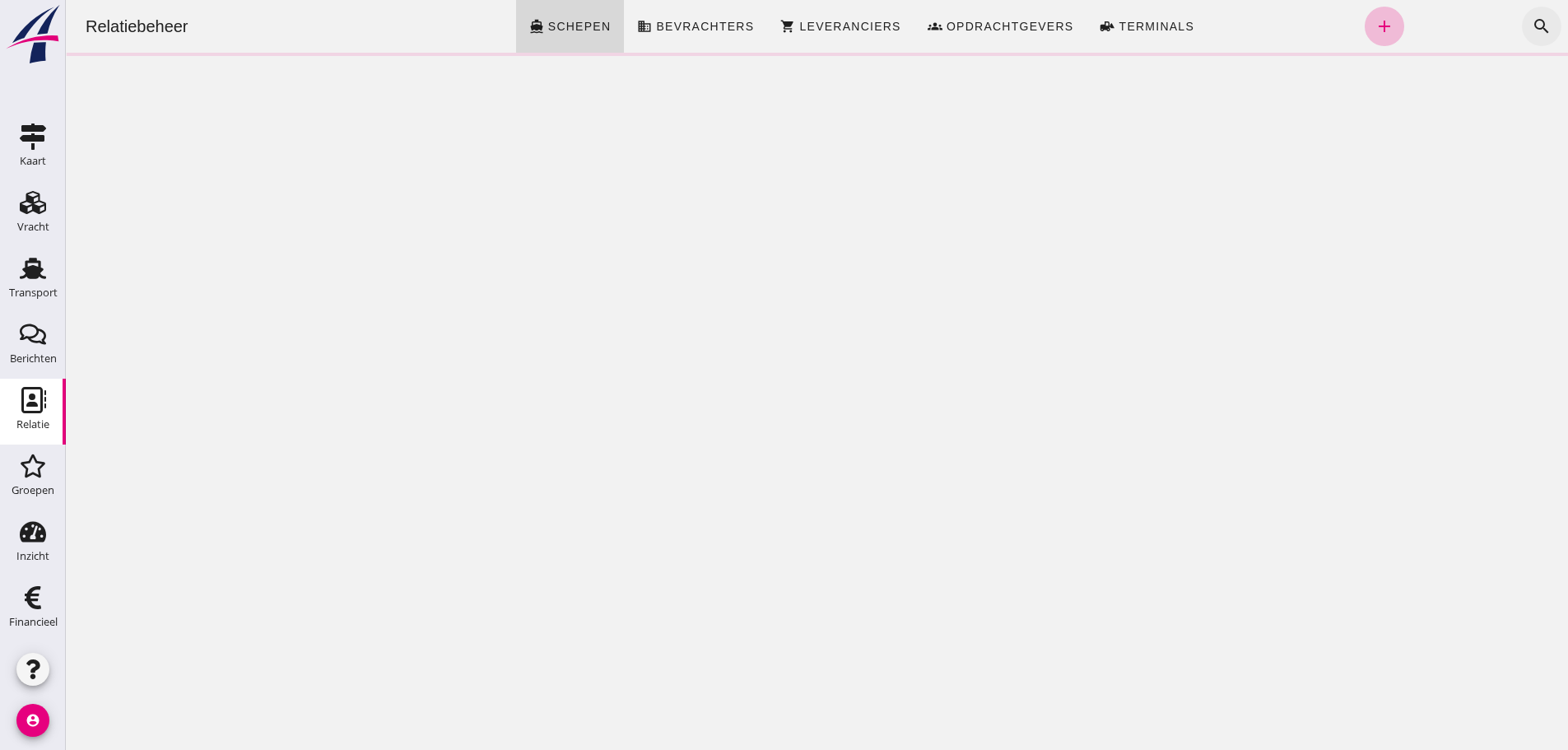
click at [1533, 26] on icon "search" at bounding box center [1541, 26] width 20 height 20
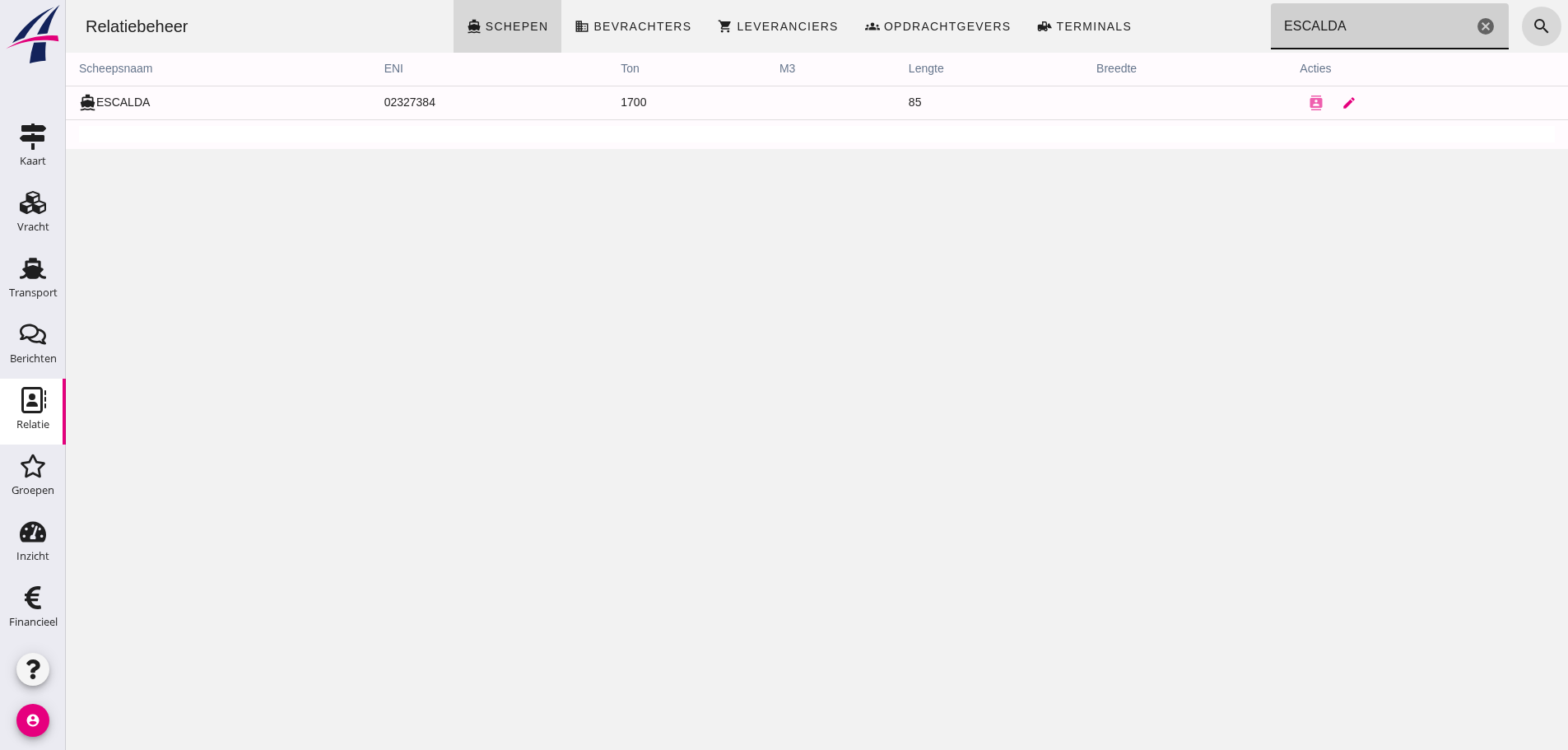
type input "ESCALDA"
click at [1342, 104] on icon "edit" at bounding box center [1349, 103] width 15 height 15
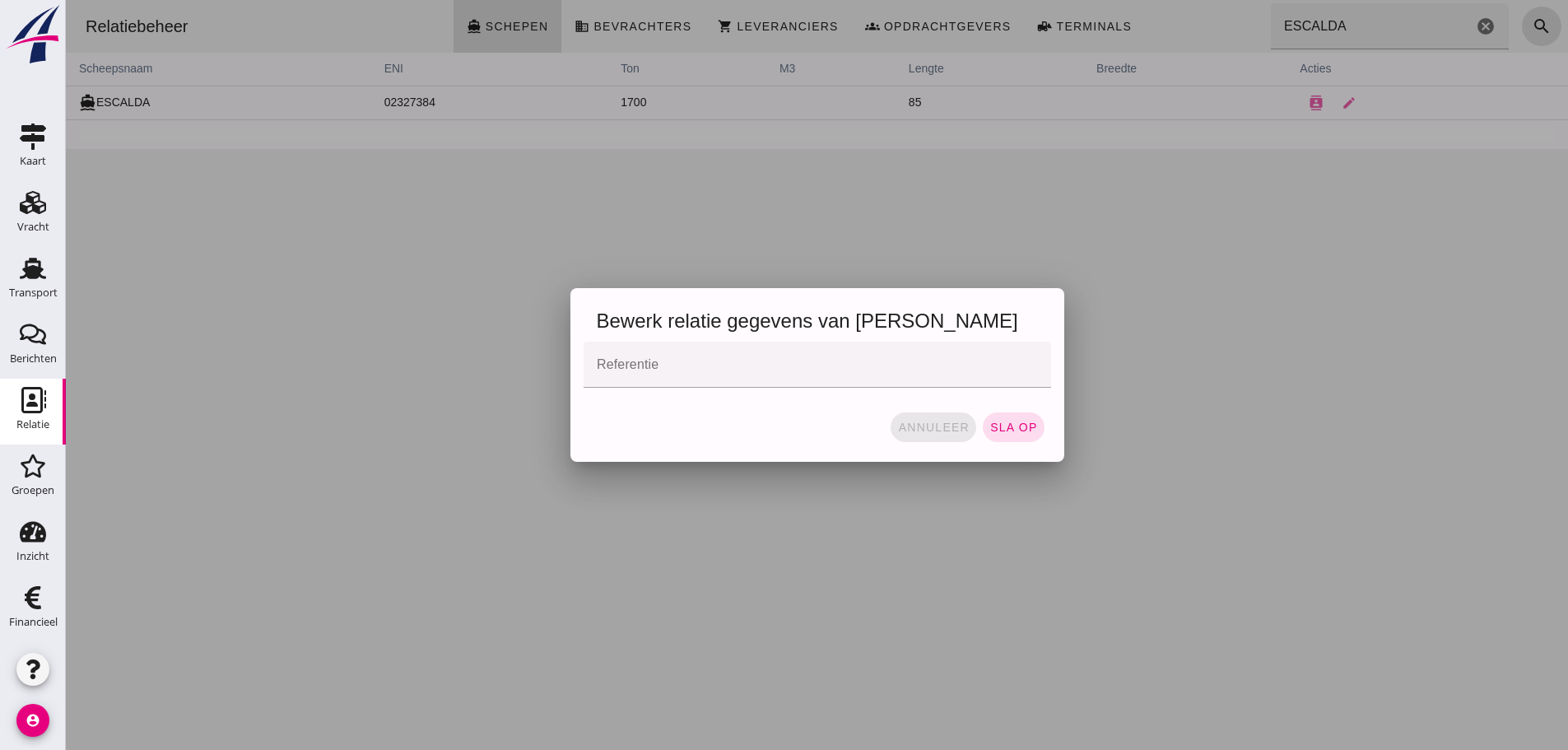
click span "annuleer"
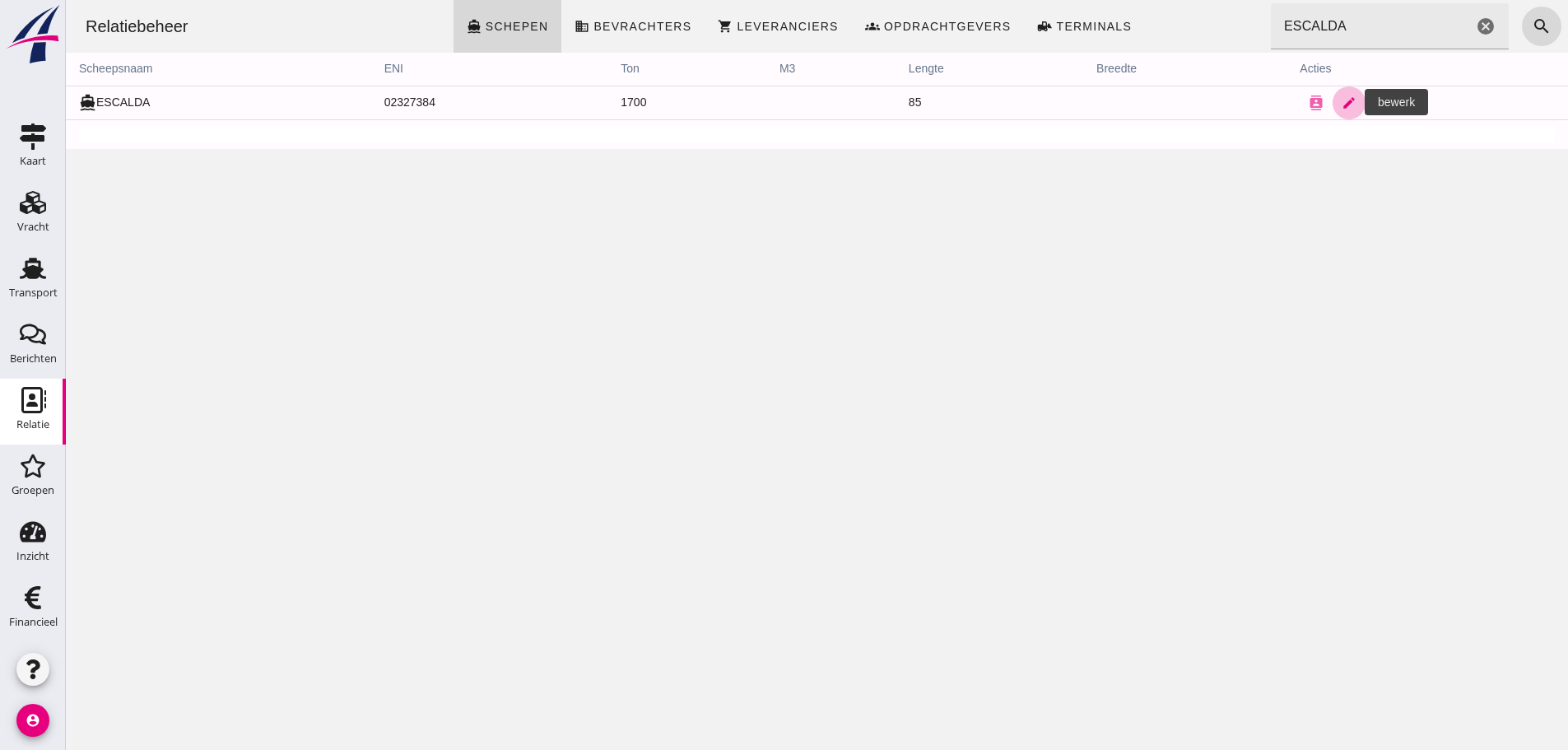
click at [1343, 104] on icon "edit" at bounding box center [1349, 103] width 15 height 15
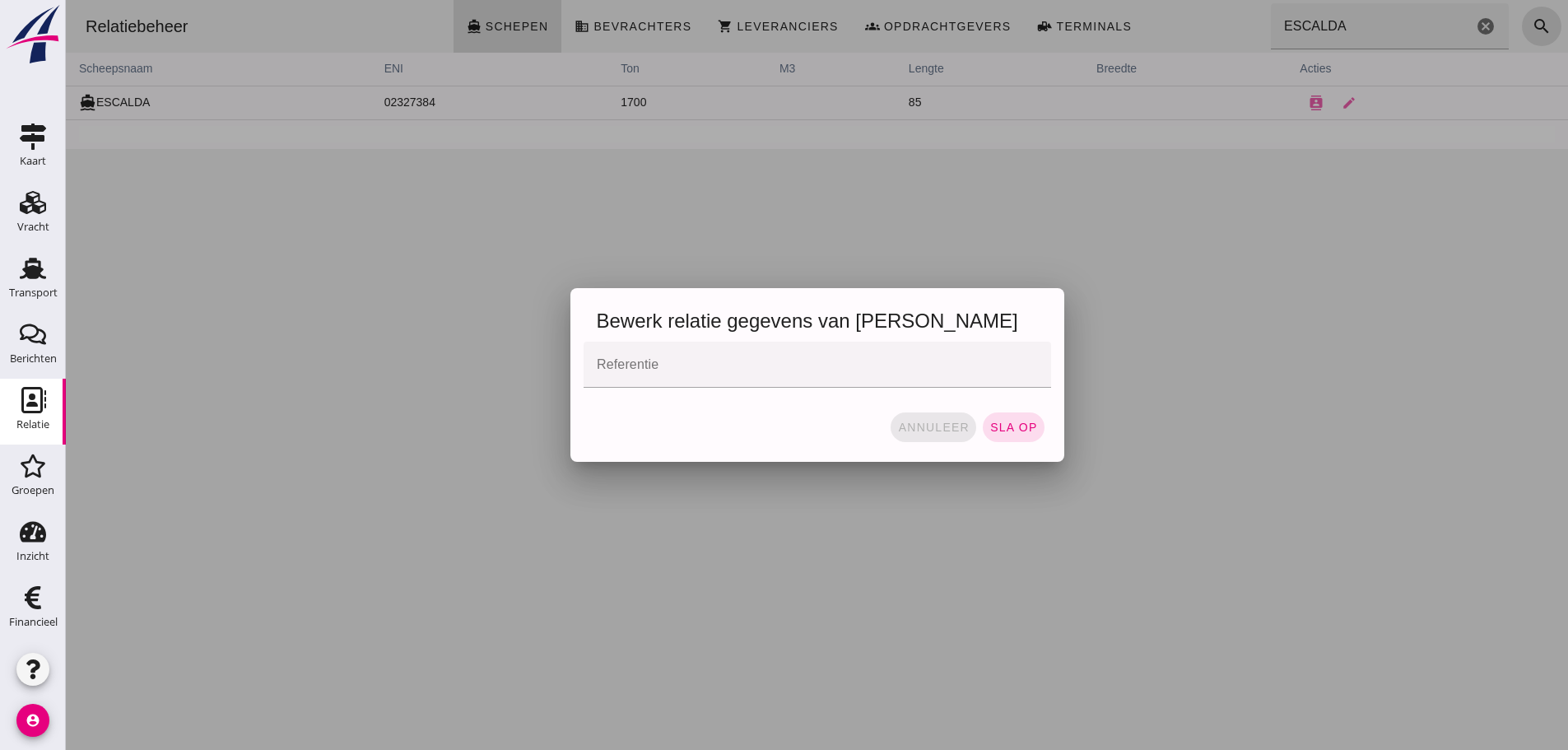
click span "annuleer"
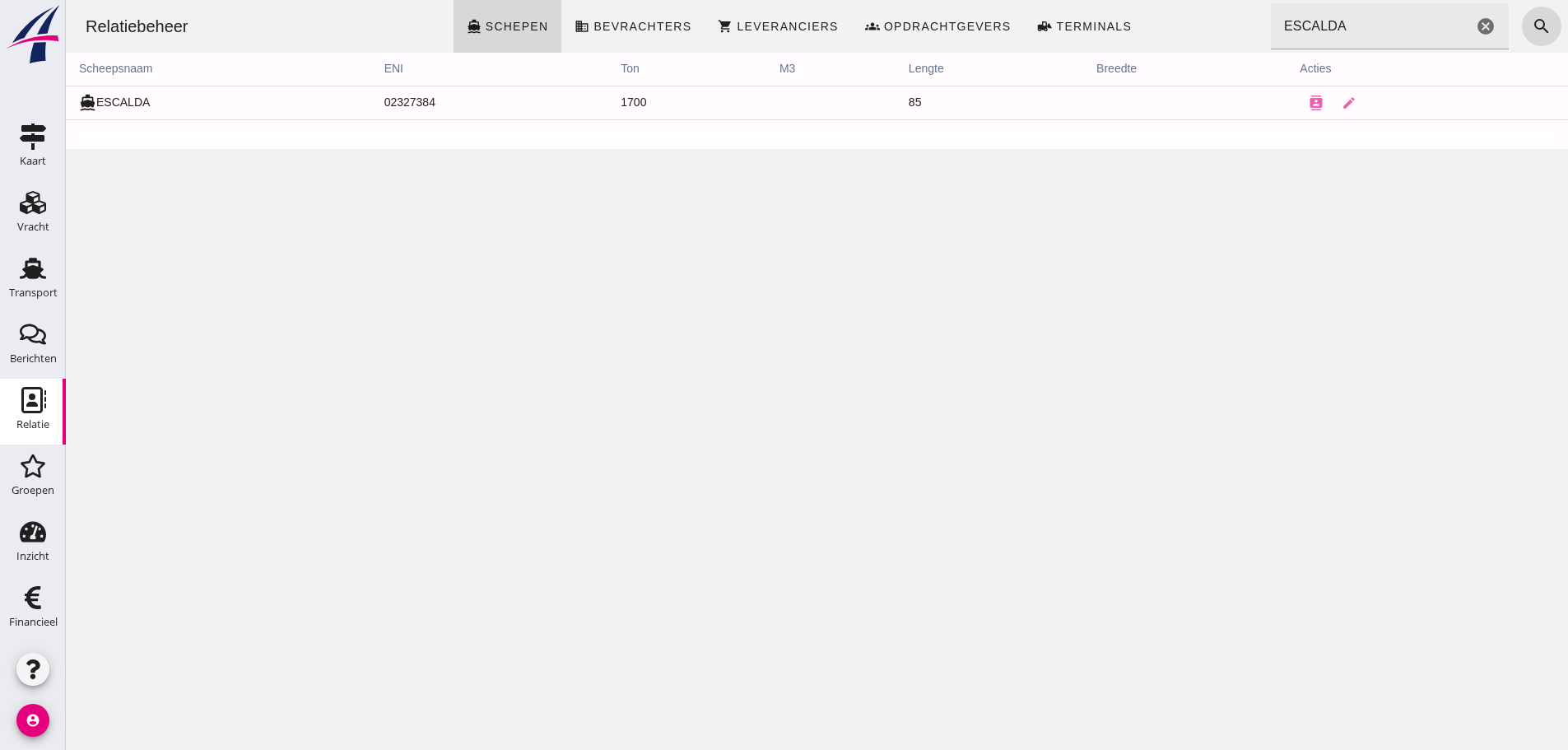
click at [131, 99] on td "directions_boat ESCALDA" at bounding box center [219, 102] width 306 height 34
click at [1309, 106] on icon "contacts" at bounding box center [1316, 103] width 15 height 15
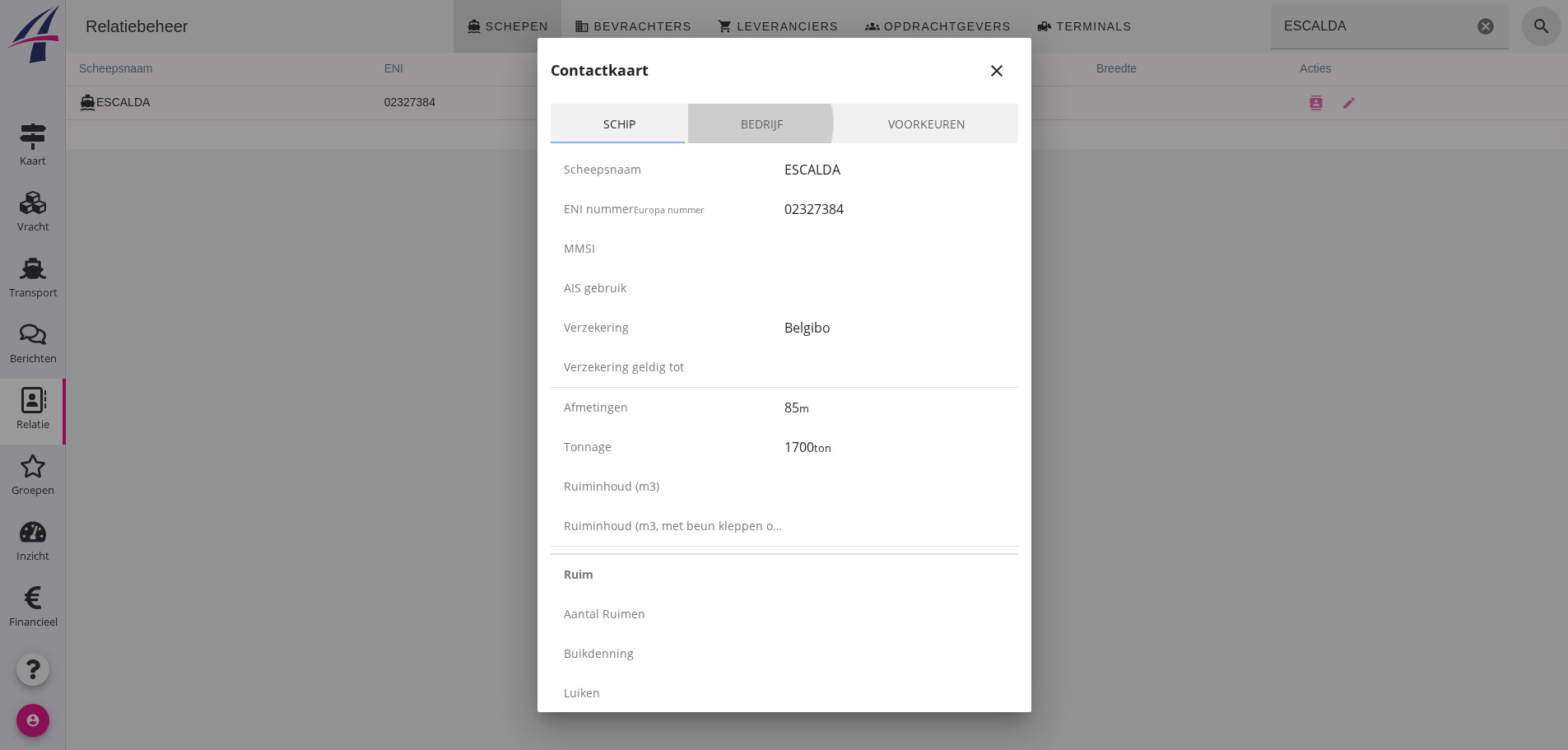
click at [738, 123] on link "Bedrijf" at bounding box center [762, 124] width 148 height 40
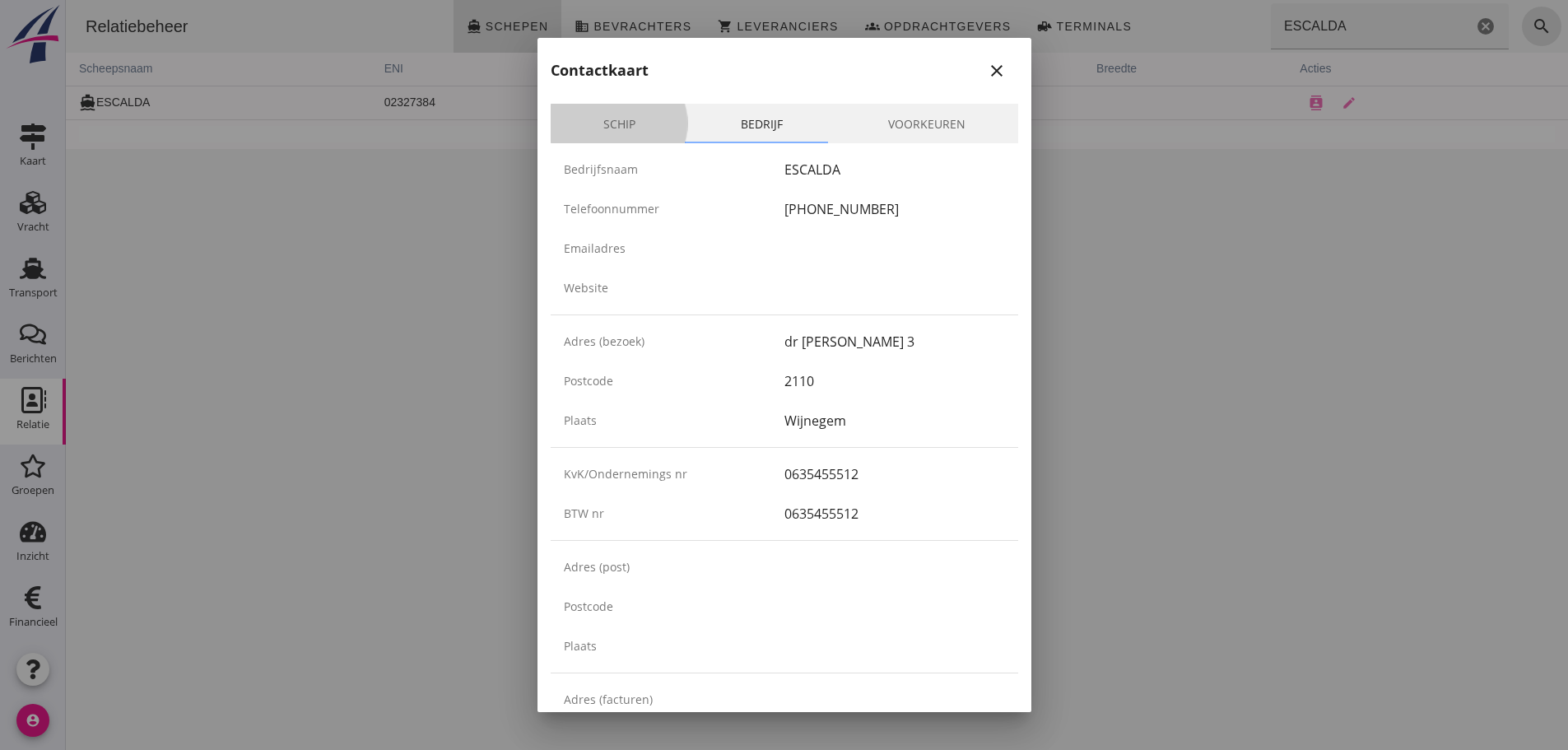
click at [609, 120] on link "Schip" at bounding box center [619, 124] width 137 height 40
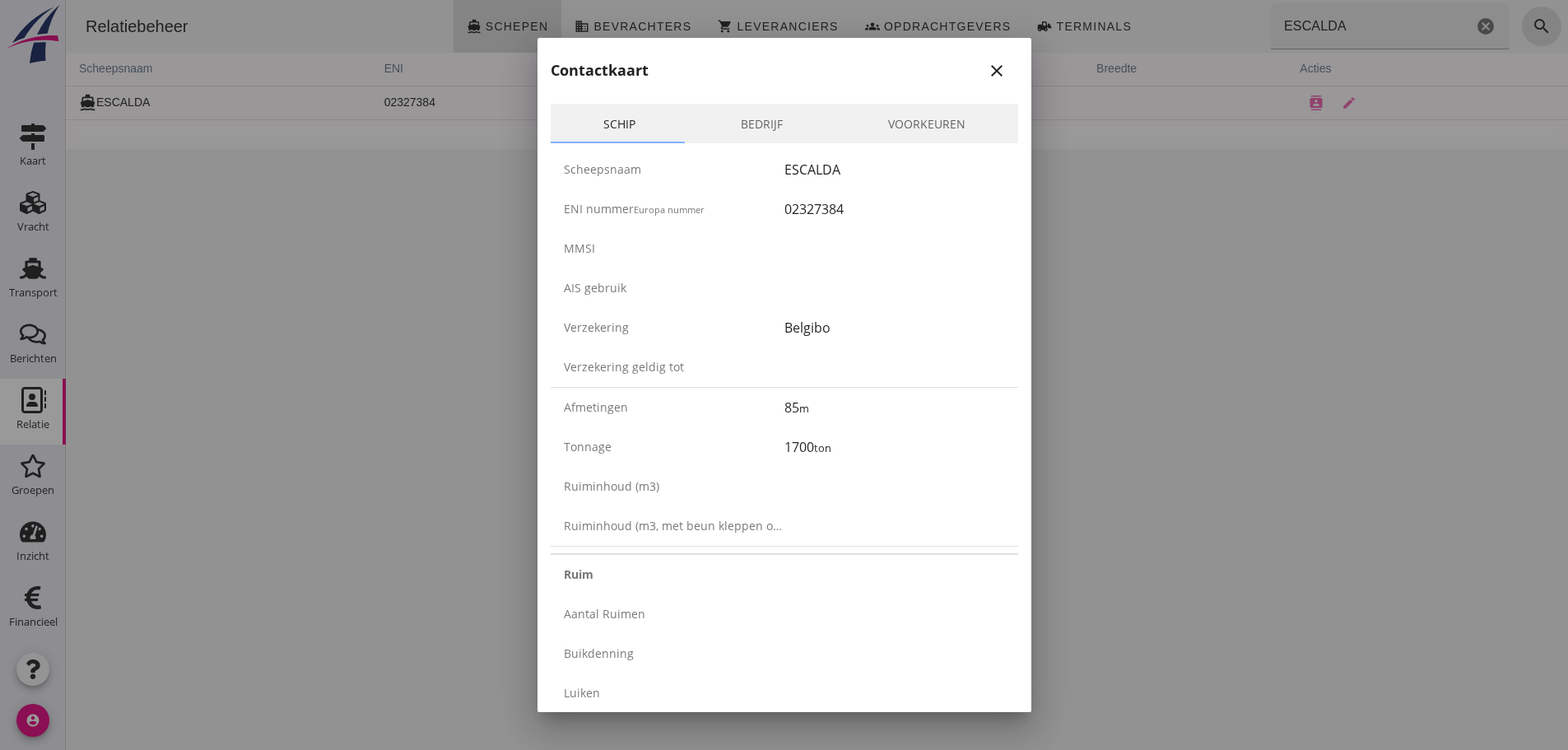
click at [825, 163] on div "ESCALDA" at bounding box center [894, 169] width 220 height 20
click at [989, 75] on icon "close" at bounding box center [997, 71] width 20 height 20
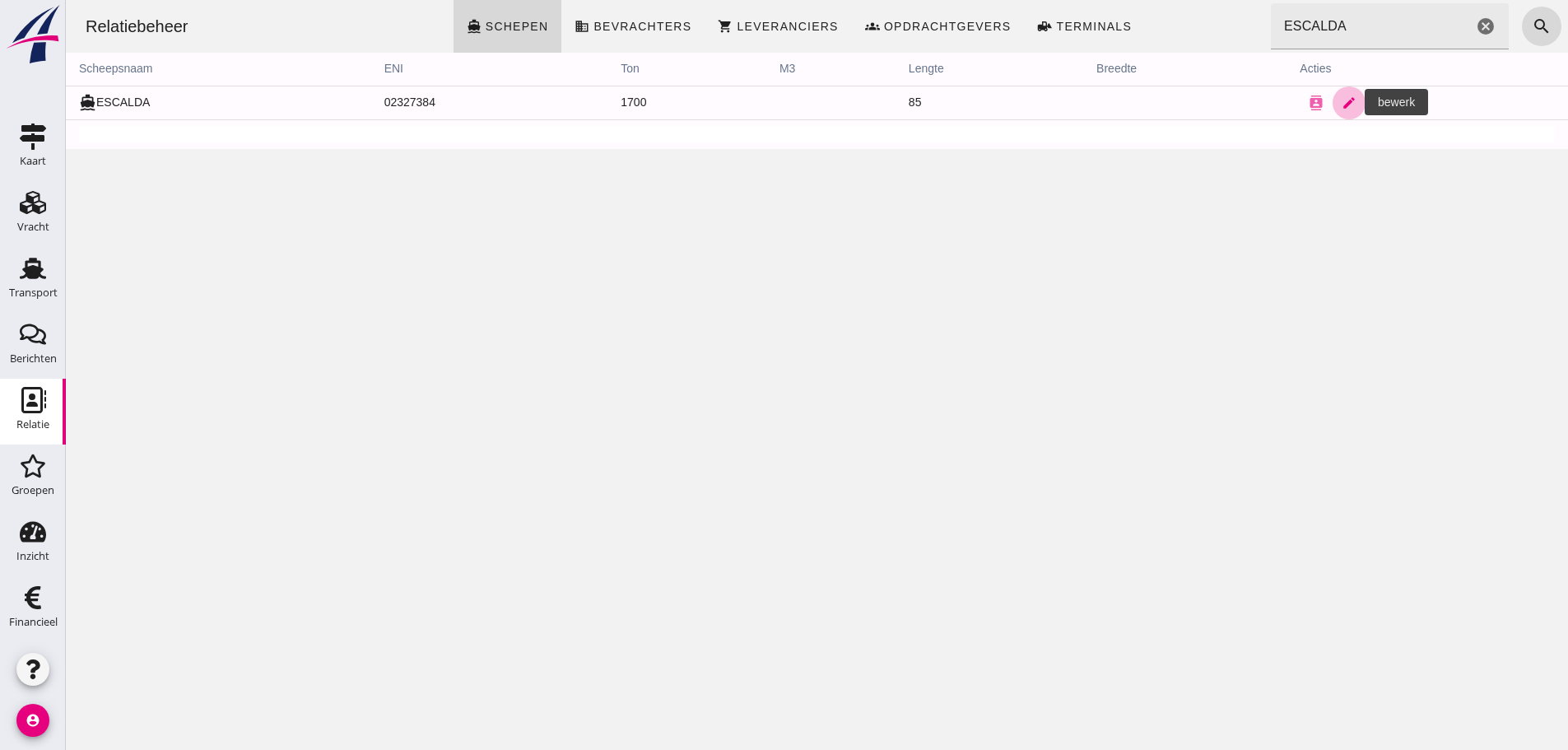
click at [1342, 104] on icon "edit" at bounding box center [1349, 103] width 15 height 15
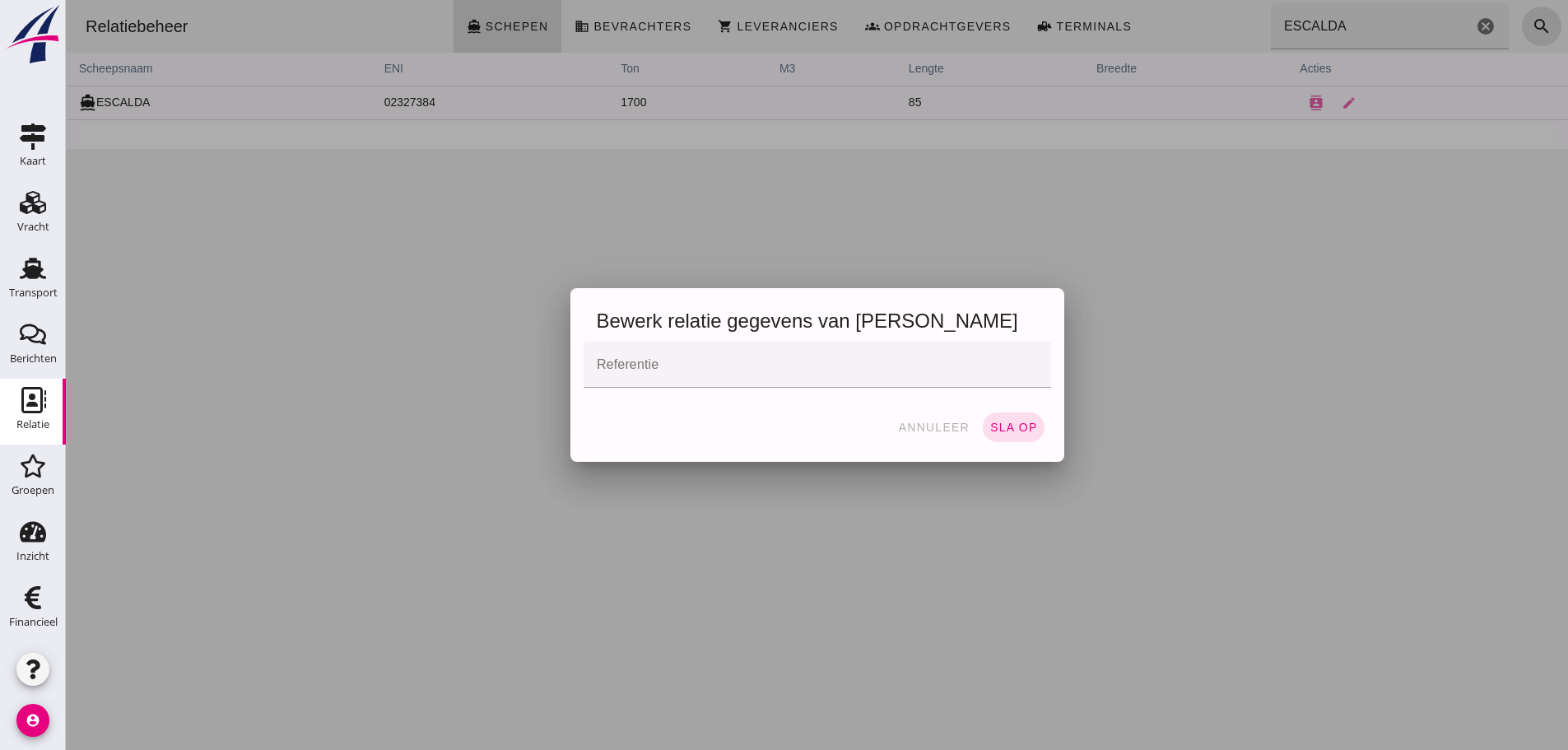
click input "Referentie"
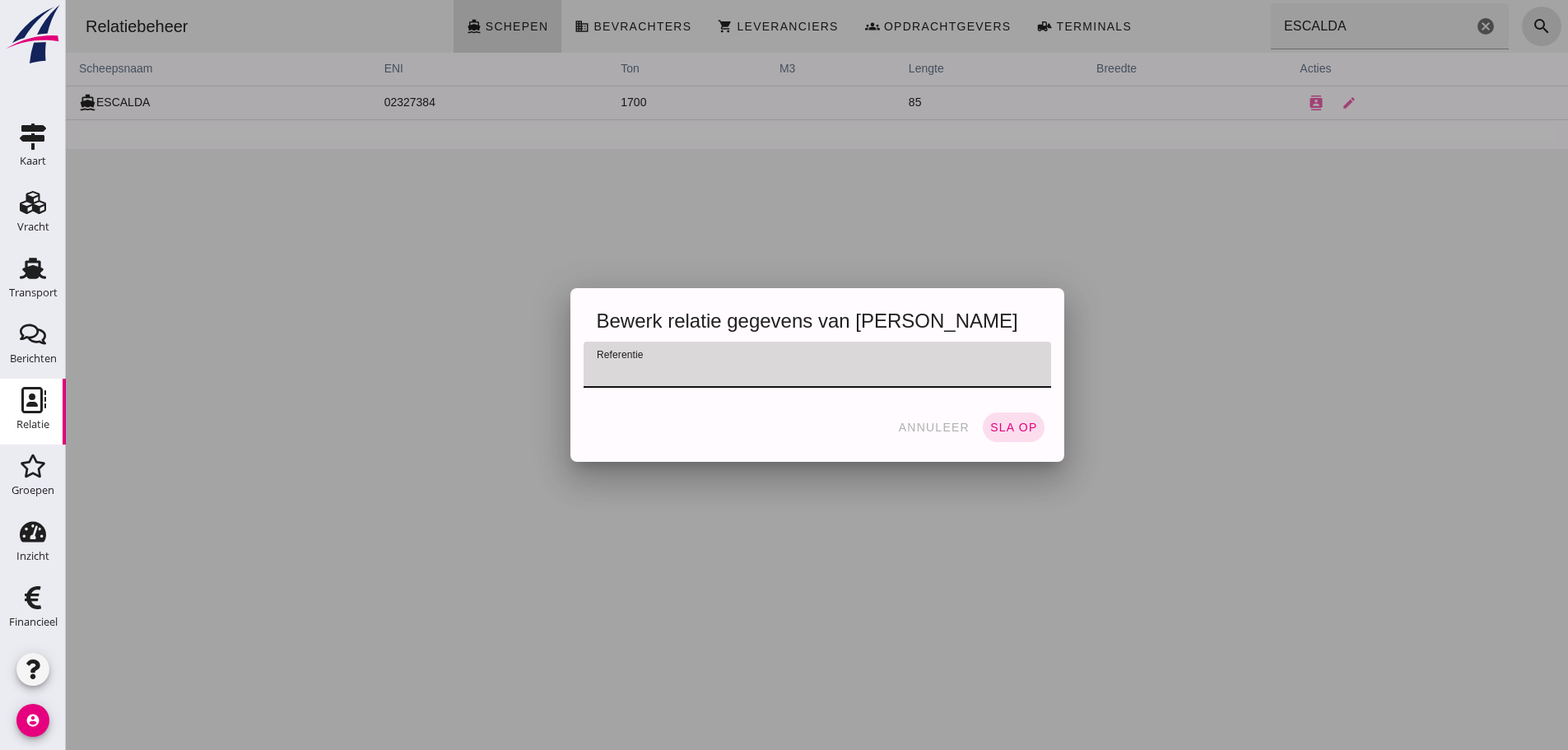
drag, startPoint x: 908, startPoint y: 434, endPoint x: 924, endPoint y: 429, distance: 16.8
click button "annuleer"
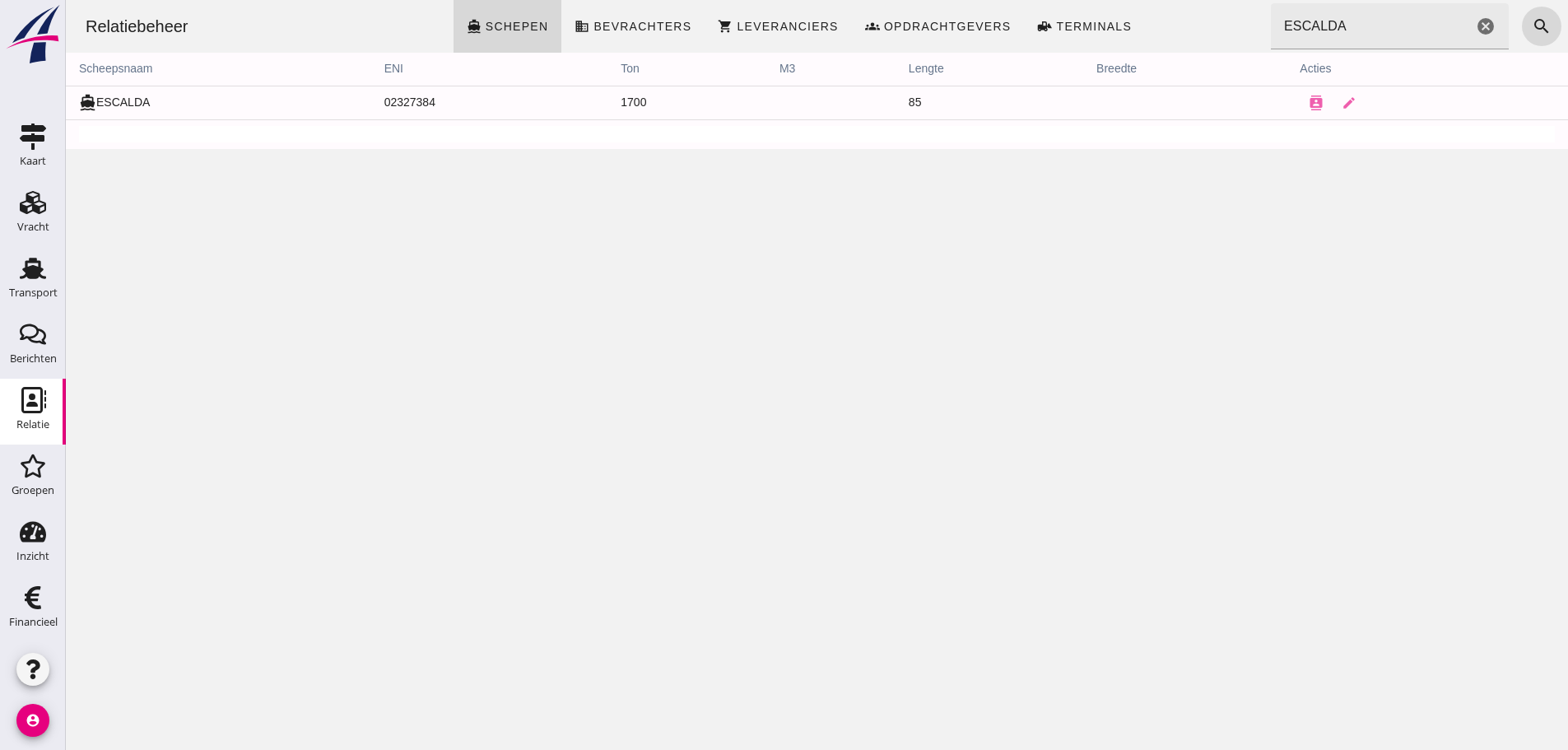
drag, startPoint x: 343, startPoint y: 639, endPoint x: 320, endPoint y: 595, distance: 49.6
click at [340, 638] on div "Relatiebeheer directions_boat Schepen business Bevrachters shopping_cart Levera…" at bounding box center [816, 375] width 1502 height 750
drag, startPoint x: 35, startPoint y: 287, endPoint x: 61, endPoint y: 253, distance: 42.8
click at [35, 287] on div "Transport" at bounding box center [33, 293] width 48 height 23
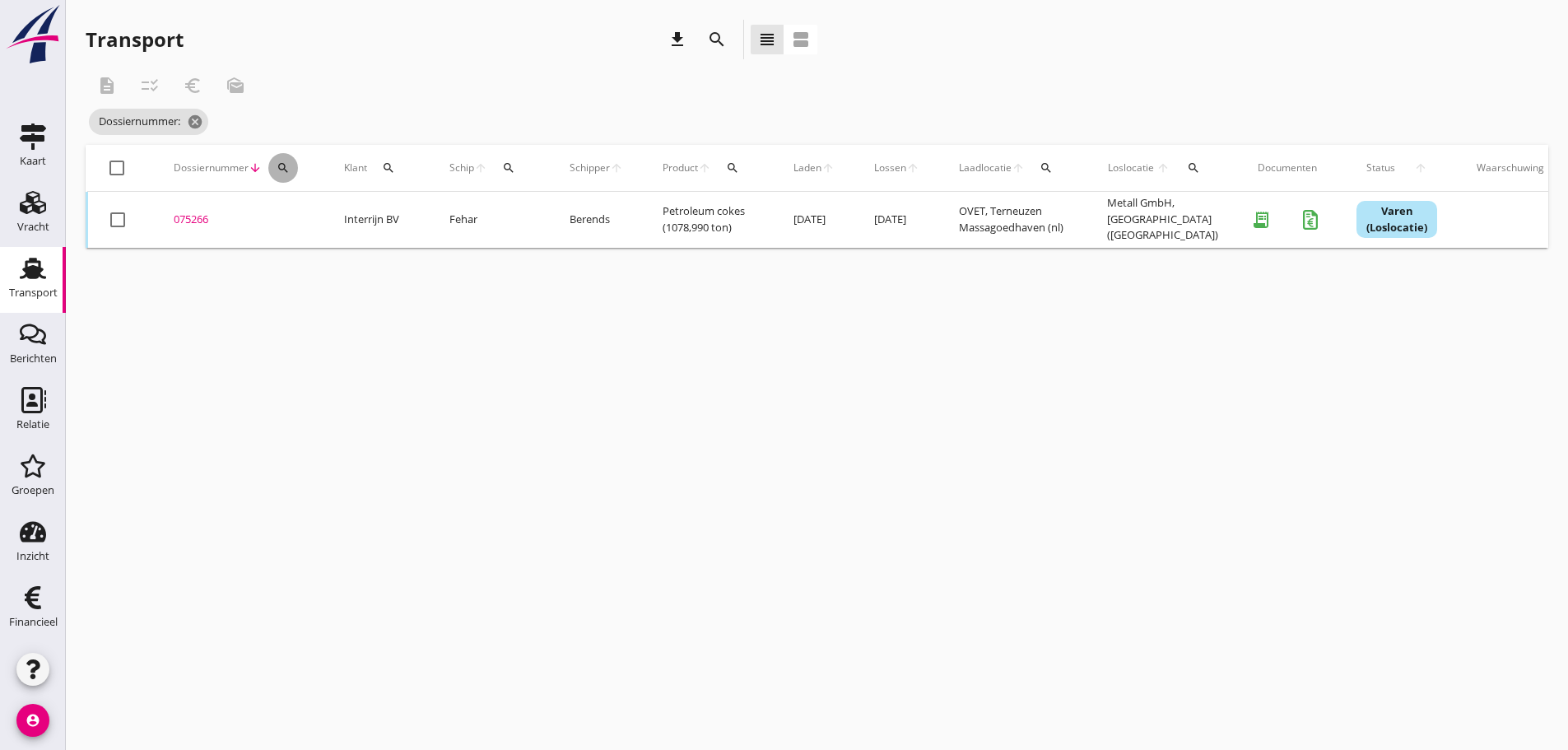
drag, startPoint x: 283, startPoint y: 168, endPoint x: 295, endPoint y: 182, distance: 18.4
click at [284, 168] on icon "search" at bounding box center [282, 168] width 13 height 13
drag, startPoint x: 304, startPoint y: 207, endPoint x: 272, endPoint y: 226, distance: 37.2
click at [297, 213] on input "Zoeken op dossiernummer..." at bounding box center [360, 215] width 171 height 26
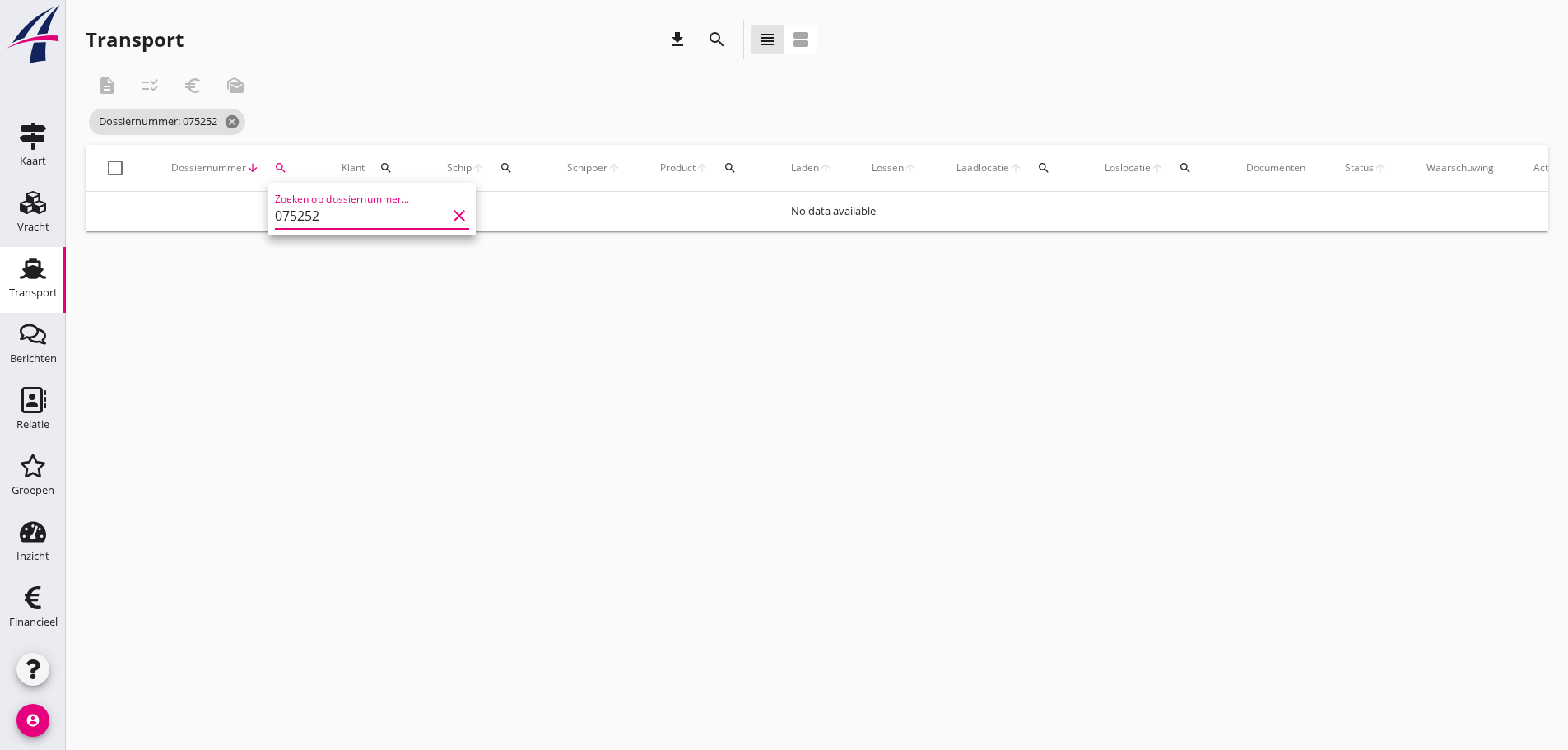
type input "075252"
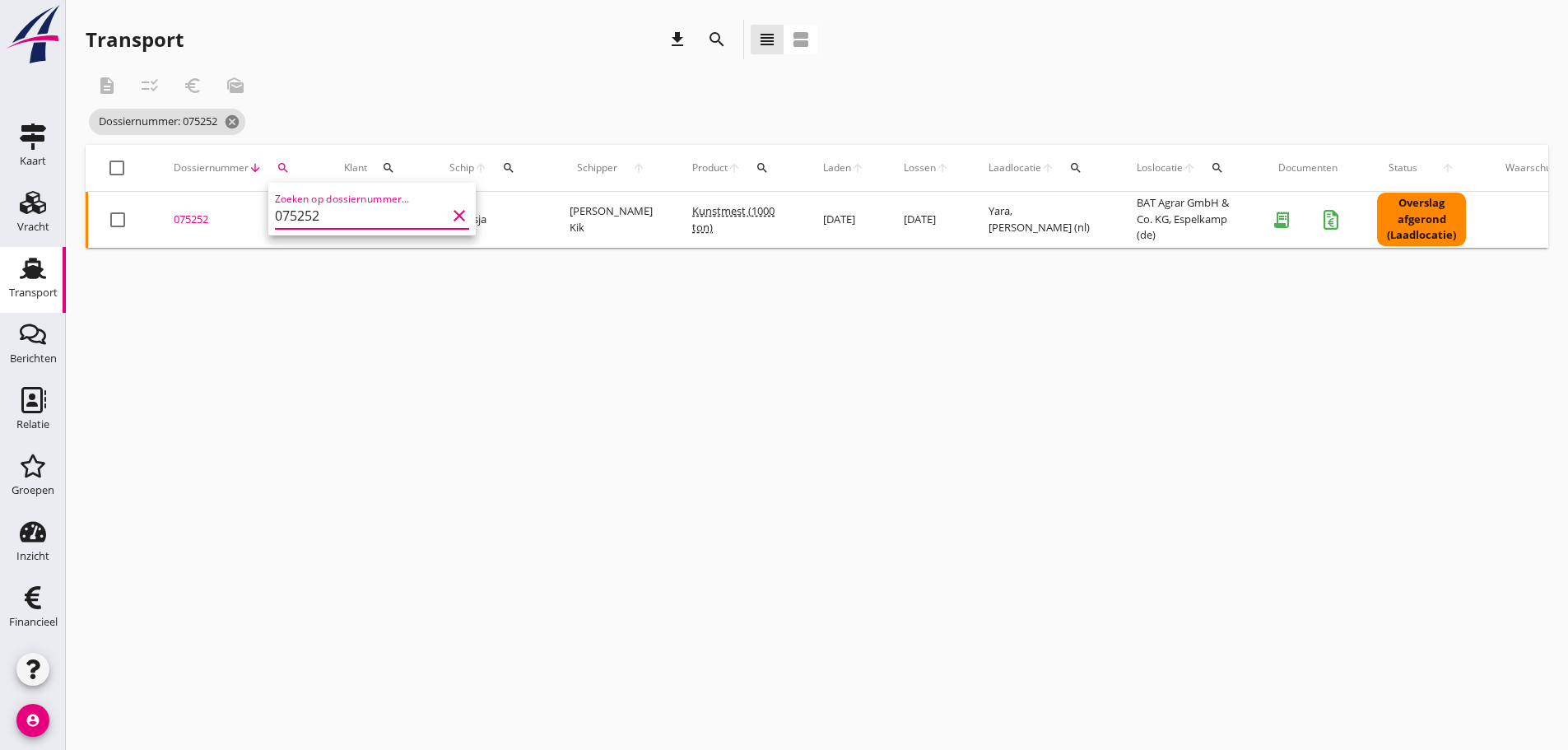
click at [203, 217] on div "075252" at bounding box center [239, 219] width 131 height 16
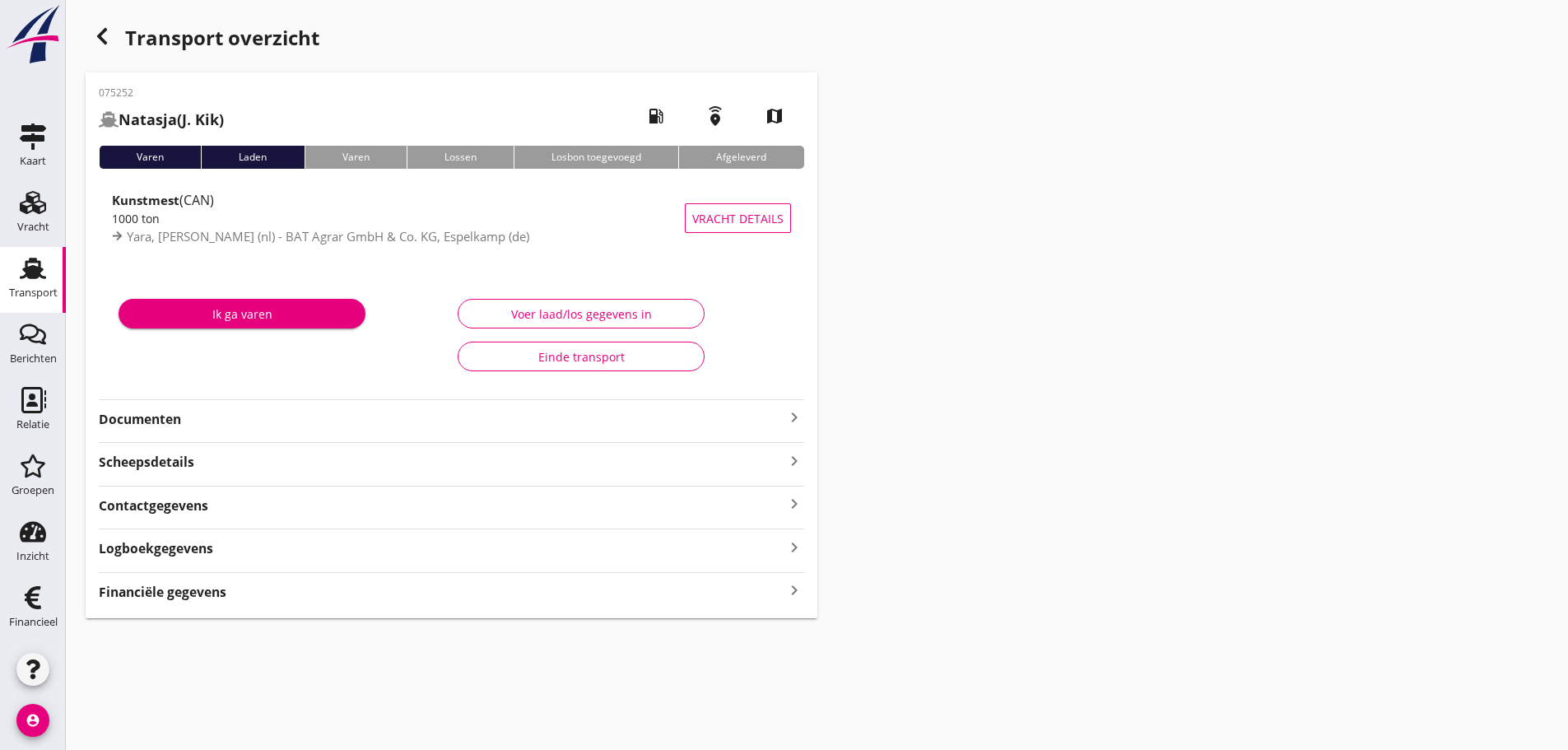
click at [796, 586] on icon "keyboard_arrow_right" at bounding box center [794, 591] width 20 height 22
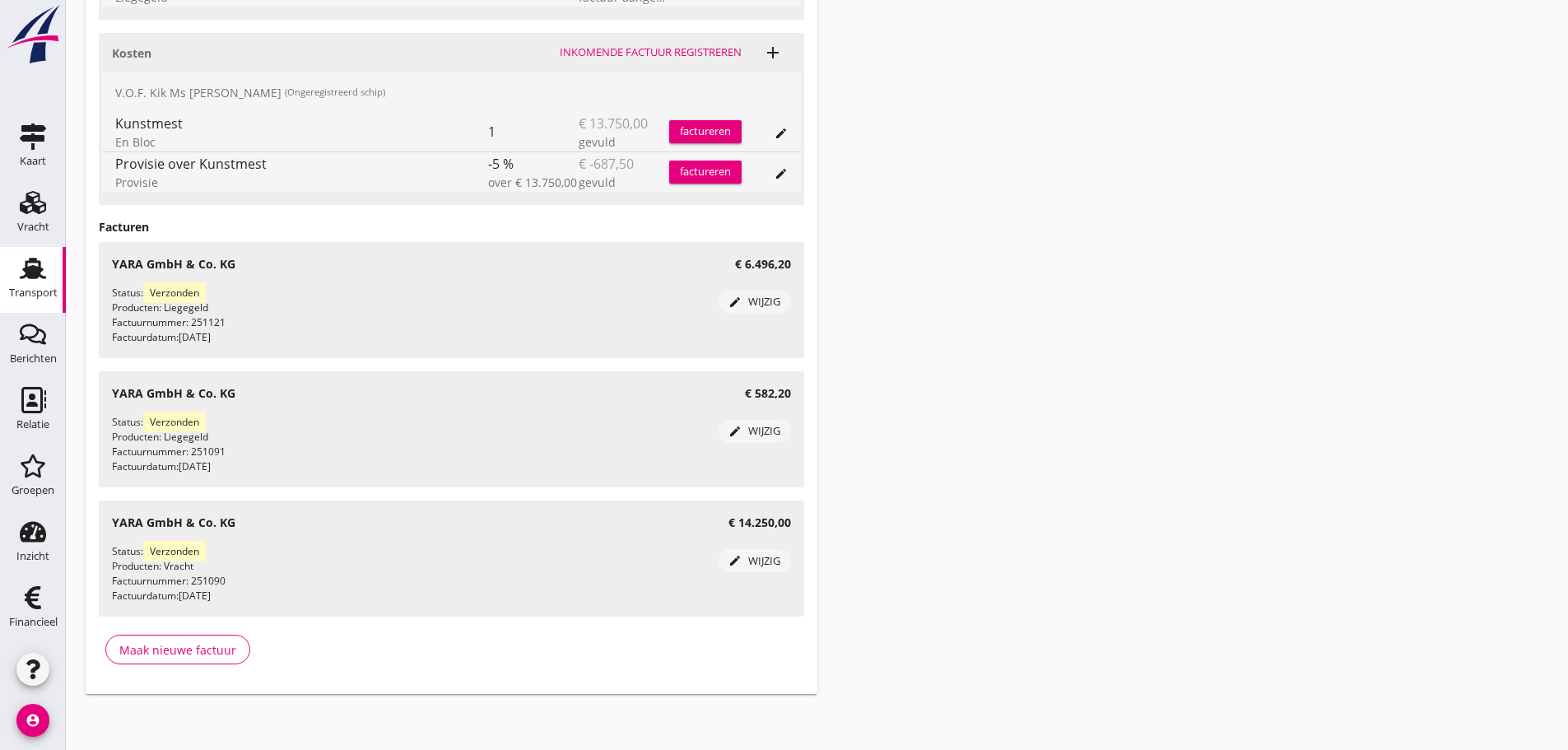
scroll to position [962, 0]
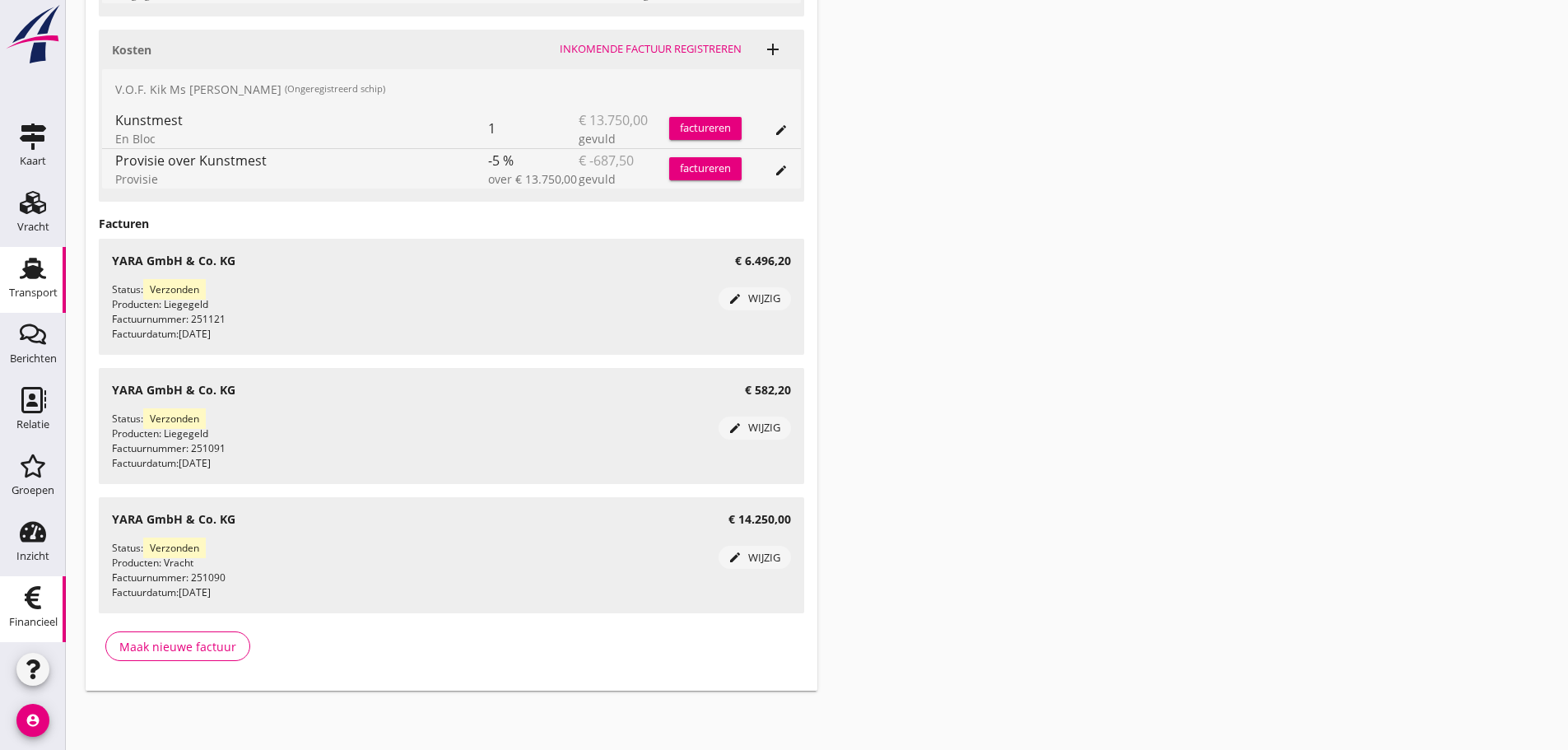
click at [45, 604] on icon "Financieel" at bounding box center [33, 598] width 26 height 26
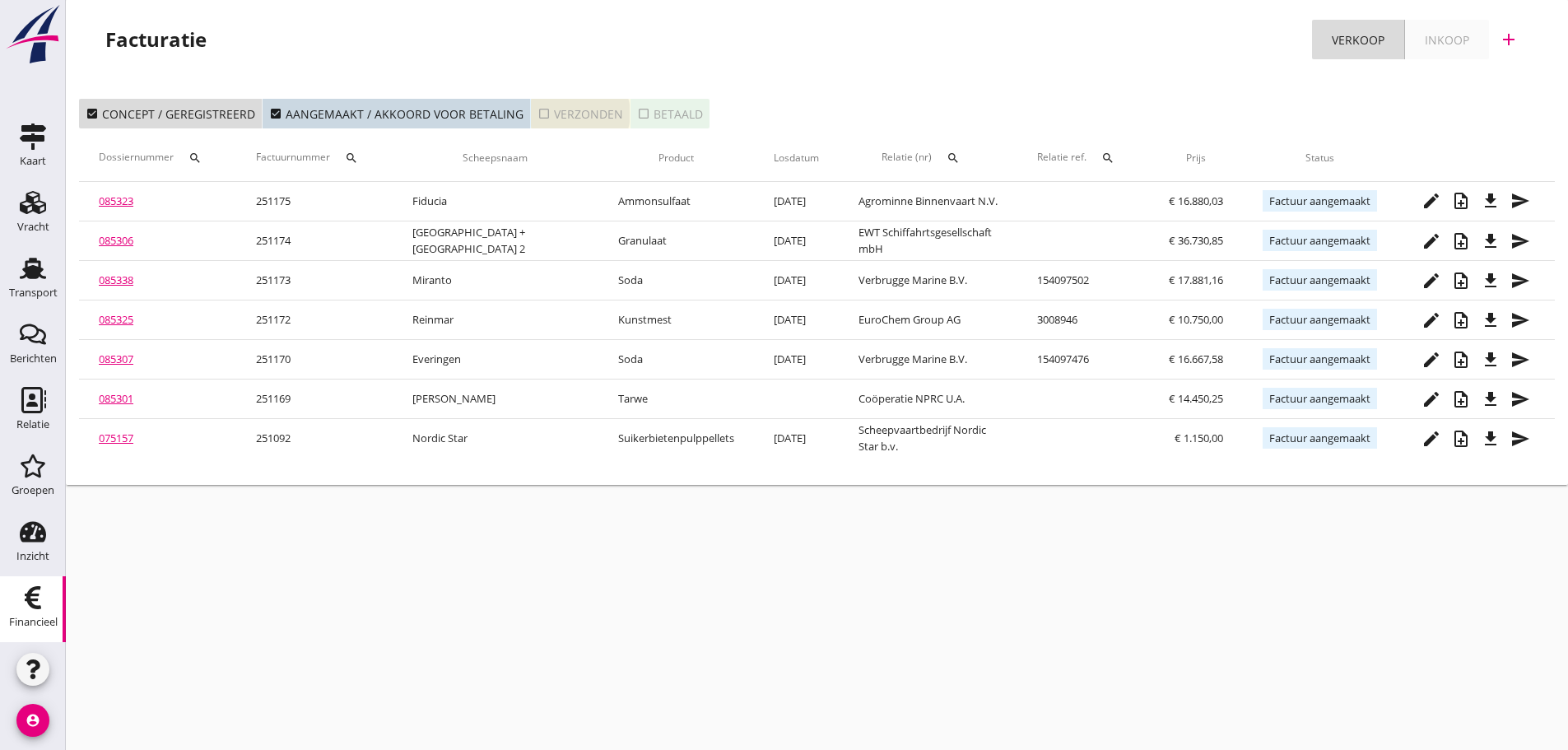
click at [537, 114] on icon "check_box_outline_blank" at bounding box center [543, 113] width 13 height 13
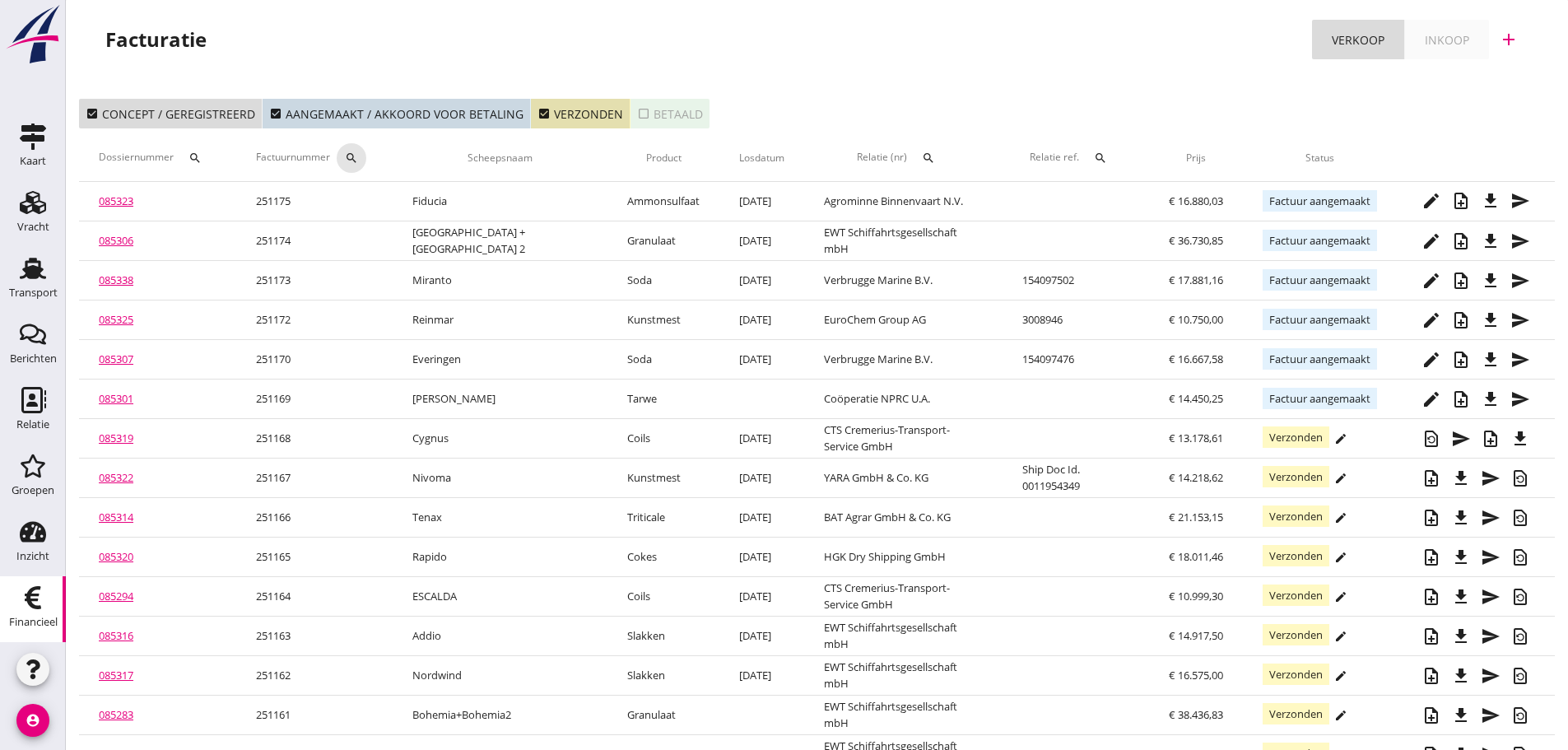
drag, startPoint x: 363, startPoint y: 155, endPoint x: 368, endPoint y: 207, distance: 52.2
click at [365, 162] on div "search" at bounding box center [352, 157] width 29 height 13
click at [366, 207] on input "Zoeken op factuurnummer..." at bounding box center [435, 206] width 171 height 26
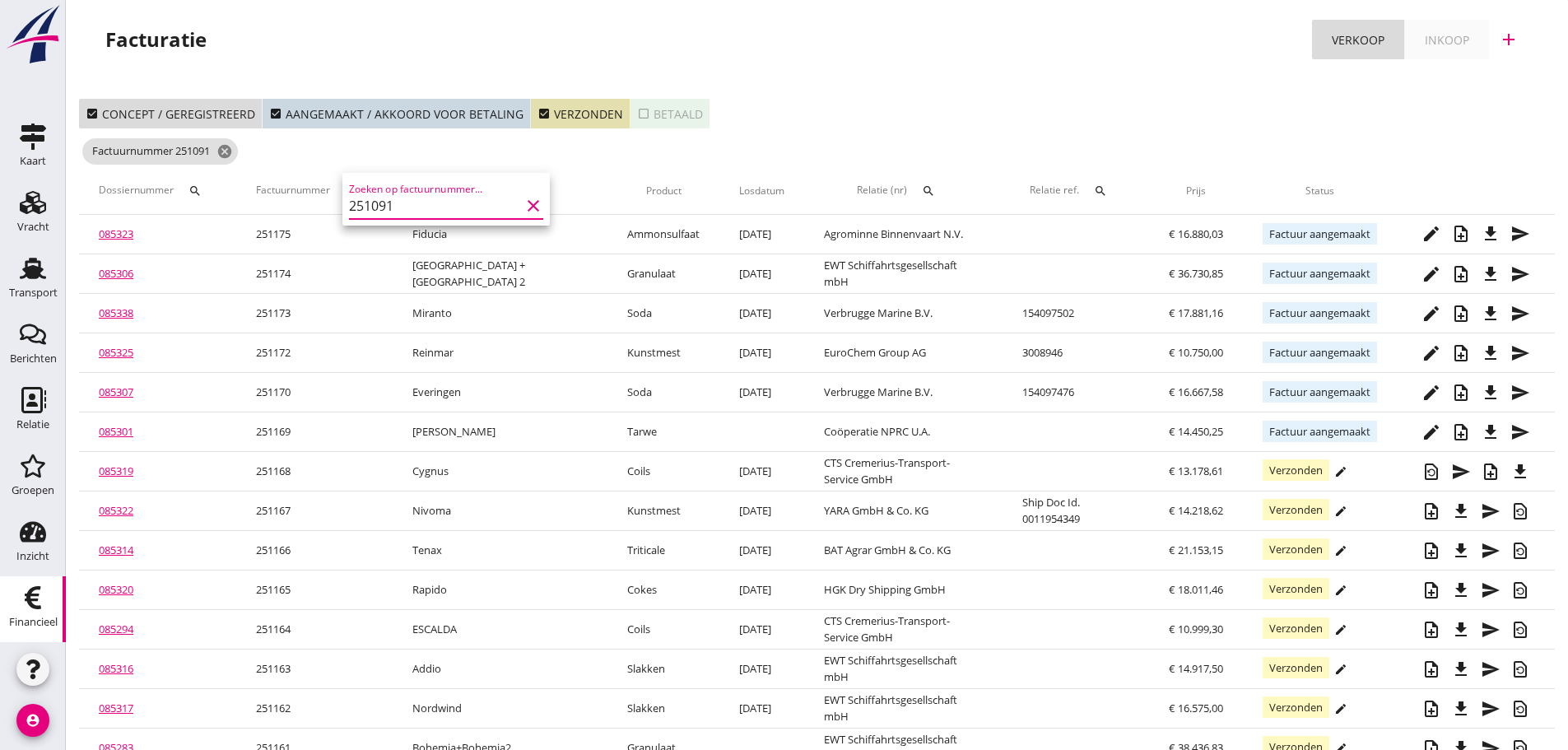
type input "251091"
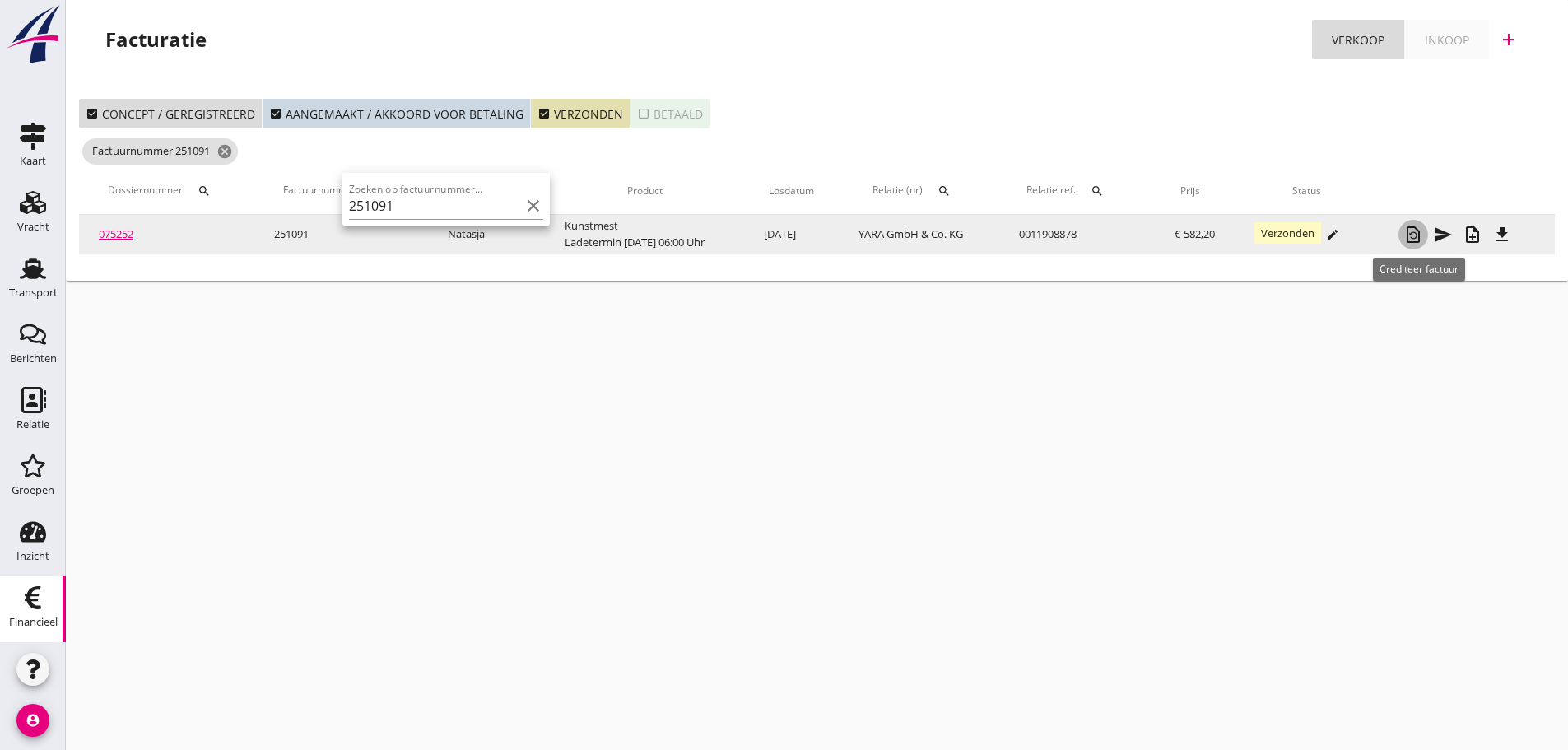
click at [1417, 234] on icon "restore_page" at bounding box center [1413, 234] width 20 height 20
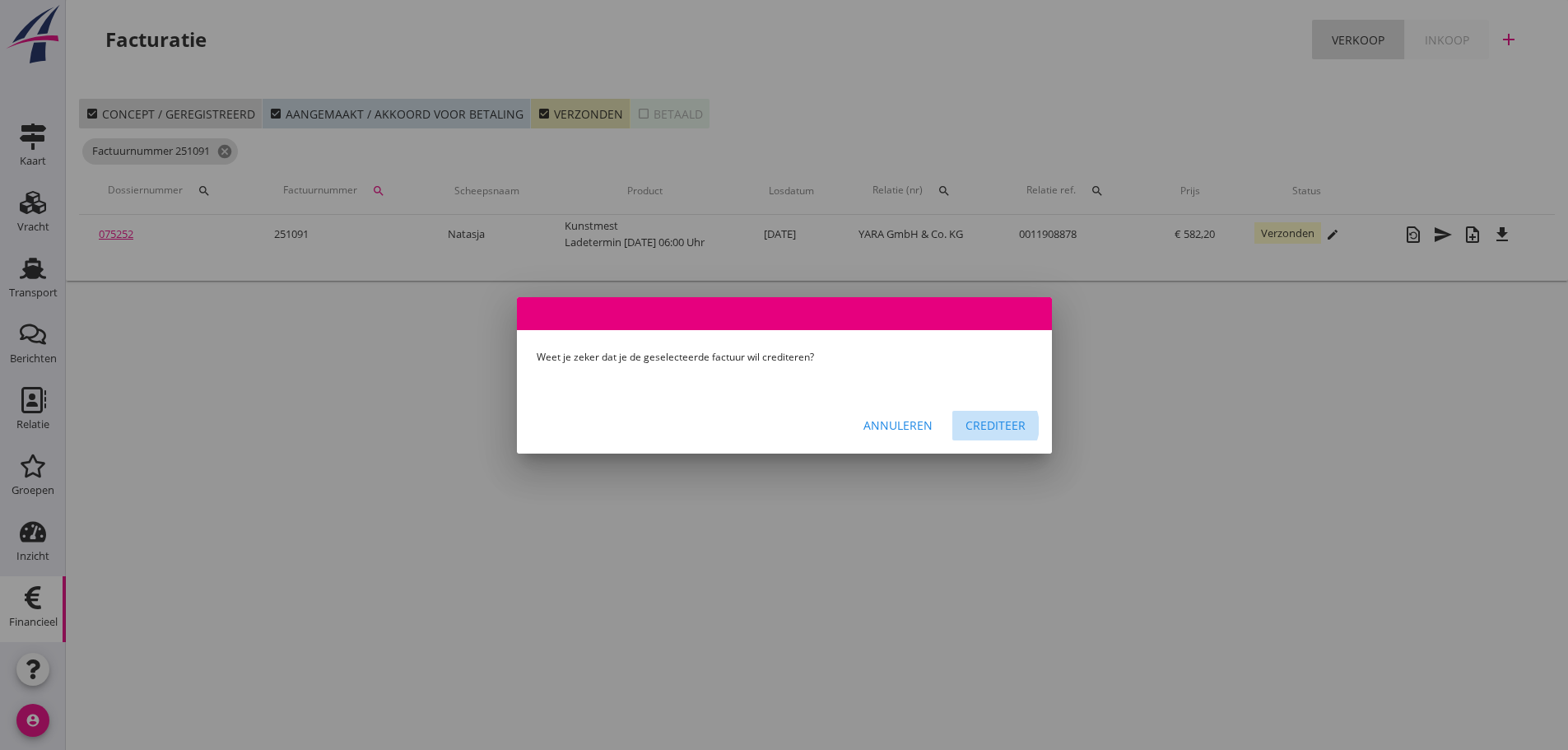
click at [993, 426] on div "Crediteer" at bounding box center [996, 425] width 60 height 17
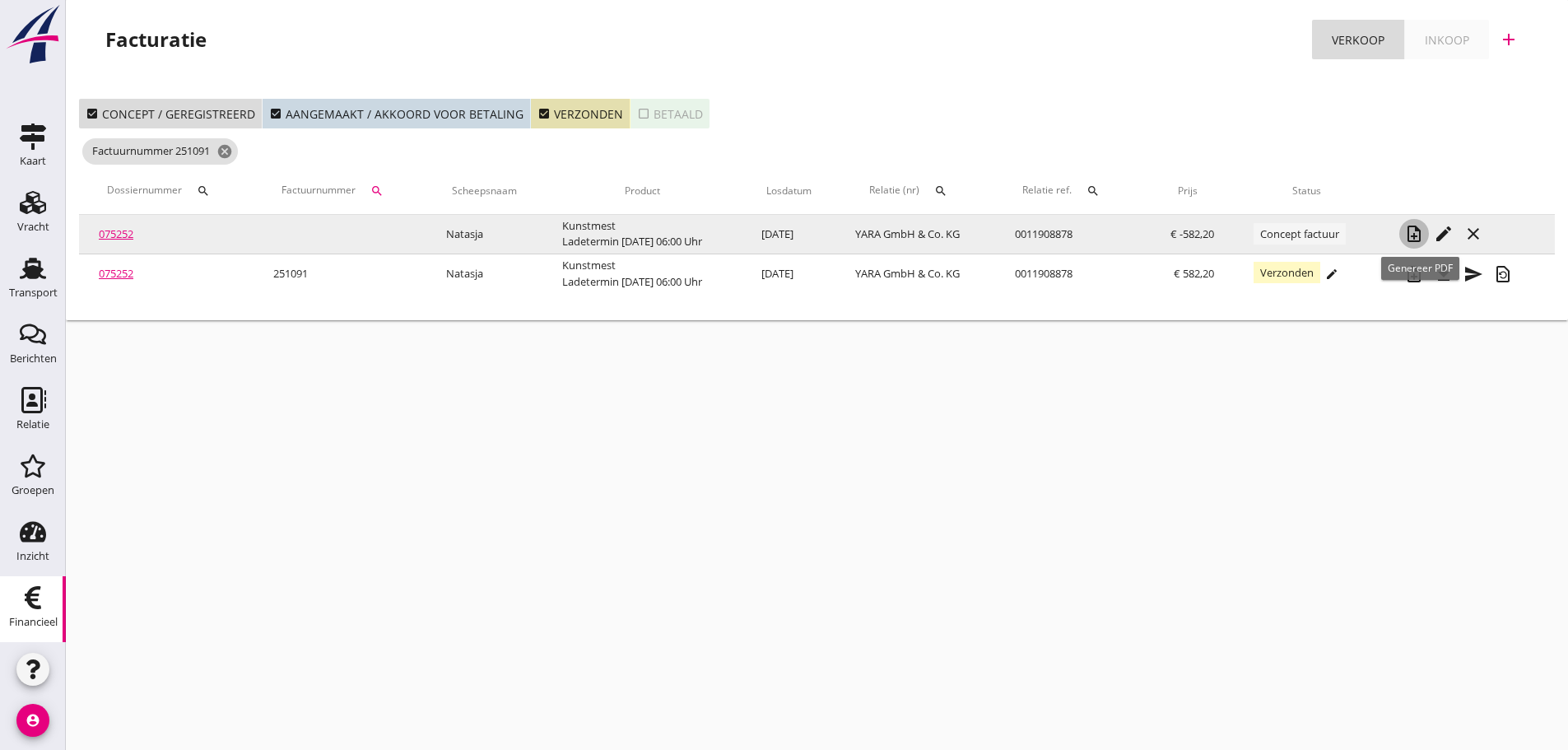
click at [1418, 237] on icon "note_add" at bounding box center [1414, 233] width 20 height 20
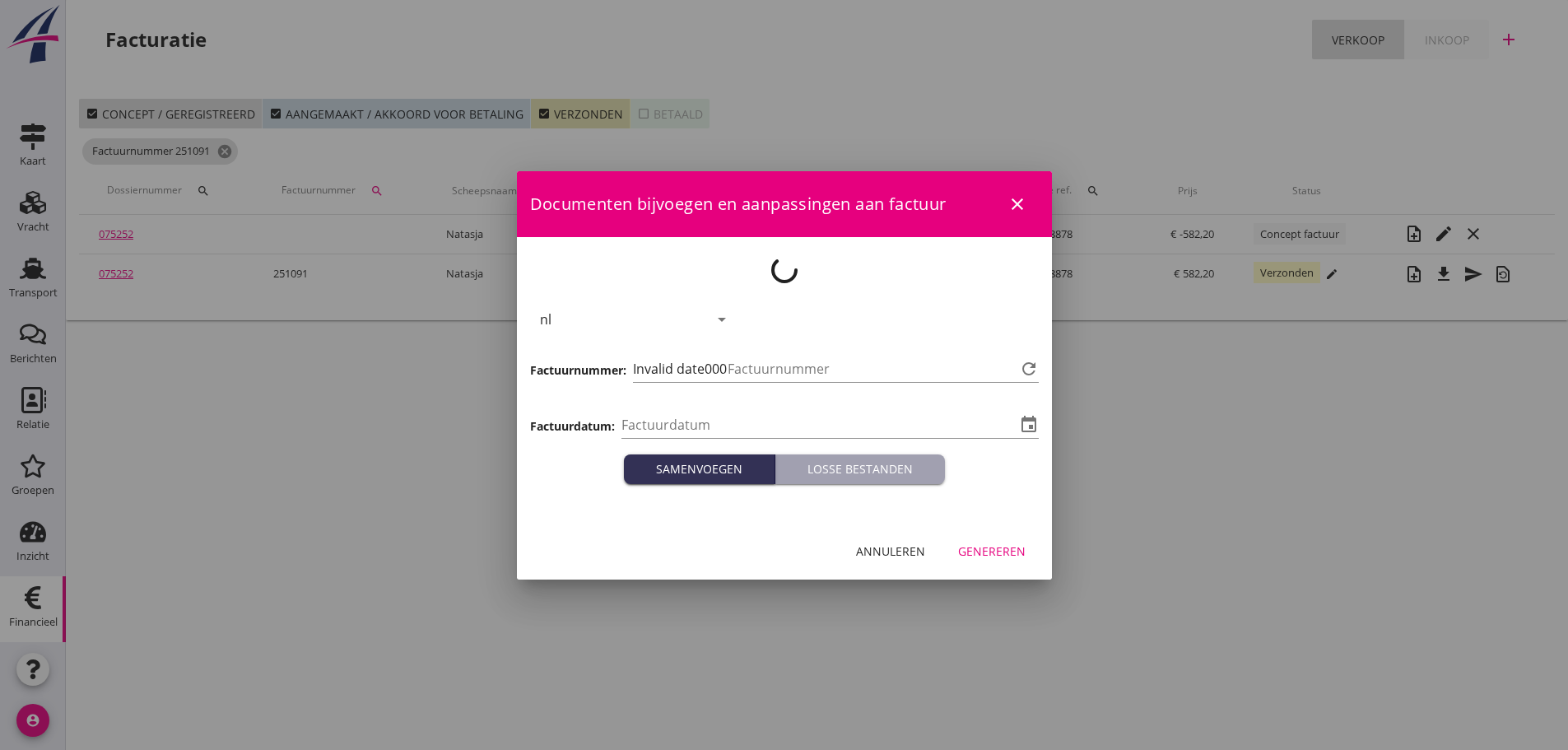
type input "[DATE]"
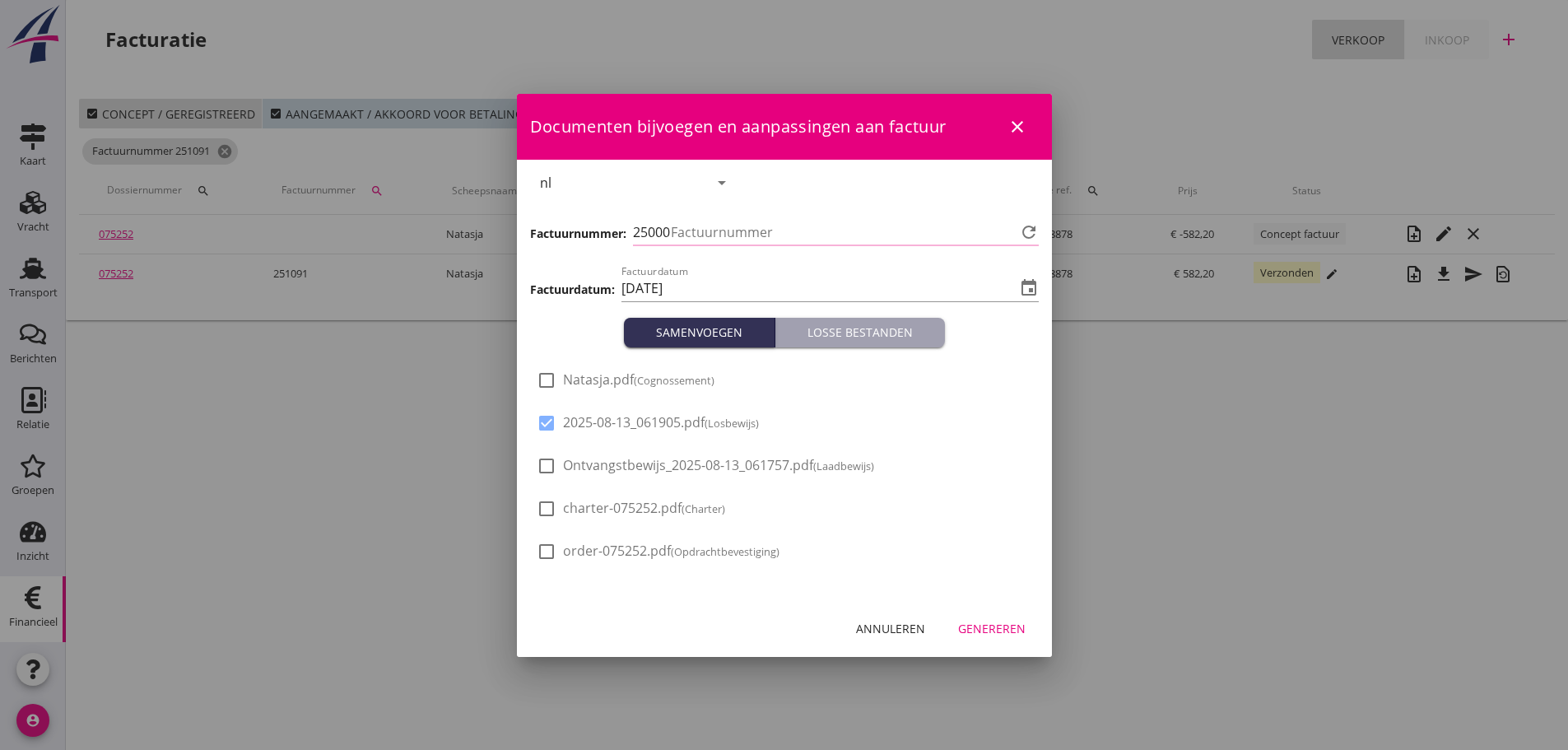
type input "1176"
click at [1032, 288] on icon "event" at bounding box center [1029, 288] width 20 height 20
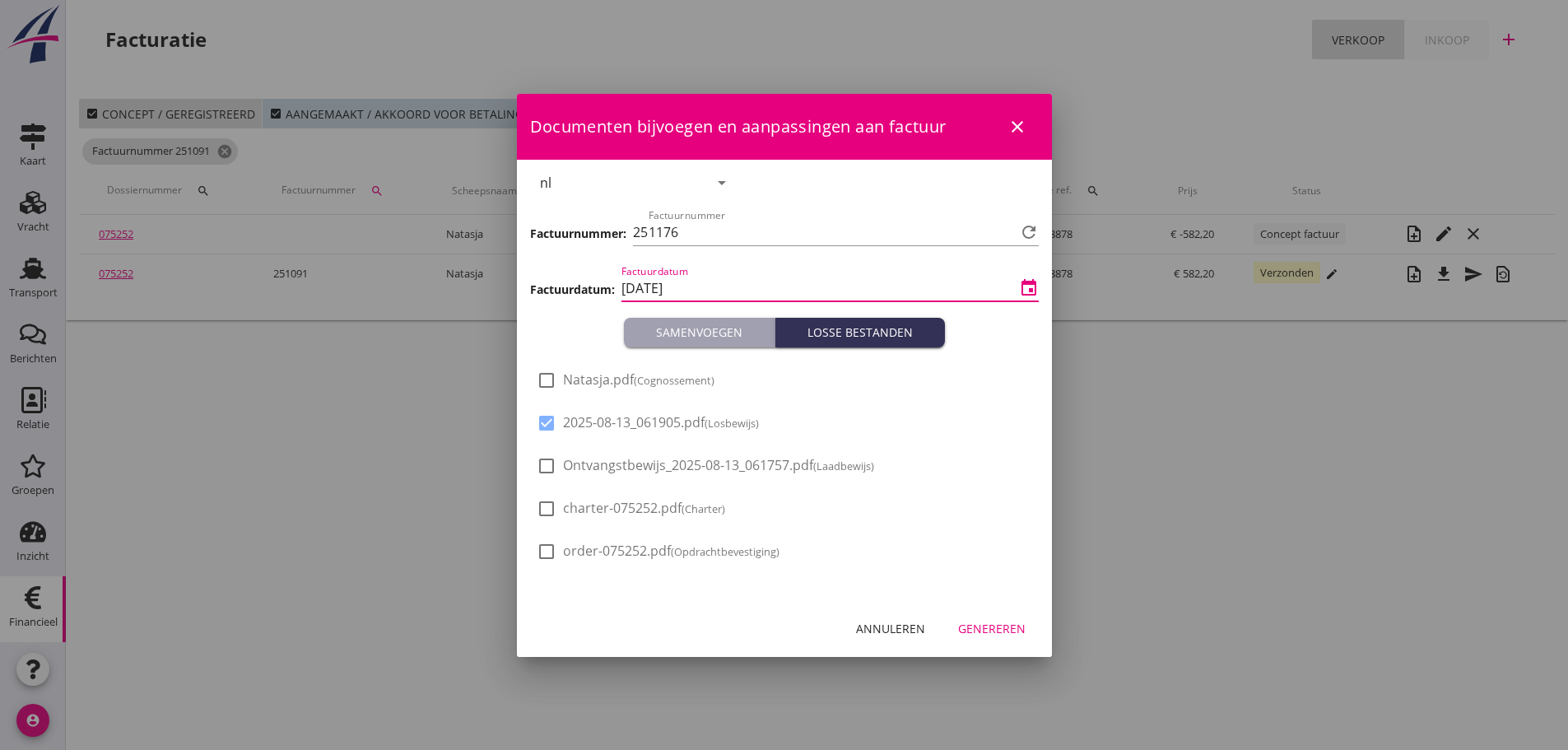
click at [682, 283] on input "[DATE]" at bounding box center [818, 288] width 394 height 26
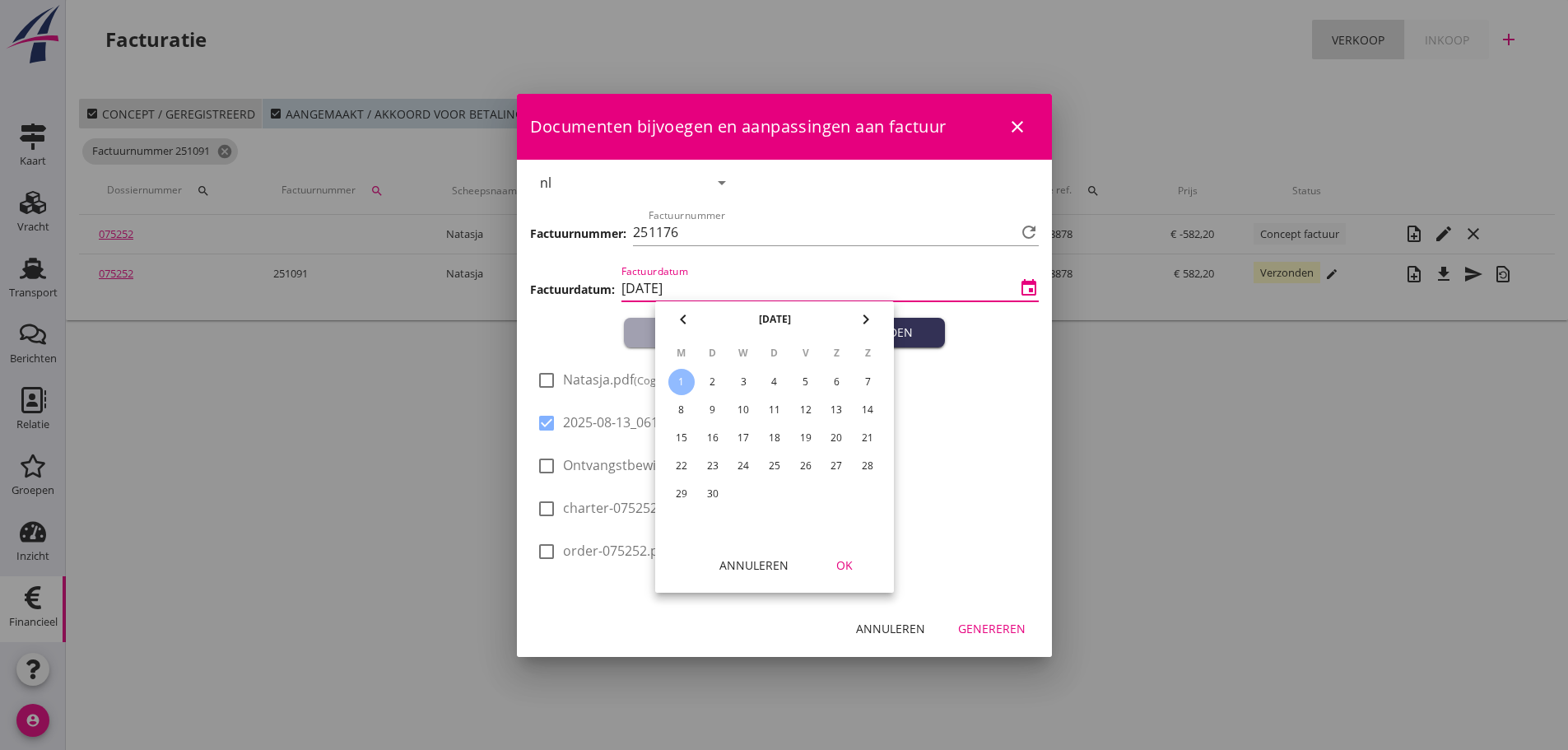
drag, startPoint x: 873, startPoint y: 276, endPoint x: 930, endPoint y: 277, distance: 57.0
click at [883, 276] on input "[DATE]" at bounding box center [818, 288] width 394 height 26
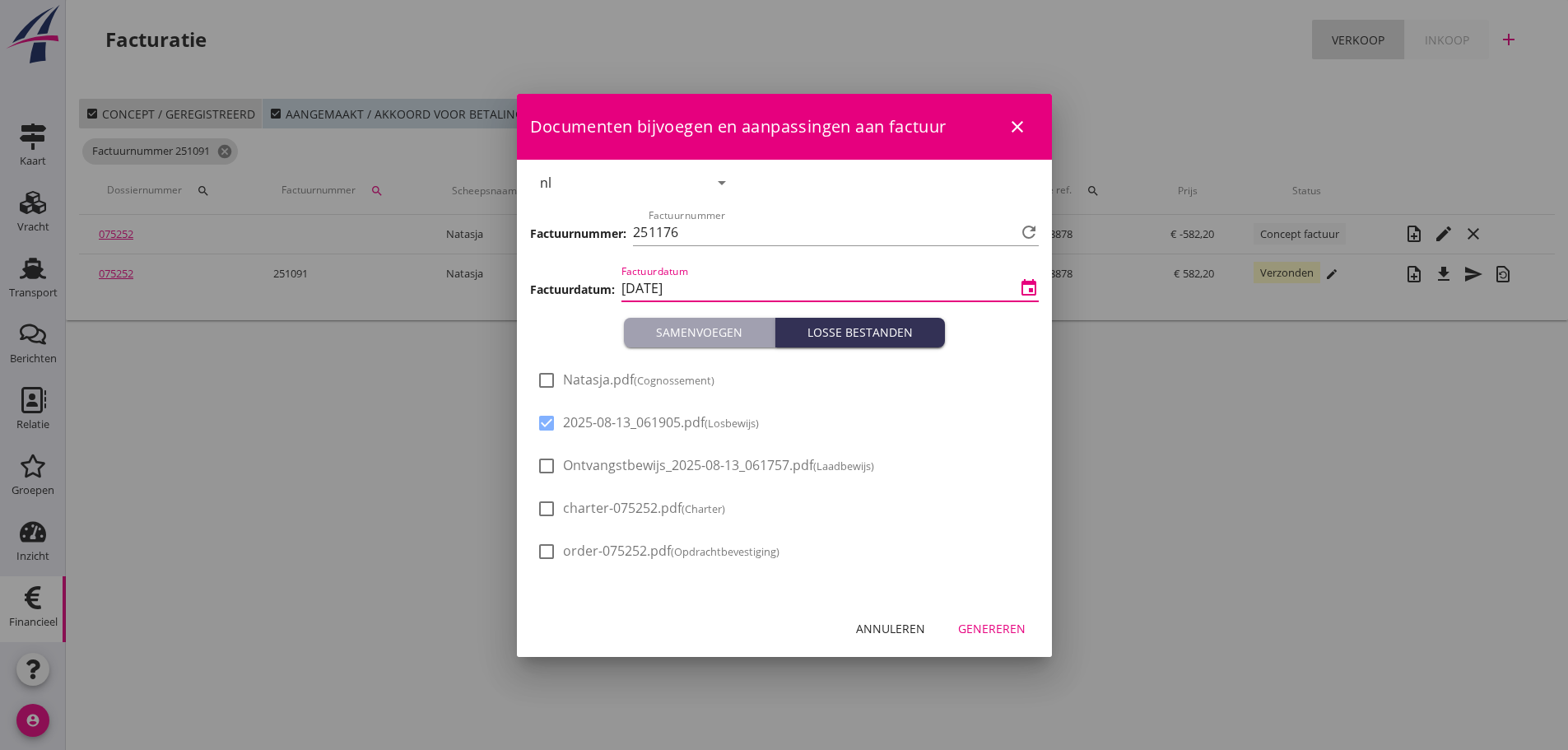
click at [1030, 292] on icon "event" at bounding box center [1029, 288] width 20 height 20
drag, startPoint x: 803, startPoint y: 281, endPoint x: 682, endPoint y: 285, distance: 121.1
click at [793, 281] on input "[DATE]" at bounding box center [818, 288] width 394 height 26
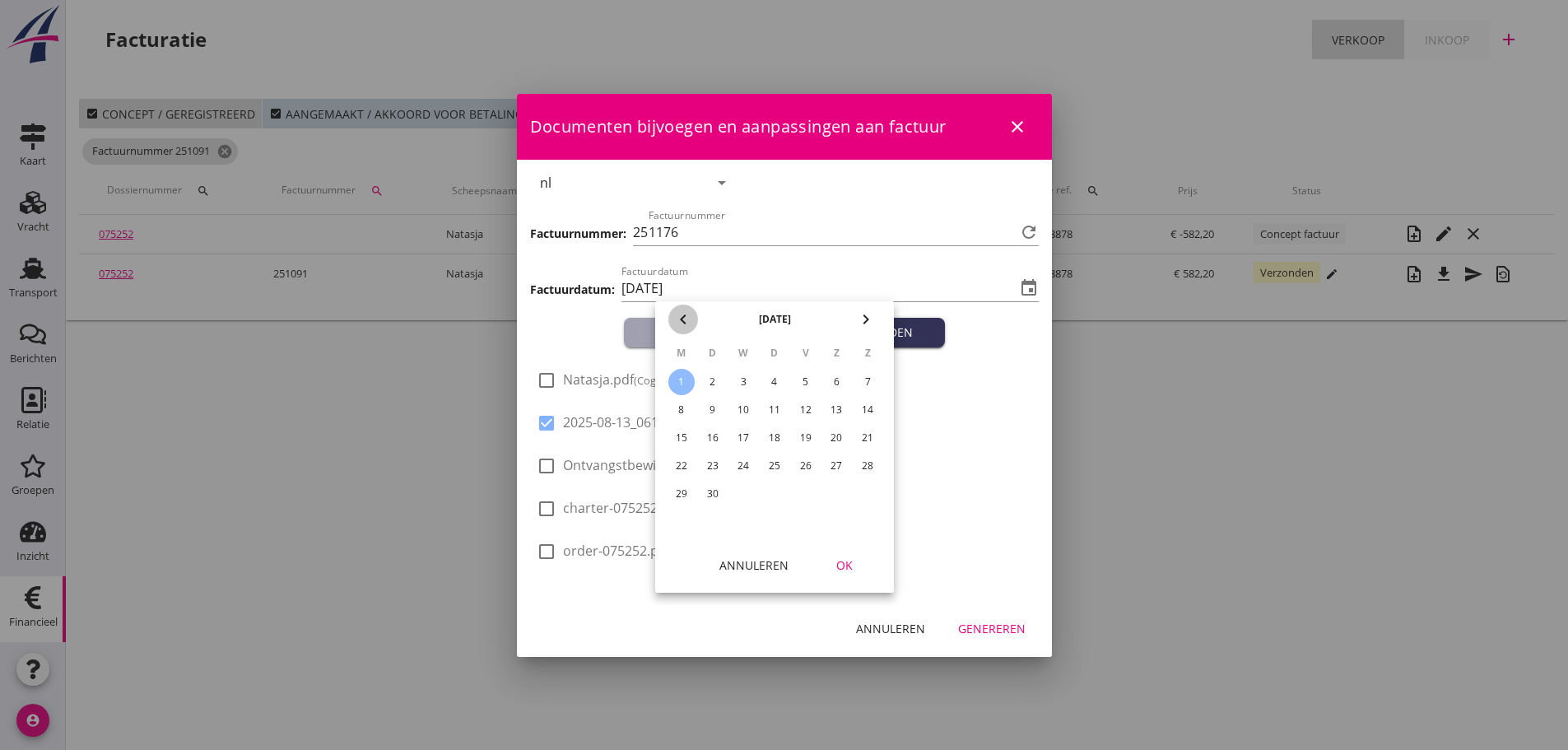
click at [688, 317] on icon "chevron_left" at bounding box center [682, 319] width 20 height 20
click at [800, 494] on div "29" at bounding box center [806, 494] width 26 height 26
type input "[DATE]"
drag, startPoint x: 851, startPoint y: 562, endPoint x: 840, endPoint y: 563, distance: 11.0
click at [851, 563] on div "OK" at bounding box center [844, 565] width 46 height 17
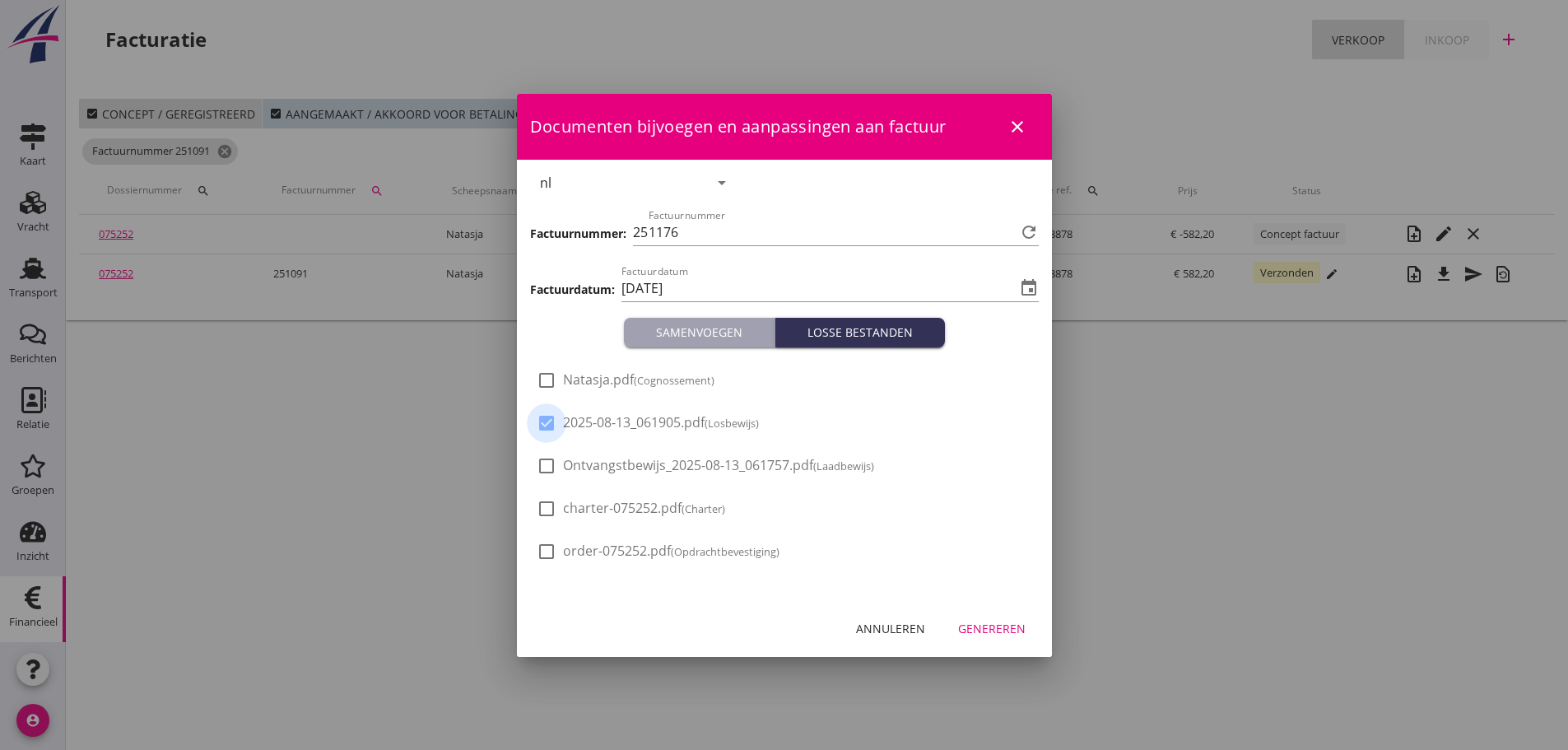
click at [539, 420] on div at bounding box center [547, 423] width 28 height 28
checkbox input "false"
click at [1018, 624] on div "Genereren" at bounding box center [992, 629] width 67 height 17
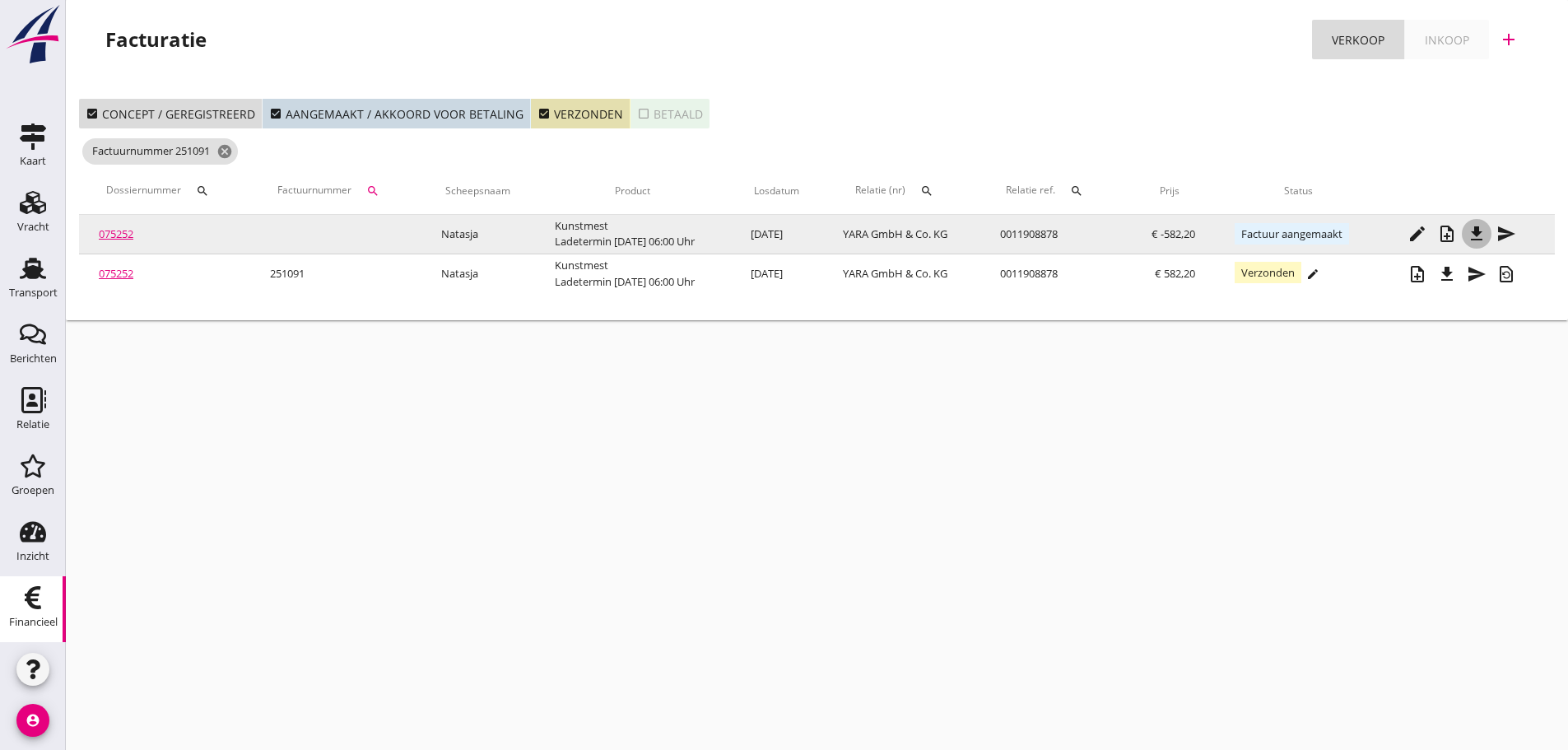
click at [1483, 232] on icon "file_download" at bounding box center [1476, 233] width 20 height 20
click at [131, 238] on link "075252" at bounding box center [116, 233] width 35 height 15
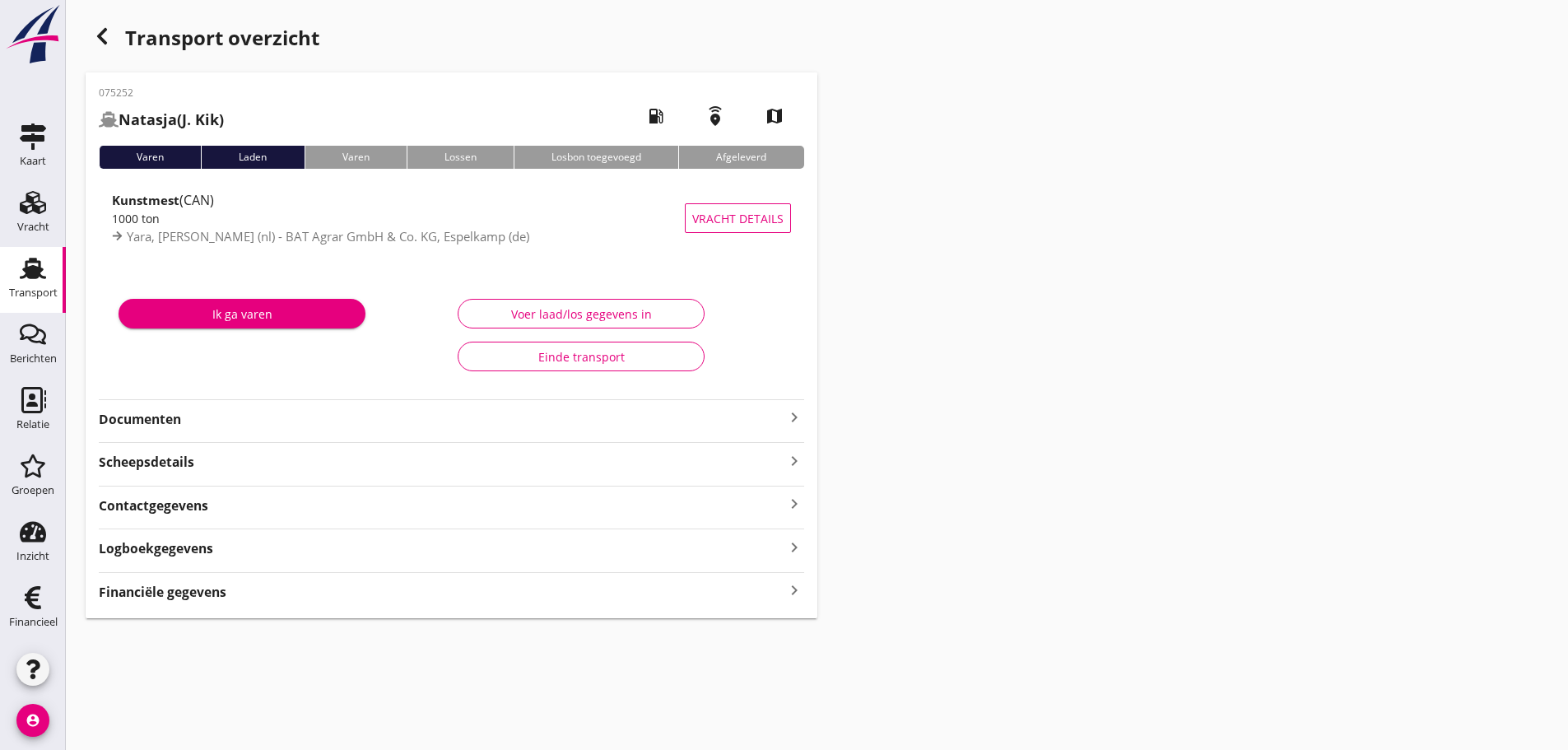
click at [803, 586] on icon "keyboard_arrow_right" at bounding box center [794, 591] width 20 height 22
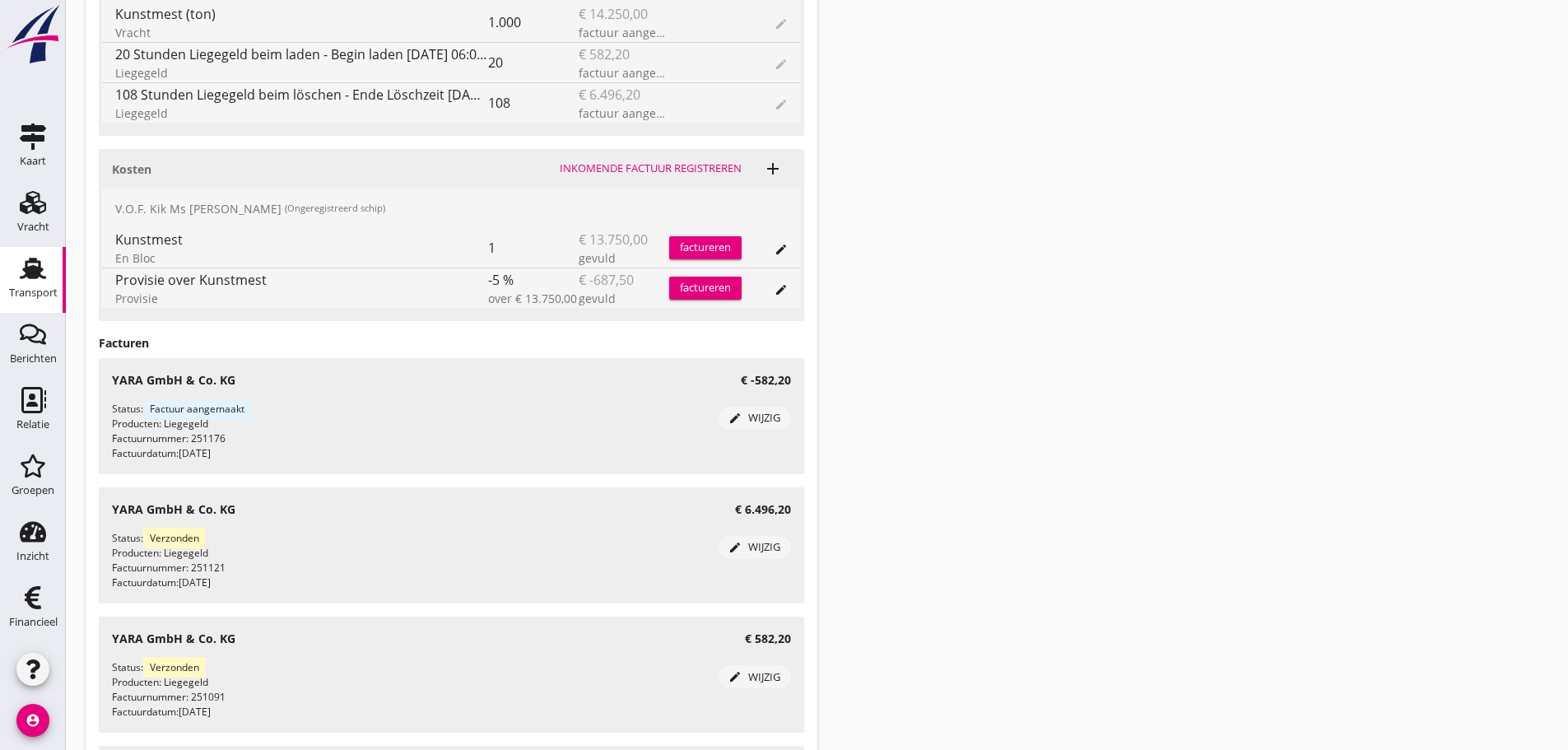
scroll to position [515, 0]
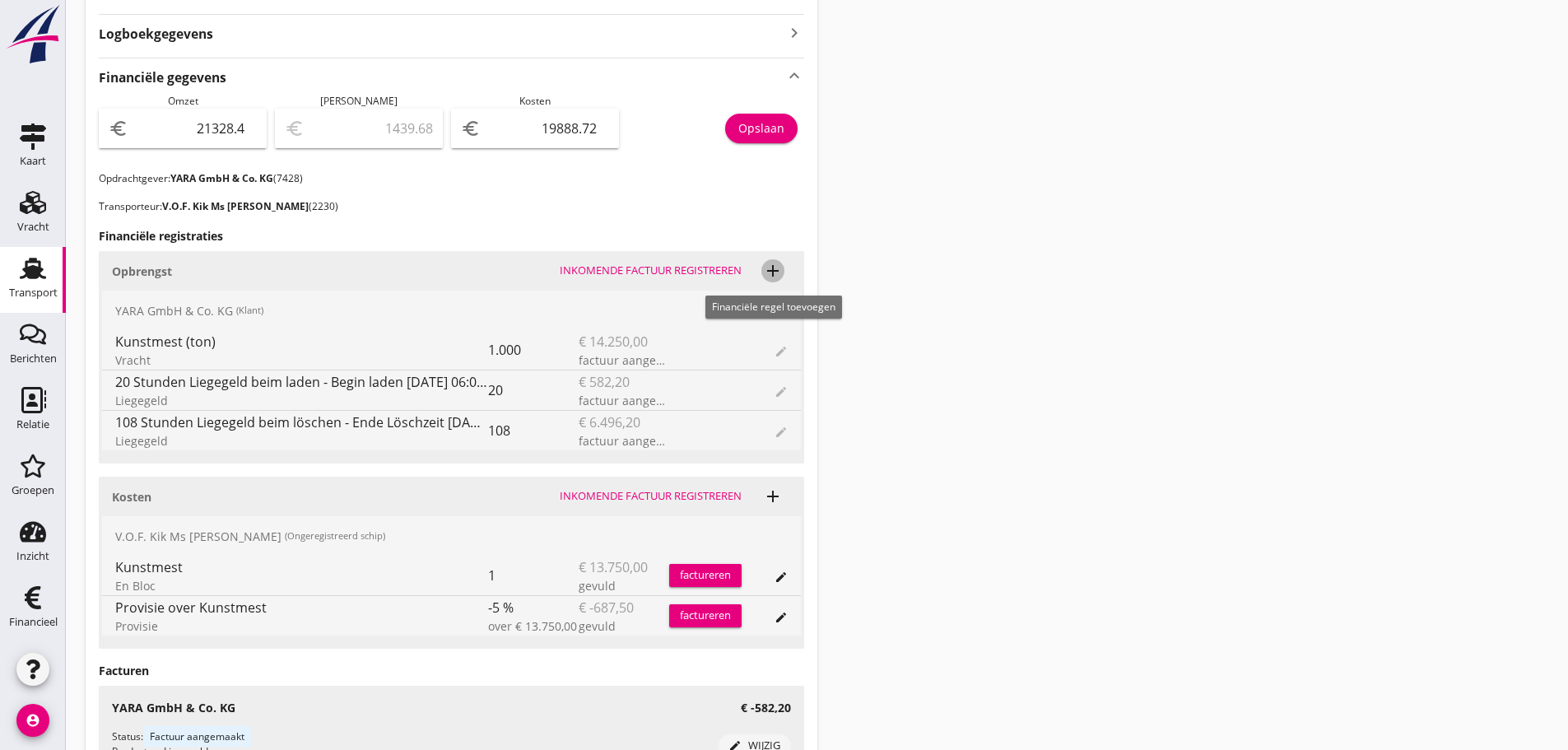
click at [782, 263] on icon "add" at bounding box center [772, 270] width 20 height 20
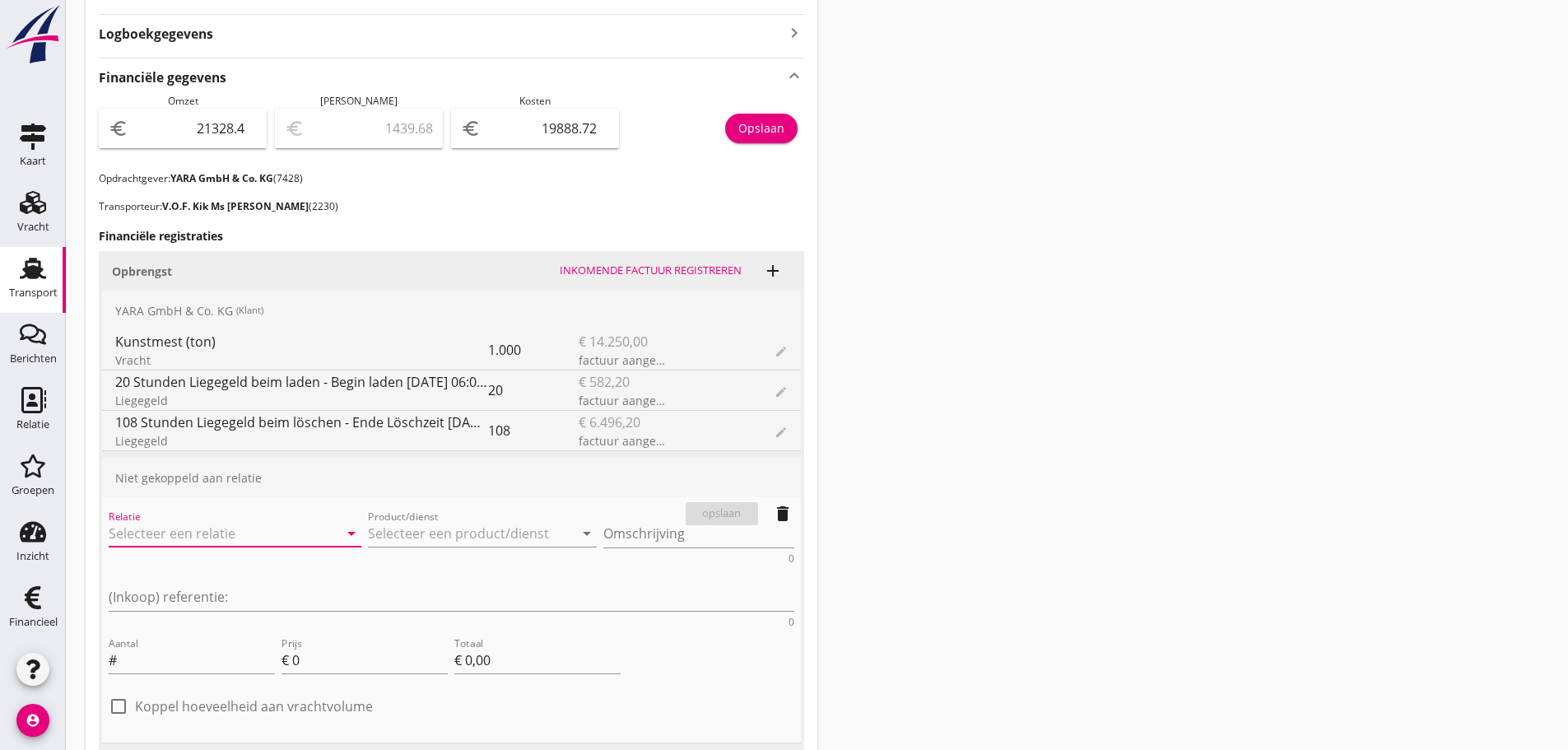
click at [128, 524] on input "Relatie" at bounding box center [212, 533] width 206 height 26
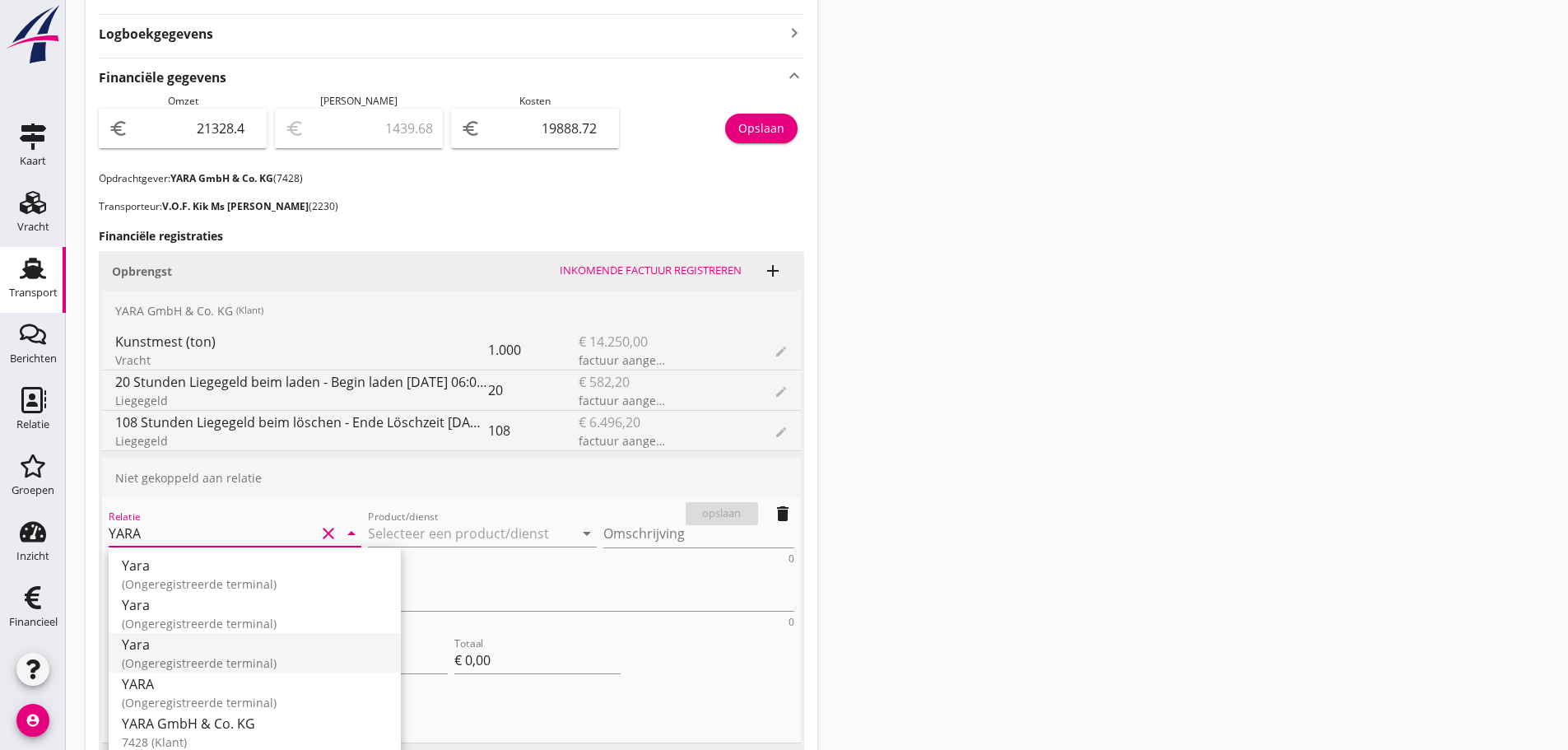
scroll to position [43, 0]
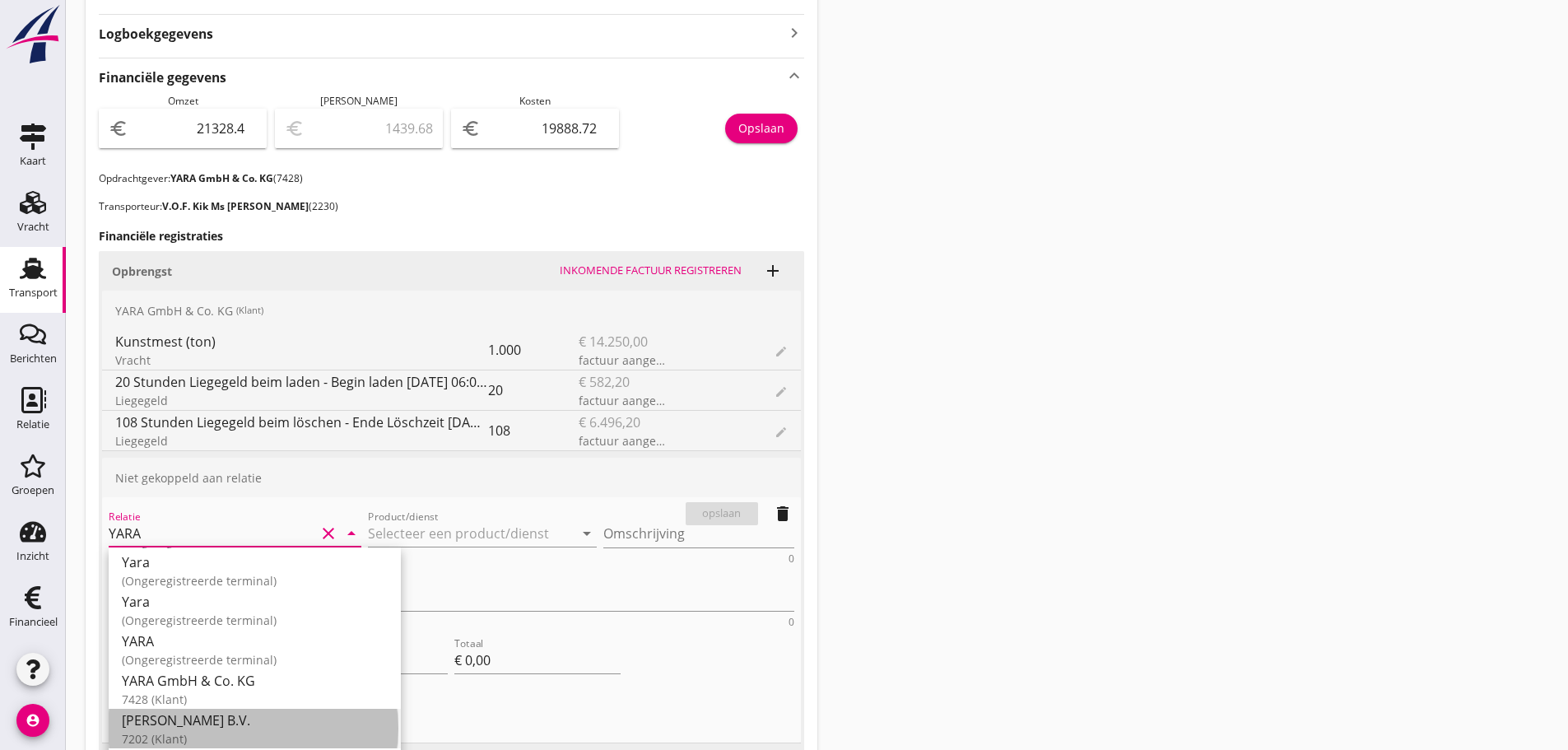
click at [180, 726] on div "[PERSON_NAME] B.V." at bounding box center [255, 720] width 266 height 20
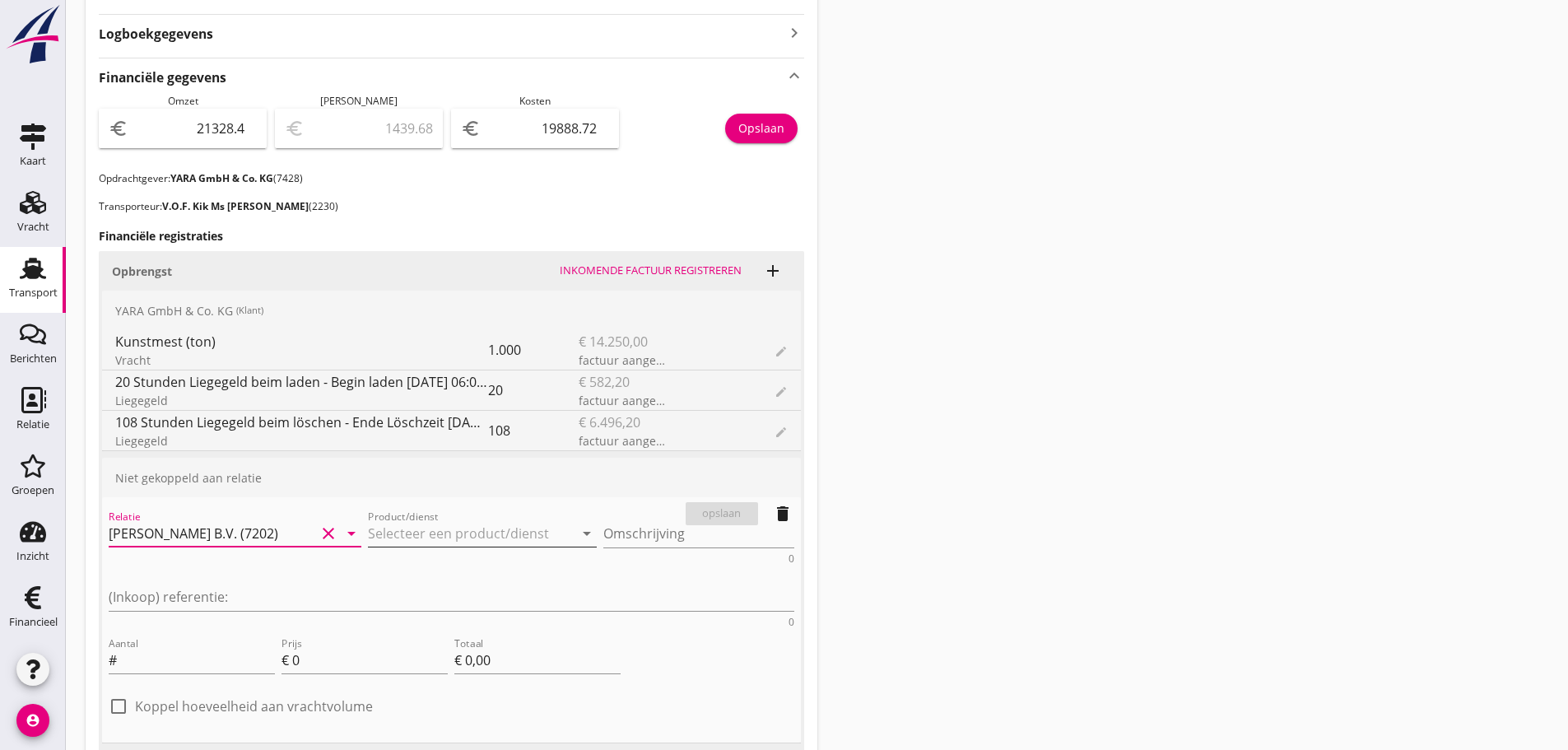
type input "[PERSON_NAME] B.V. (7202)"
click at [381, 533] on input "Product/dienst" at bounding box center [471, 533] width 206 height 26
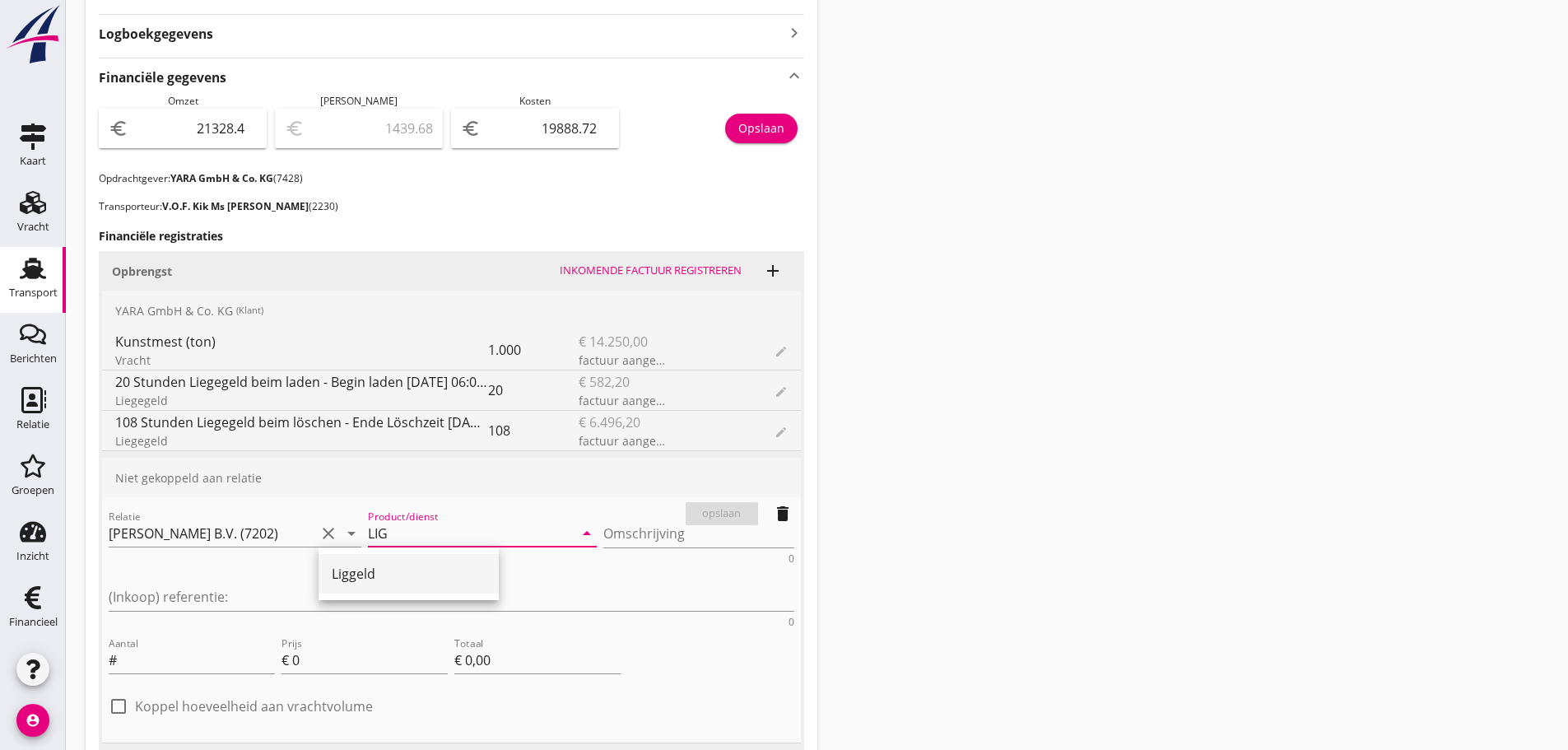
click at [359, 587] on div "Liggeld" at bounding box center [409, 574] width 154 height 40
type input "Liggeld"
click at [603, 533] on textarea "Omschrijving" at bounding box center [698, 533] width 191 height 27
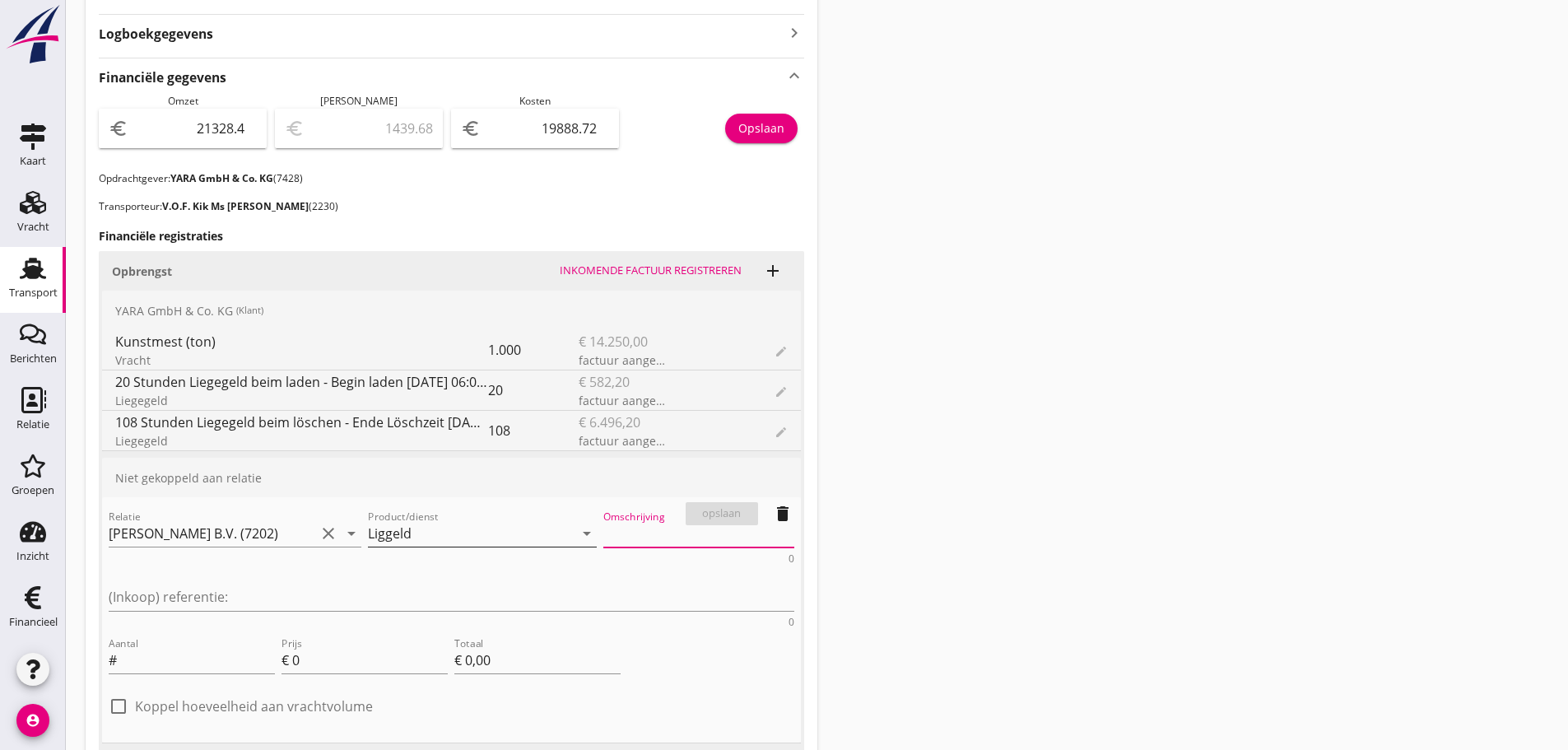
click at [448, 533] on input "Liggeld" at bounding box center [471, 533] width 206 height 26
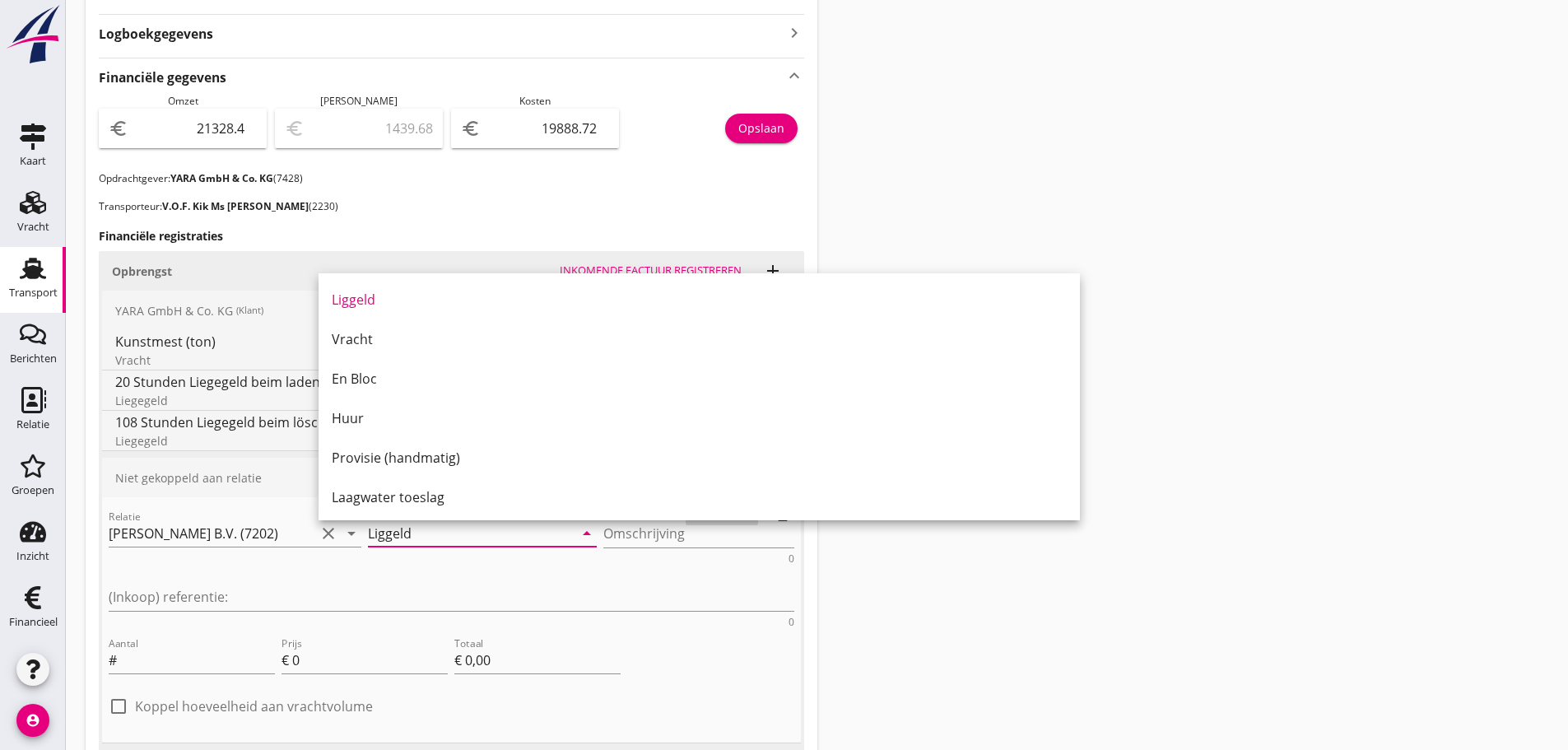
click at [1352, 402] on div "Transport overzicht 075252 Natasja (J. Kik) local_gas_station emergency_share m…" at bounding box center [816, 532] width 1502 height 2094
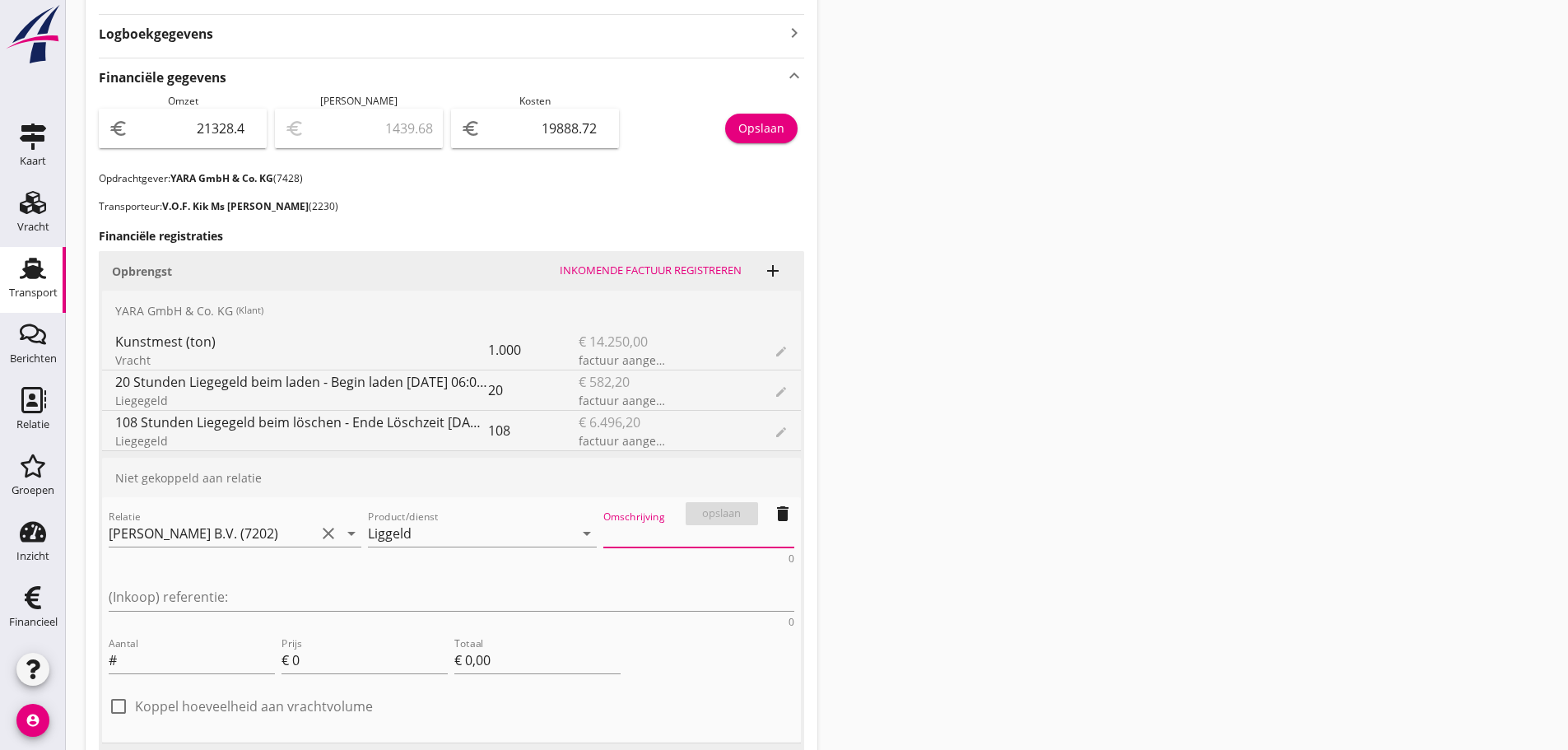
click at [603, 534] on textarea "Omschrijving" at bounding box center [698, 533] width 191 height 27
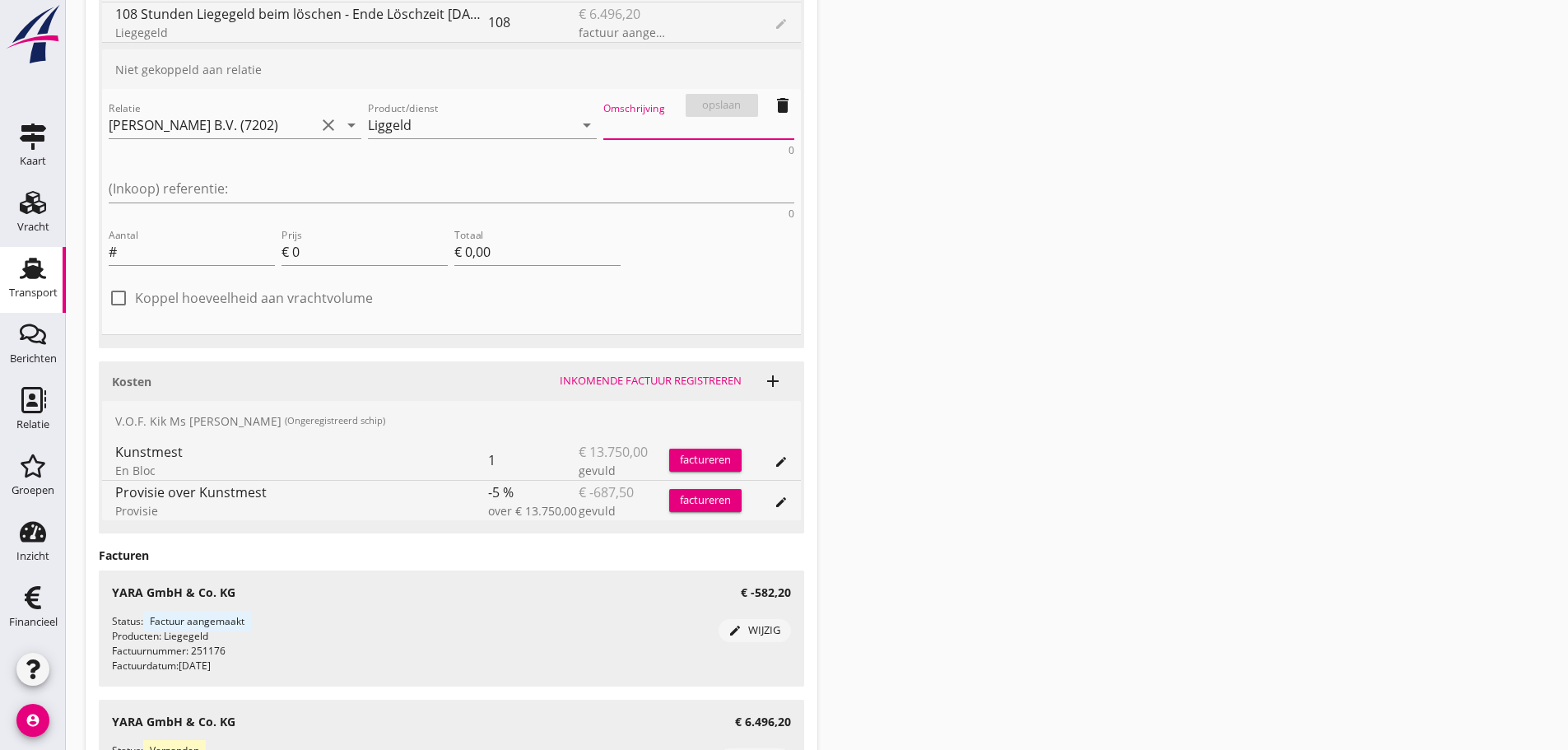
scroll to position [926, 0]
click at [784, 103] on icon "delete" at bounding box center [783, 102] width 20 height 20
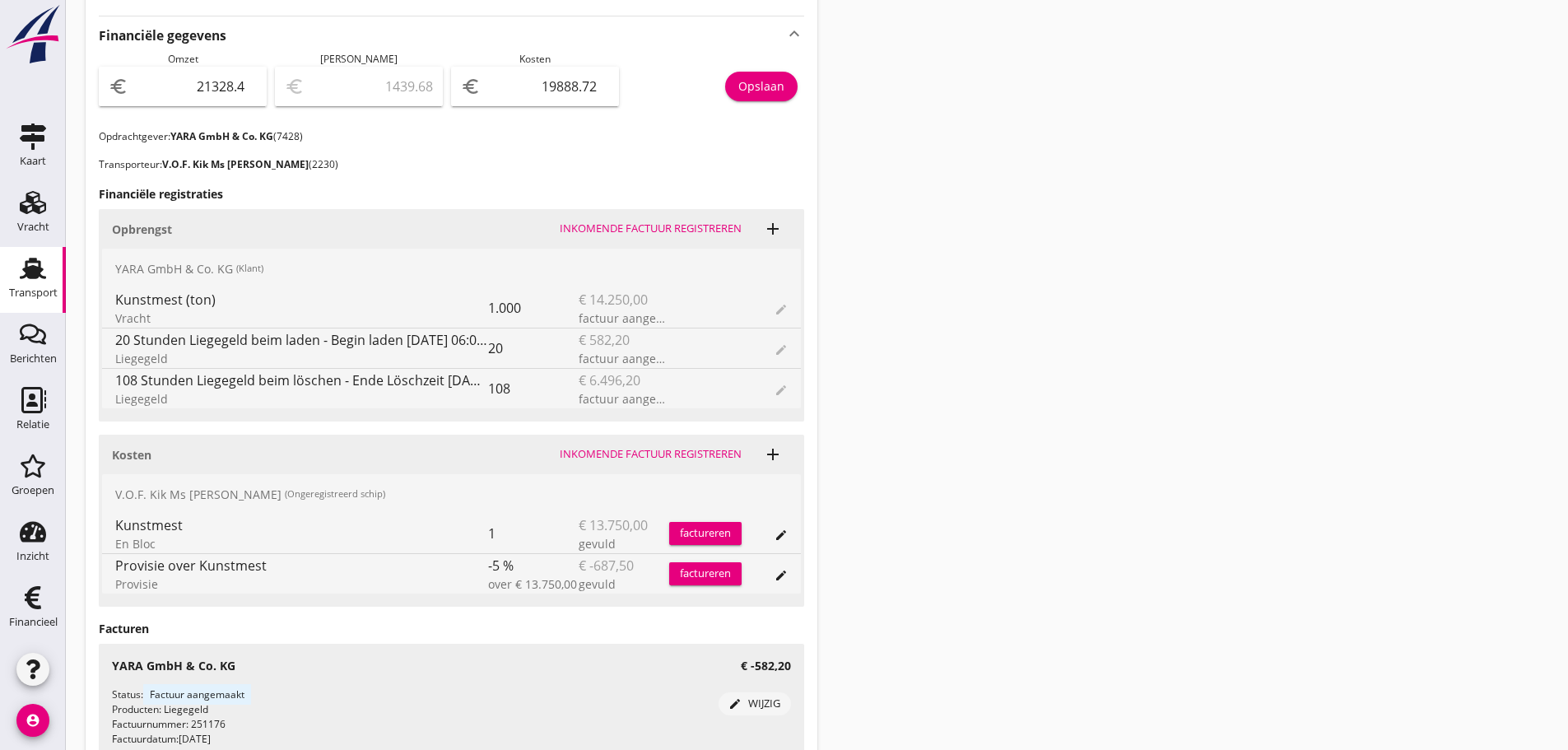
scroll to position [432, 0]
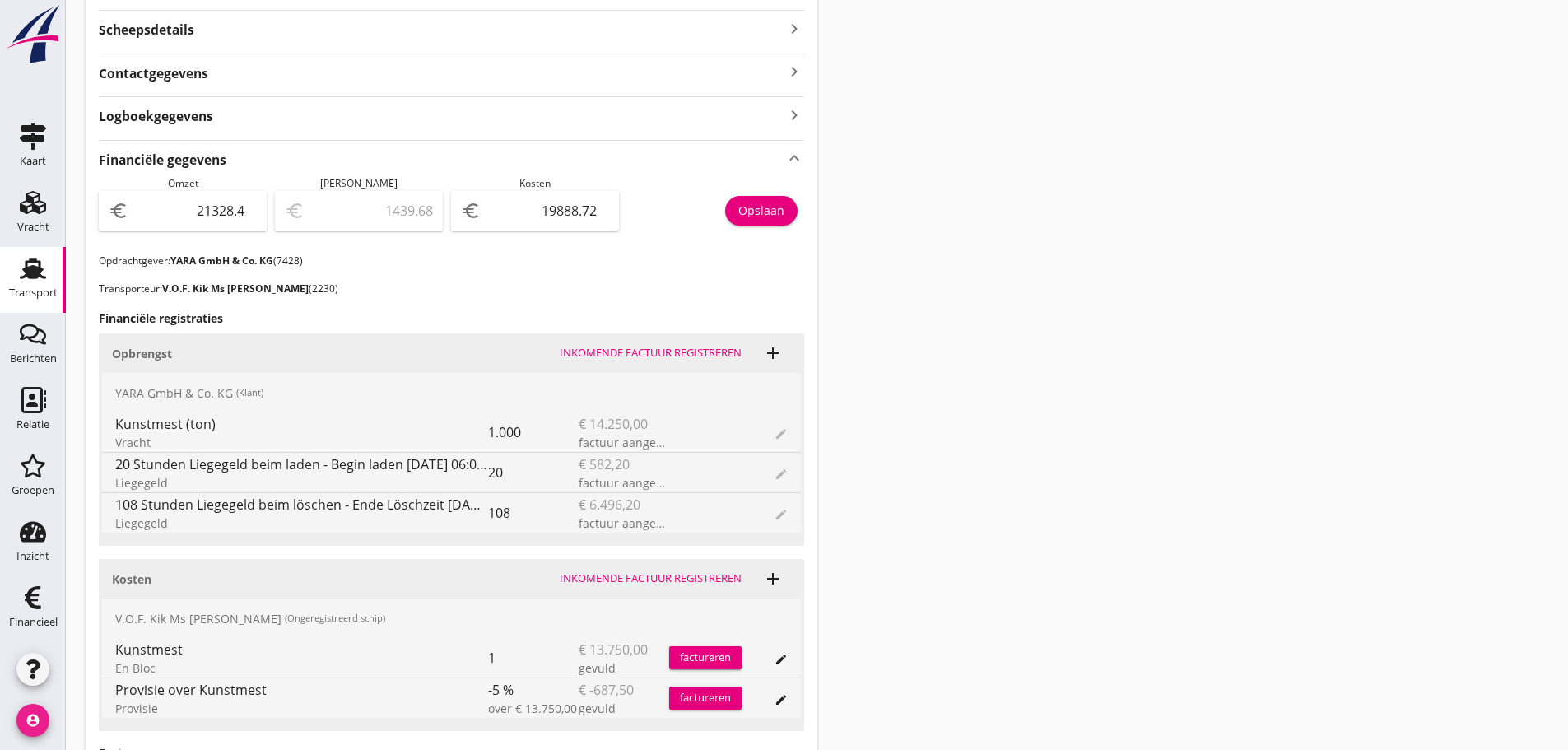
drag, startPoint x: 31, startPoint y: 724, endPoint x: 70, endPoint y: 718, distance: 39.5
click at [31, 724] on icon "account_circle" at bounding box center [33, 721] width 33 height 33
drag, startPoint x: 85, startPoint y: 712, endPoint x: 368, endPoint y: 654, distance: 288.9
click at [86, 712] on icon "logout" at bounding box center [71, 714] width 33 height 33
